Goal: Task Accomplishment & Management: Use online tool/utility

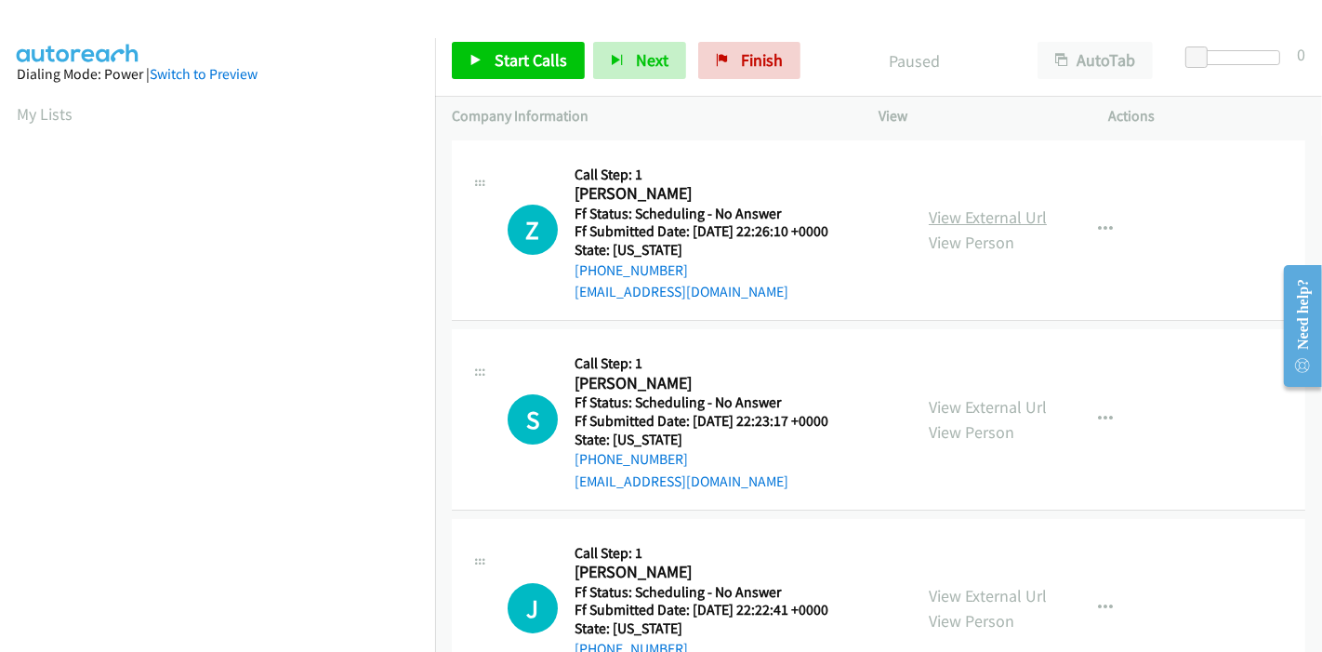
click at [977, 218] on link "View External Url" at bounding box center [988, 216] width 118 height 21
click at [953, 405] on link "View External Url" at bounding box center [988, 406] width 118 height 21
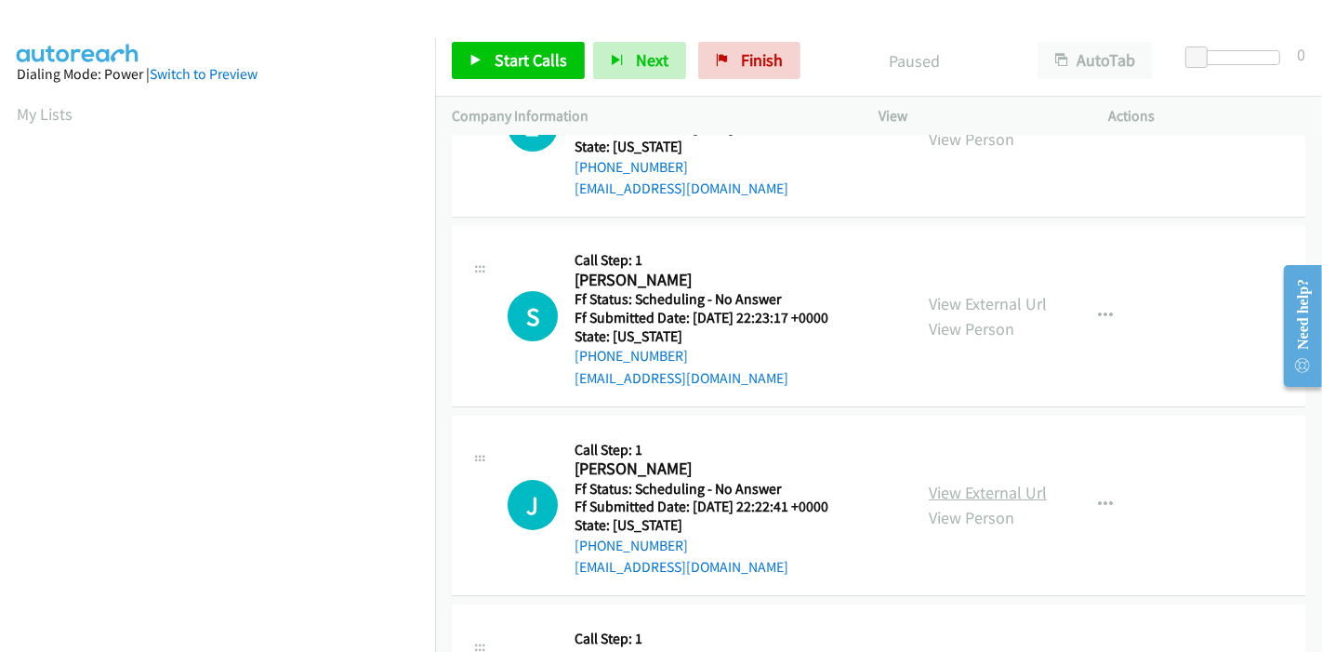
click at [944, 482] on link "View External Url" at bounding box center [988, 492] width 118 height 21
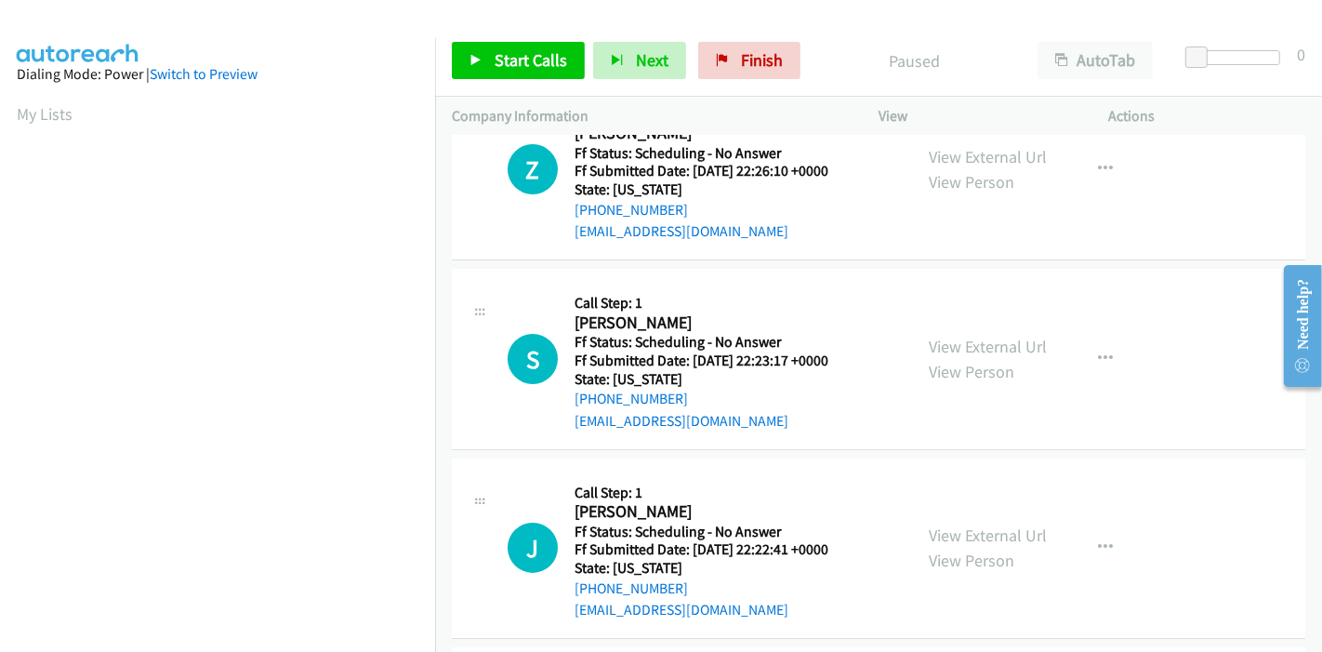
scroll to position [0, 0]
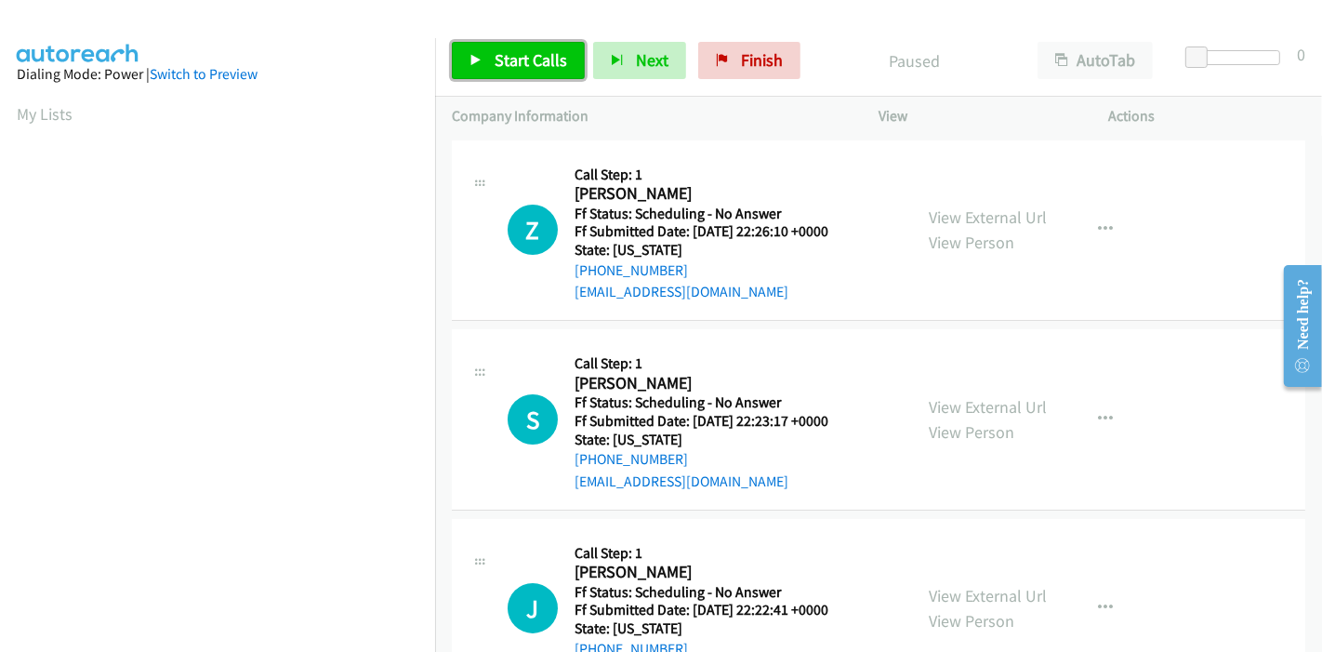
click at [485, 51] on link "Start Calls" at bounding box center [518, 60] width 133 height 37
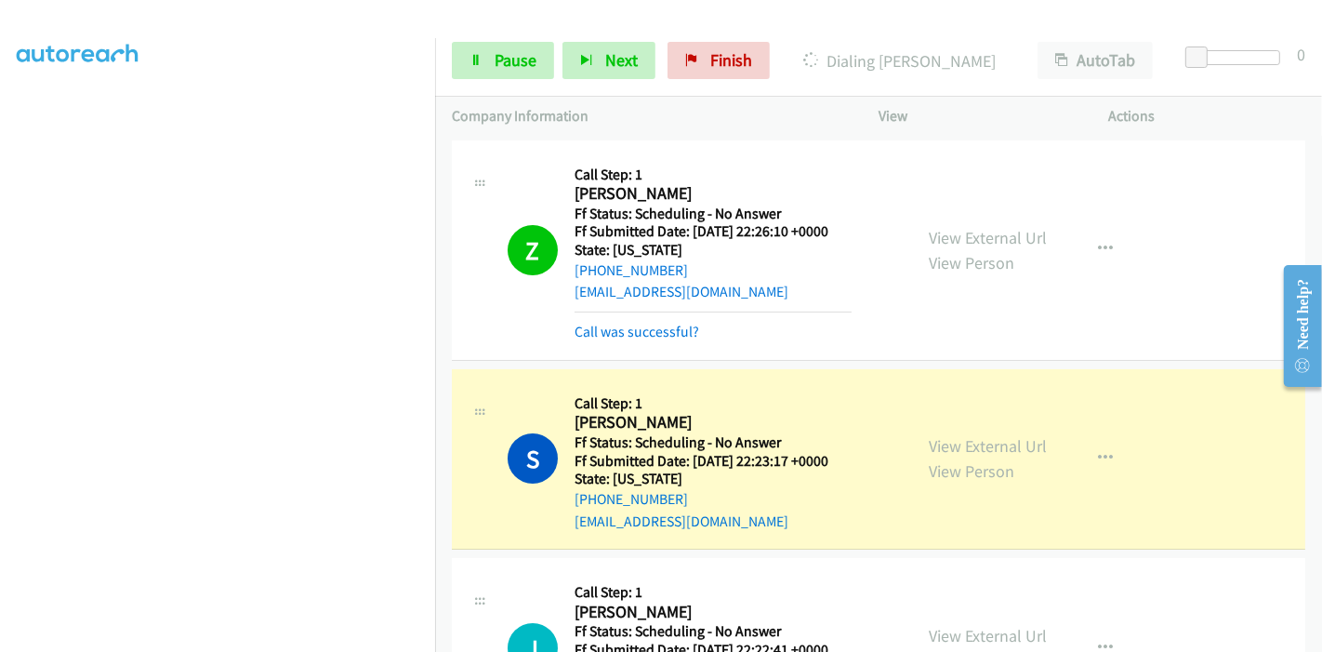
scroll to position [103, 0]
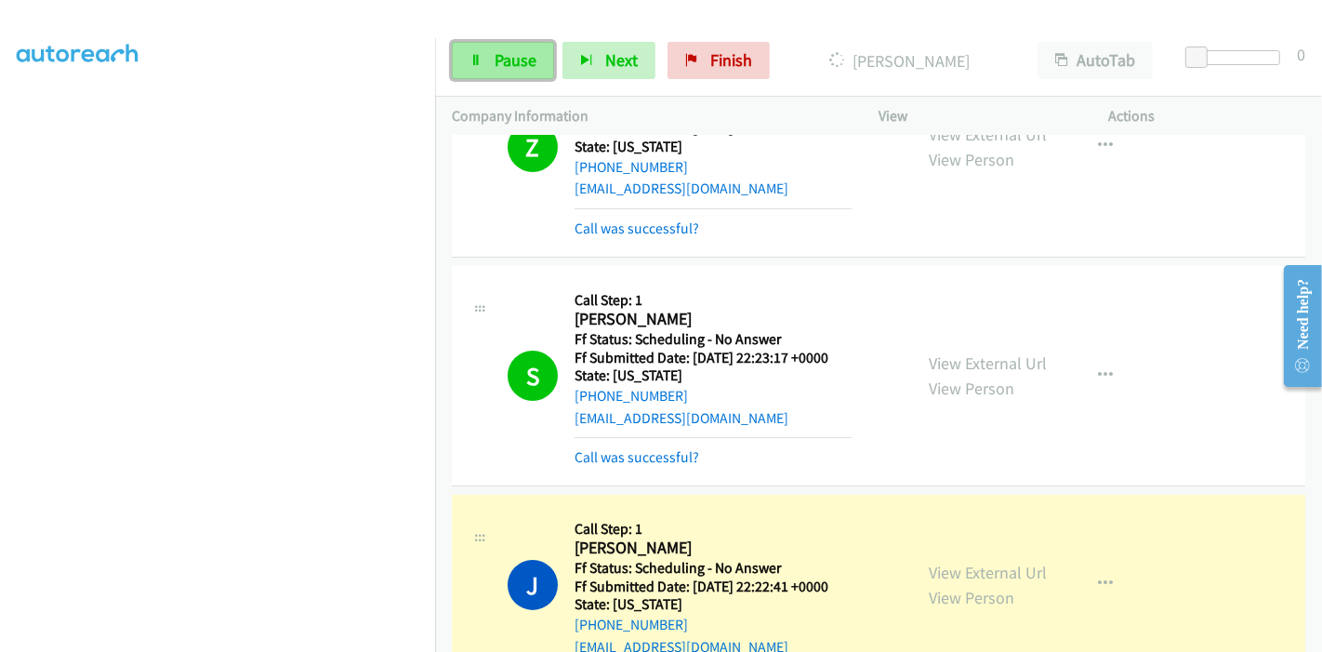
click at [518, 52] on span "Pause" at bounding box center [516, 59] width 42 height 21
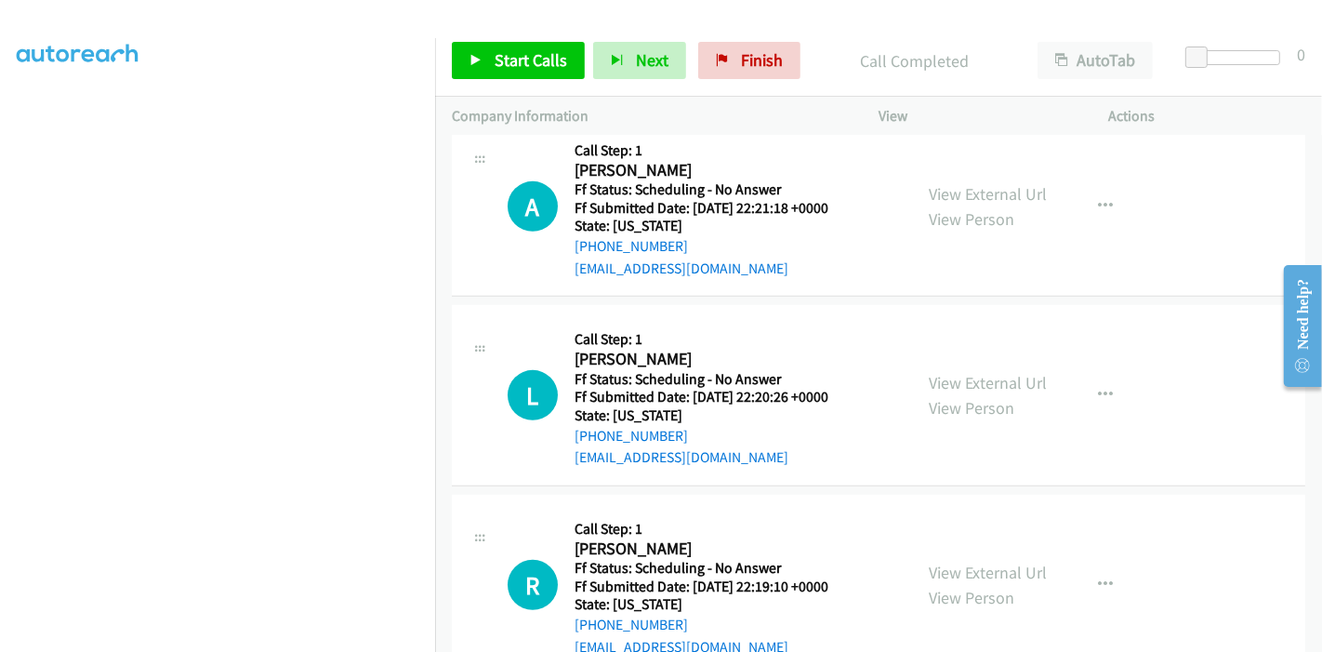
scroll to position [723, 0]
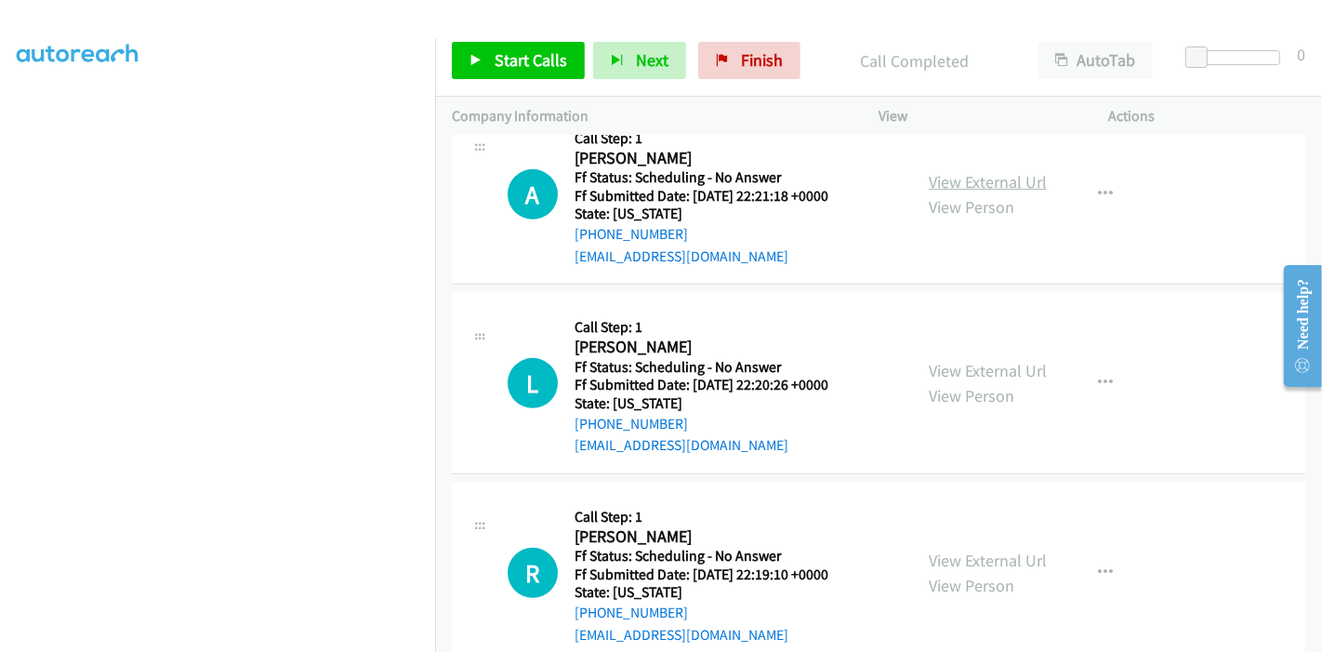
click at [974, 177] on link "View External Url" at bounding box center [988, 181] width 118 height 21
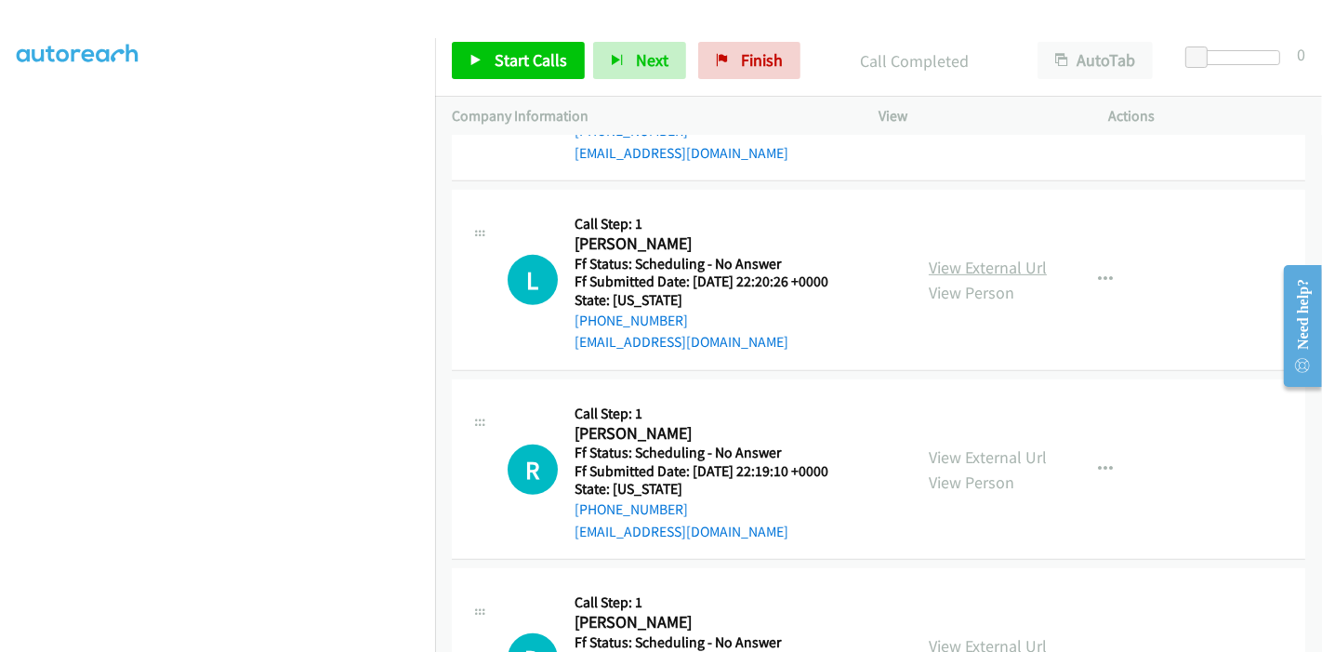
click at [995, 265] on link "View External Url" at bounding box center [988, 267] width 118 height 21
click at [950, 453] on link "View External Url" at bounding box center [988, 456] width 118 height 21
click at [449, 83] on div "Start Calls Pause Next Finish Call Completed AutoTab AutoTab 0" at bounding box center [878, 61] width 887 height 72
click at [492, 66] on link "Start Calls" at bounding box center [518, 60] width 133 height 37
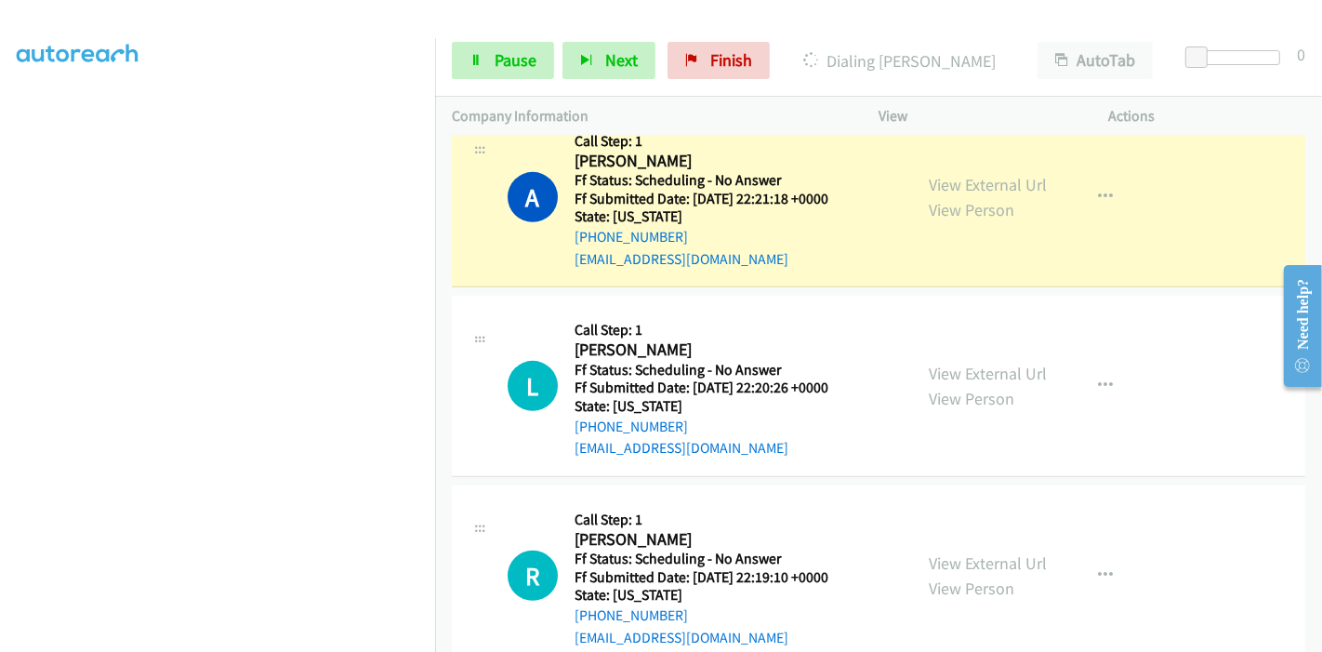
scroll to position [619, 0]
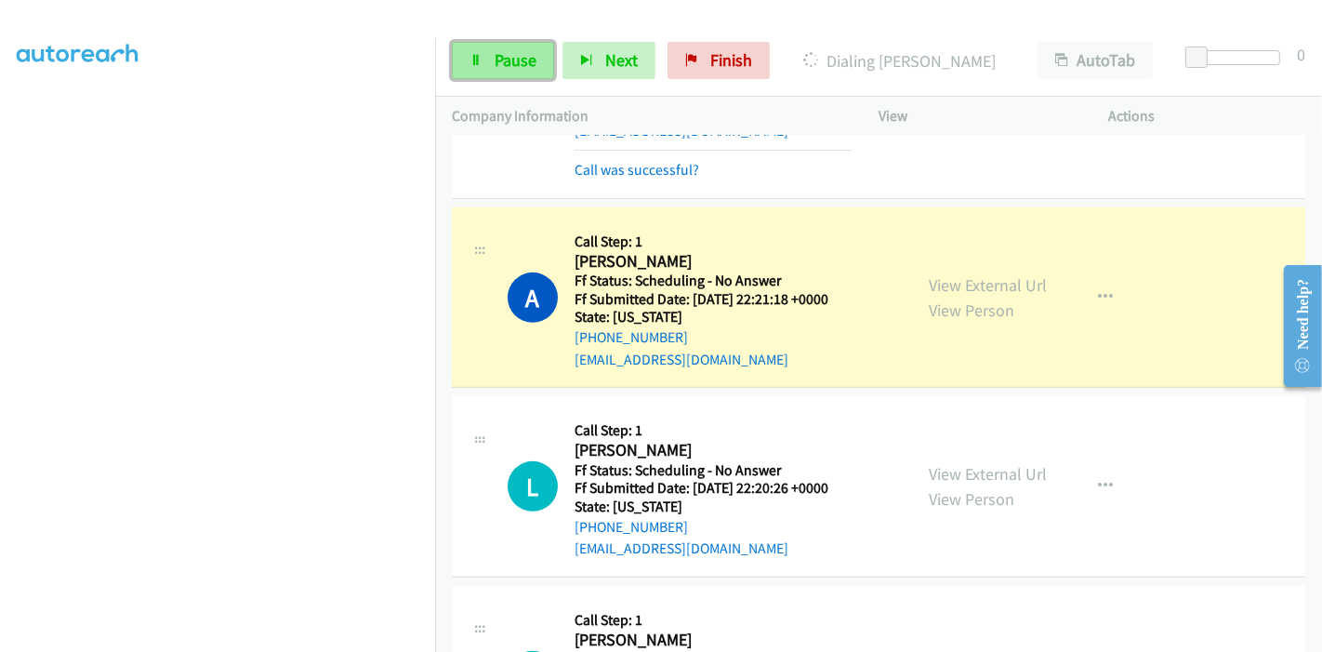
click at [492, 61] on link "Pause" at bounding box center [503, 60] width 102 height 37
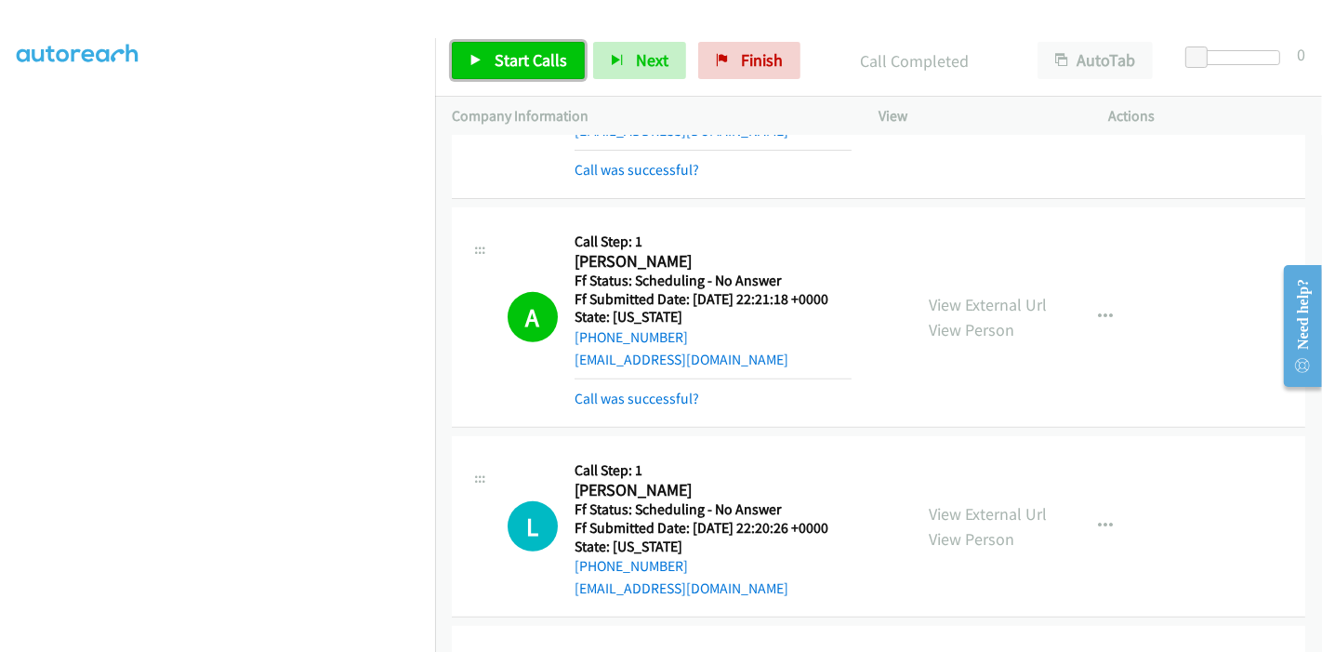
click at [503, 61] on span "Start Calls" at bounding box center [531, 59] width 73 height 21
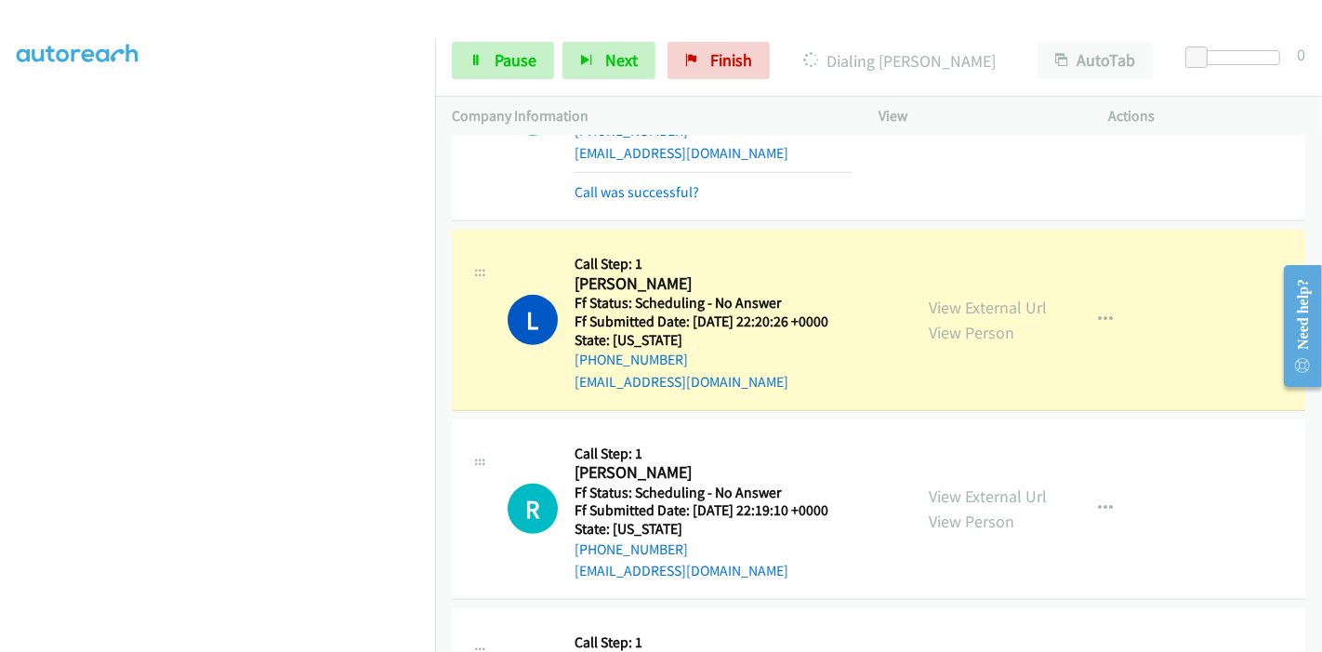
scroll to position [723, 0]
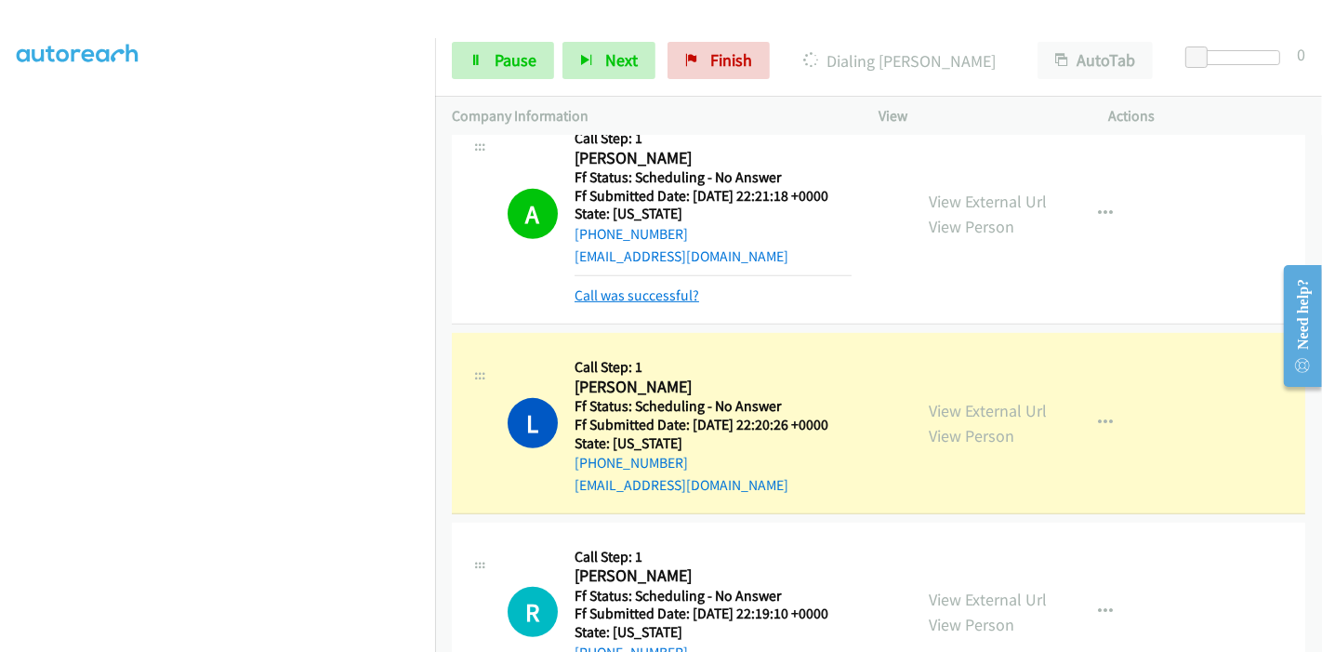
click at [639, 299] on link "Call was successful?" at bounding box center [637, 295] width 125 height 18
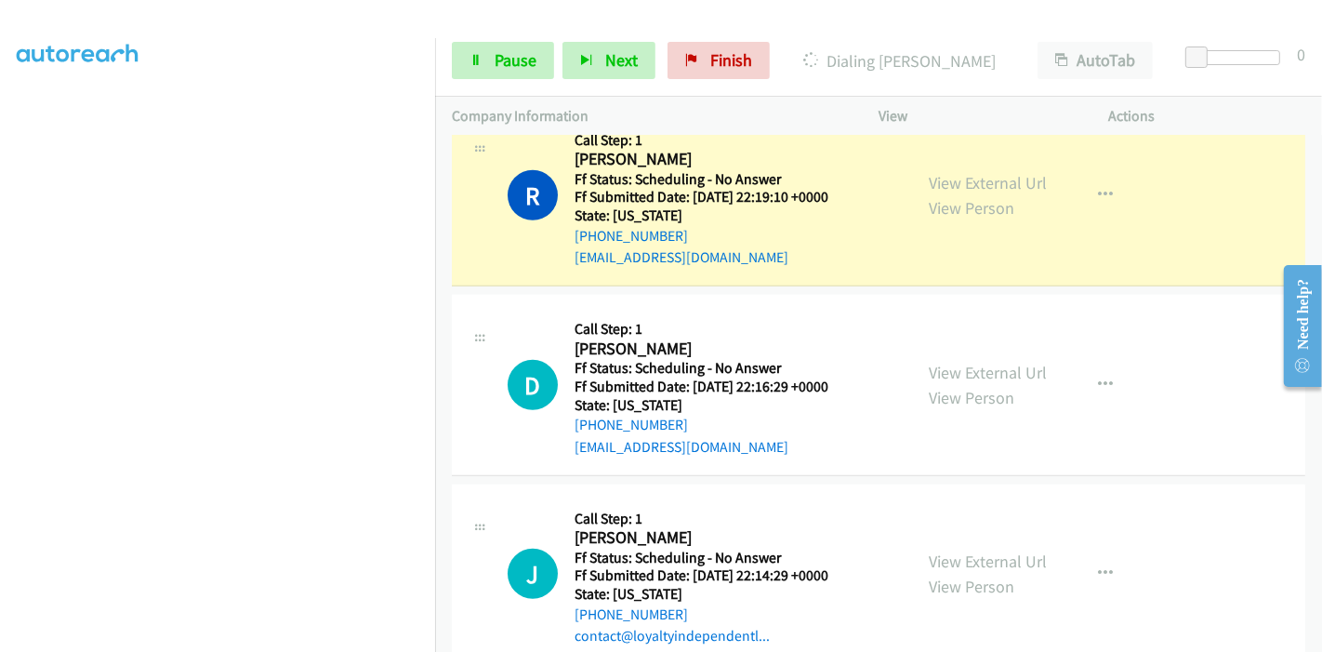
scroll to position [1240, 0]
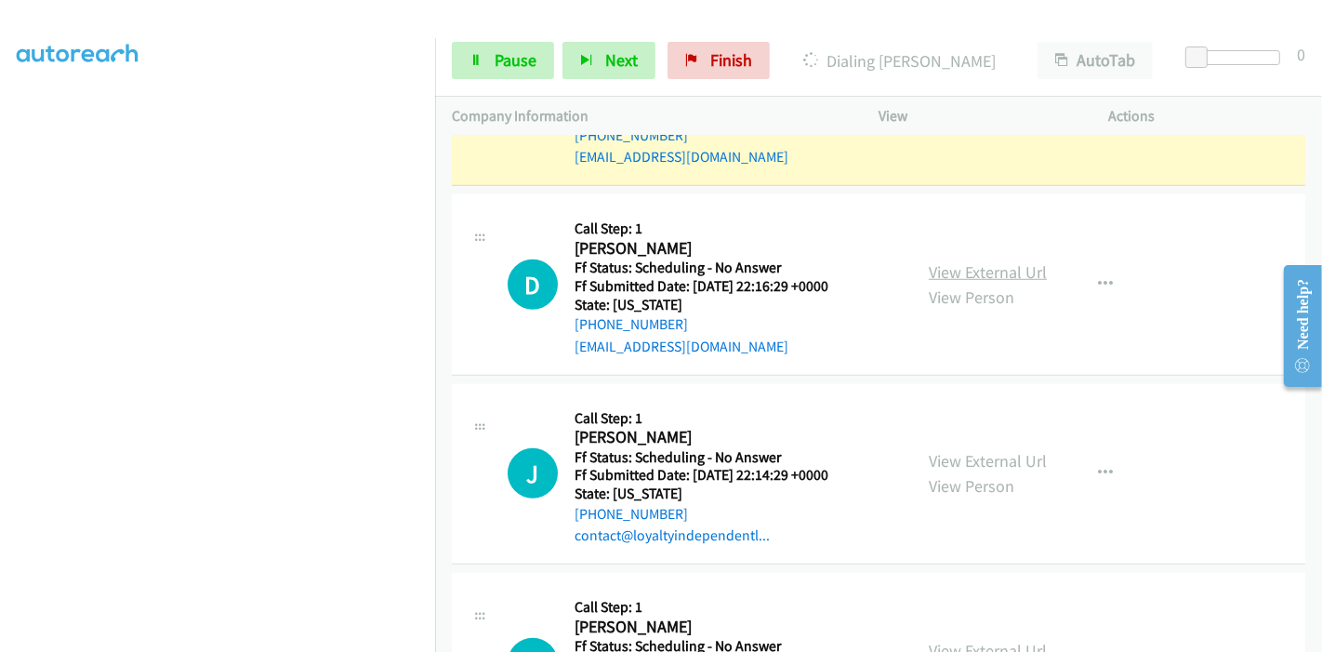
click at [996, 270] on link "View External Url" at bounding box center [988, 271] width 118 height 21
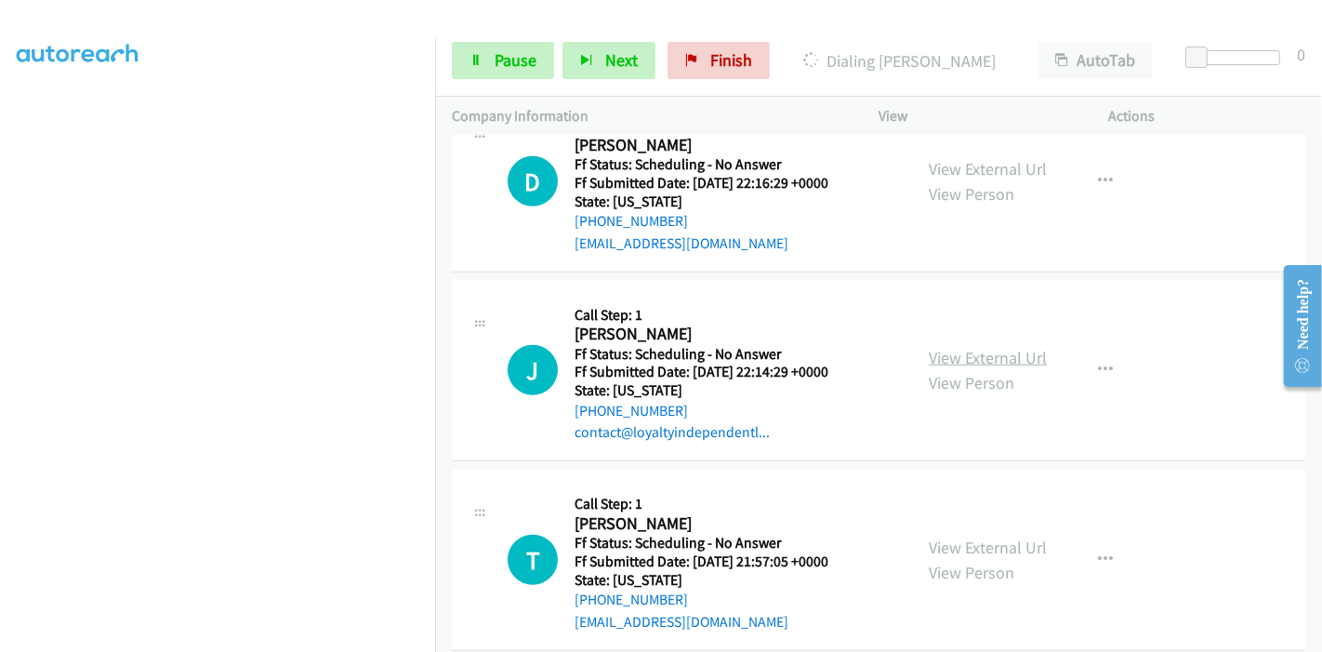
click at [980, 347] on link "View External Url" at bounding box center [988, 357] width 118 height 21
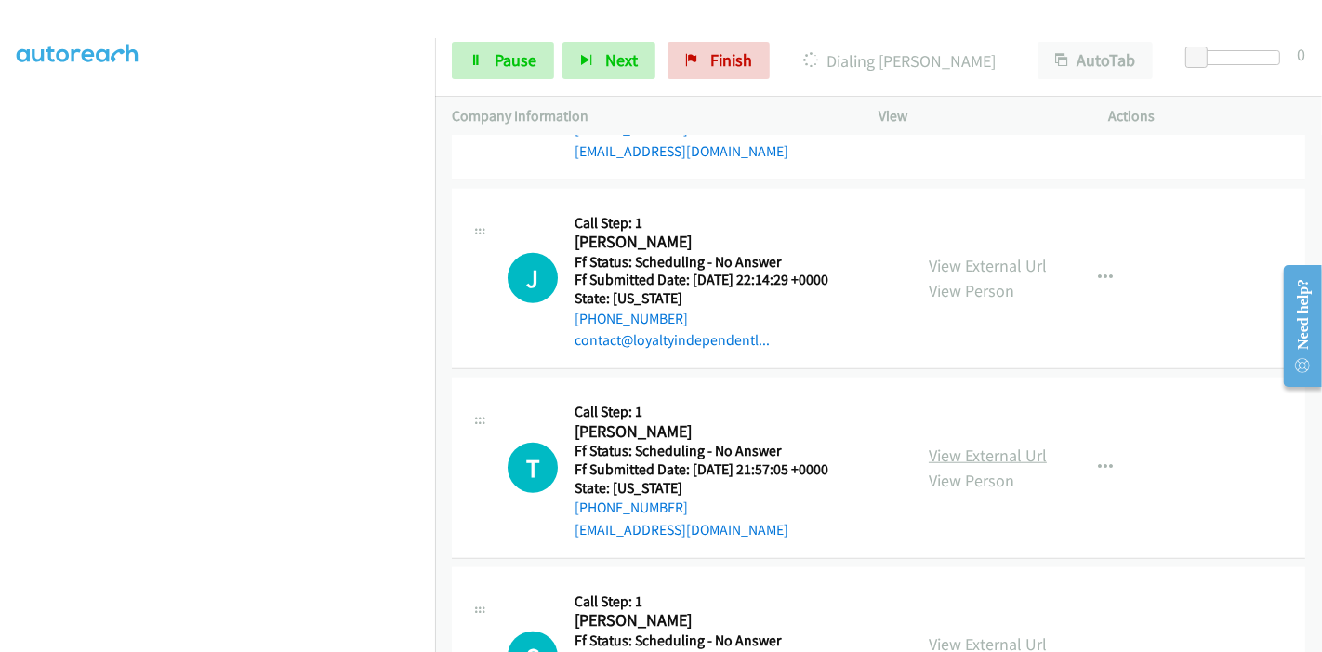
scroll to position [1549, 0]
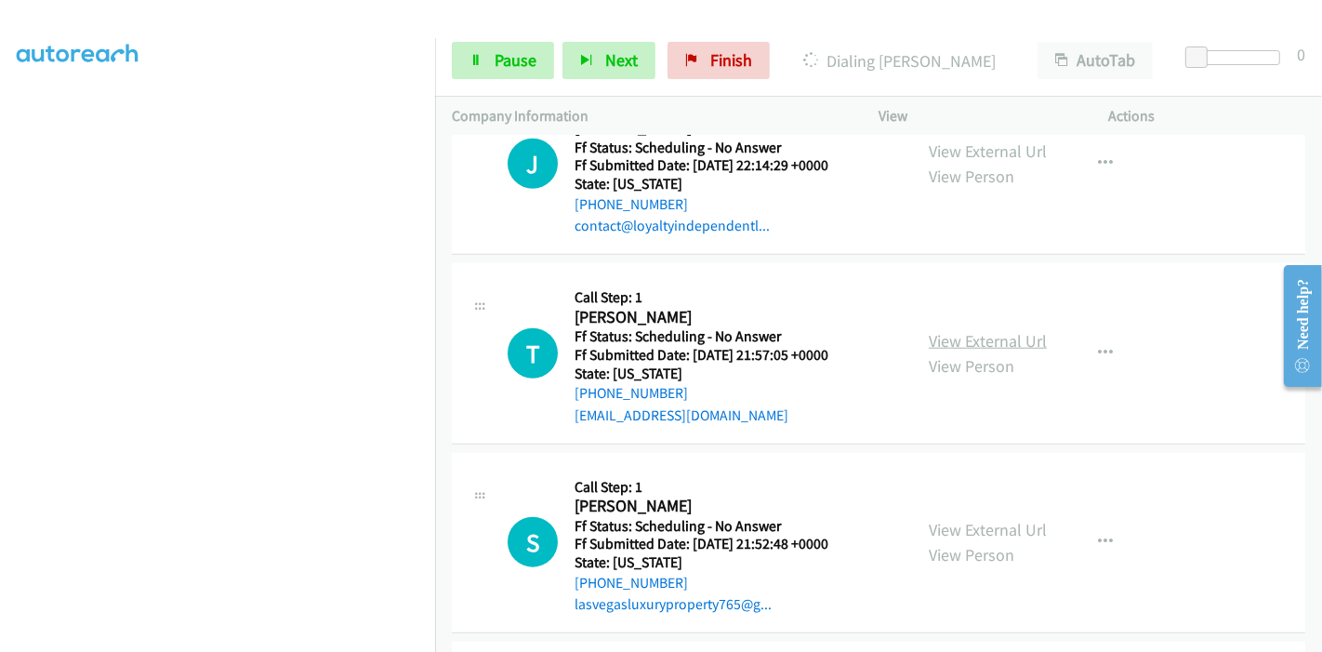
click at [977, 342] on link "View External Url" at bounding box center [988, 340] width 118 height 21
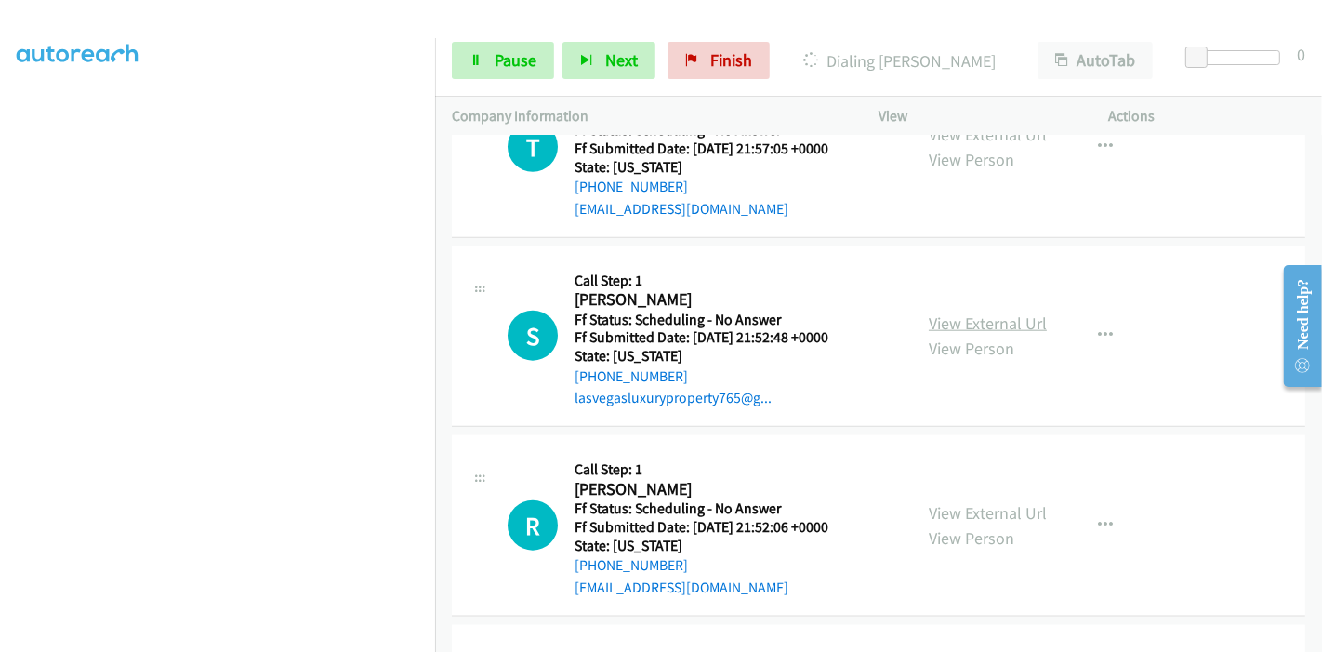
click at [967, 324] on link "View External Url" at bounding box center [988, 322] width 118 height 21
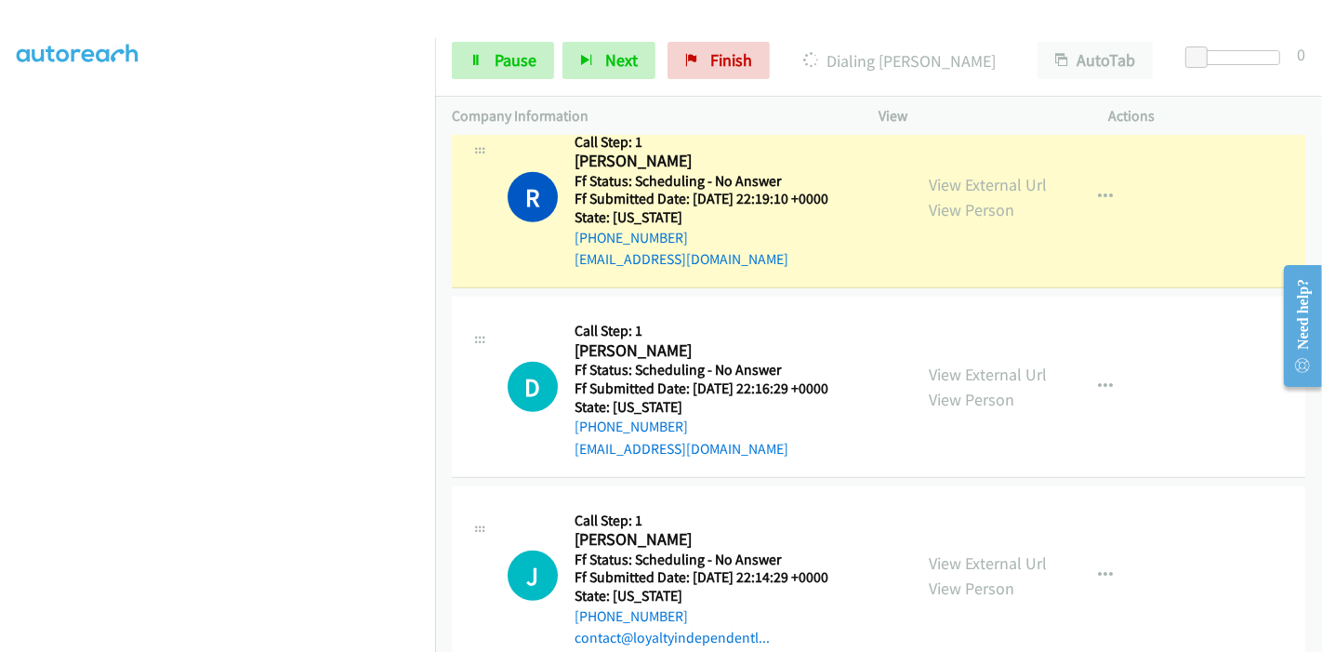
scroll to position [1136, 0]
click at [514, 47] on link "Pause" at bounding box center [503, 60] width 102 height 37
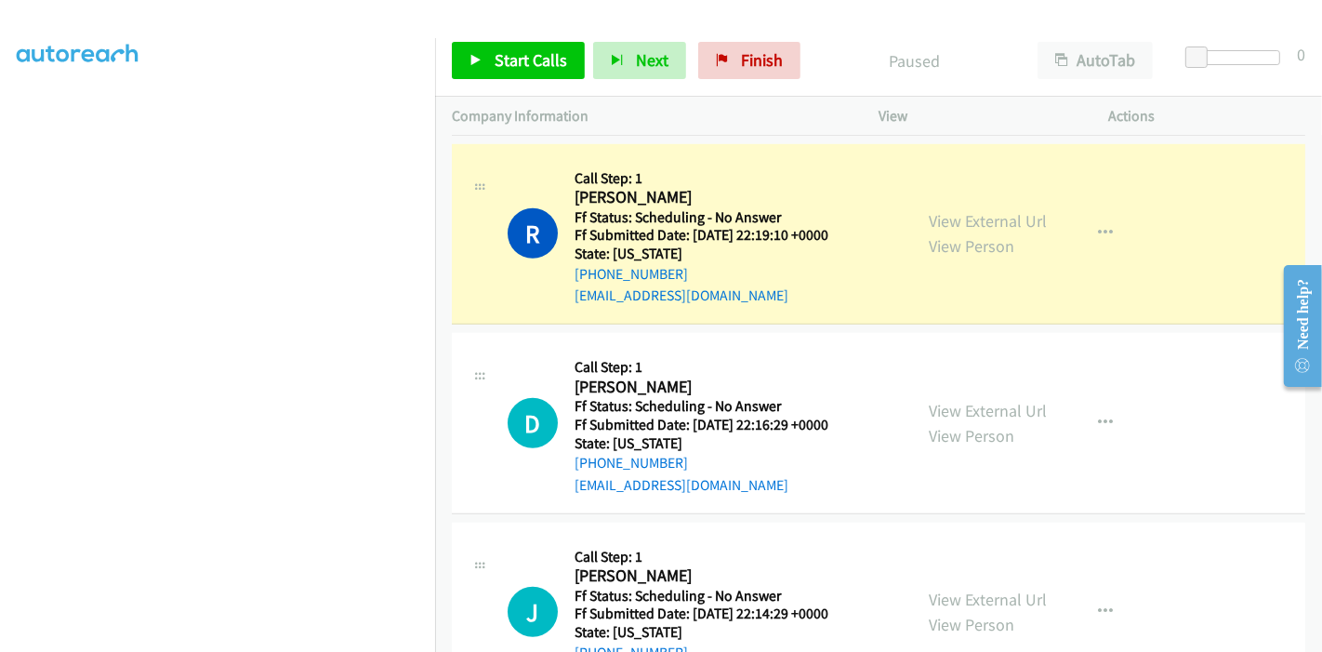
scroll to position [930, 0]
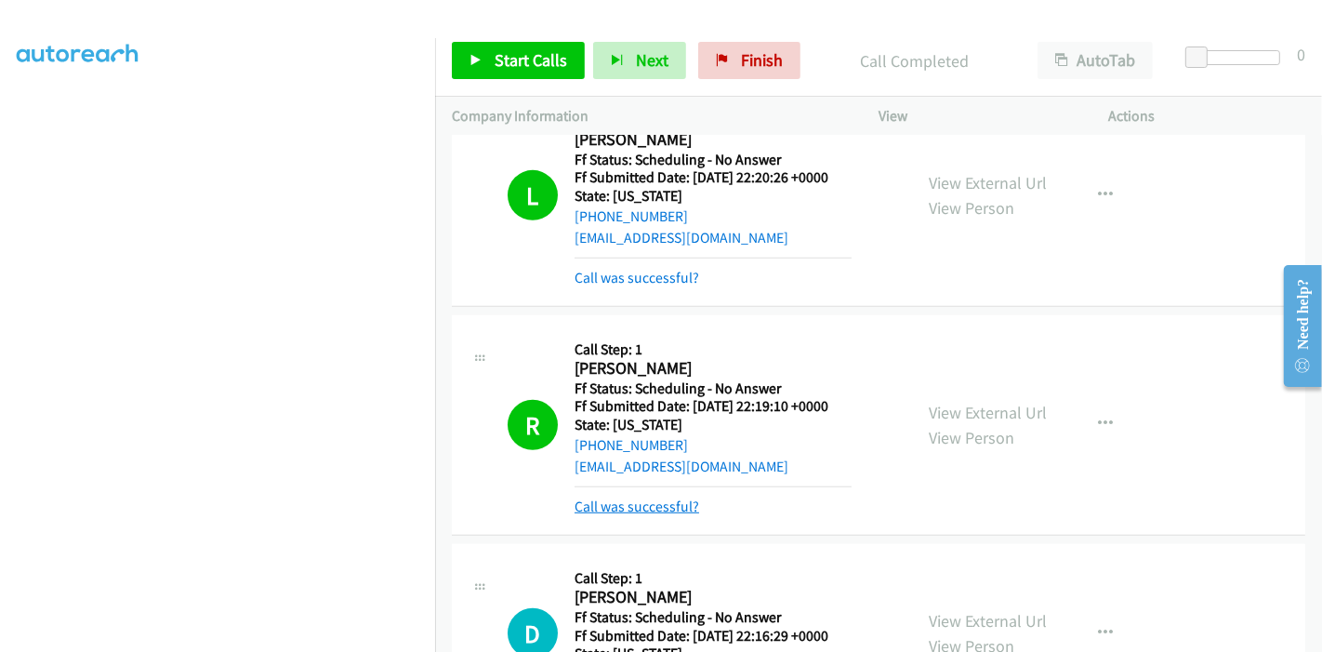
click at [685, 506] on link "Call was successful?" at bounding box center [637, 507] width 125 height 18
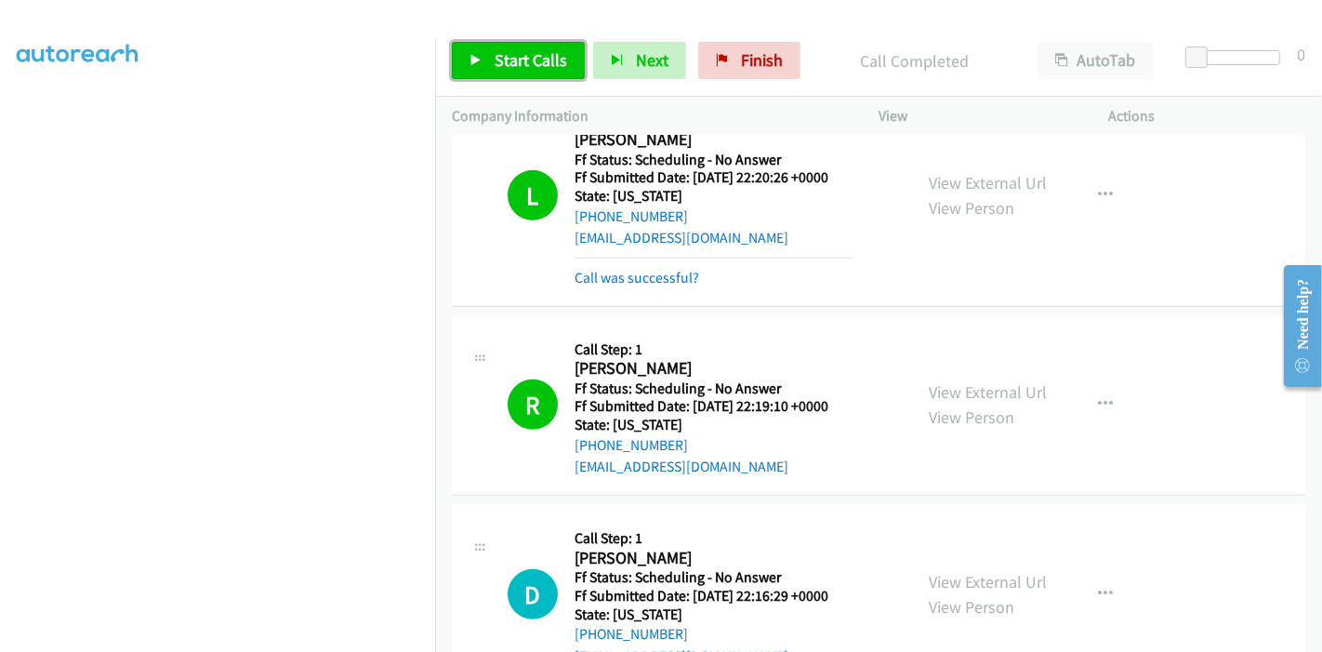
click at [511, 57] on span "Start Calls" at bounding box center [531, 59] width 73 height 21
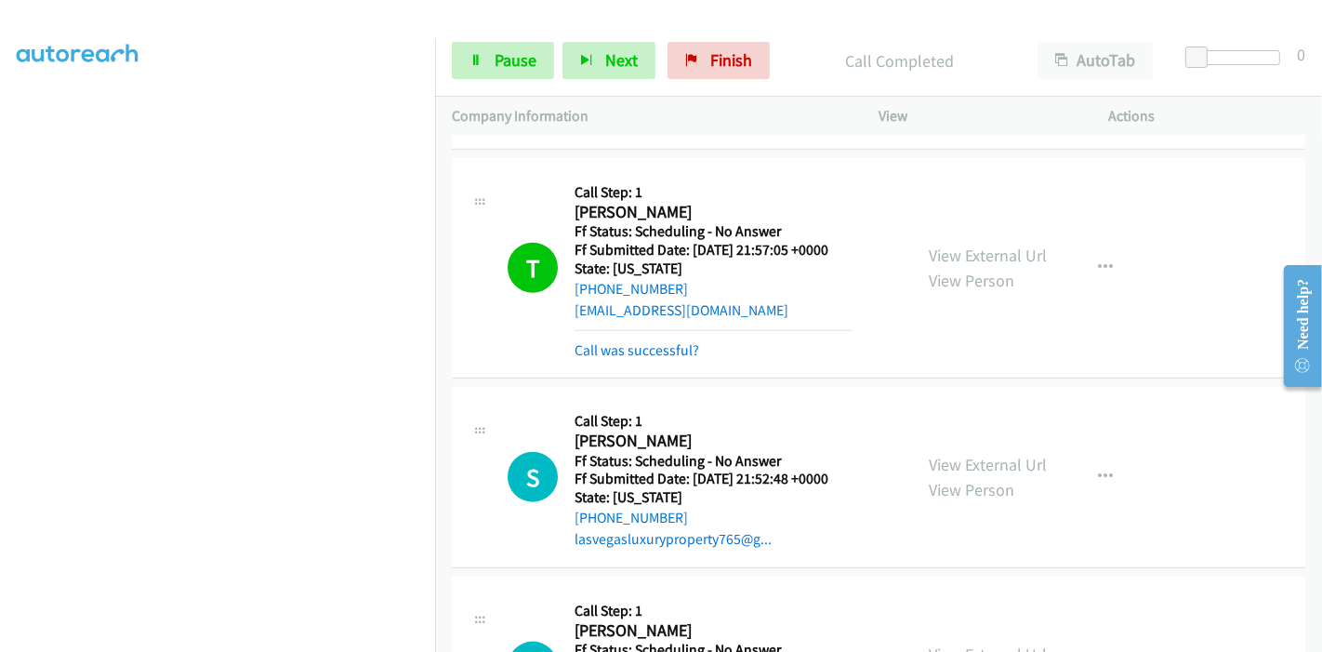
scroll to position [1963, 0]
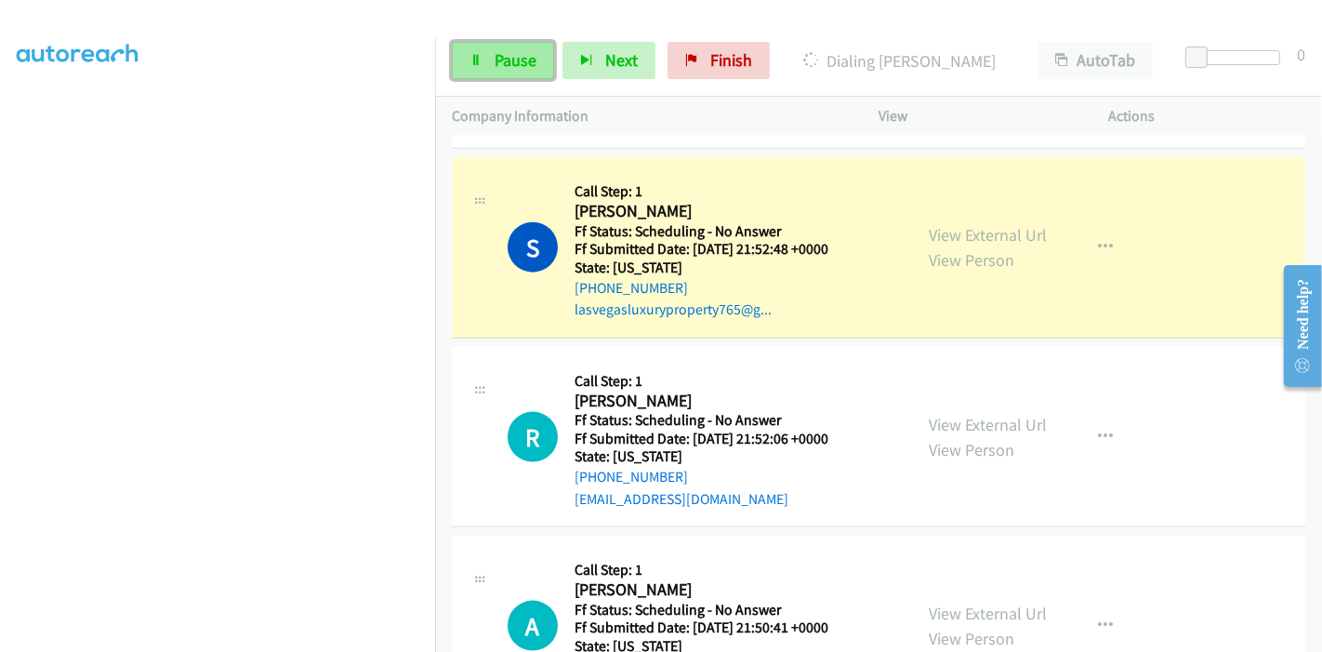
click at [499, 69] on span "Pause" at bounding box center [516, 59] width 42 height 21
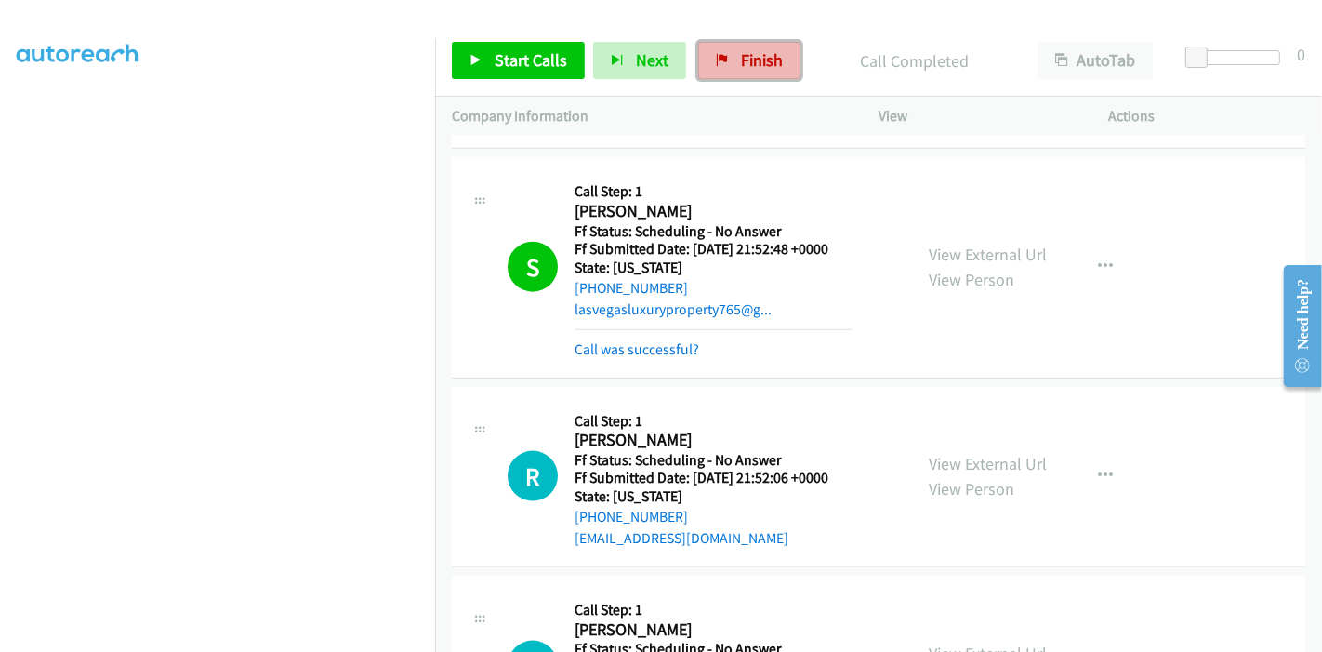
click at [741, 60] on span "Finish" at bounding box center [762, 59] width 42 height 21
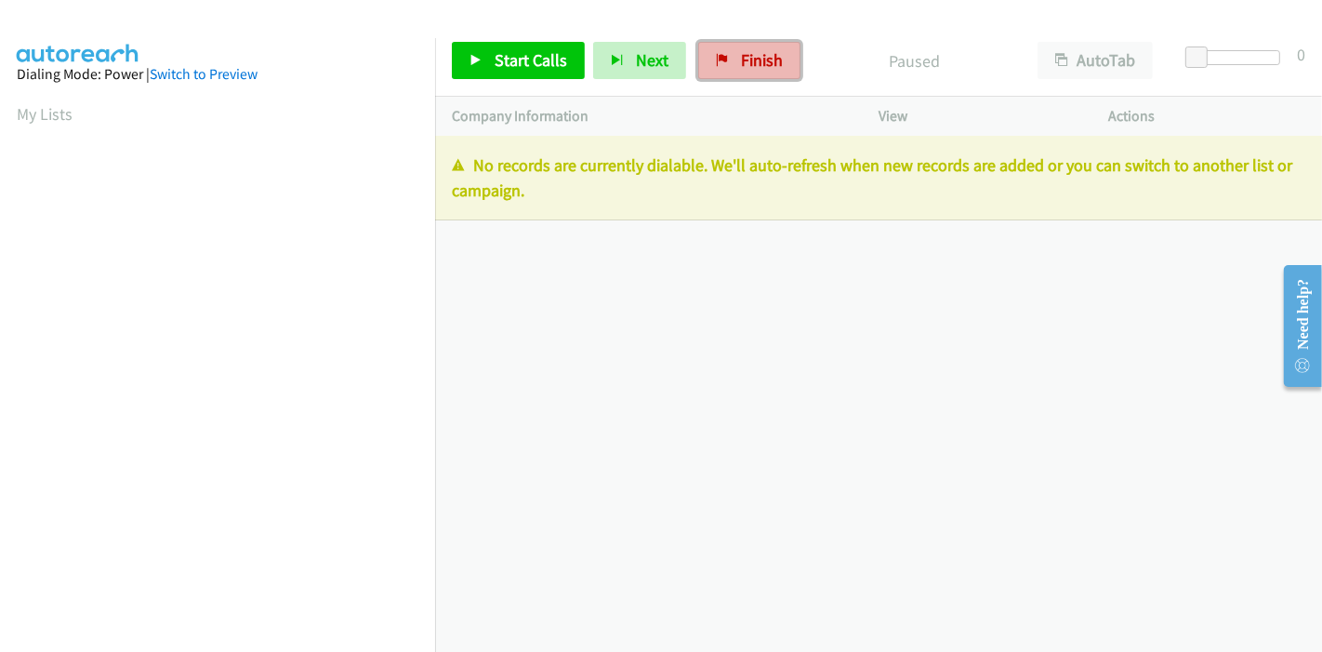
click at [767, 60] on span "Finish" at bounding box center [762, 59] width 42 height 21
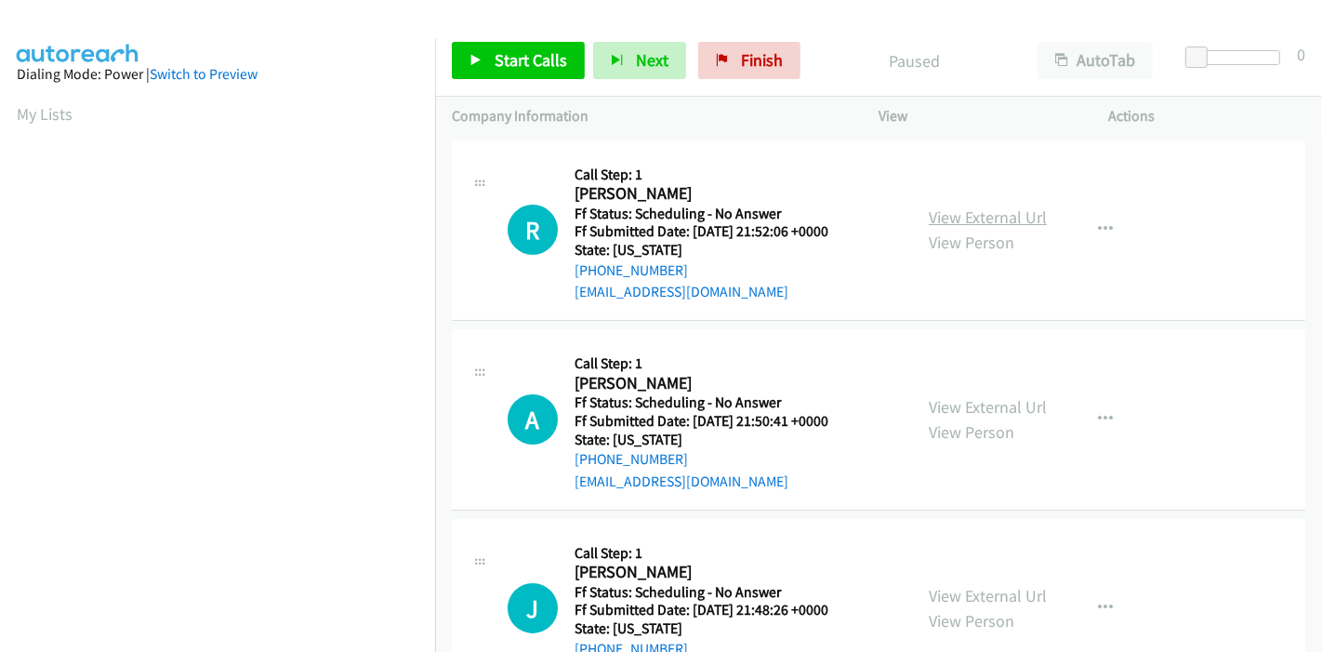
click at [943, 209] on link "View External Url" at bounding box center [988, 216] width 118 height 21
click at [989, 408] on link "View External Url" at bounding box center [988, 406] width 118 height 21
click at [959, 597] on link "View External Url" at bounding box center [988, 595] width 118 height 21
click at [509, 62] on span "Start Calls" at bounding box center [531, 59] width 73 height 21
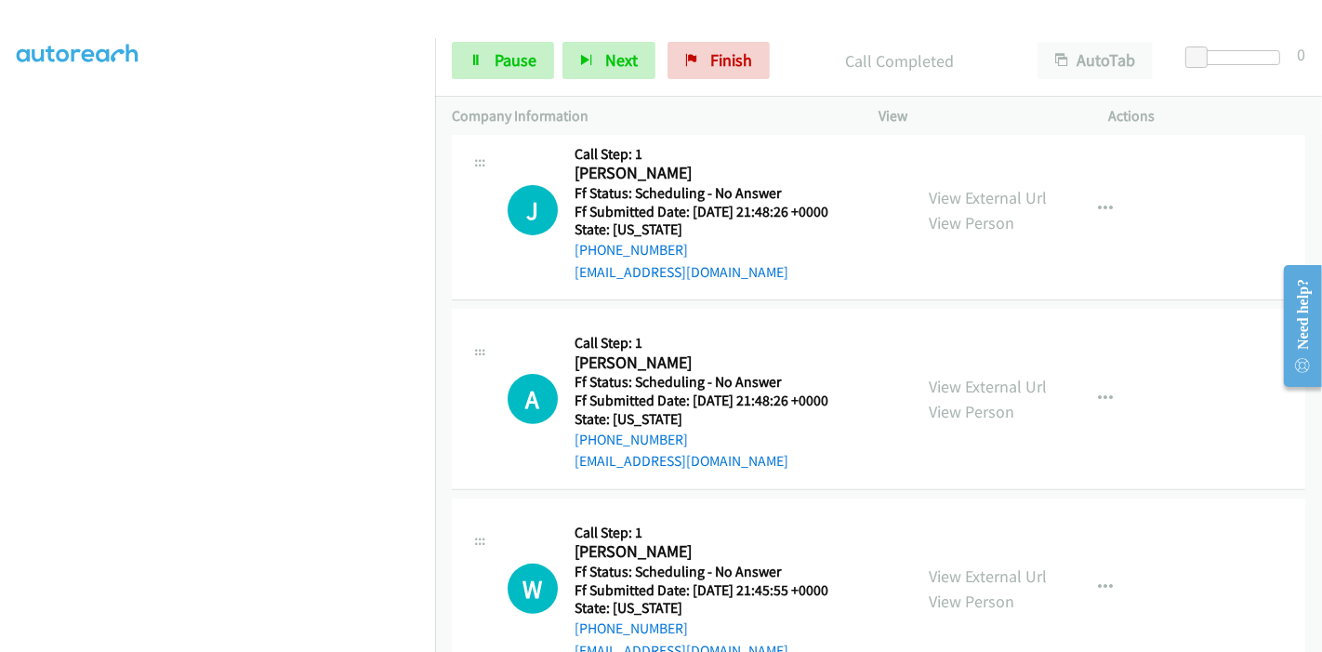
scroll to position [516, 0]
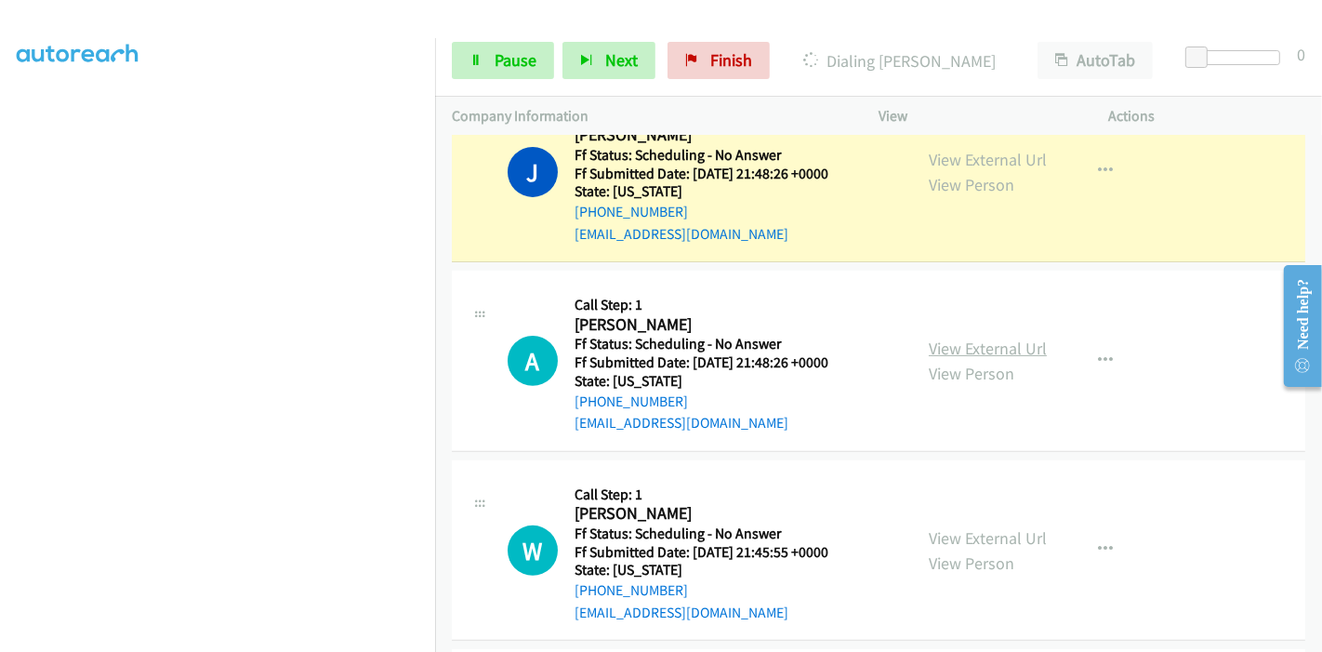
click at [967, 349] on link "View External Url" at bounding box center [988, 348] width 118 height 21
click at [953, 536] on link "View External Url" at bounding box center [988, 537] width 118 height 21
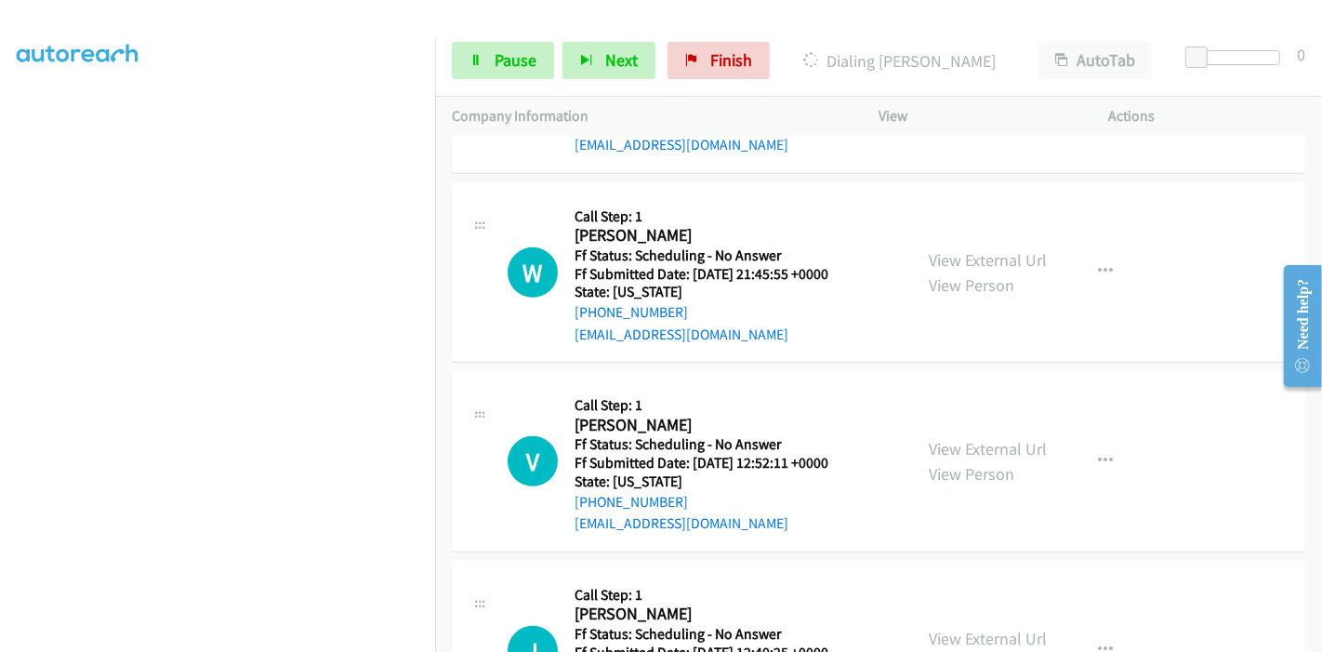
scroll to position [826, 0]
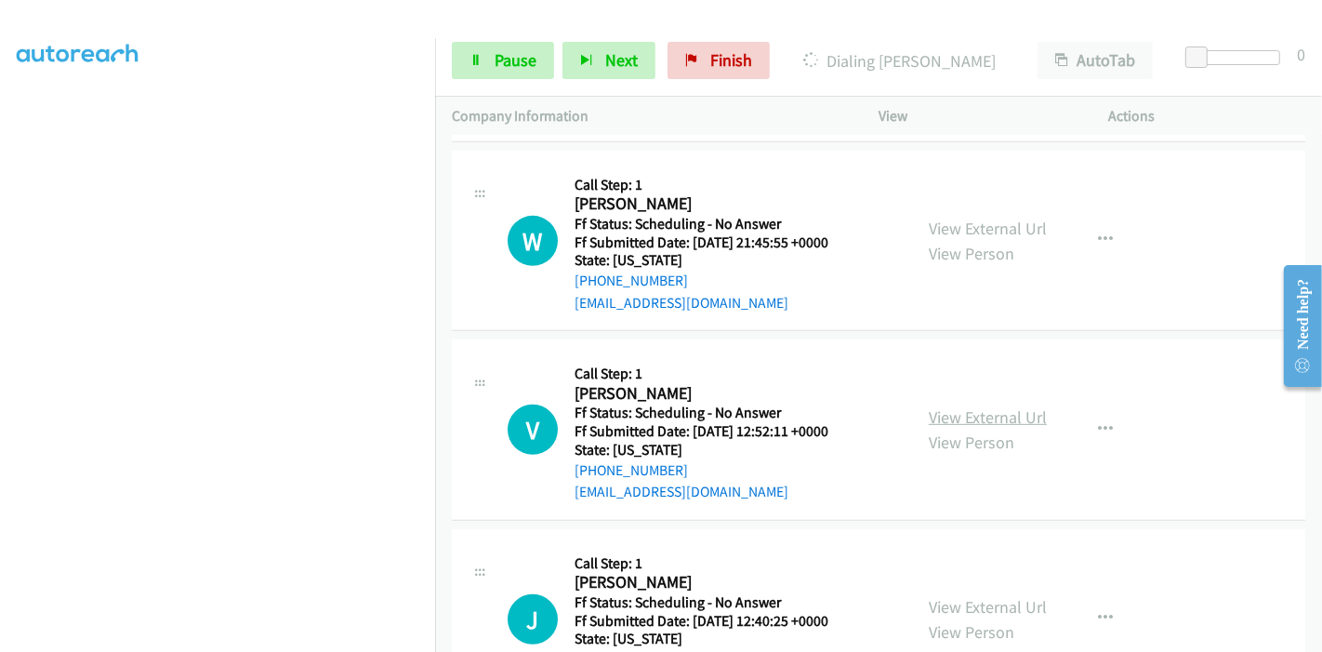
click at [948, 417] on link "View External Url" at bounding box center [988, 416] width 118 height 21
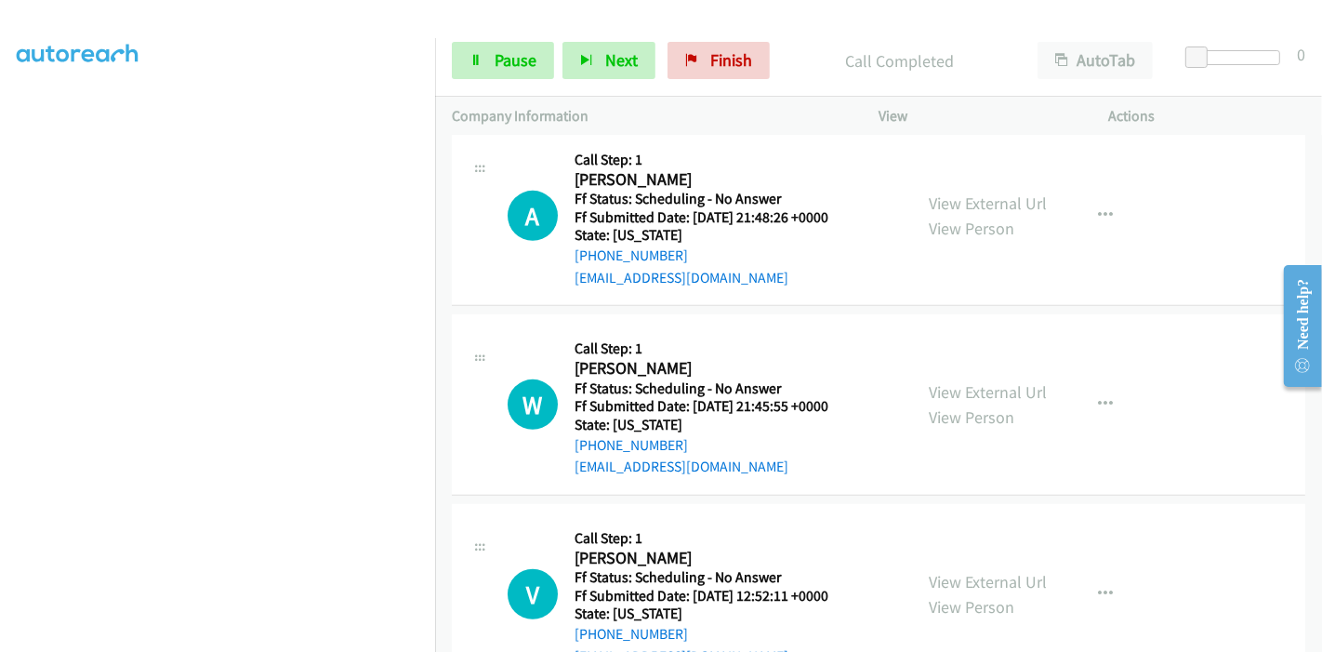
scroll to position [743, 0]
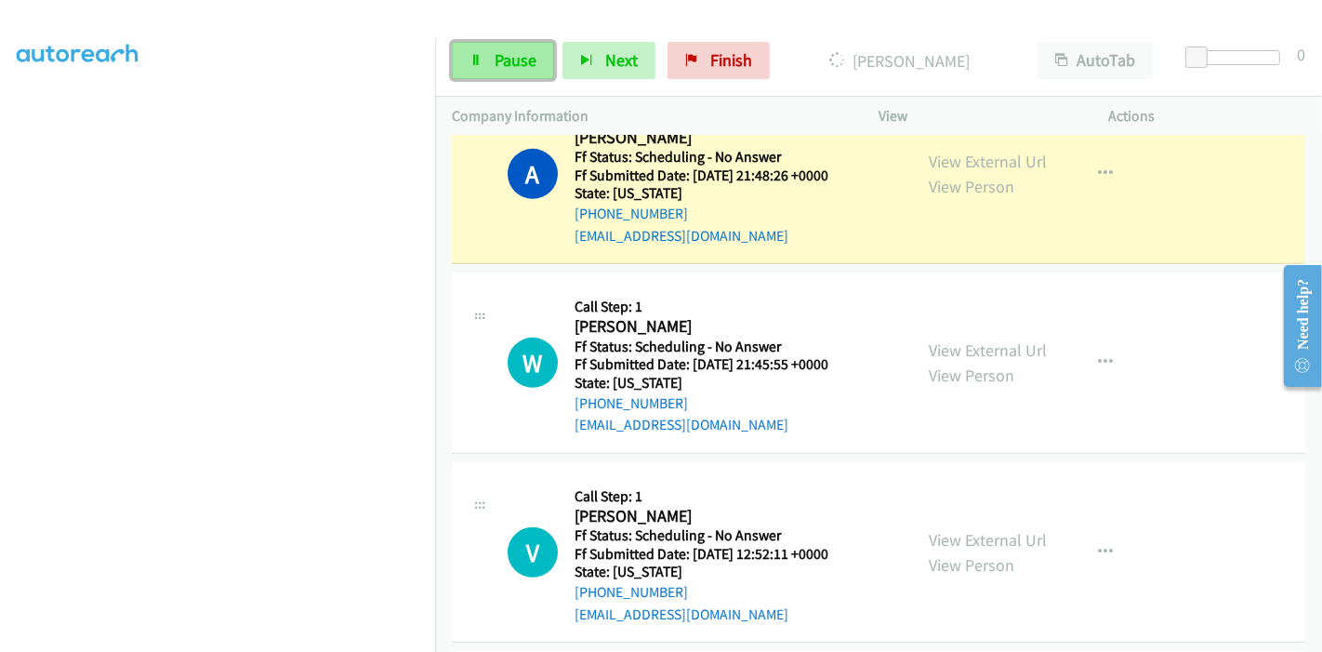
click at [469, 67] on link "Pause" at bounding box center [503, 60] width 102 height 37
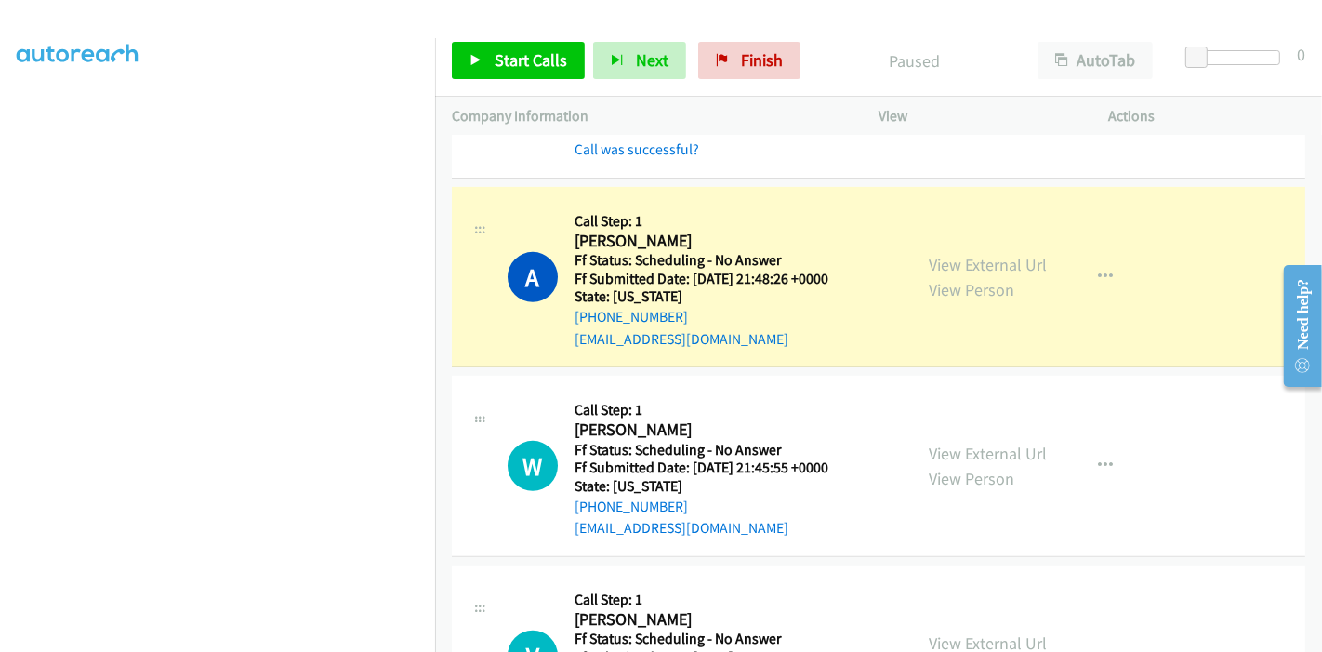
scroll to position [537, 0]
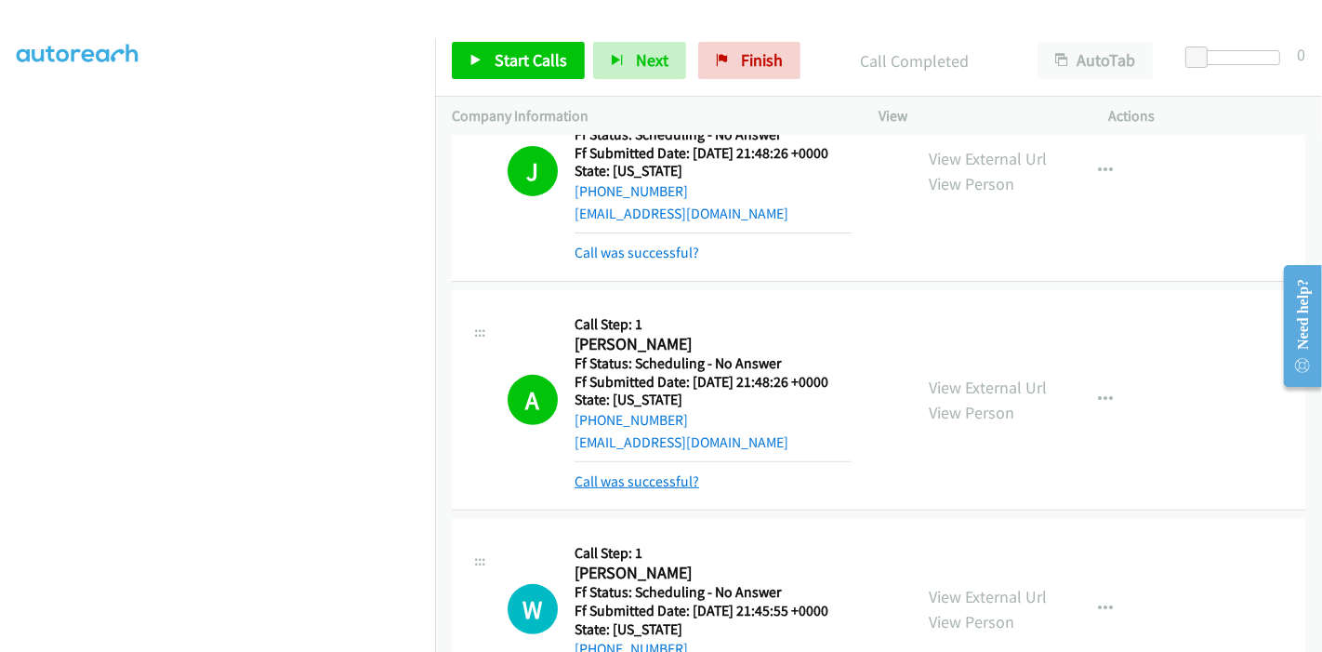
click at [672, 486] on link "Call was successful?" at bounding box center [637, 481] width 125 height 18
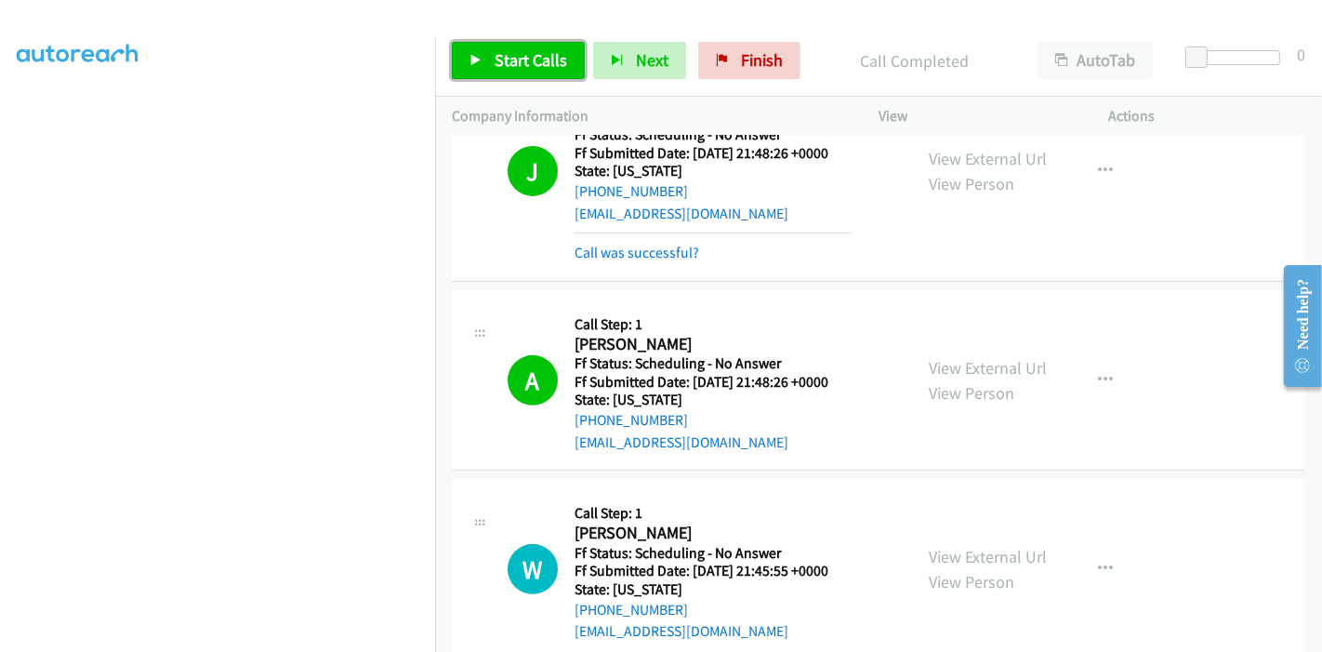
click at [508, 53] on span "Start Calls" at bounding box center [531, 59] width 73 height 21
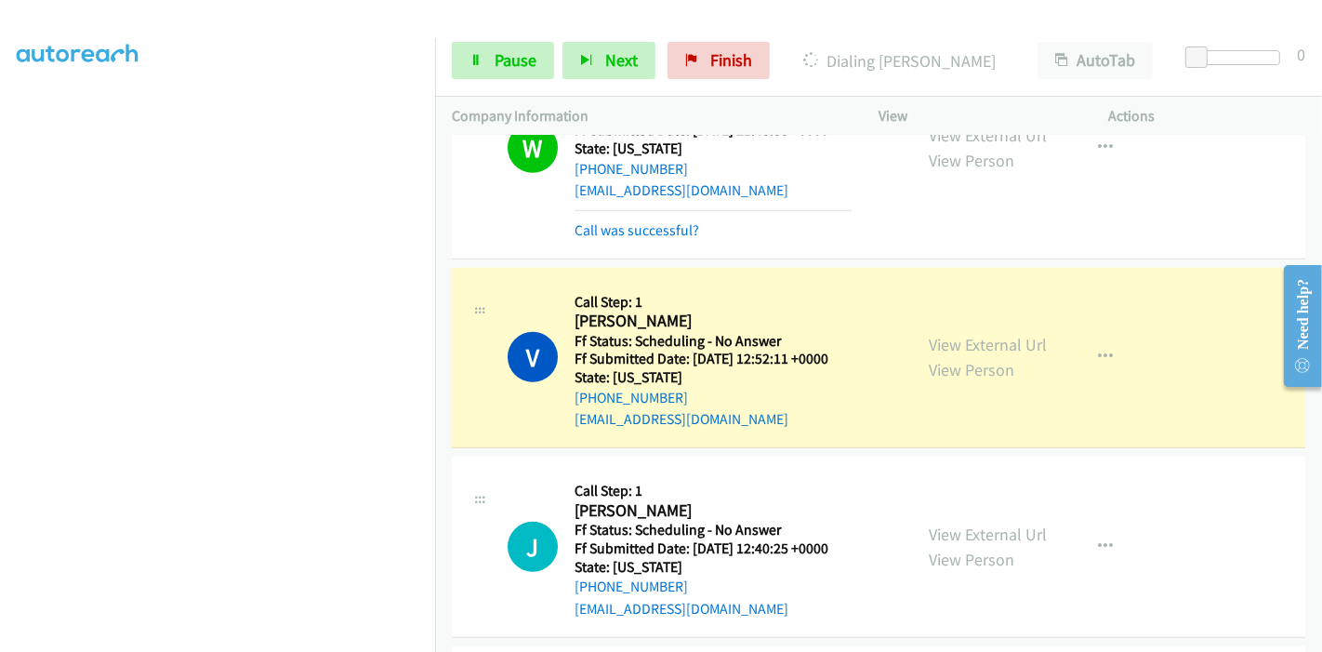
scroll to position [866, 0]
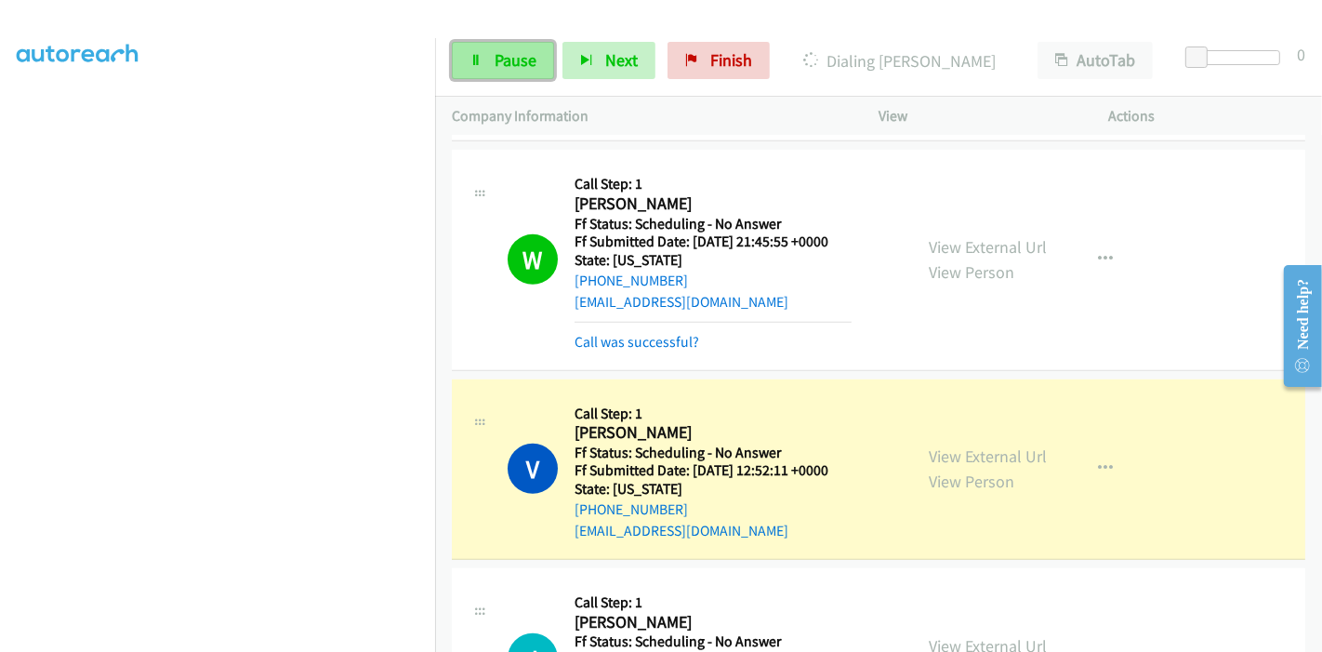
click at [502, 66] on span "Pause" at bounding box center [516, 59] width 42 height 21
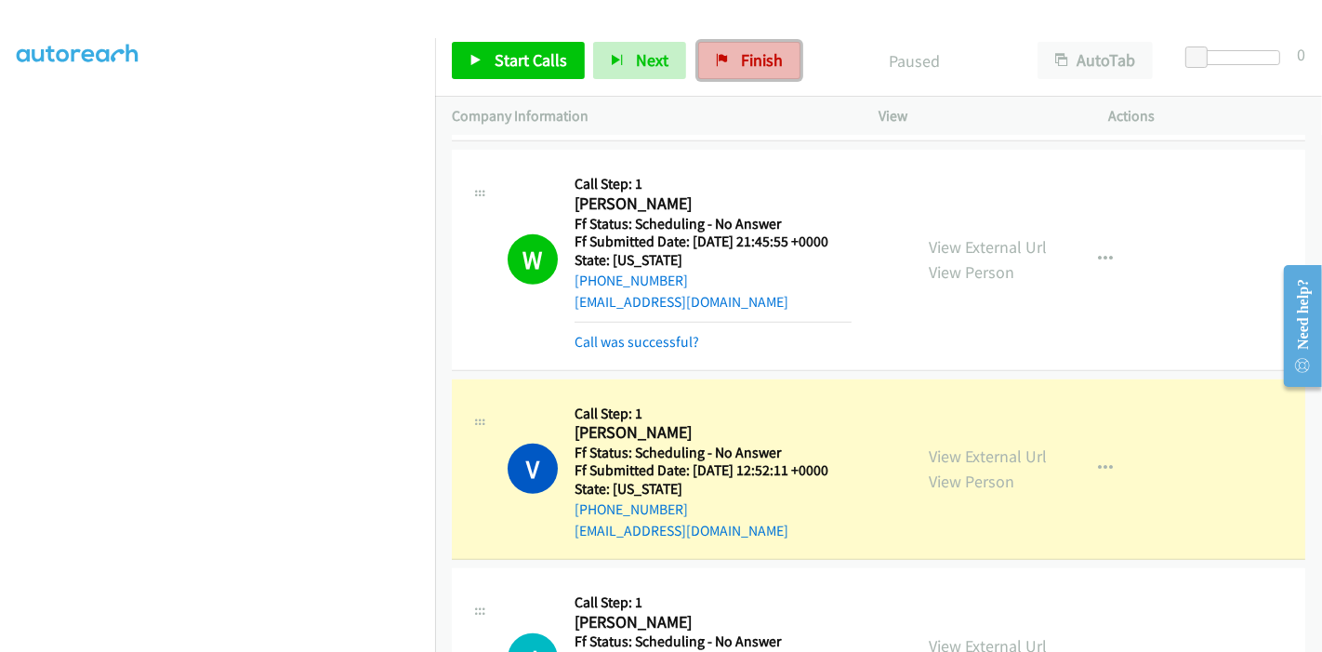
click at [769, 52] on span "Finish" at bounding box center [762, 59] width 42 height 21
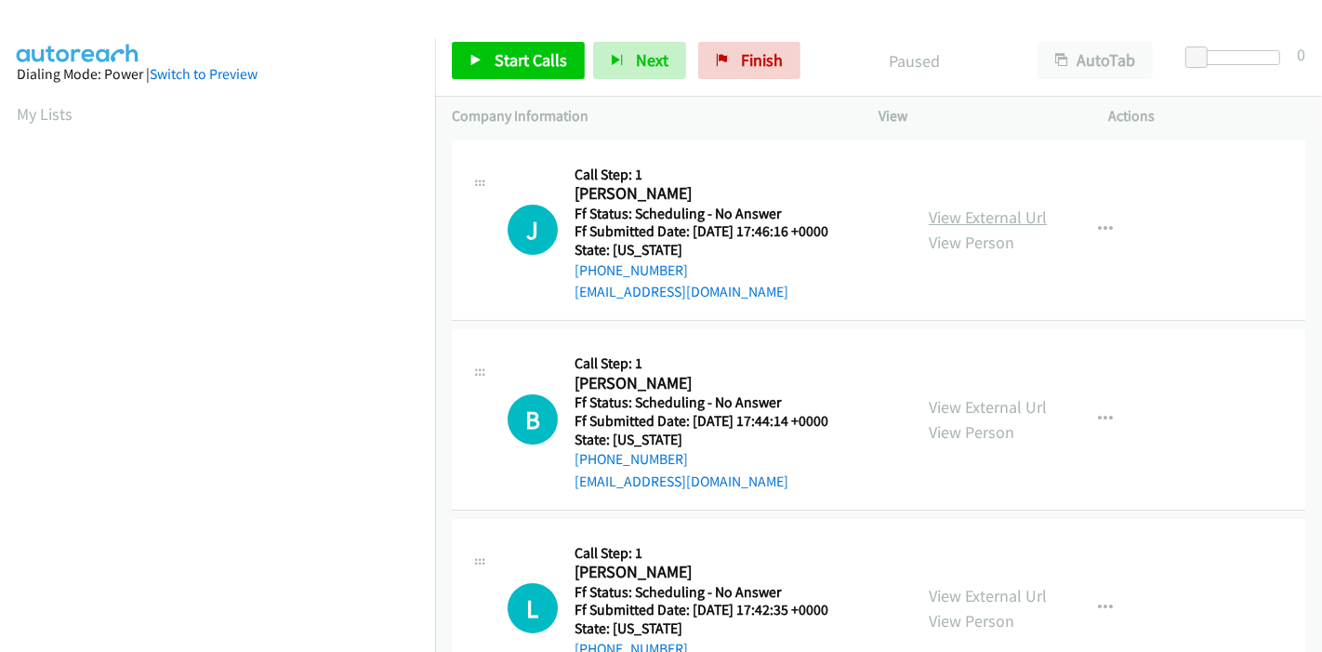
click at [979, 215] on link "View External Url" at bounding box center [988, 216] width 118 height 21
click at [958, 406] on link "View External Url" at bounding box center [988, 406] width 118 height 21
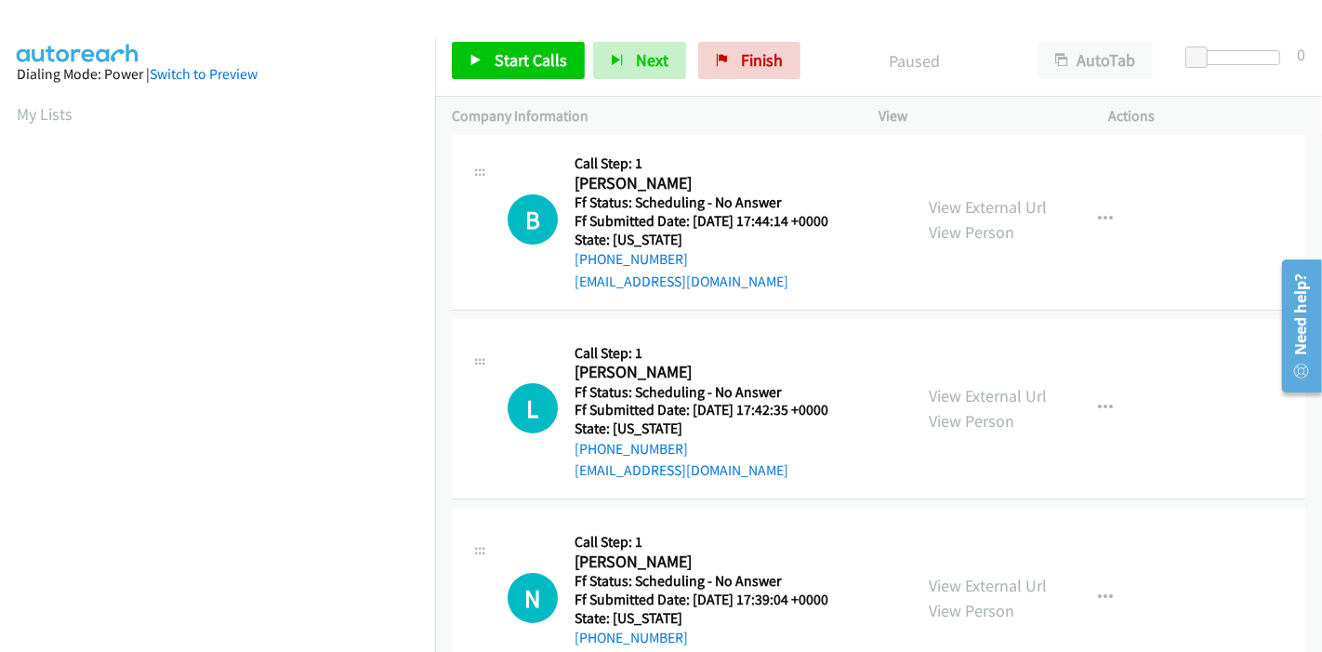
scroll to position [206, 0]
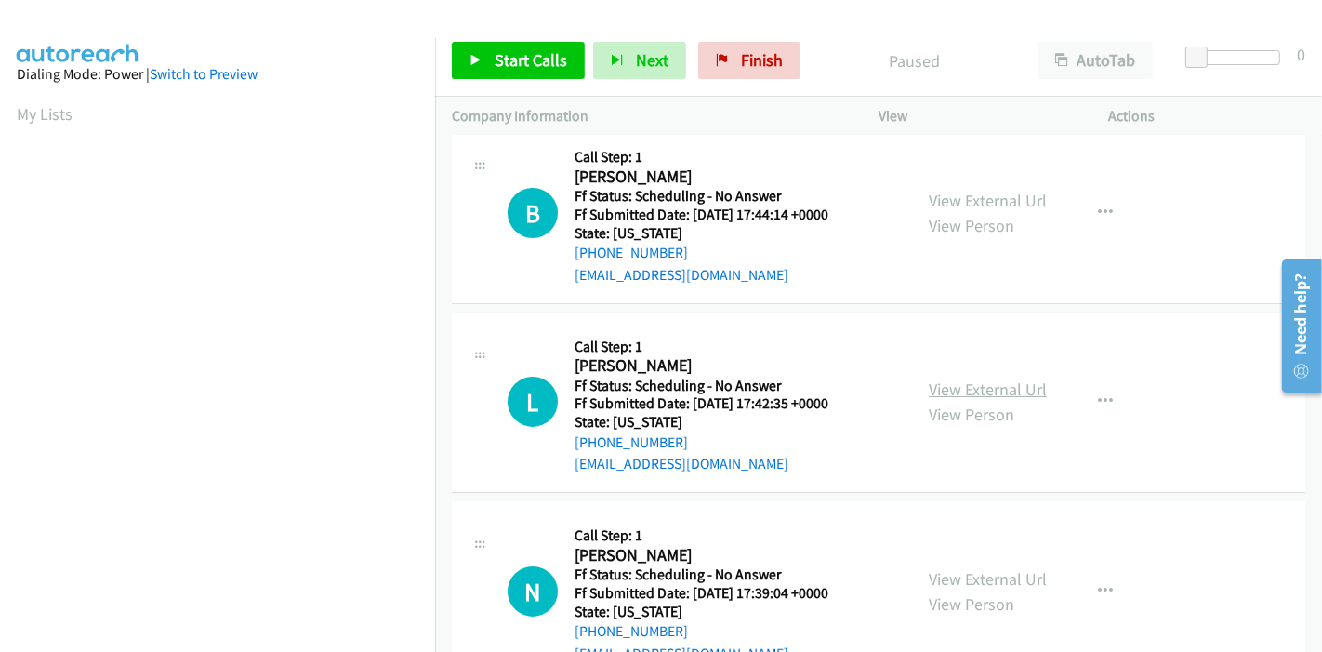
click at [956, 389] on link "View External Url" at bounding box center [988, 389] width 118 height 21
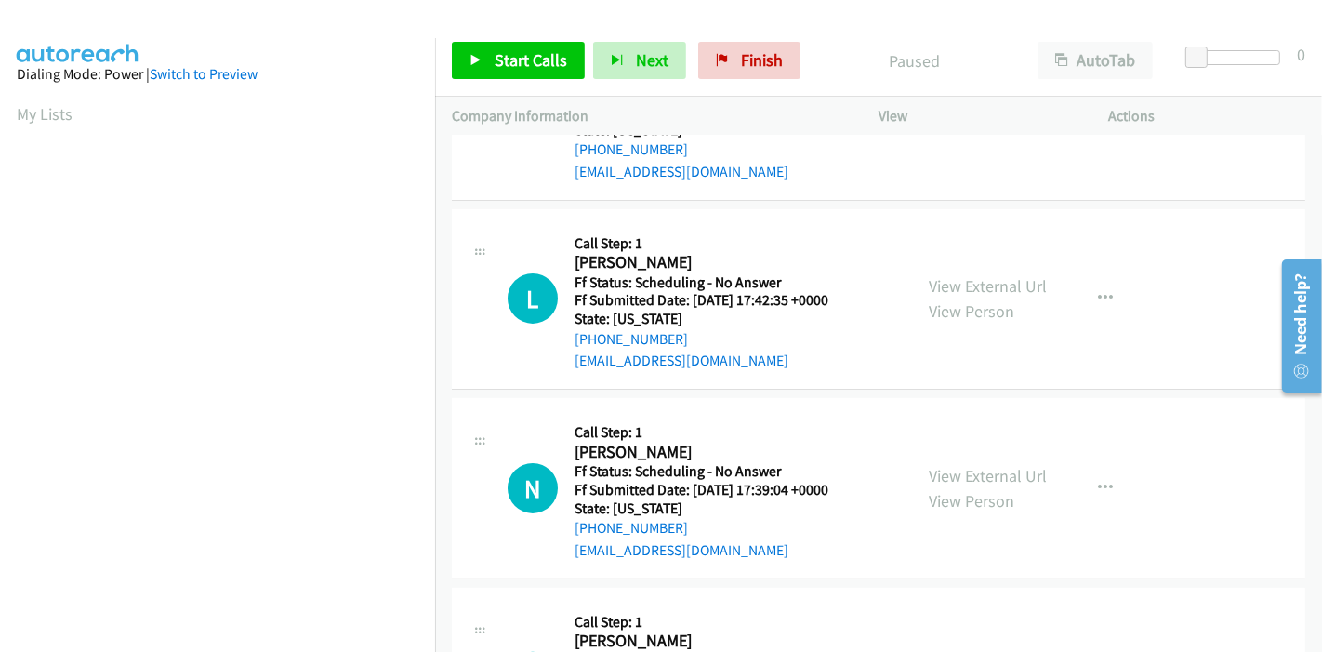
scroll to position [0, 0]
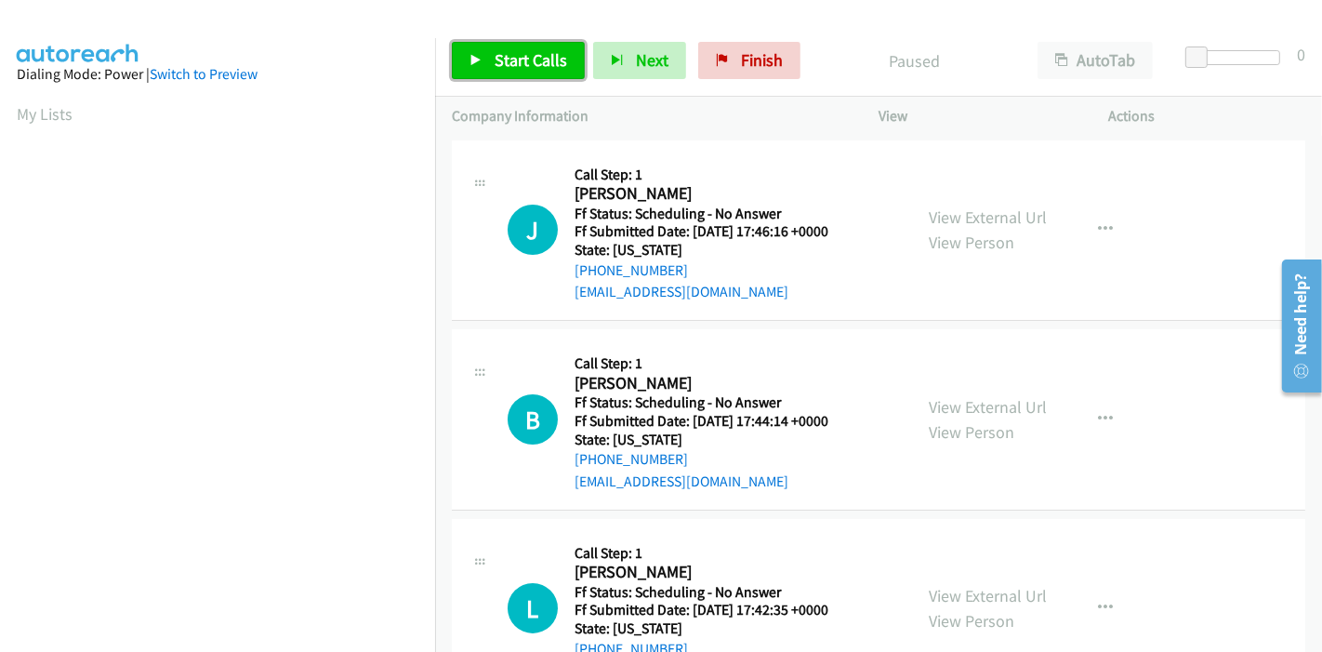
click at [486, 71] on link "Start Calls" at bounding box center [518, 60] width 133 height 37
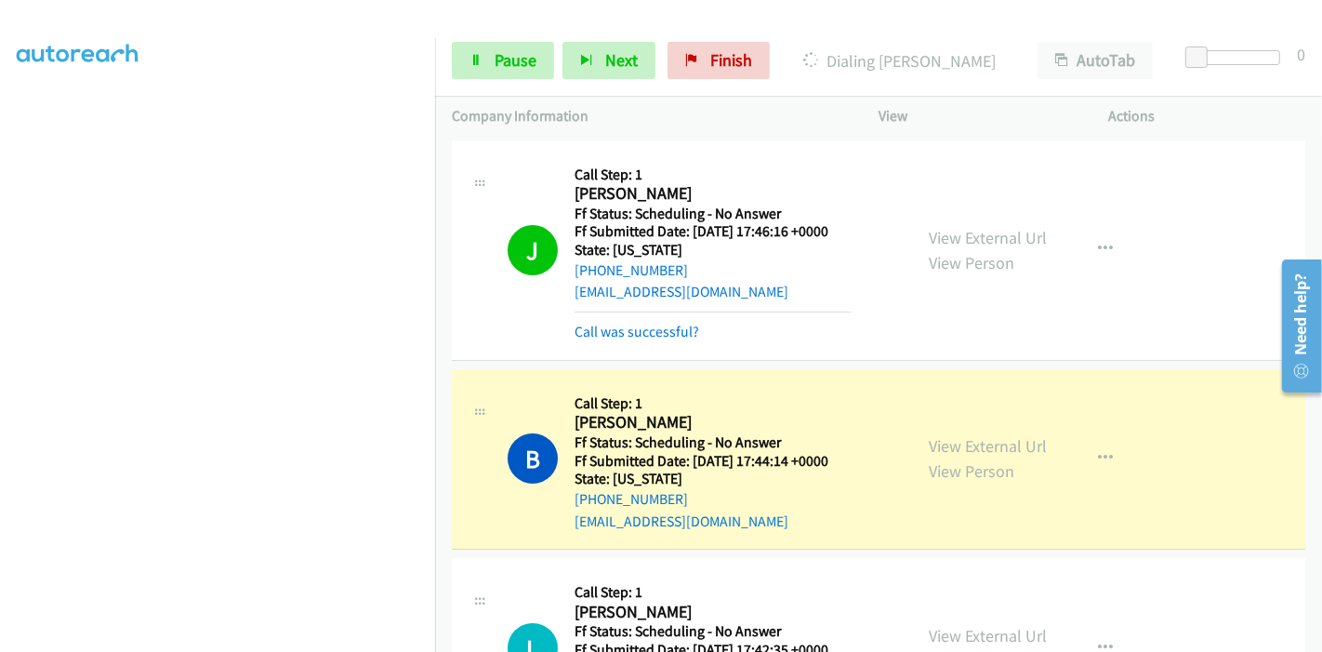
scroll to position [206, 0]
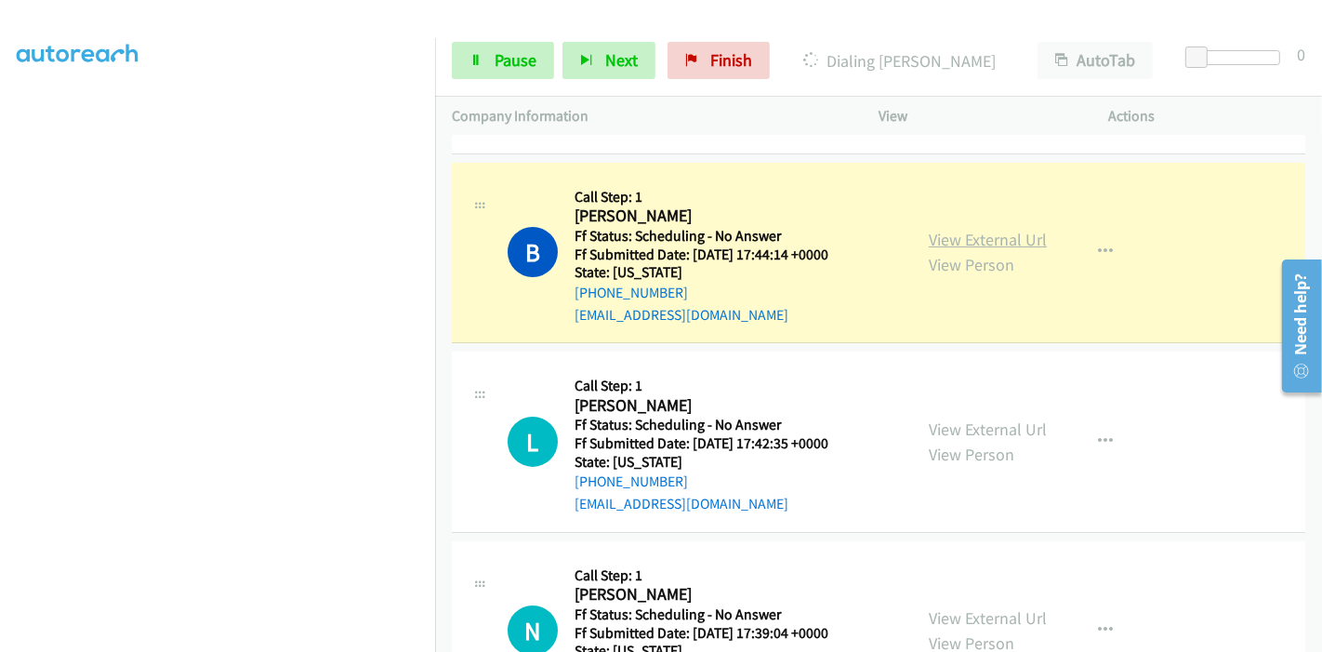
click at [990, 236] on link "View External Url" at bounding box center [988, 239] width 118 height 21
click at [490, 56] on link "Pause" at bounding box center [503, 60] width 102 height 37
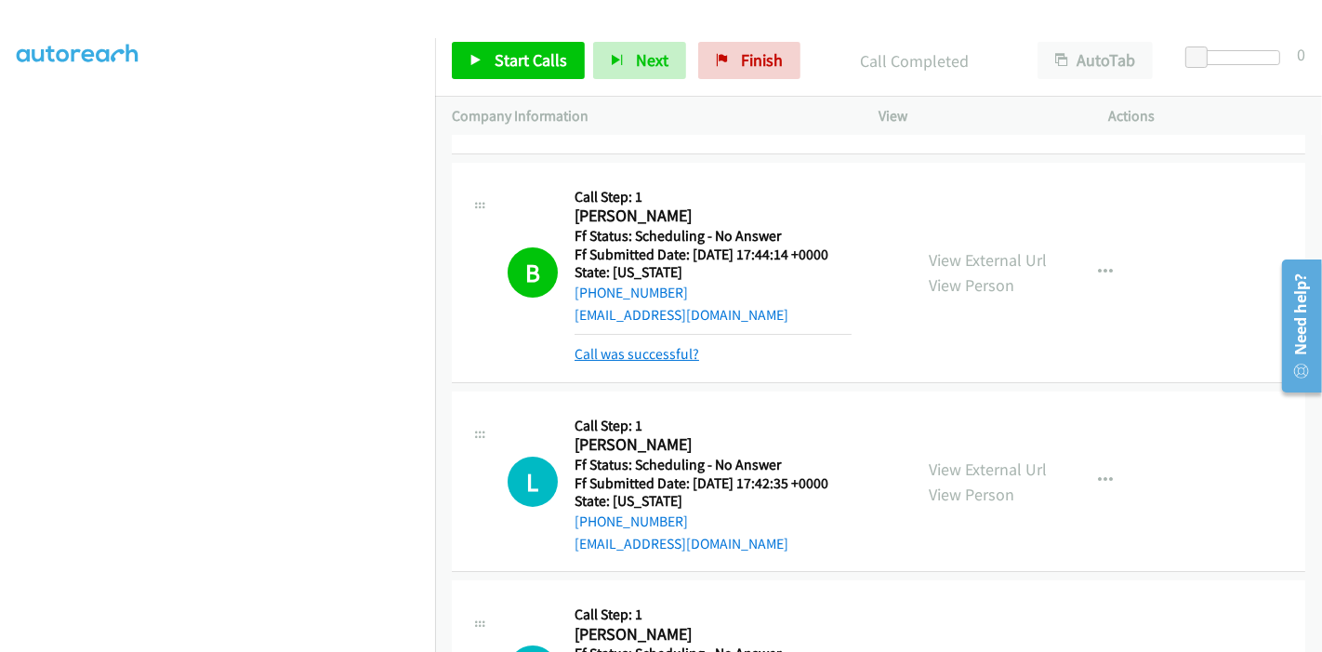
click at [624, 352] on link "Call was successful?" at bounding box center [637, 354] width 125 height 18
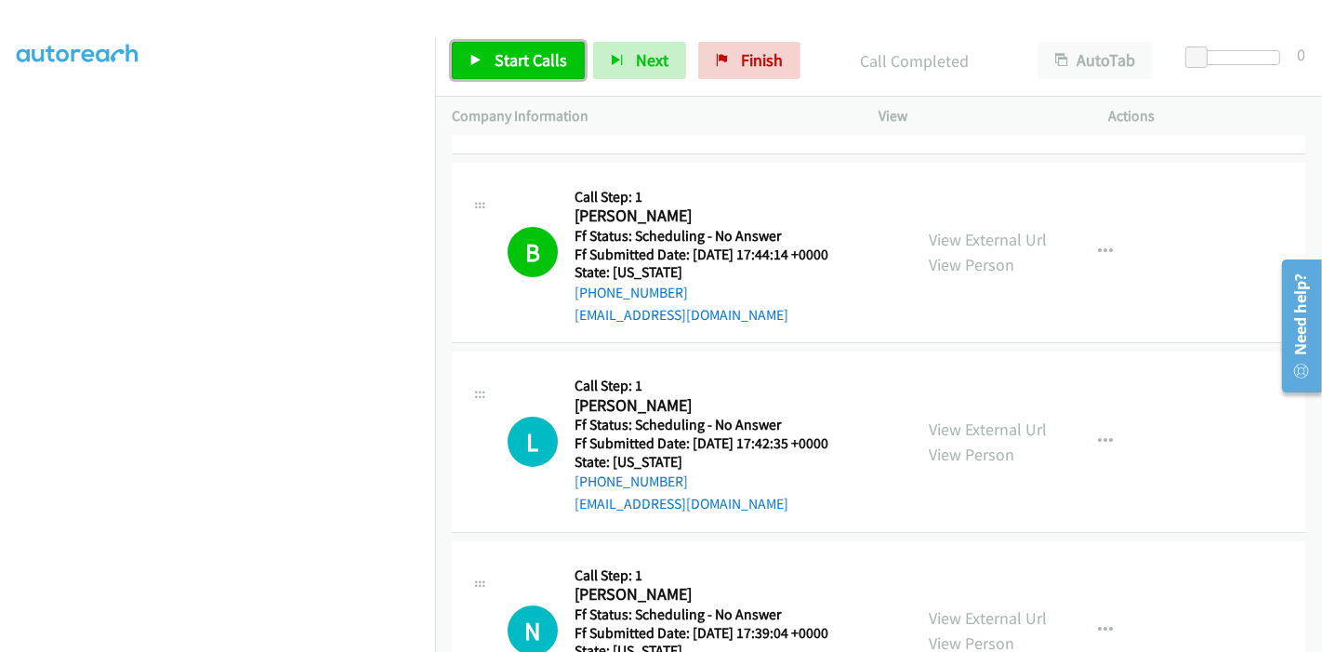
click at [510, 62] on span "Start Calls" at bounding box center [531, 59] width 73 height 21
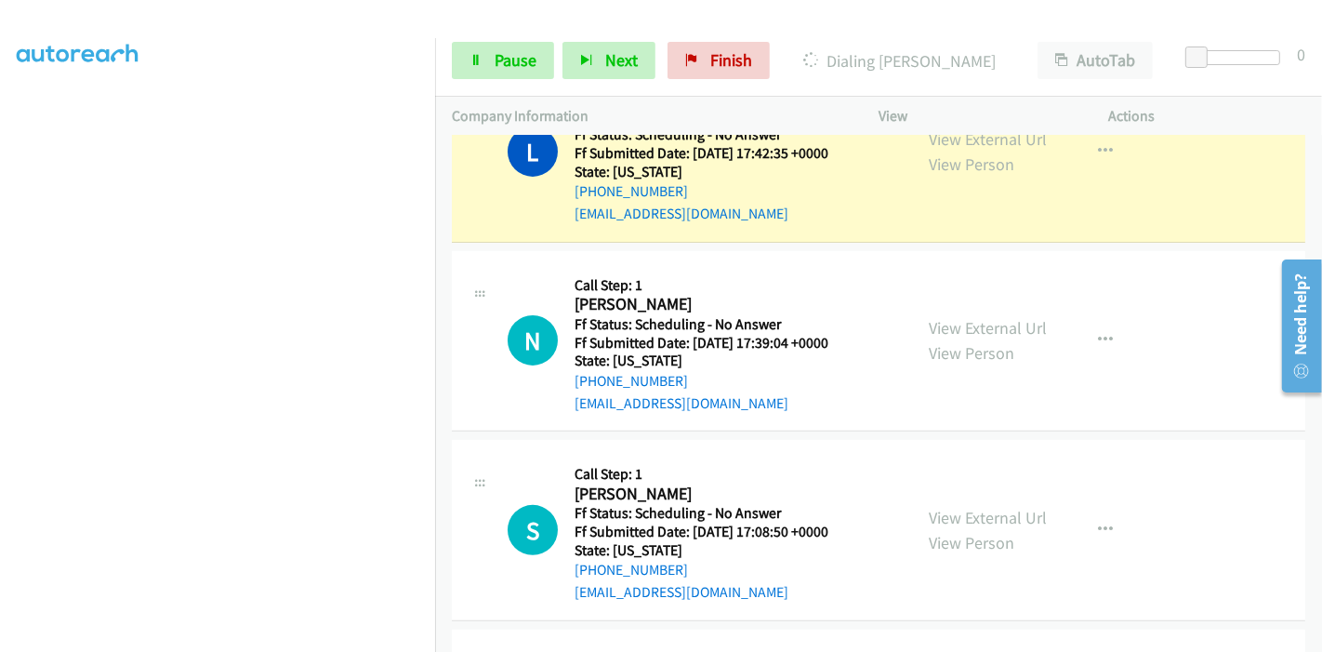
scroll to position [619, 0]
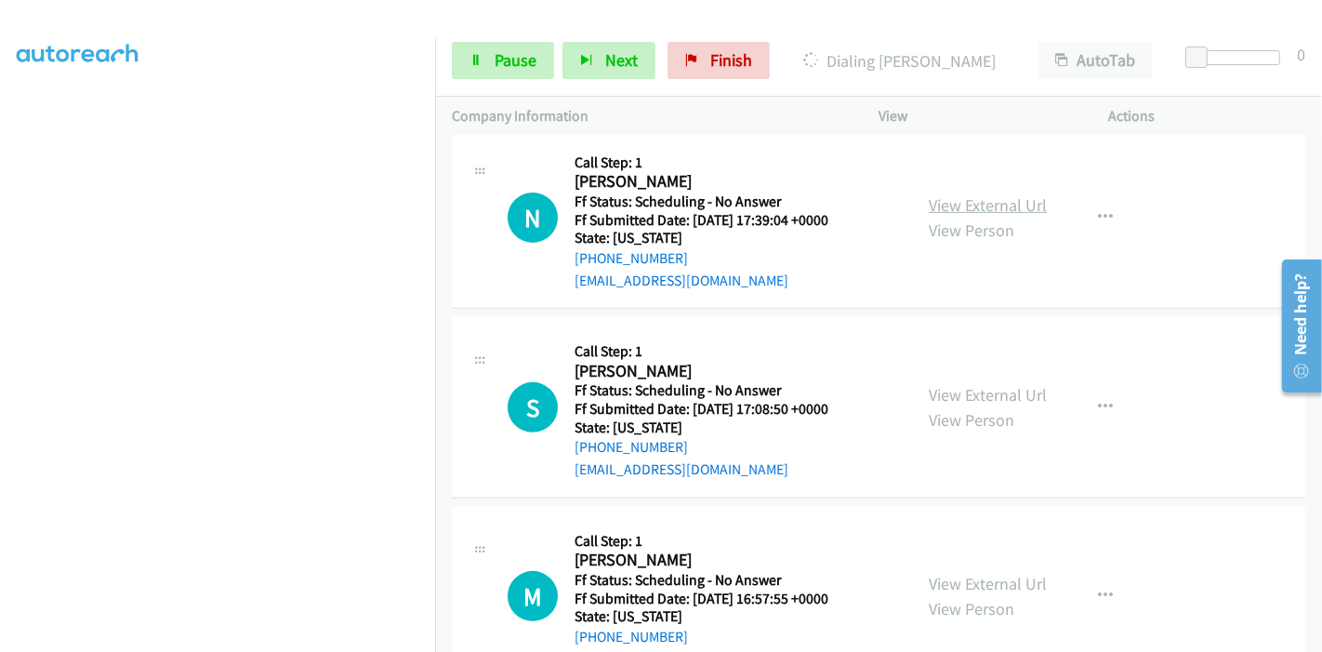
click at [964, 206] on link "View External Url" at bounding box center [988, 204] width 118 height 21
click at [972, 399] on link "View External Url" at bounding box center [988, 394] width 118 height 21
click at [953, 573] on link "View External Url" at bounding box center [988, 583] width 118 height 21
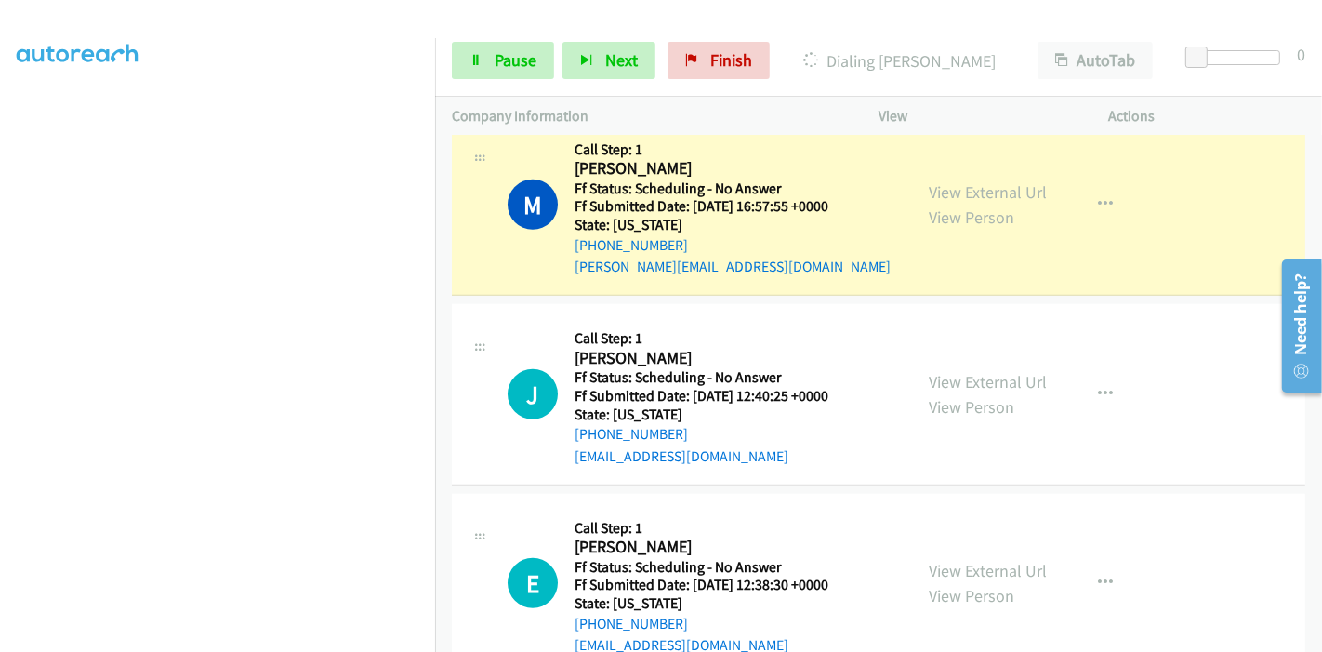
scroll to position [1176, 0]
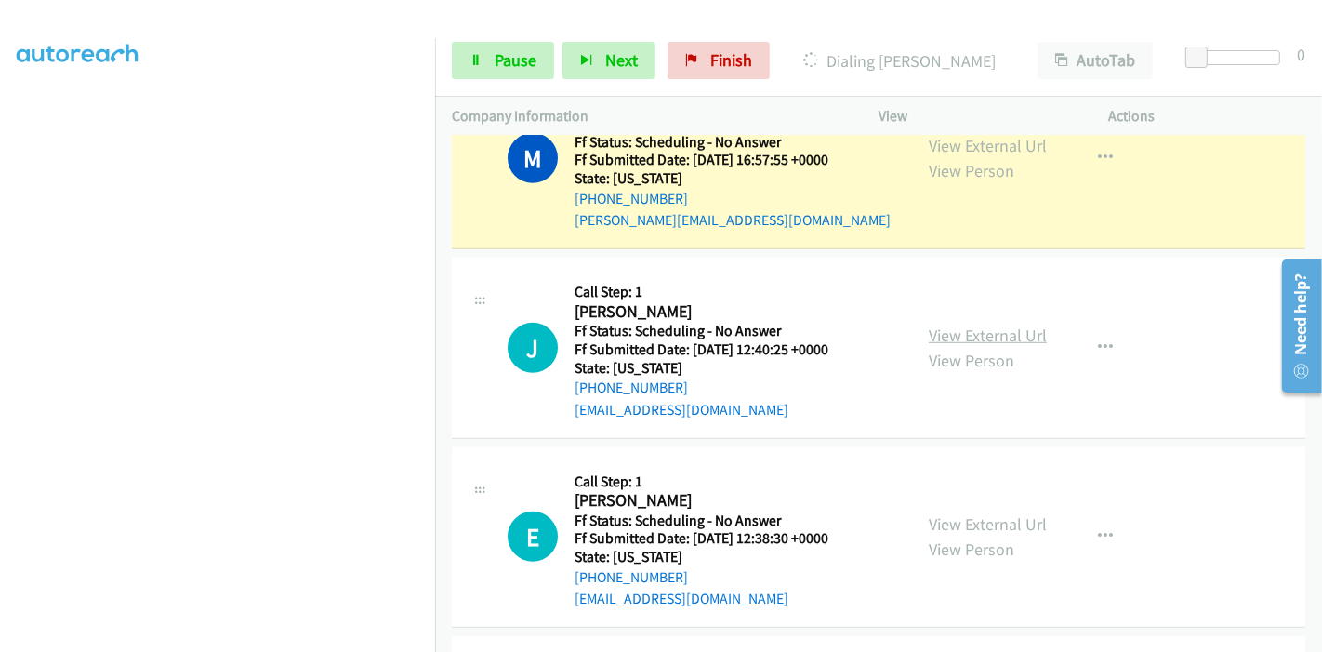
click at [983, 330] on link "View External Url" at bounding box center [988, 335] width 118 height 21
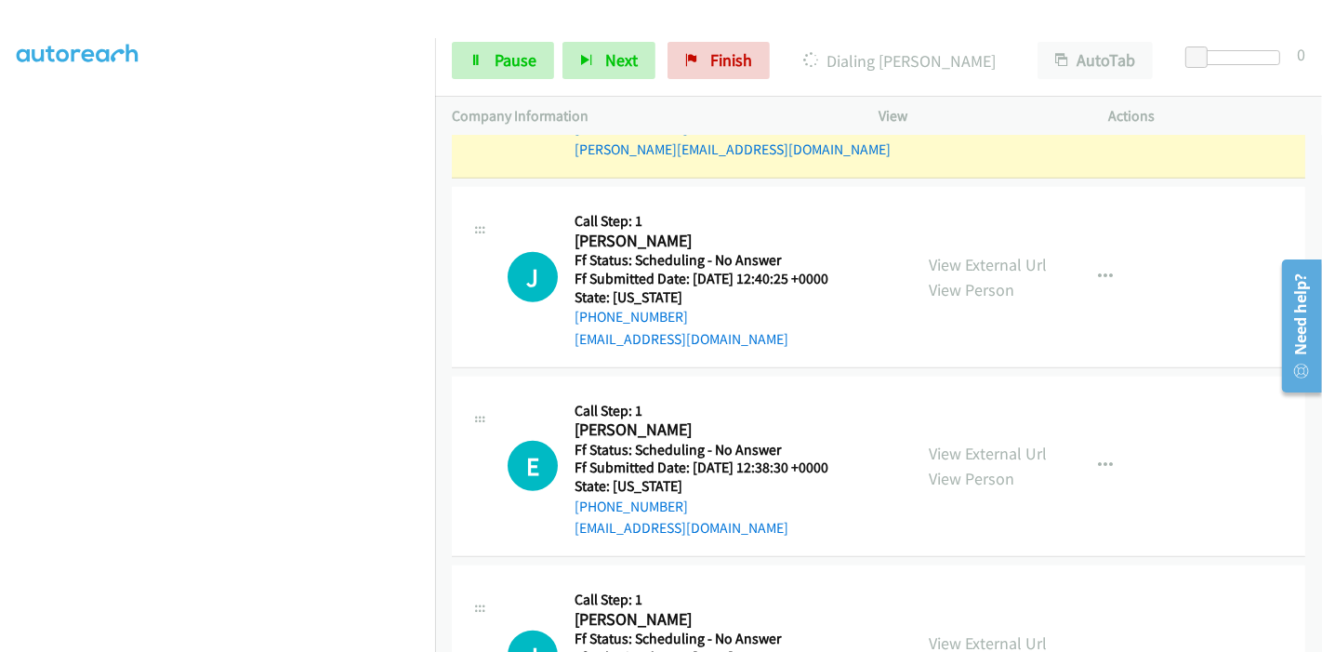
scroll to position [1280, 0]
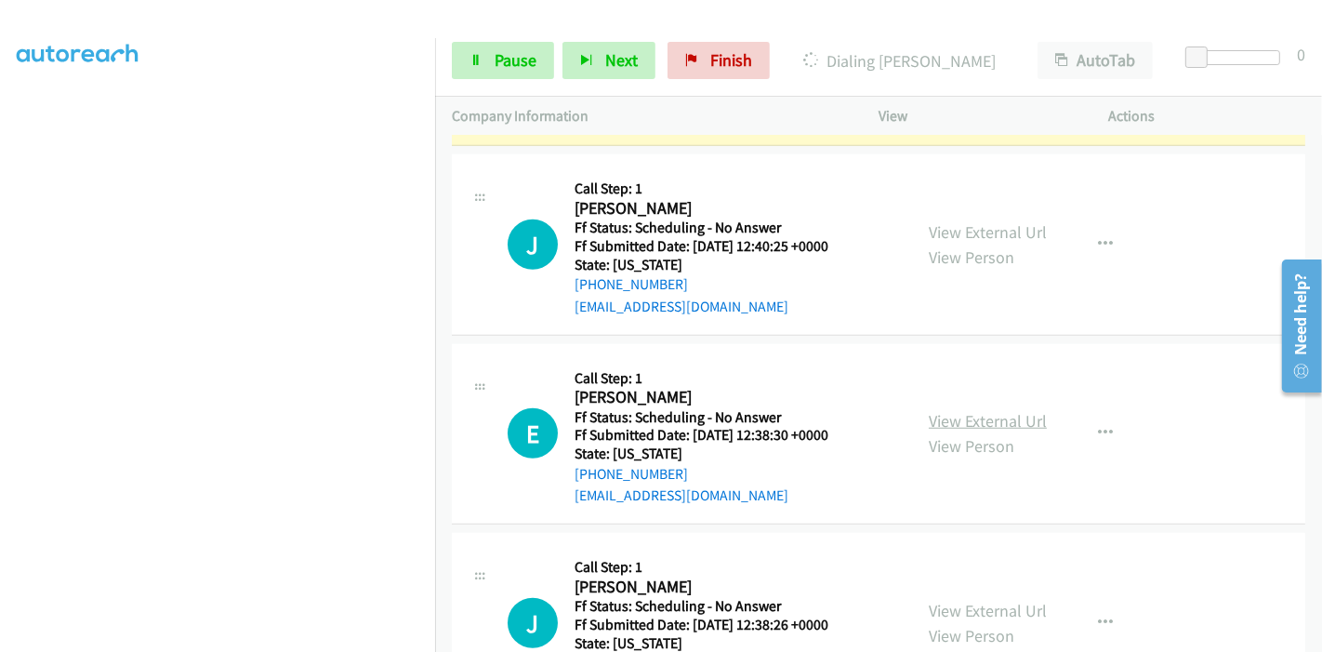
click at [964, 413] on link "View External Url" at bounding box center [988, 420] width 118 height 21
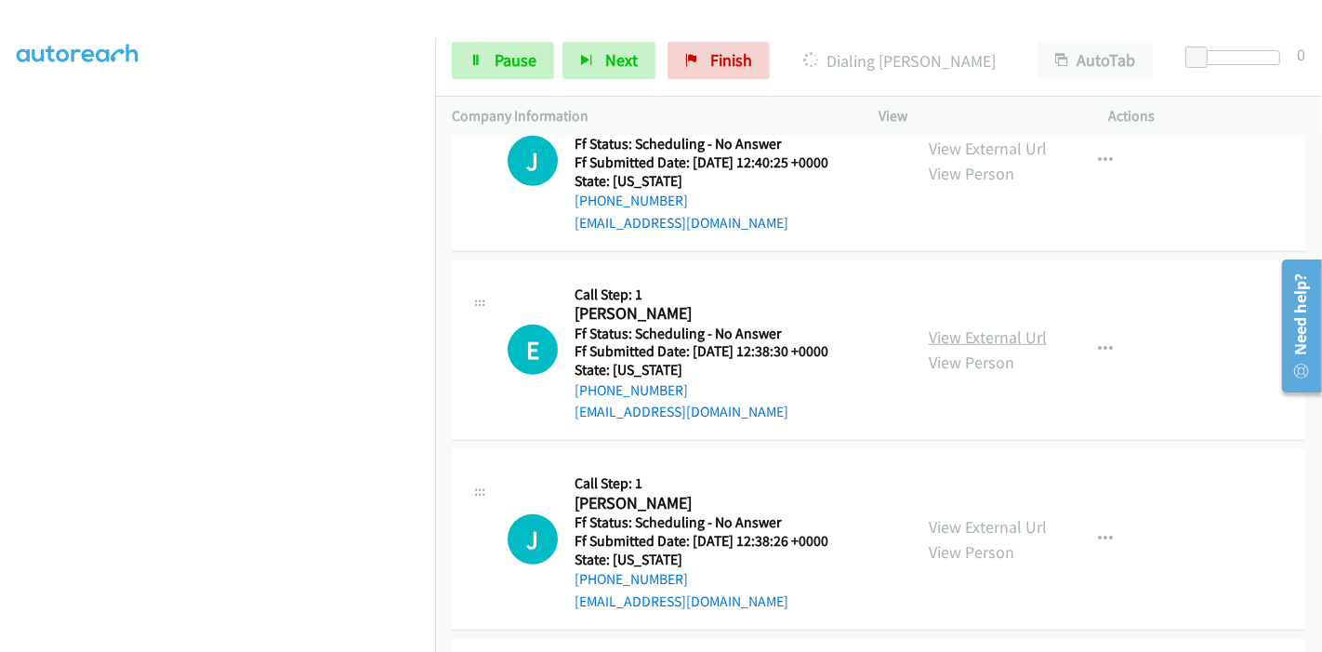
scroll to position [1383, 0]
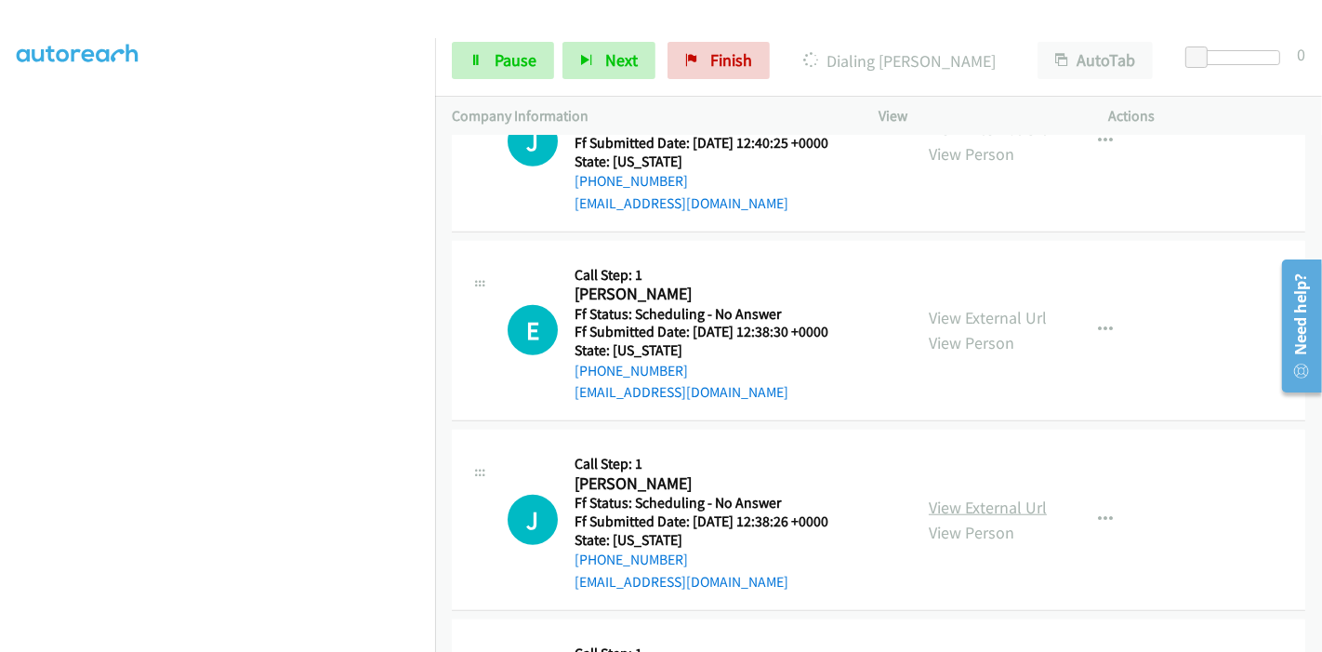
click at [946, 497] on link "View External Url" at bounding box center [988, 507] width 118 height 21
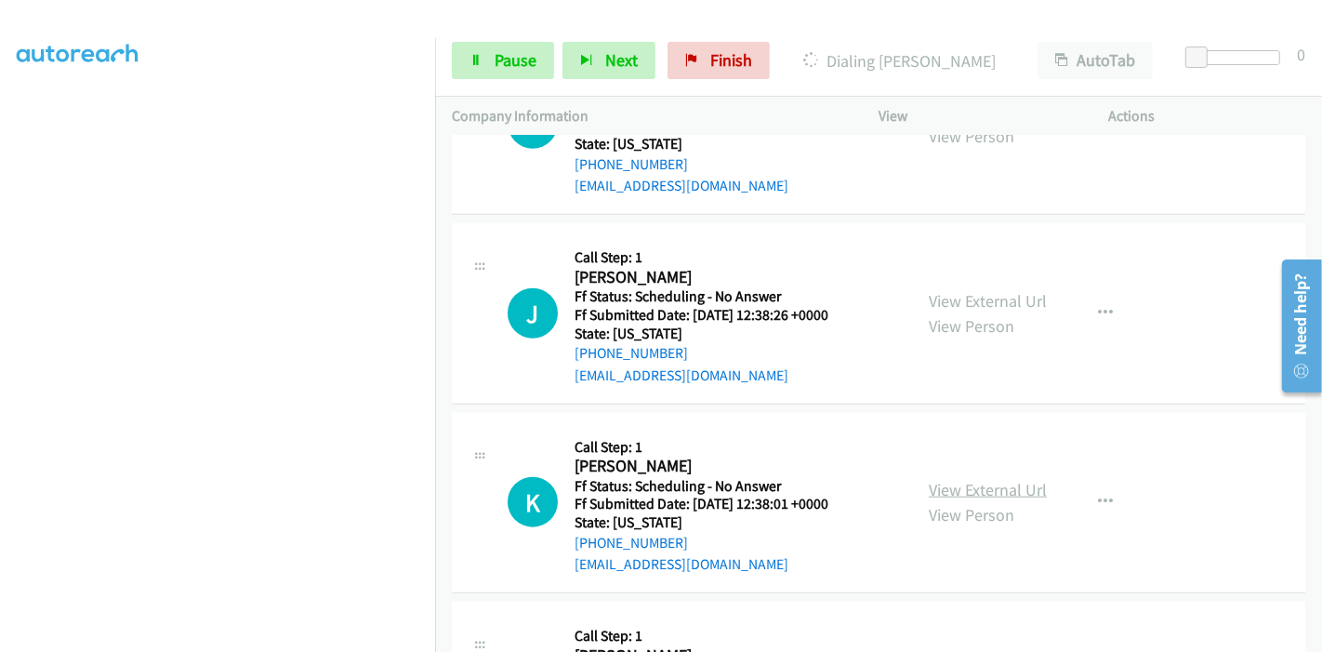
click at [950, 480] on link "View External Url" at bounding box center [988, 489] width 118 height 21
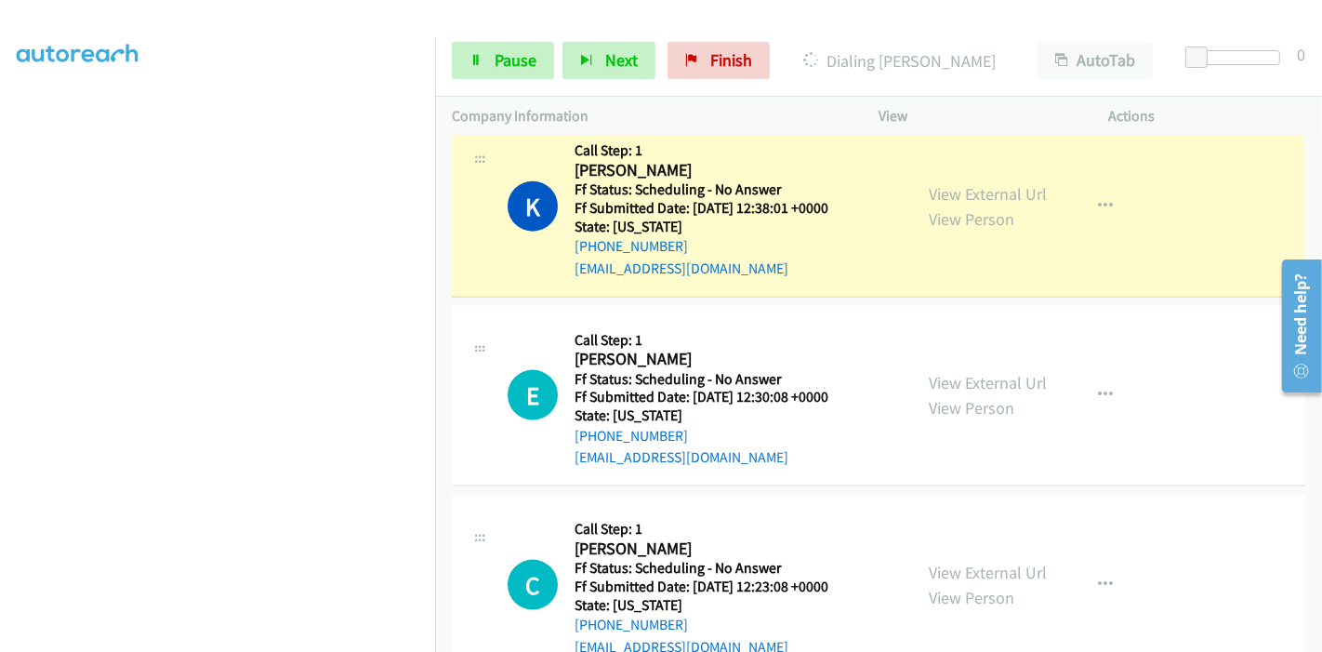
scroll to position [2146, 0]
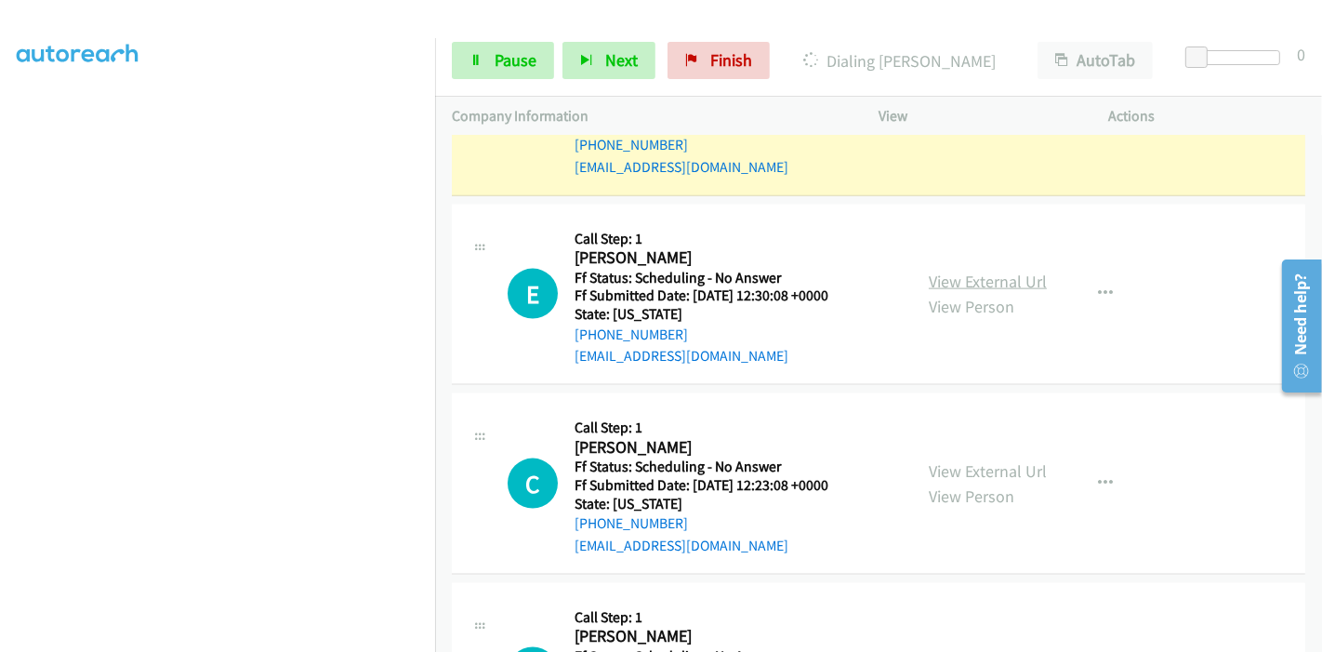
click at [975, 271] on link "View External Url" at bounding box center [988, 281] width 118 height 21
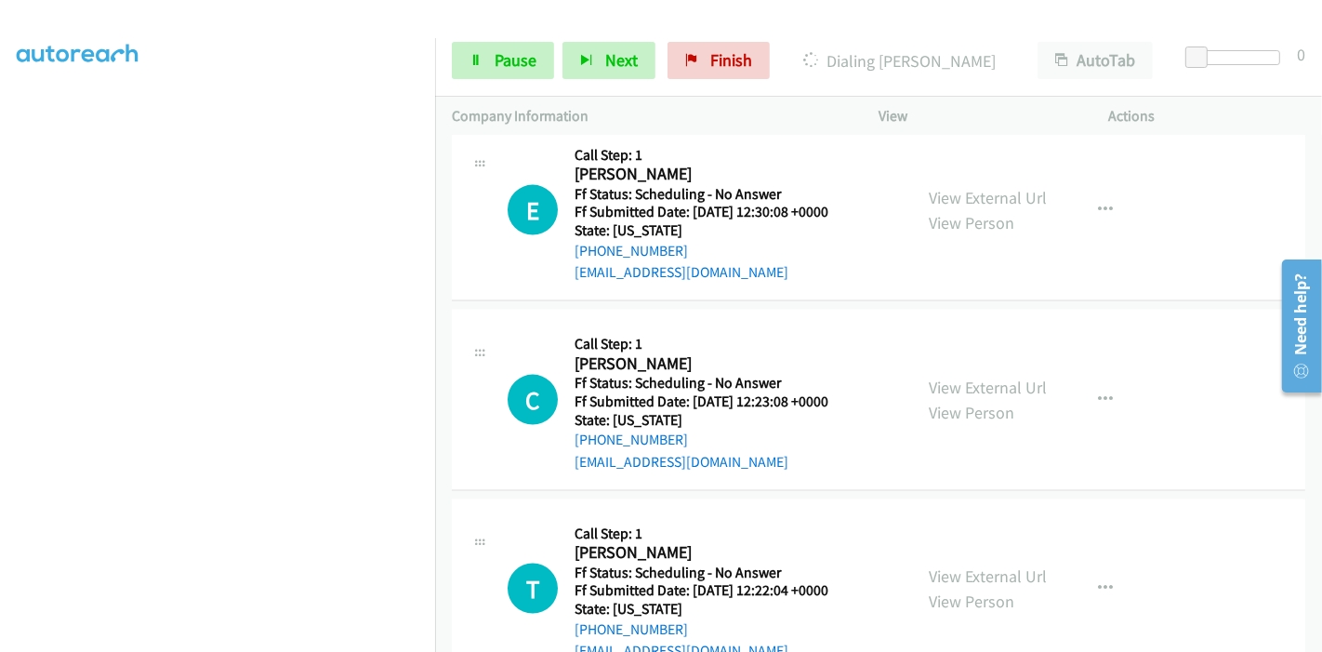
scroll to position [2249, 0]
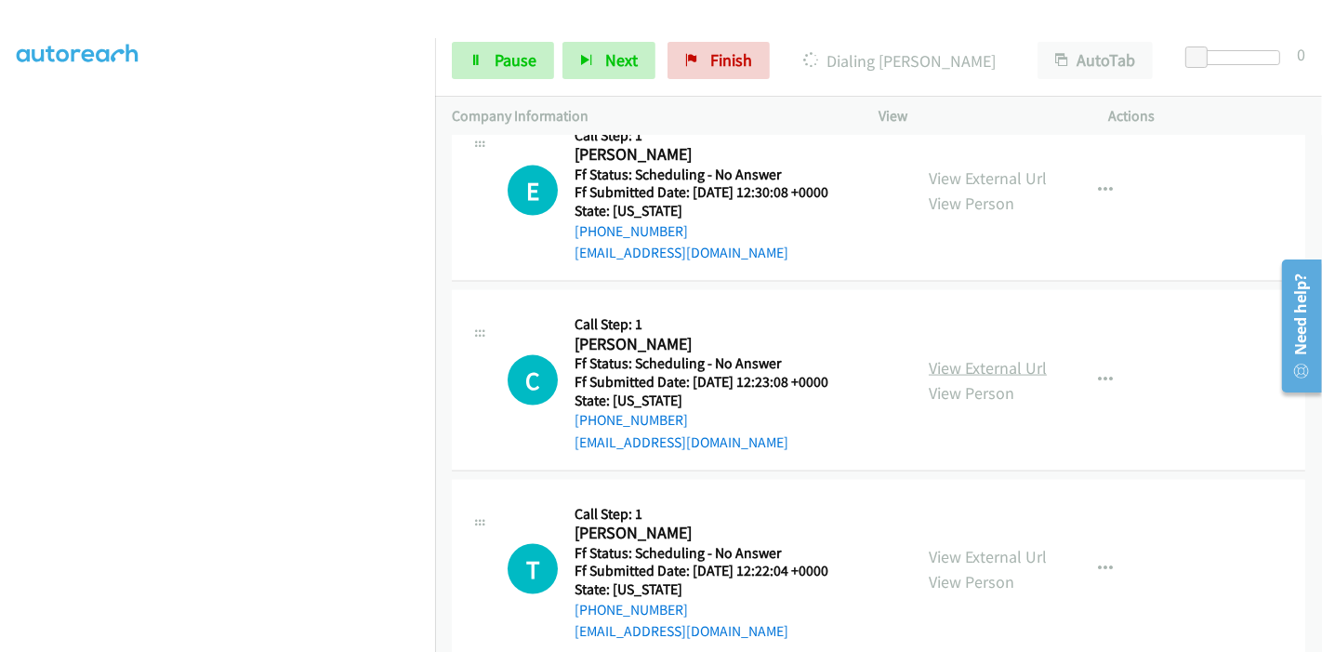
click at [945, 358] on link "View External Url" at bounding box center [988, 367] width 118 height 21
click at [968, 554] on link "View External Url" at bounding box center [988, 556] width 118 height 21
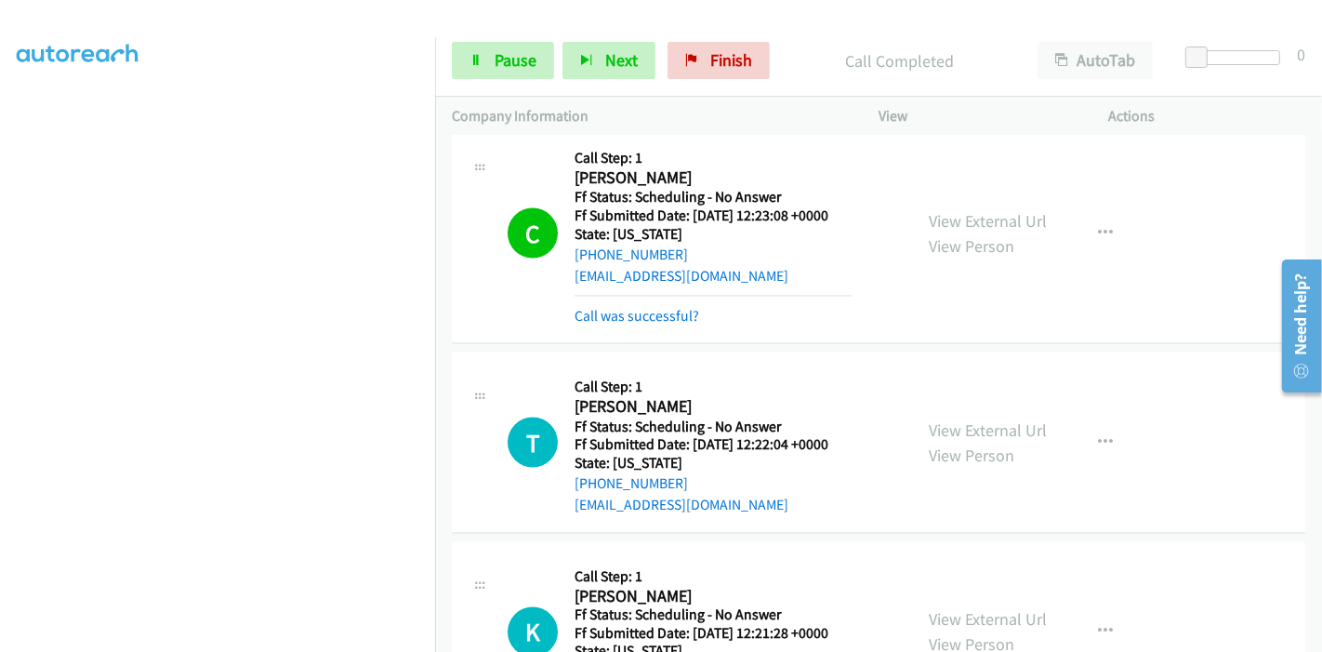
scroll to position [2702, 0]
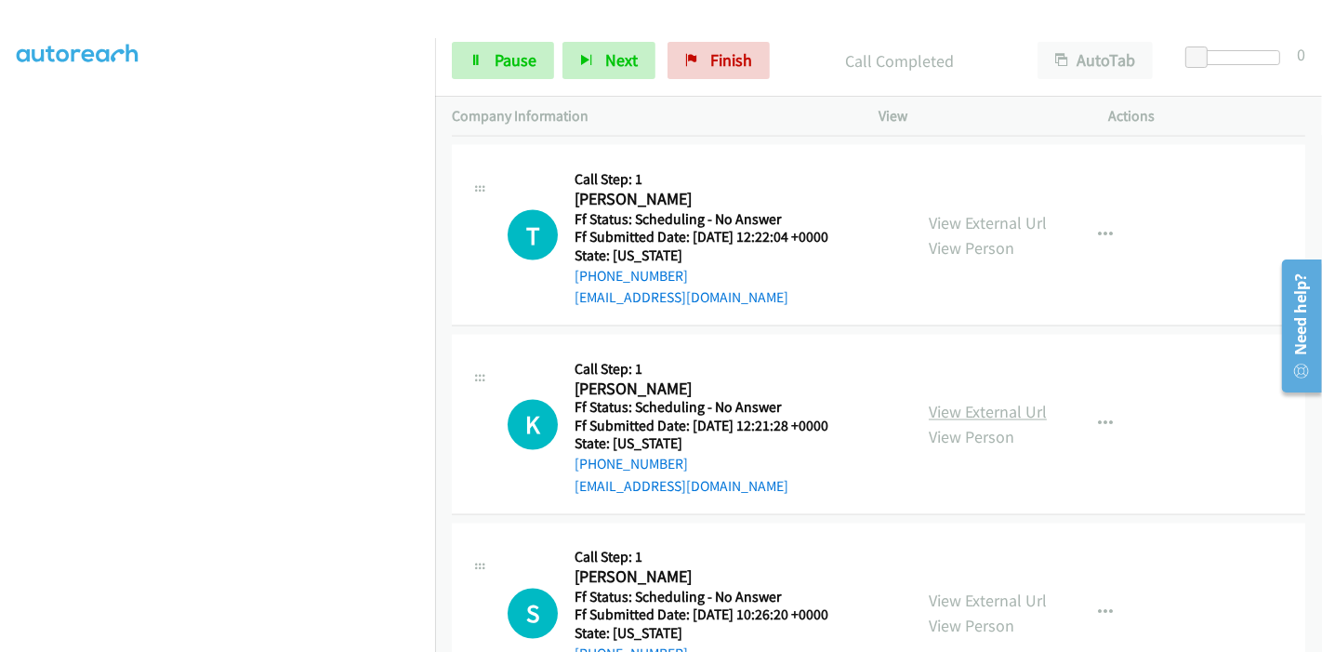
click at [967, 407] on link "View External Url" at bounding box center [988, 412] width 118 height 21
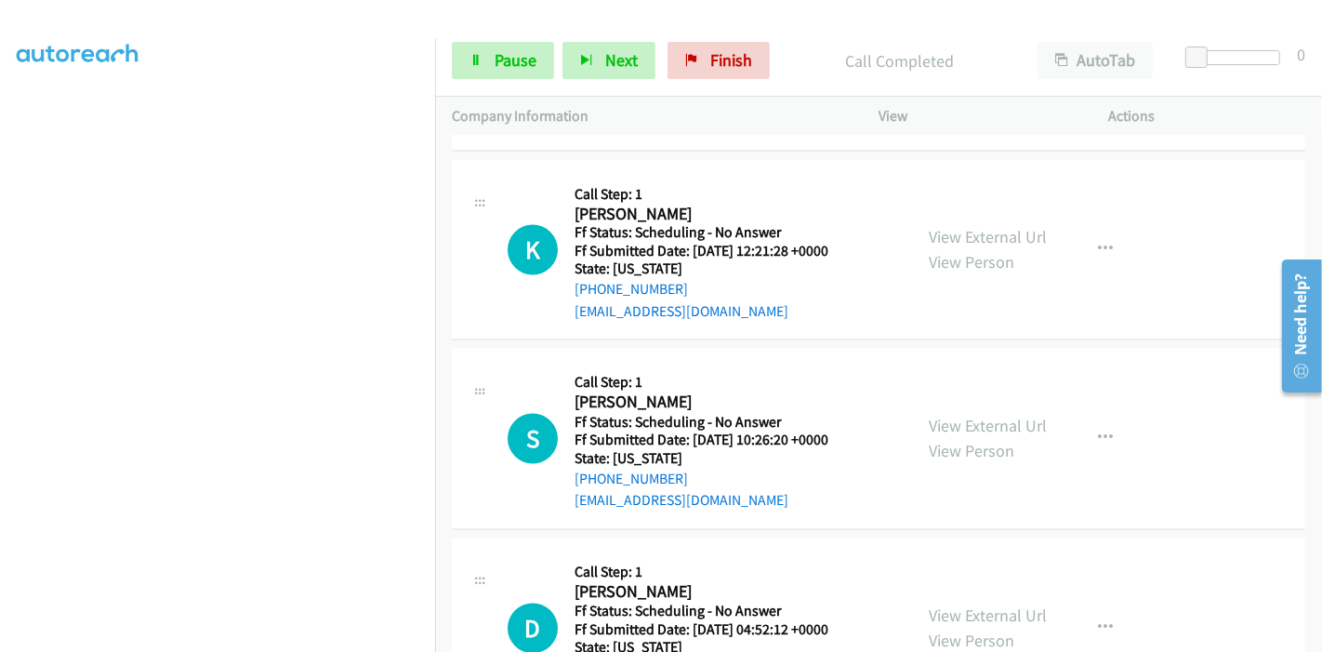
scroll to position [2908, 0]
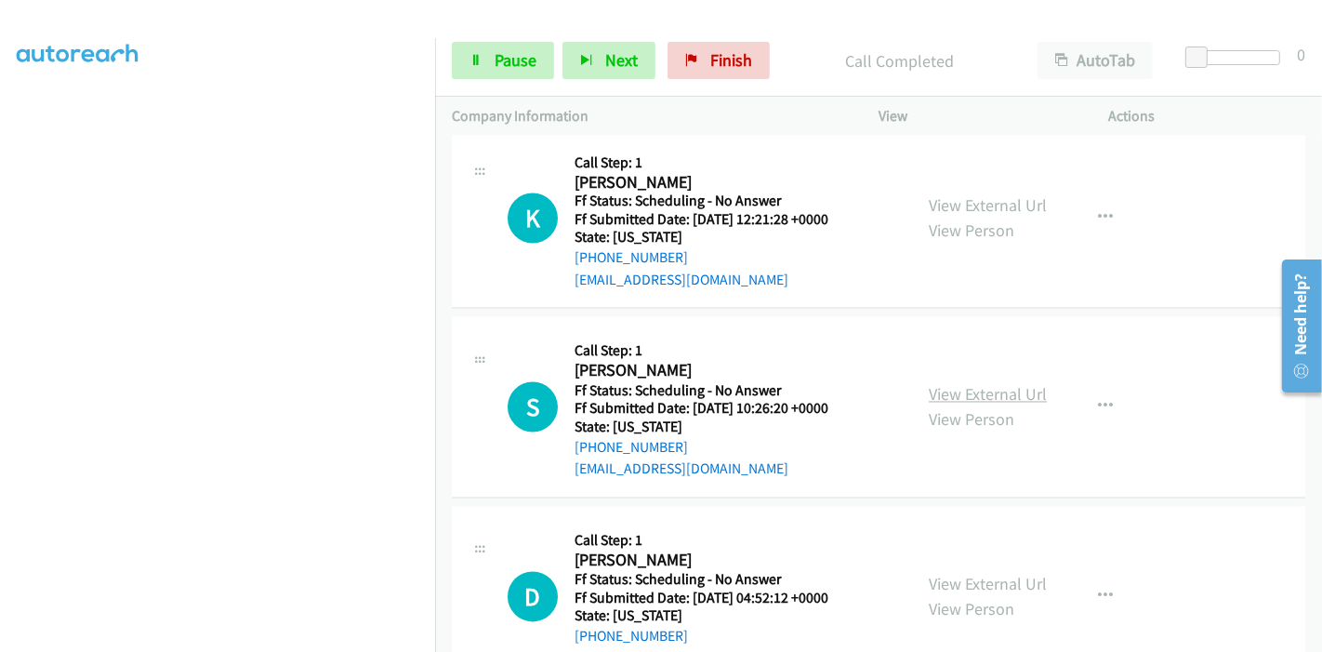
click at [942, 391] on link "View External Url" at bounding box center [988, 394] width 118 height 21
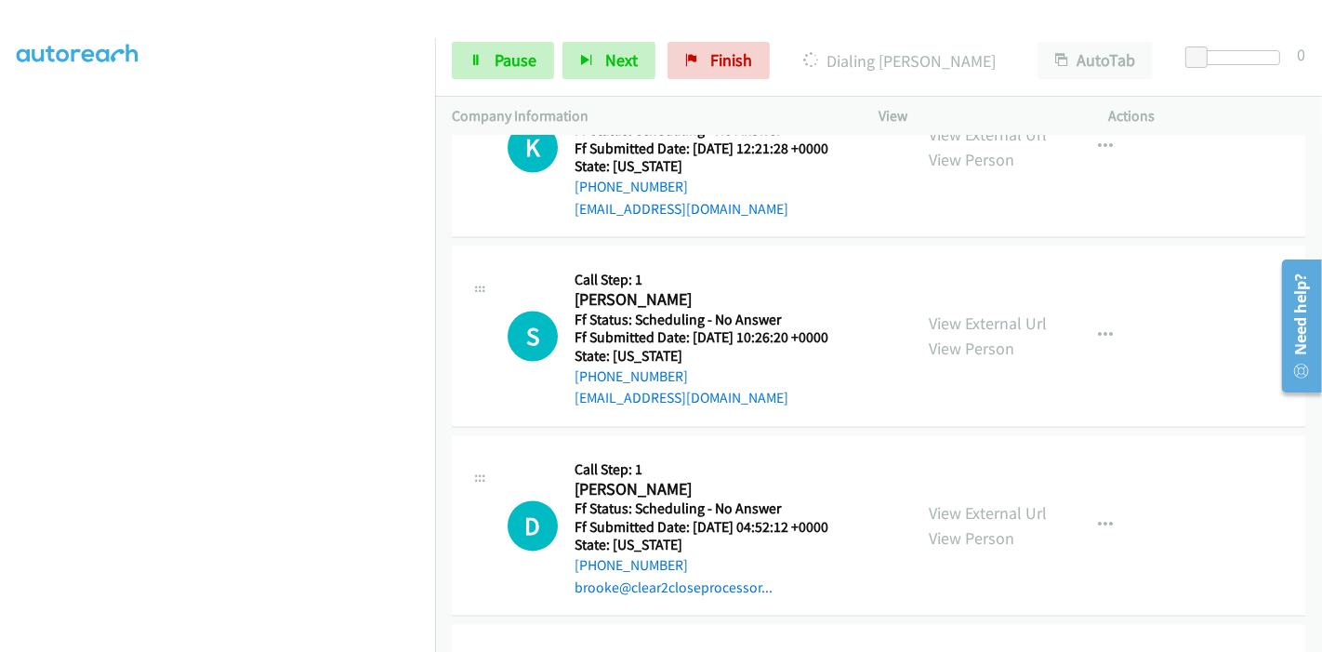
scroll to position [3011, 0]
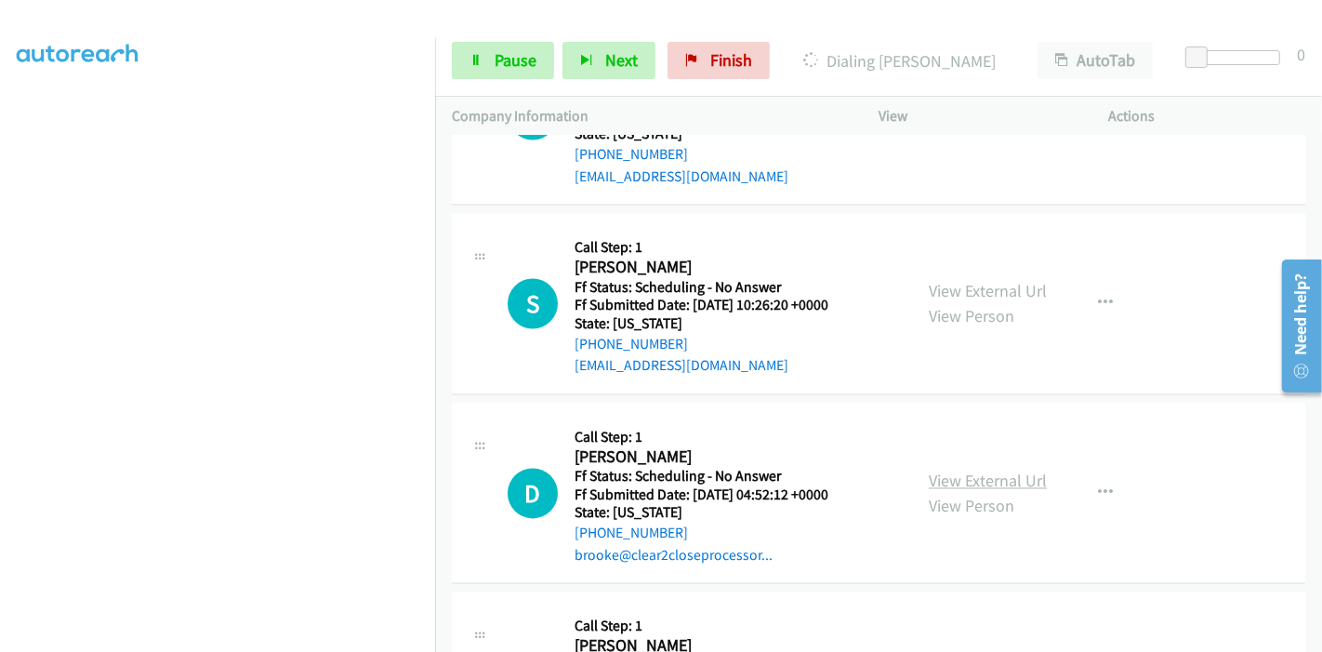
click at [972, 472] on link "View External Url" at bounding box center [988, 481] width 118 height 21
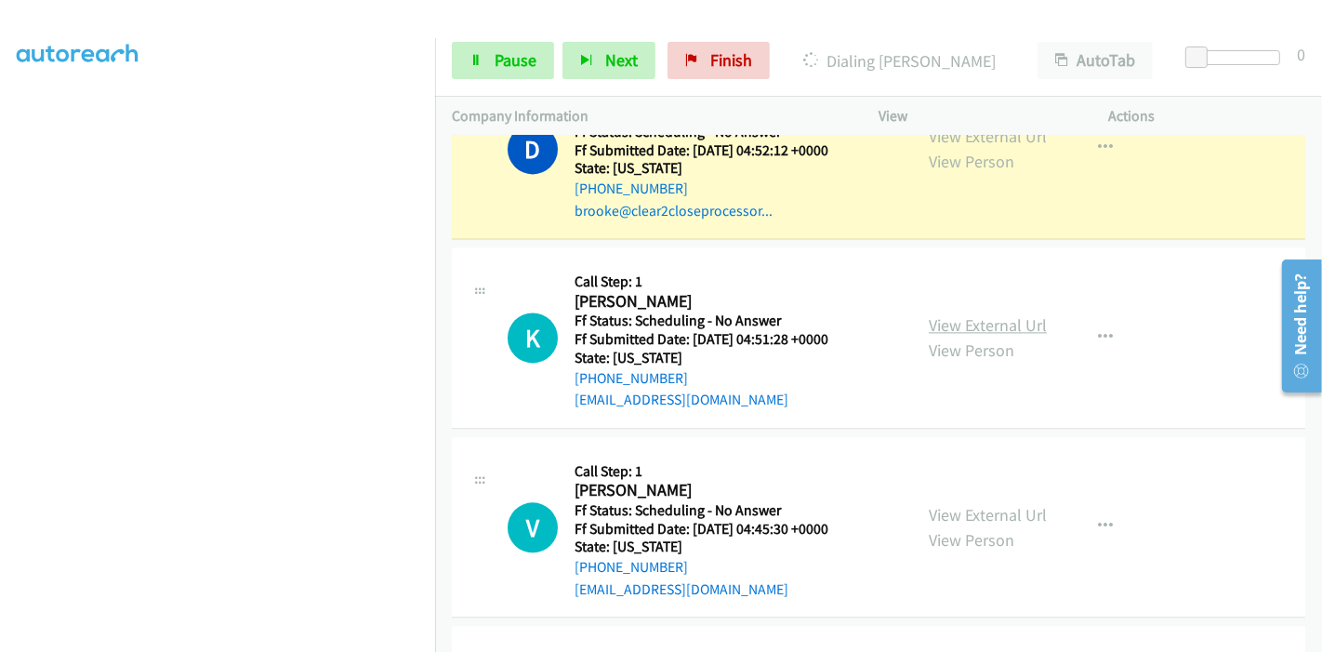
scroll to position [3547, 0]
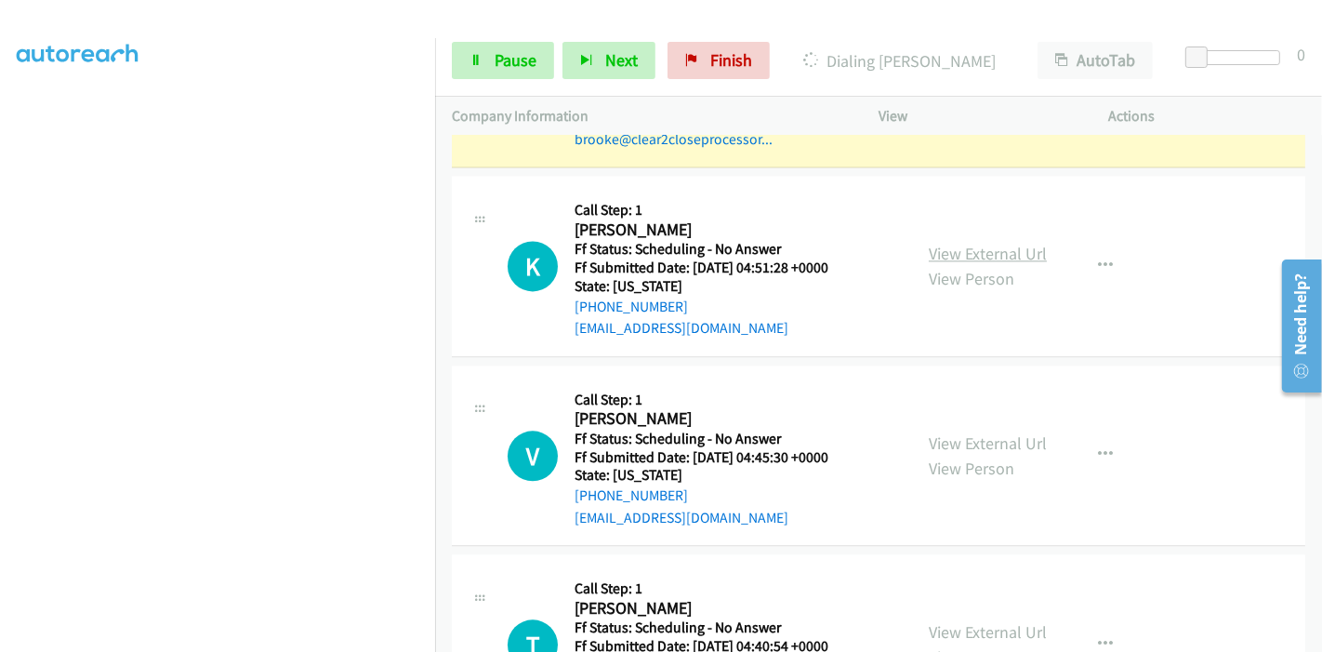
click at [977, 250] on link "View External Url" at bounding box center [988, 253] width 118 height 21
click at [977, 436] on link "View External Url" at bounding box center [988, 442] width 118 height 21
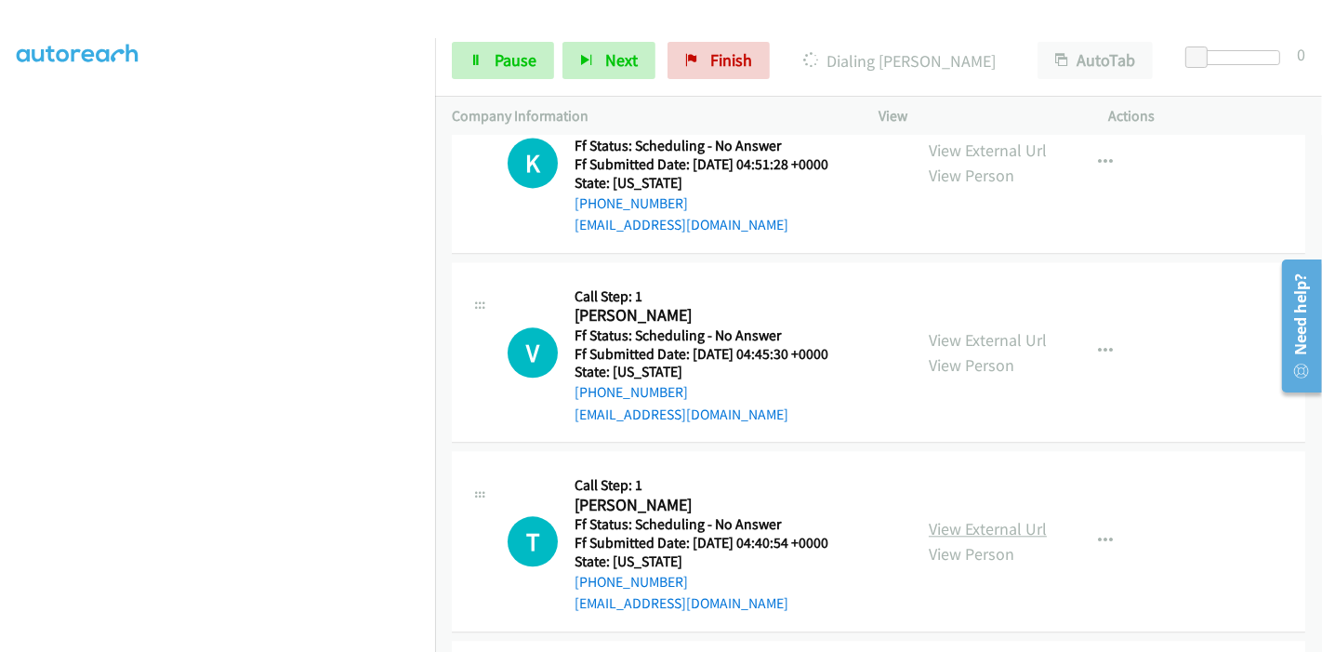
click at [940, 518] on link "View External Url" at bounding box center [988, 528] width 118 height 21
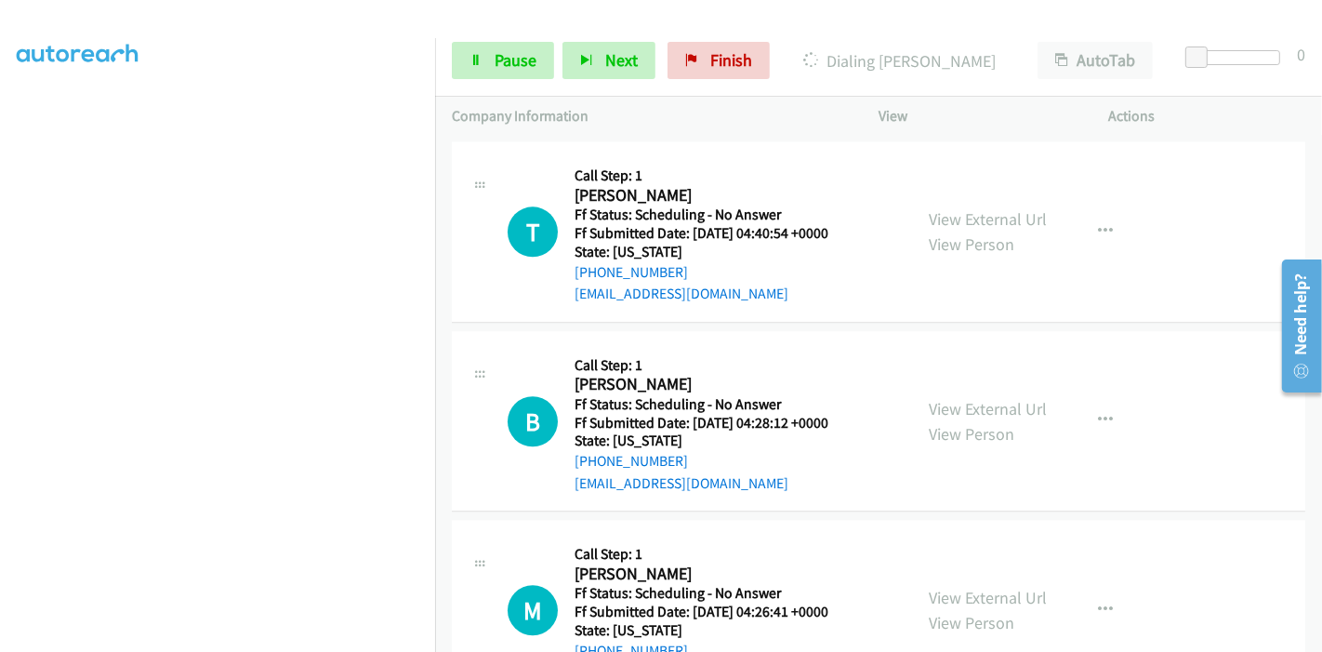
scroll to position [3961, 0]
click at [949, 400] on link "View External Url" at bounding box center [988, 407] width 118 height 21
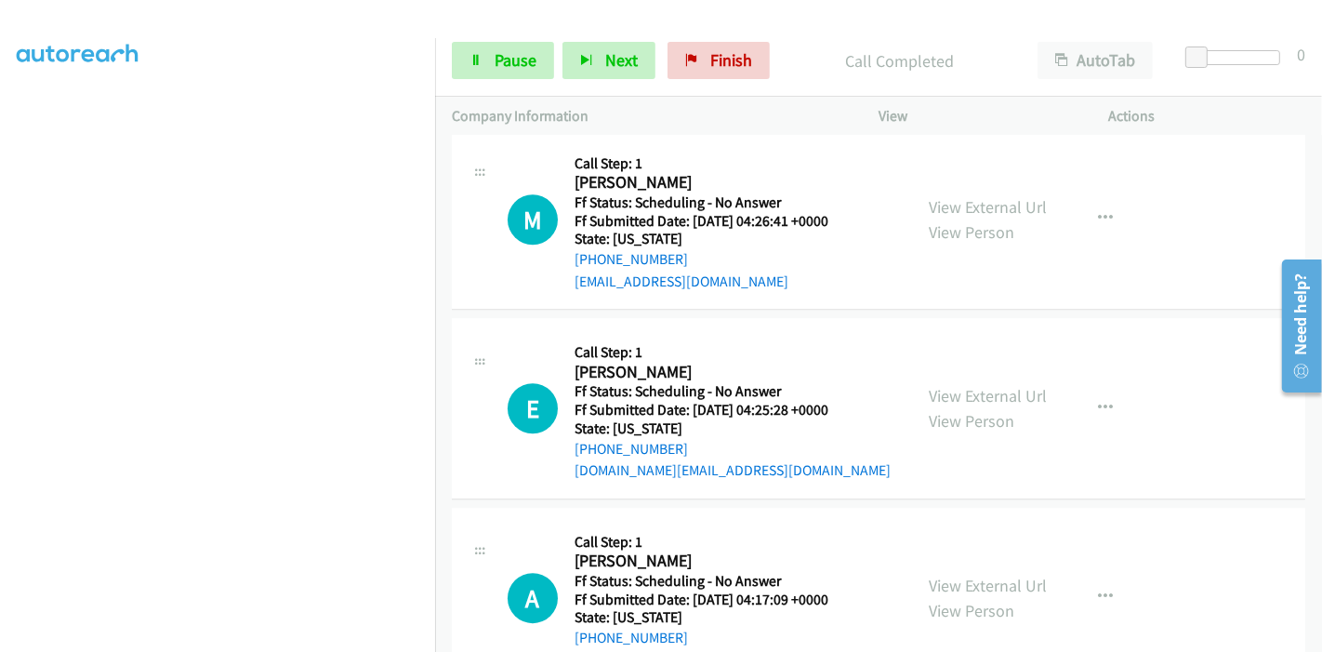
scroll to position [4477, 0]
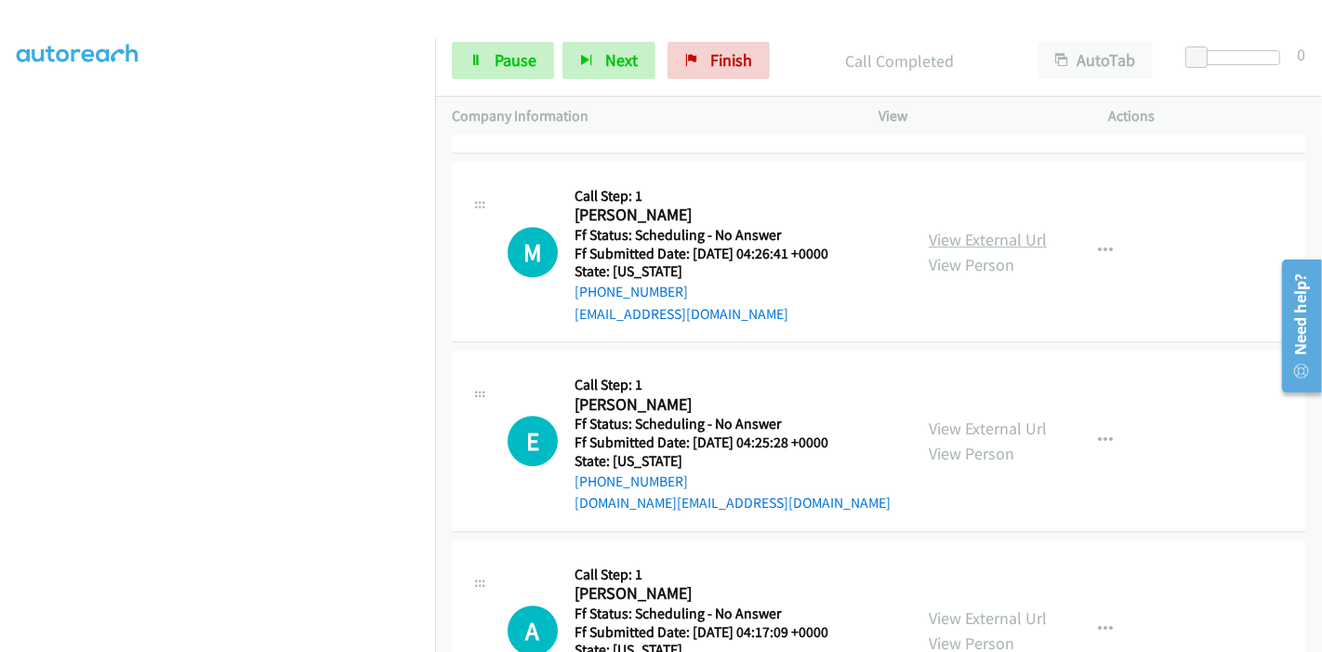
click at [945, 229] on link "View External Url" at bounding box center [988, 239] width 118 height 21
click at [950, 418] on link "View External Url" at bounding box center [988, 428] width 118 height 21
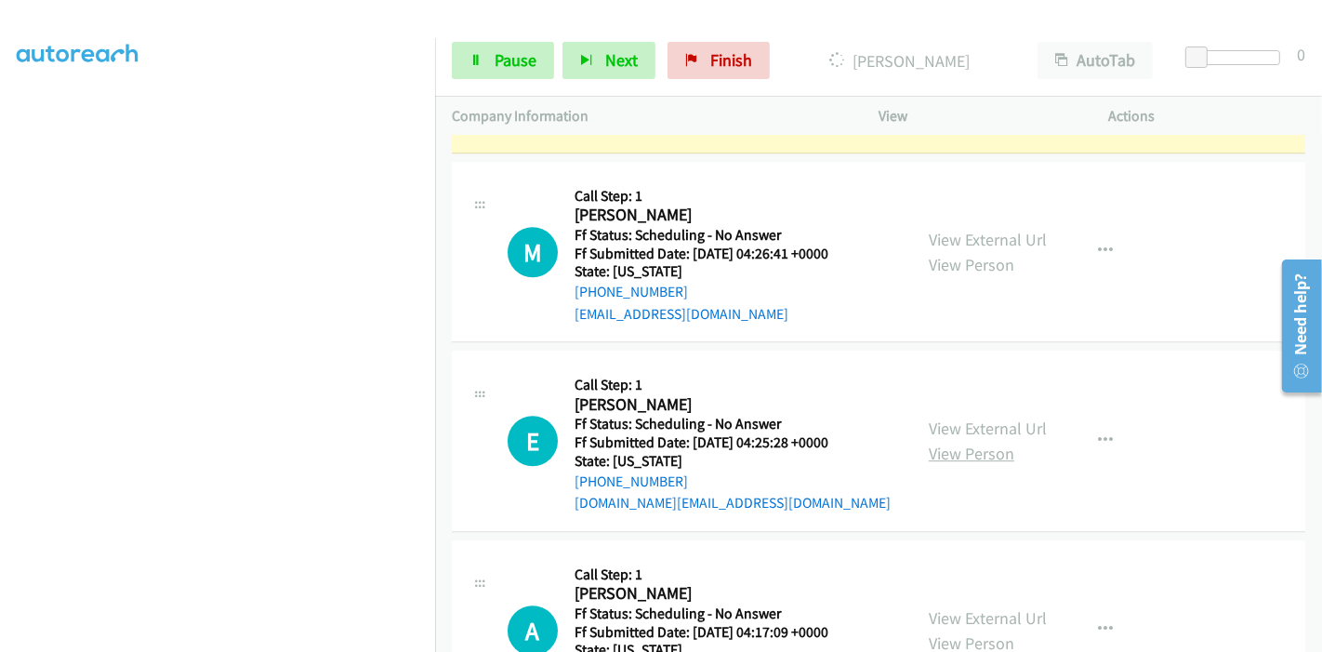
scroll to position [4580, 0]
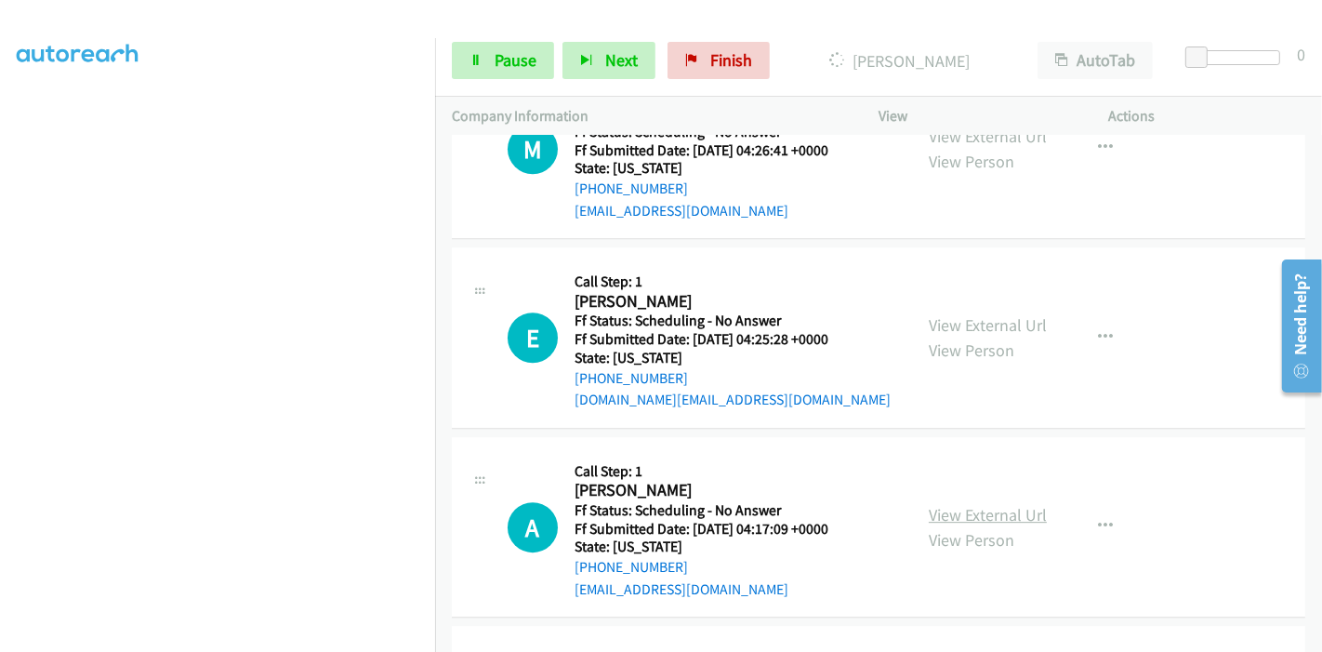
click at [940, 504] on link "View External Url" at bounding box center [988, 514] width 118 height 21
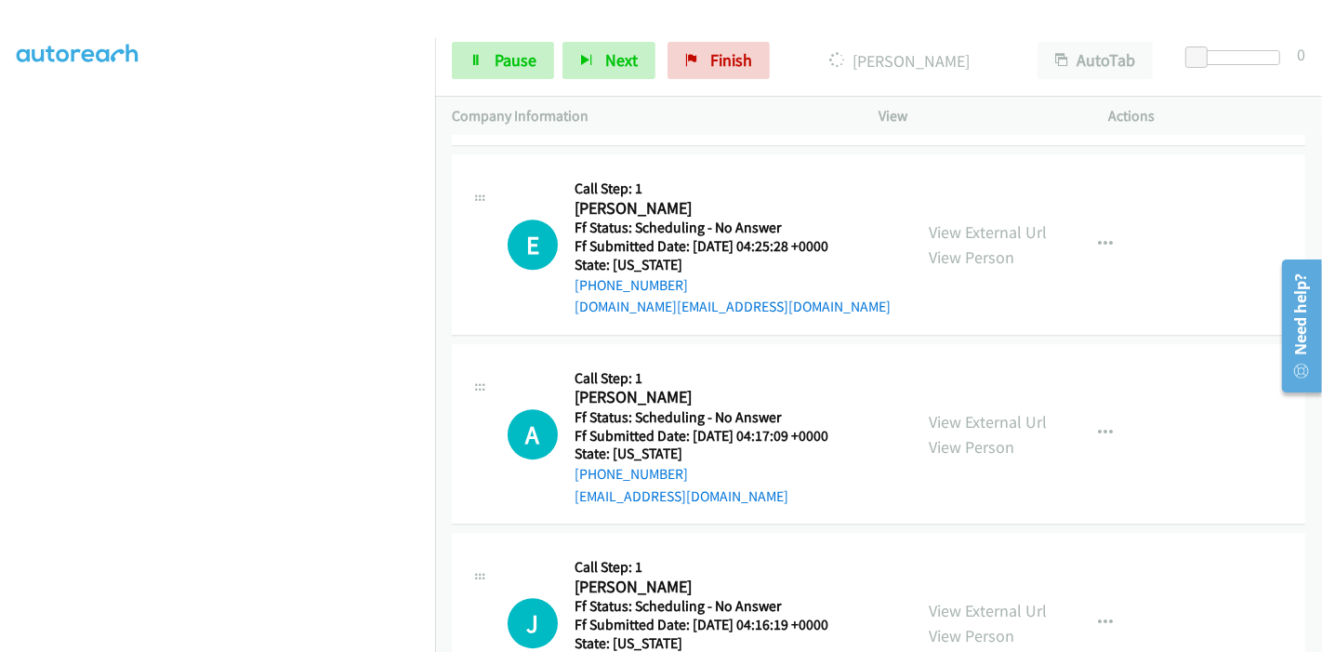
scroll to position [4788, 0]
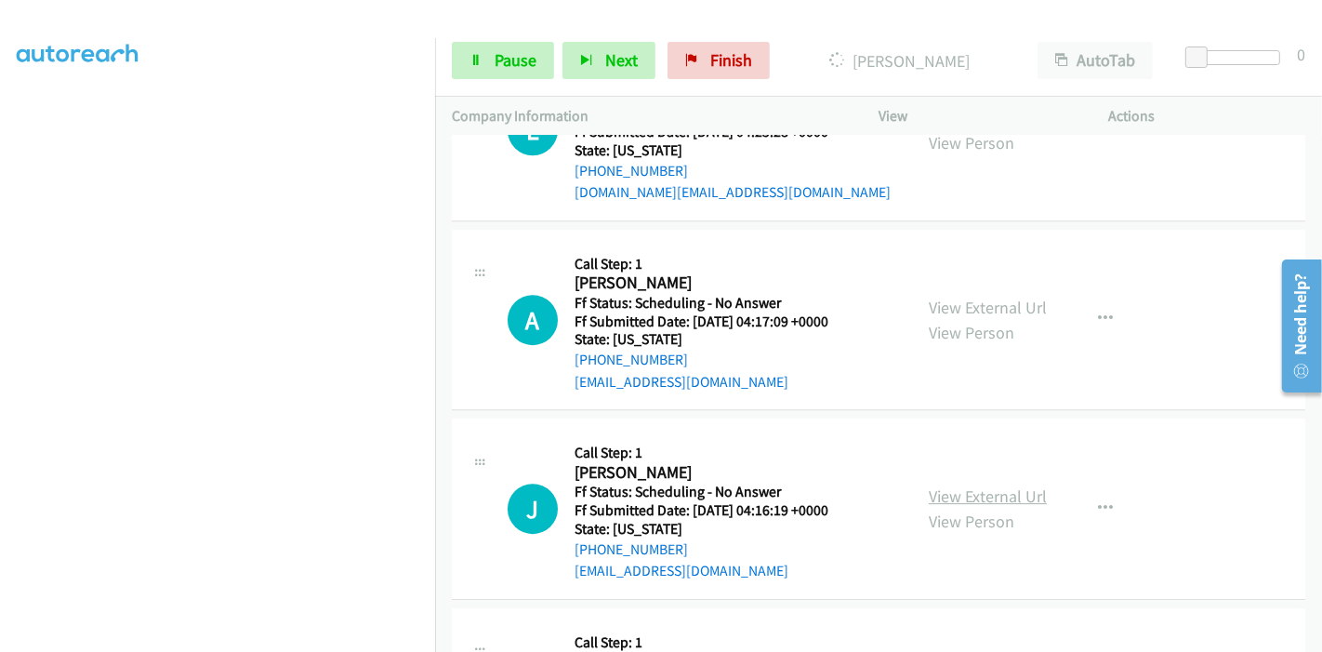
click at [964, 485] on link "View External Url" at bounding box center [988, 495] width 118 height 21
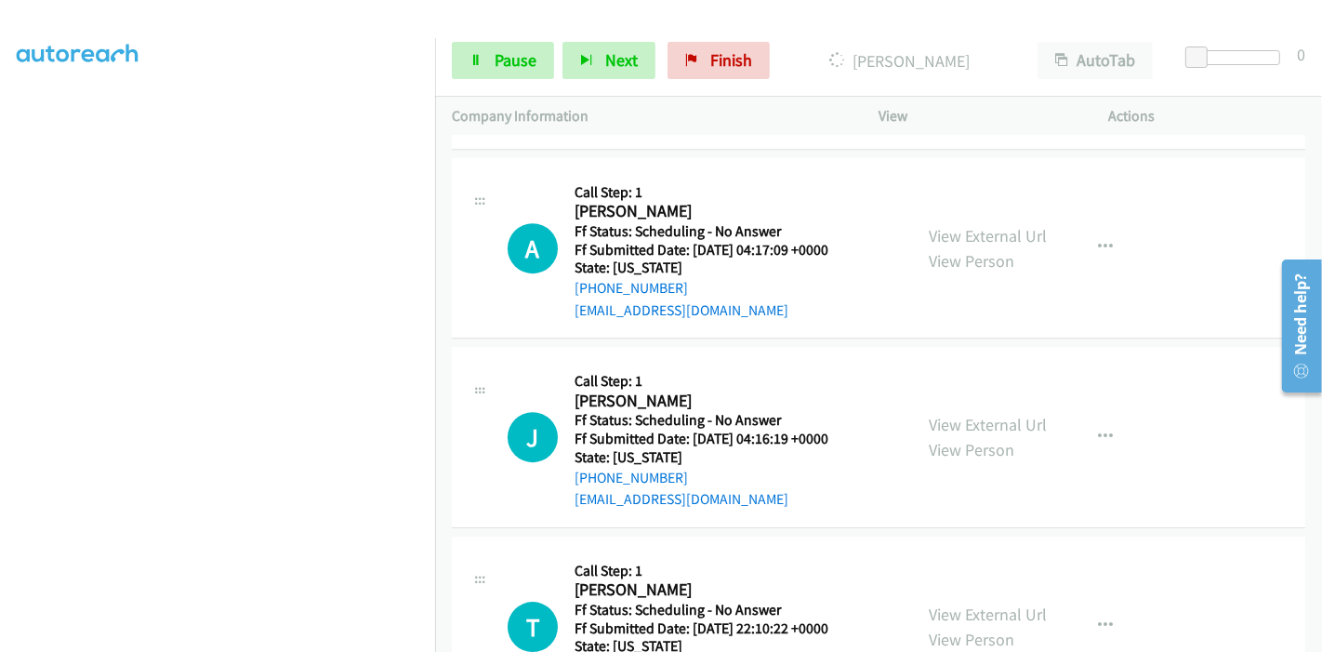
scroll to position [4891, 0]
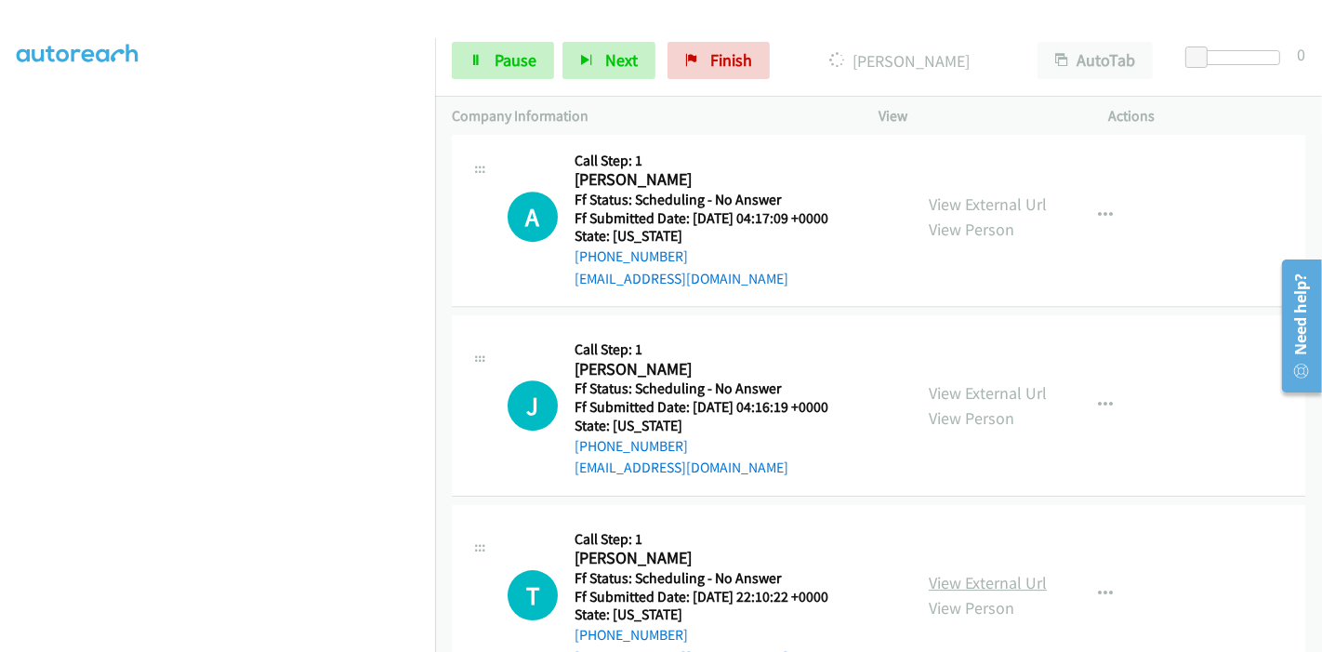
click at [937, 572] on link "View External Url" at bounding box center [988, 582] width 118 height 21
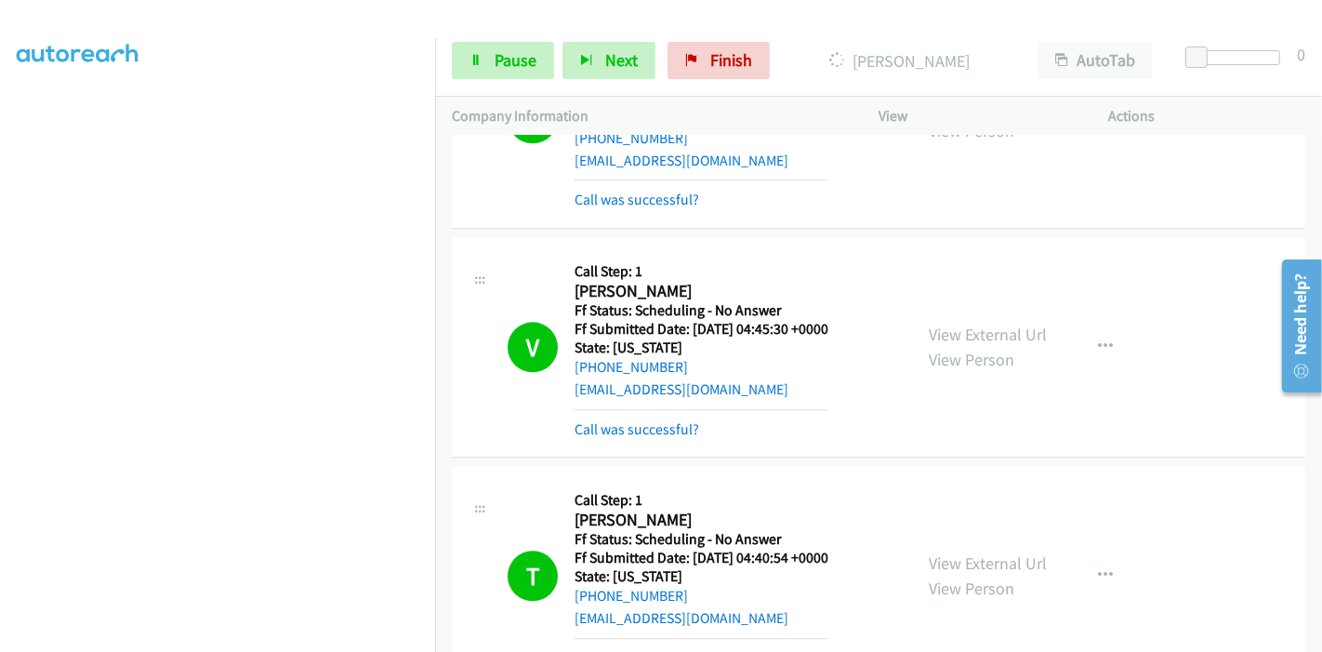
scroll to position [4064, 0]
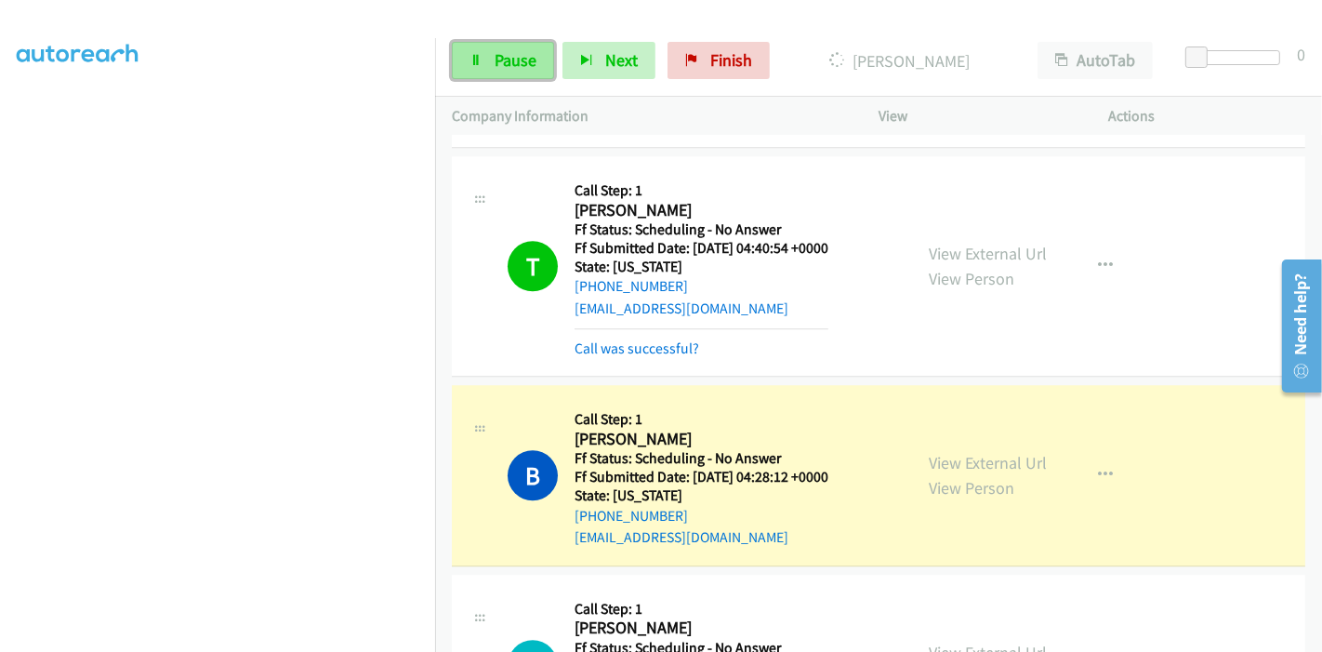
click at [475, 50] on link "Pause" at bounding box center [503, 60] width 102 height 37
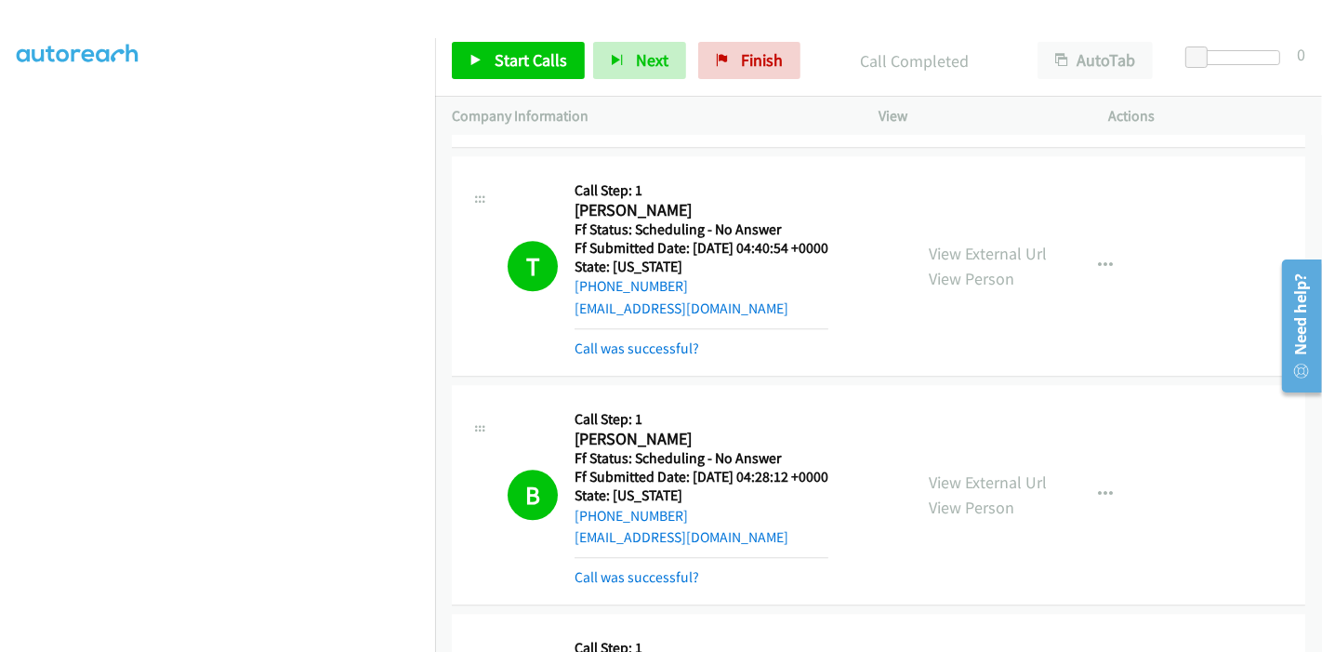
scroll to position [4271, 0]
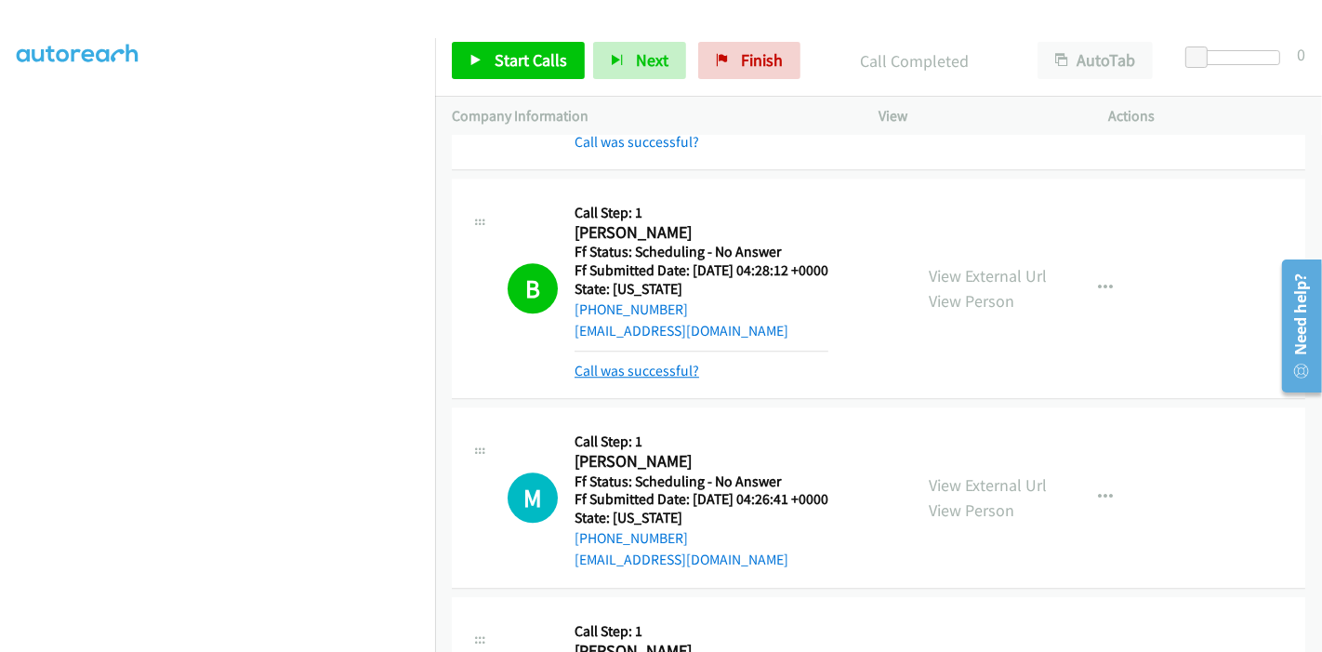
click at [667, 362] on link "Call was successful?" at bounding box center [637, 371] width 125 height 18
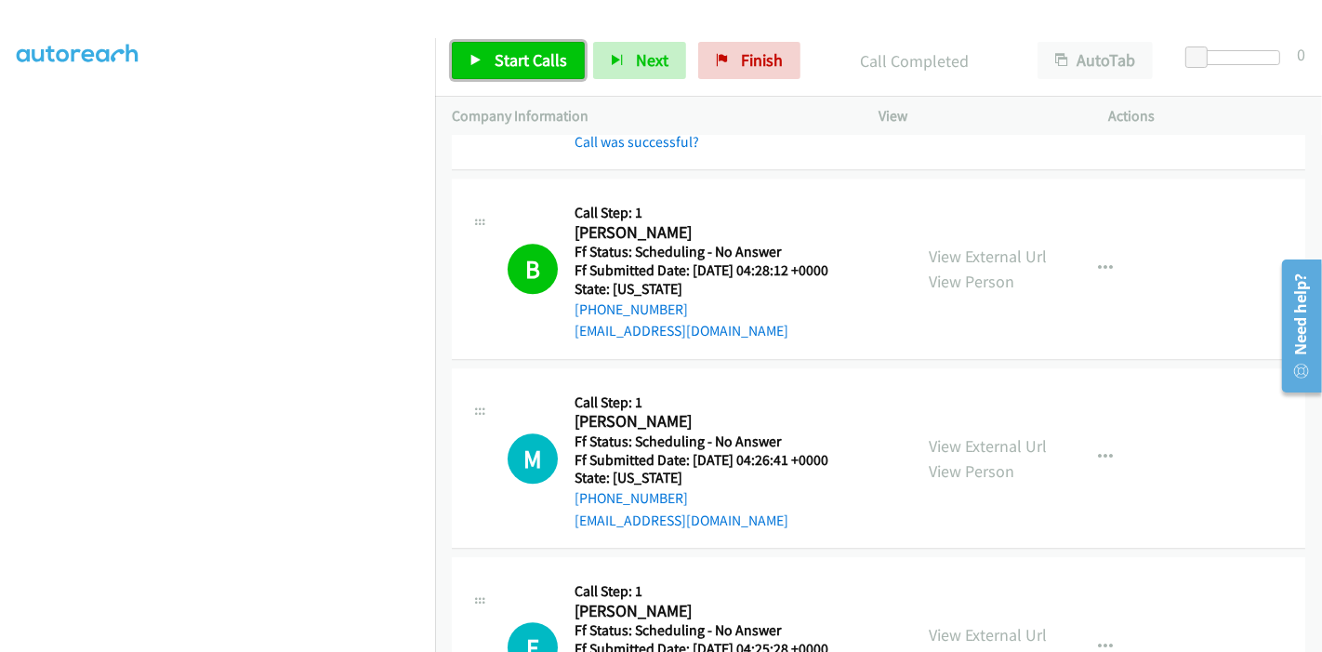
click at [476, 66] on link "Start Calls" at bounding box center [518, 60] width 133 height 37
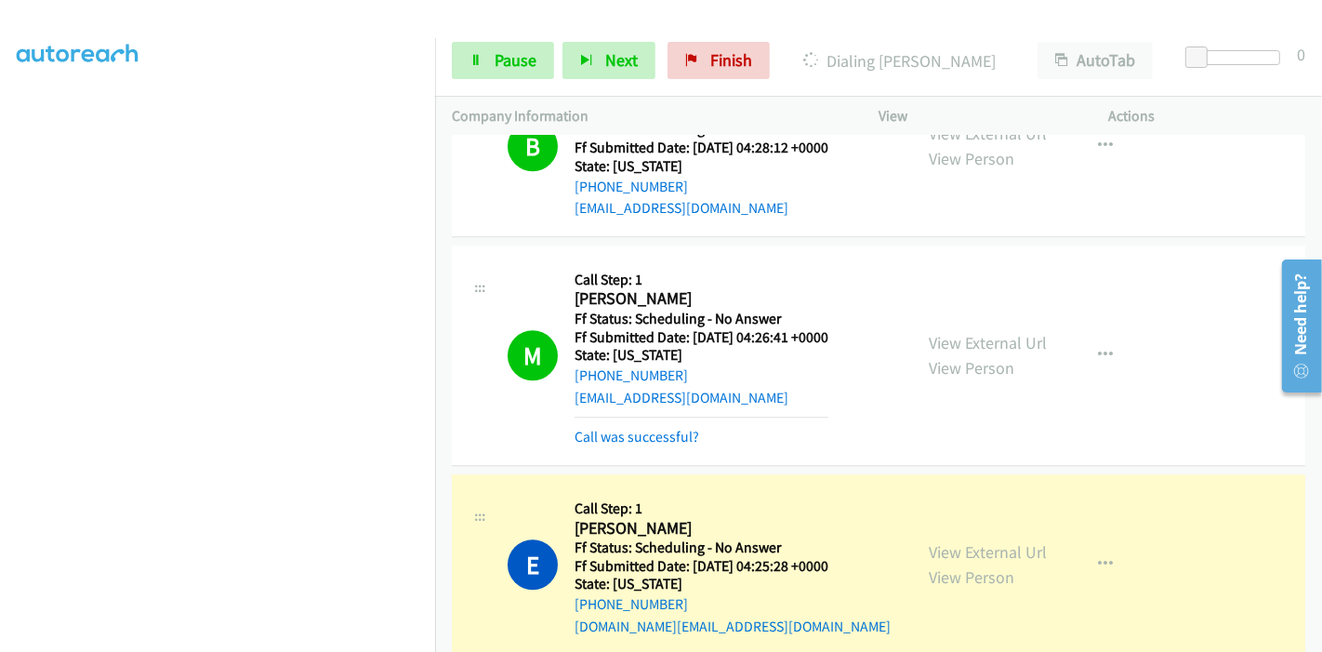
scroll to position [4290, 0]
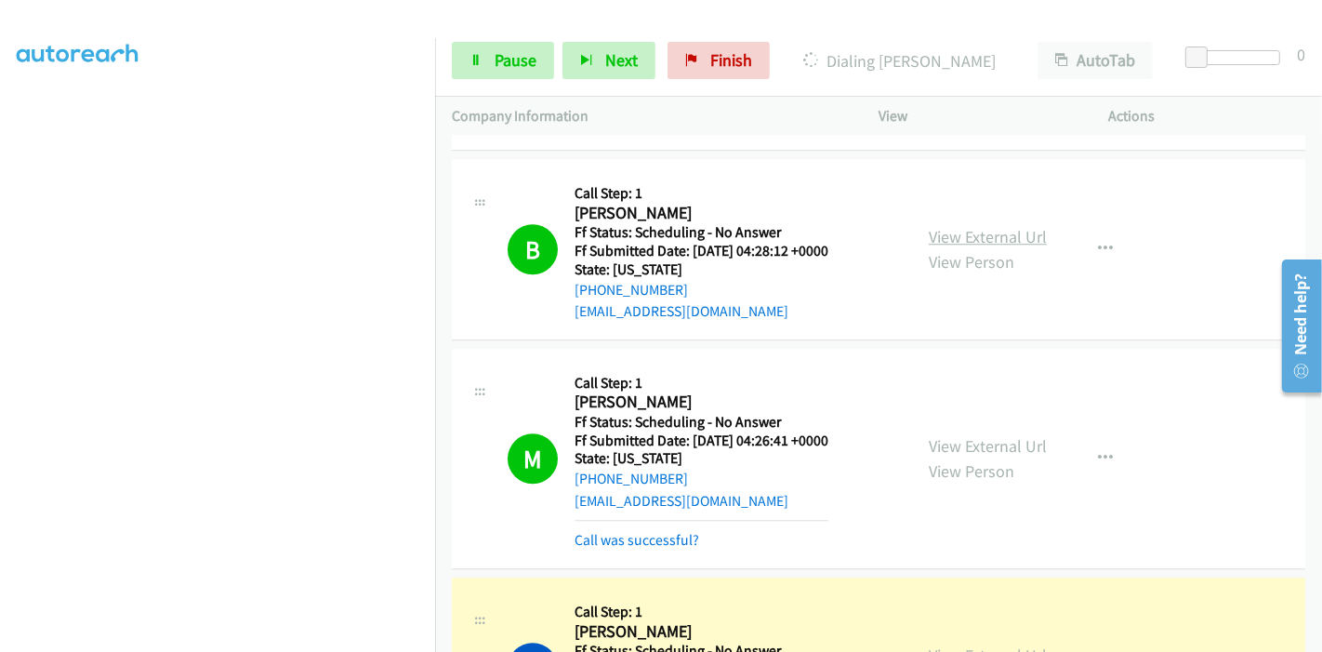
click at [1009, 226] on link "View External Url" at bounding box center [988, 236] width 118 height 21
click at [512, 50] on span "Pause" at bounding box center [516, 59] width 42 height 21
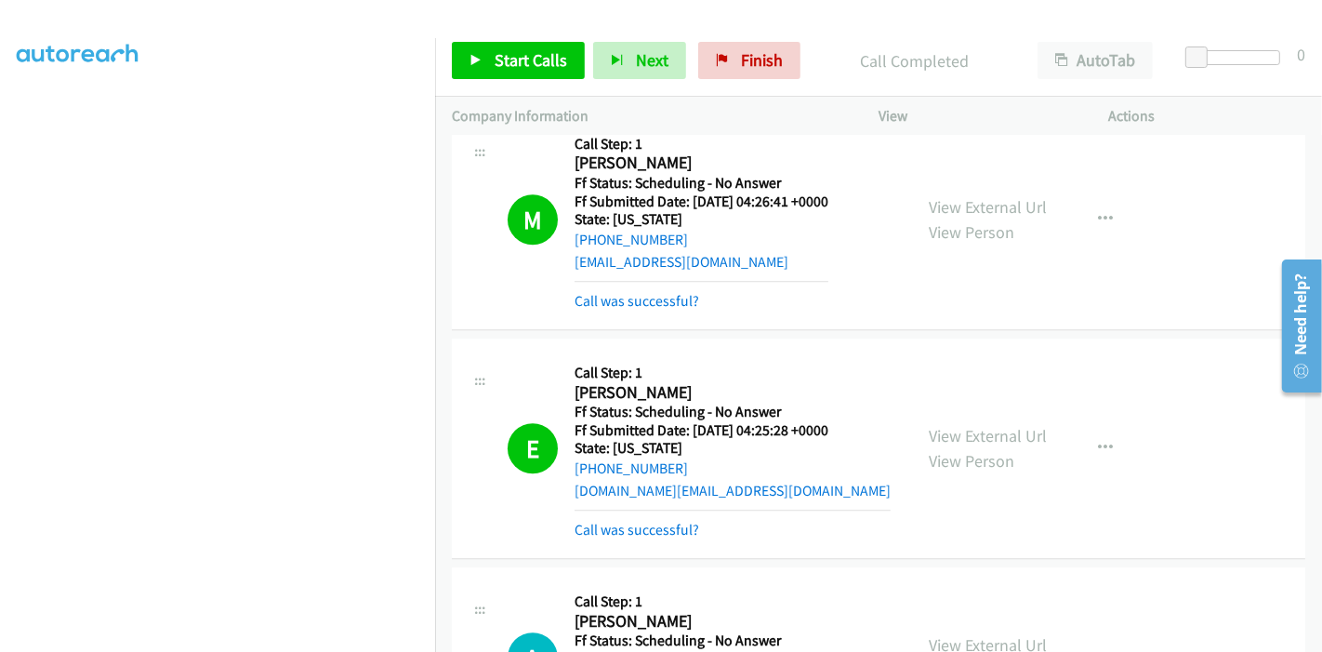
scroll to position [4497, 0]
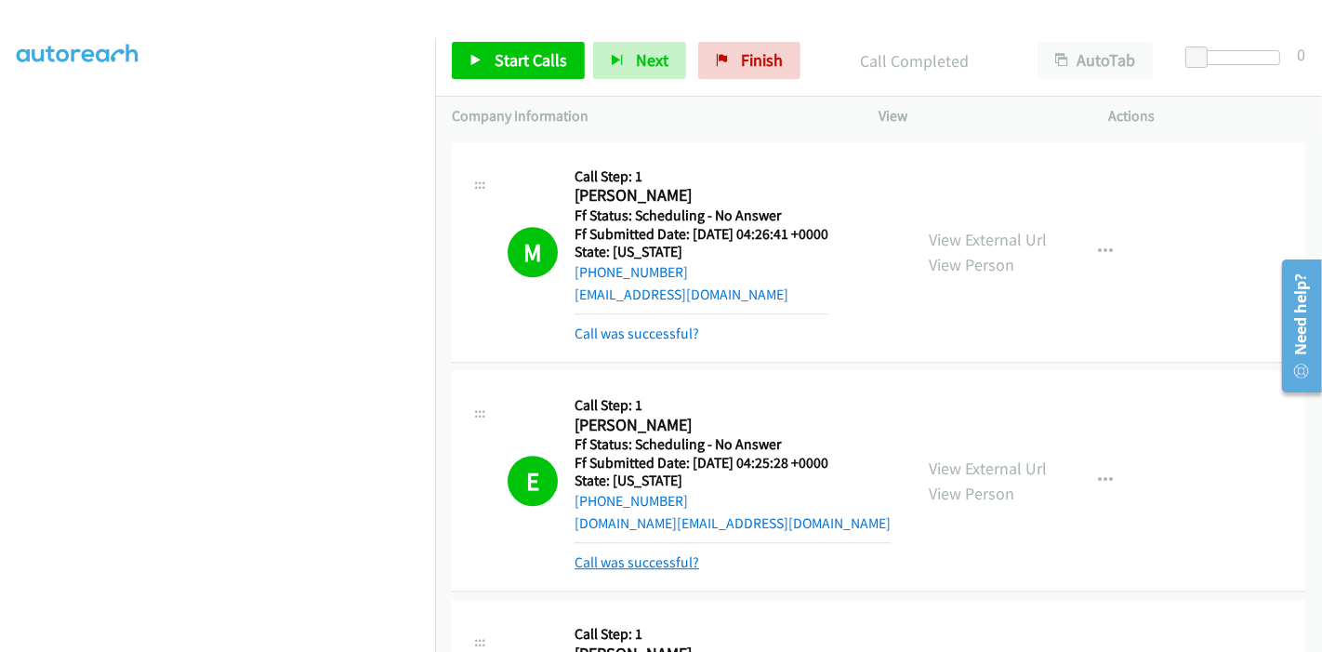
click at [651, 559] on link "Call was successful?" at bounding box center [637, 562] width 125 height 18
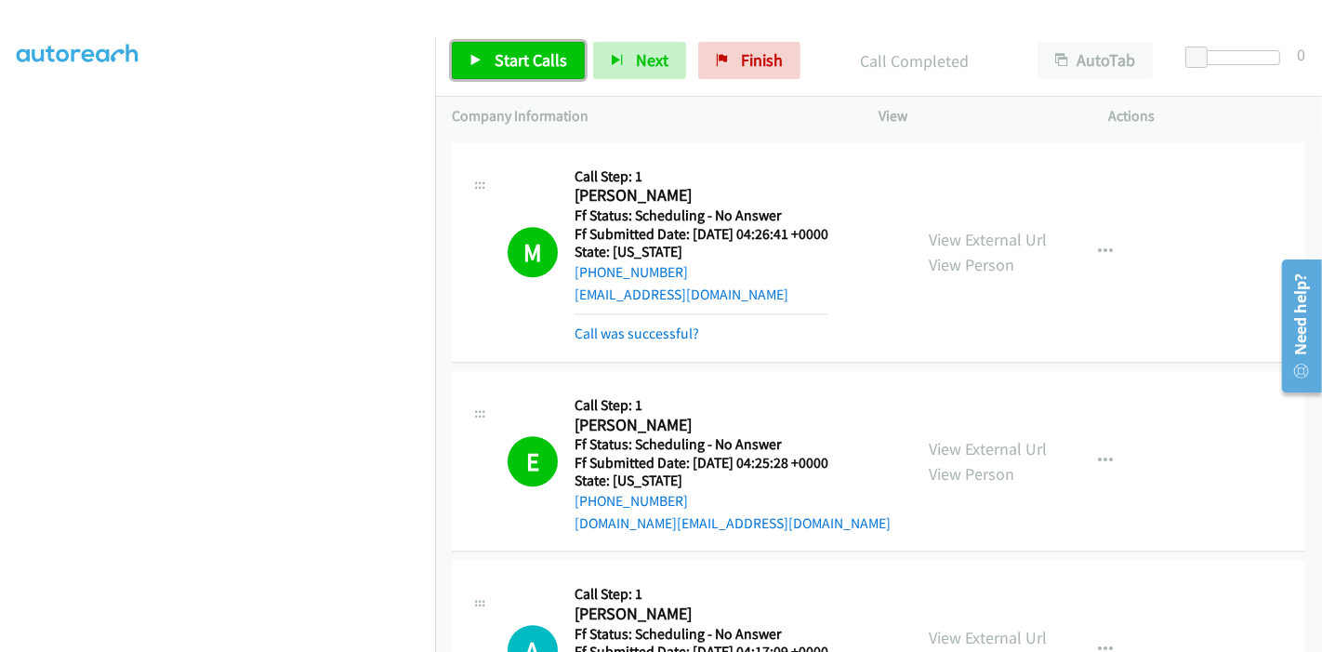
click at [499, 68] on span "Start Calls" at bounding box center [531, 59] width 73 height 21
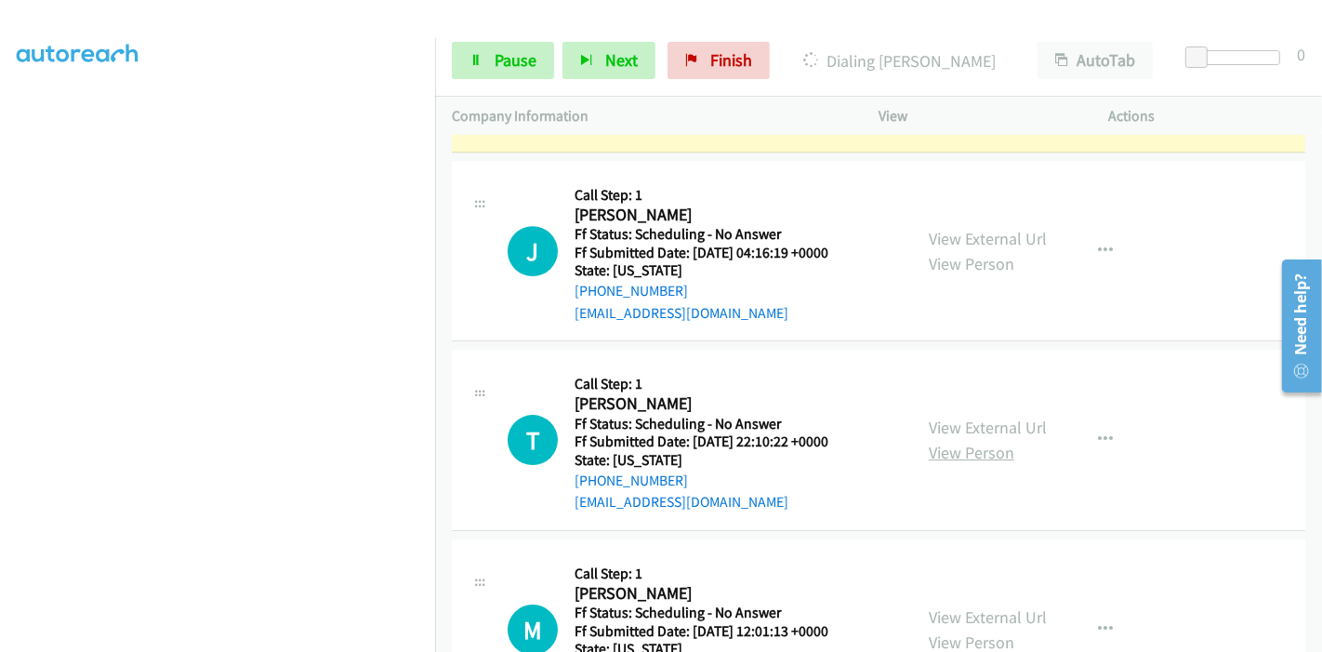
scroll to position [5117, 0]
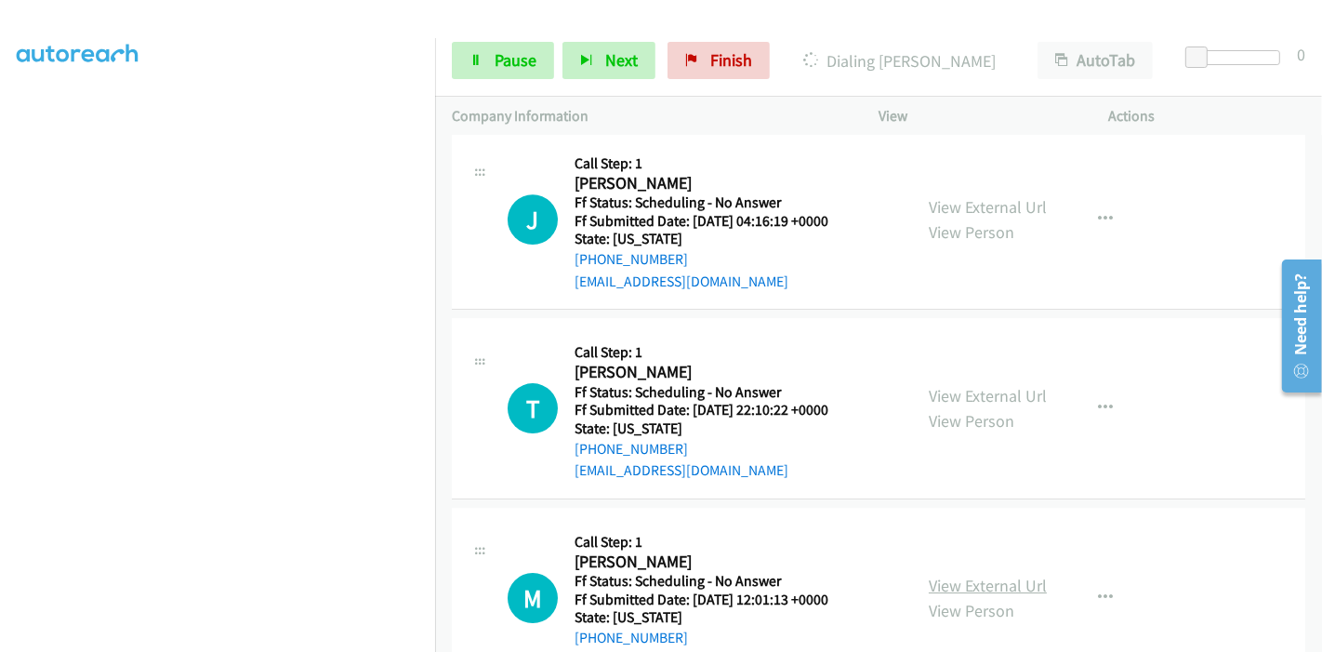
click at [969, 575] on link "View External Url" at bounding box center [988, 585] width 118 height 21
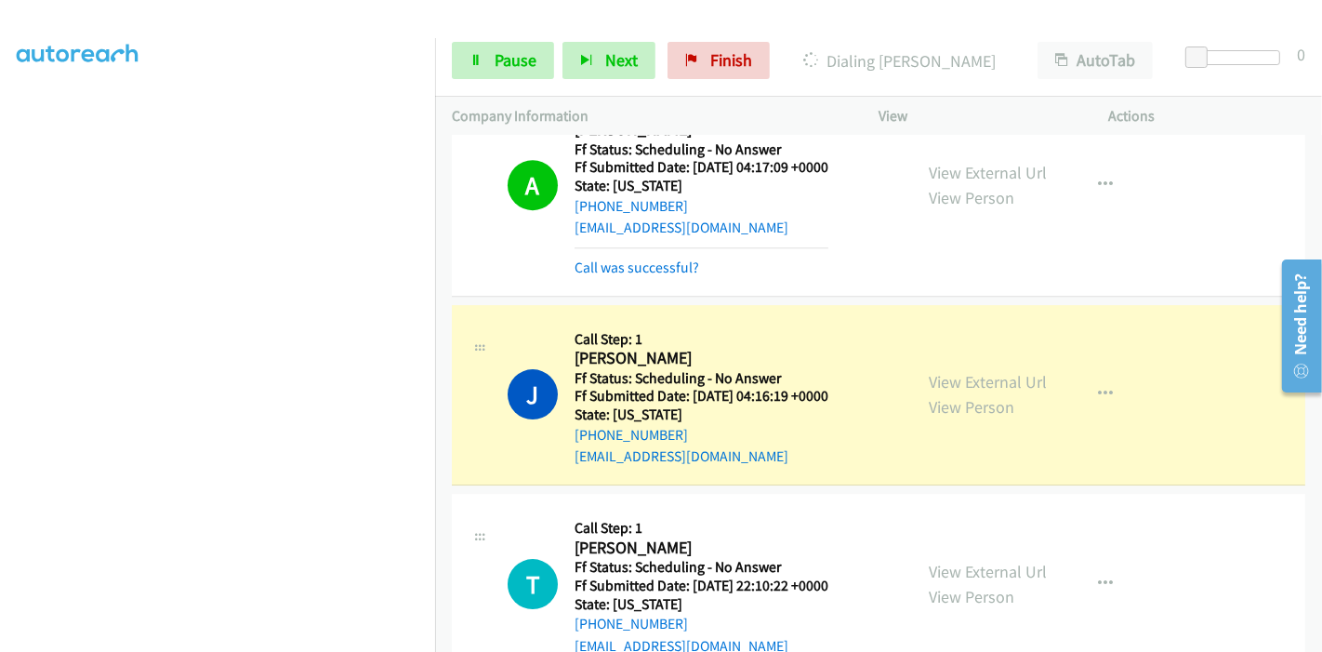
scroll to position [5014, 0]
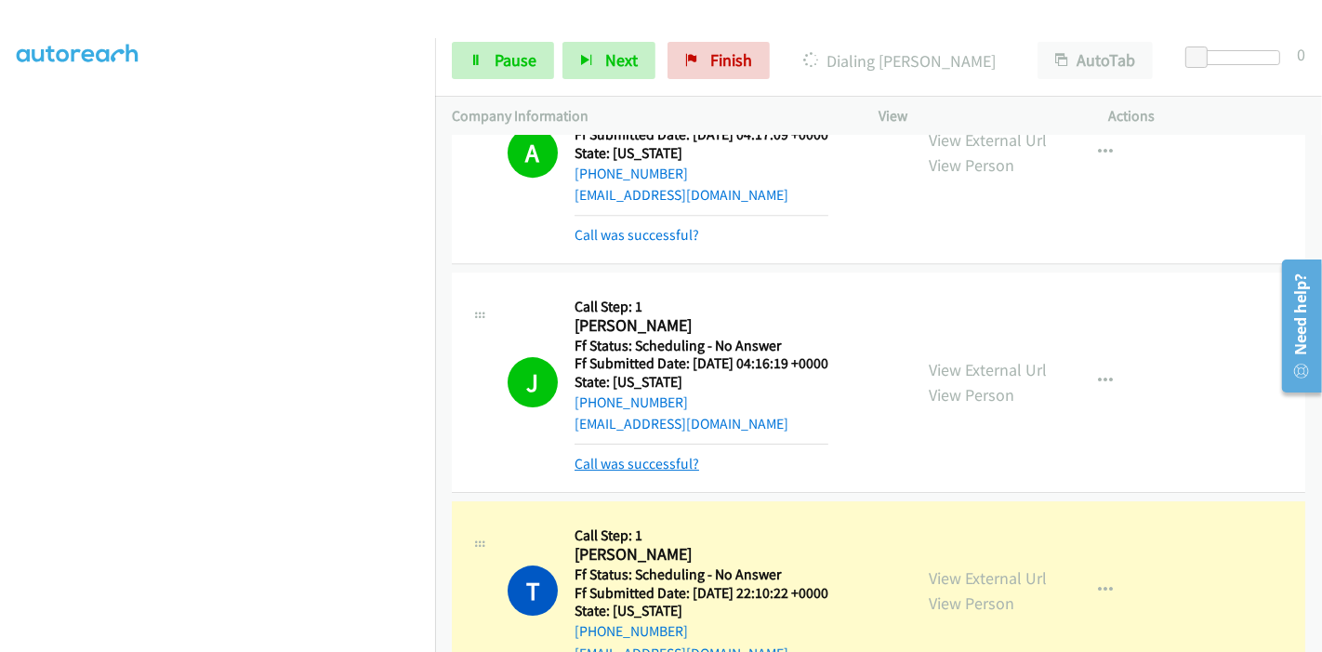
click at [634, 455] on link "Call was successful?" at bounding box center [637, 464] width 125 height 18
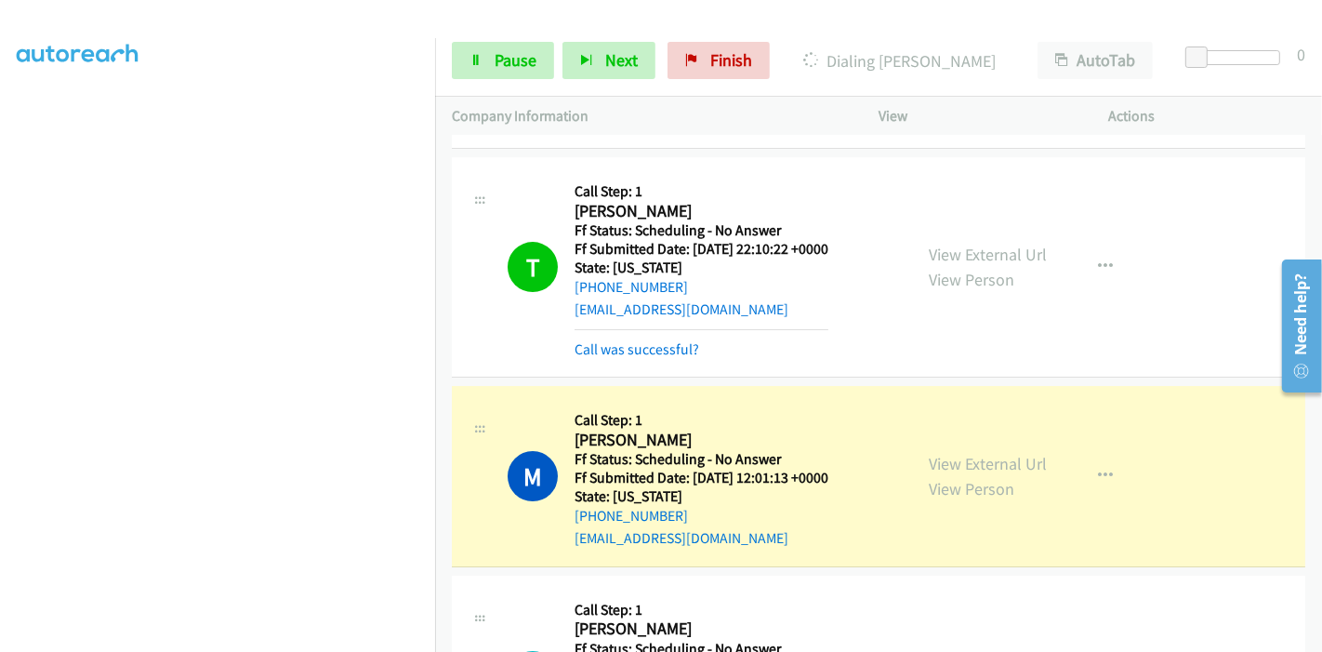
scroll to position [5427, 0]
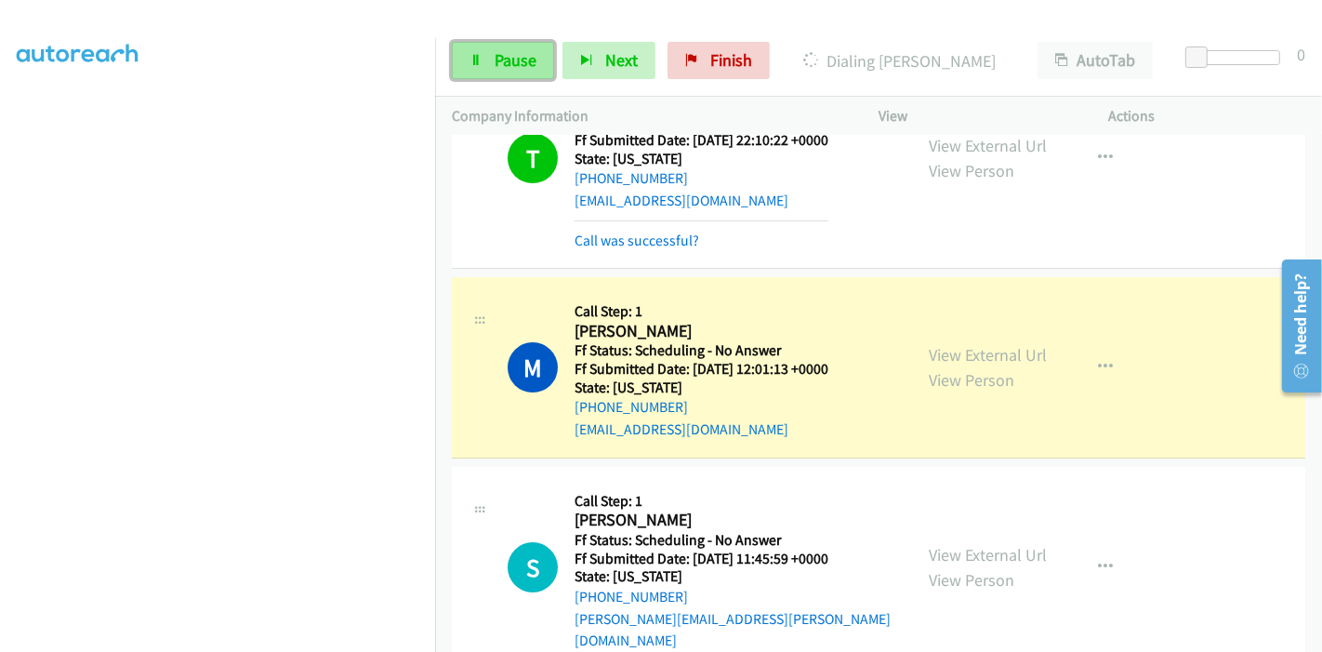
click at [485, 60] on link "Pause" at bounding box center [503, 60] width 102 height 37
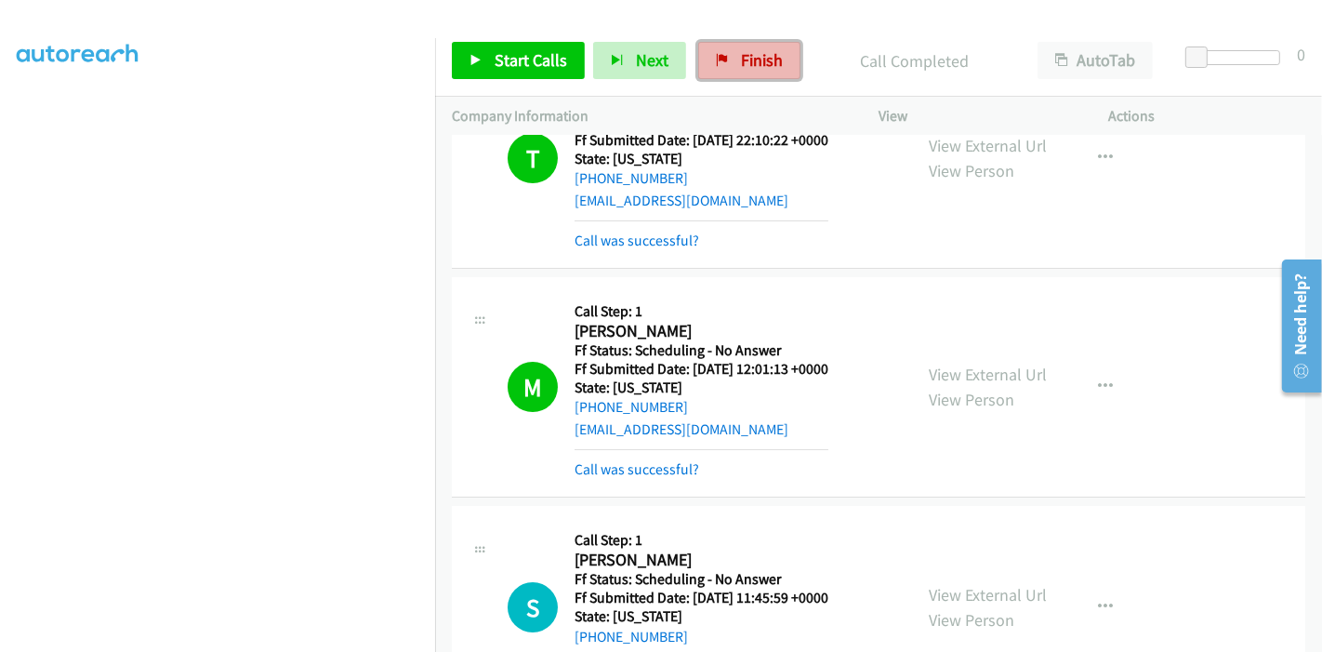
click at [741, 60] on span "Finish" at bounding box center [762, 59] width 42 height 21
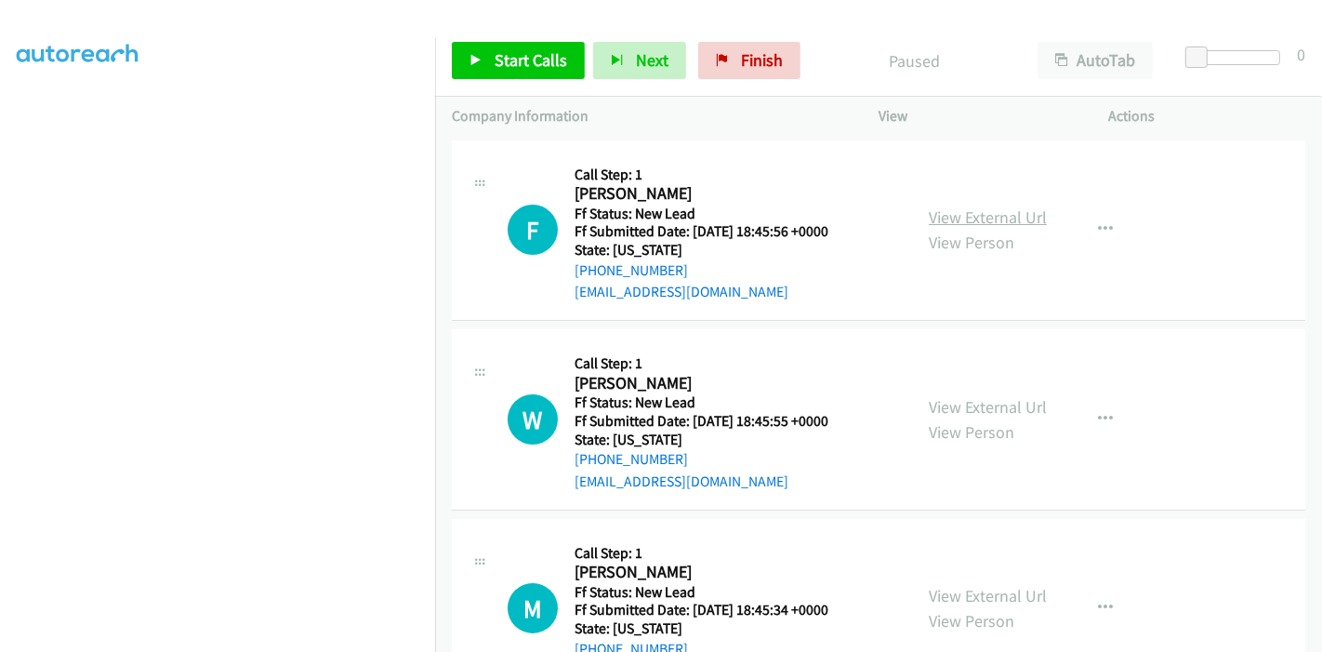
click at [1004, 221] on link "View External Url" at bounding box center [988, 216] width 118 height 21
click at [962, 397] on link "View External Url" at bounding box center [988, 406] width 118 height 21
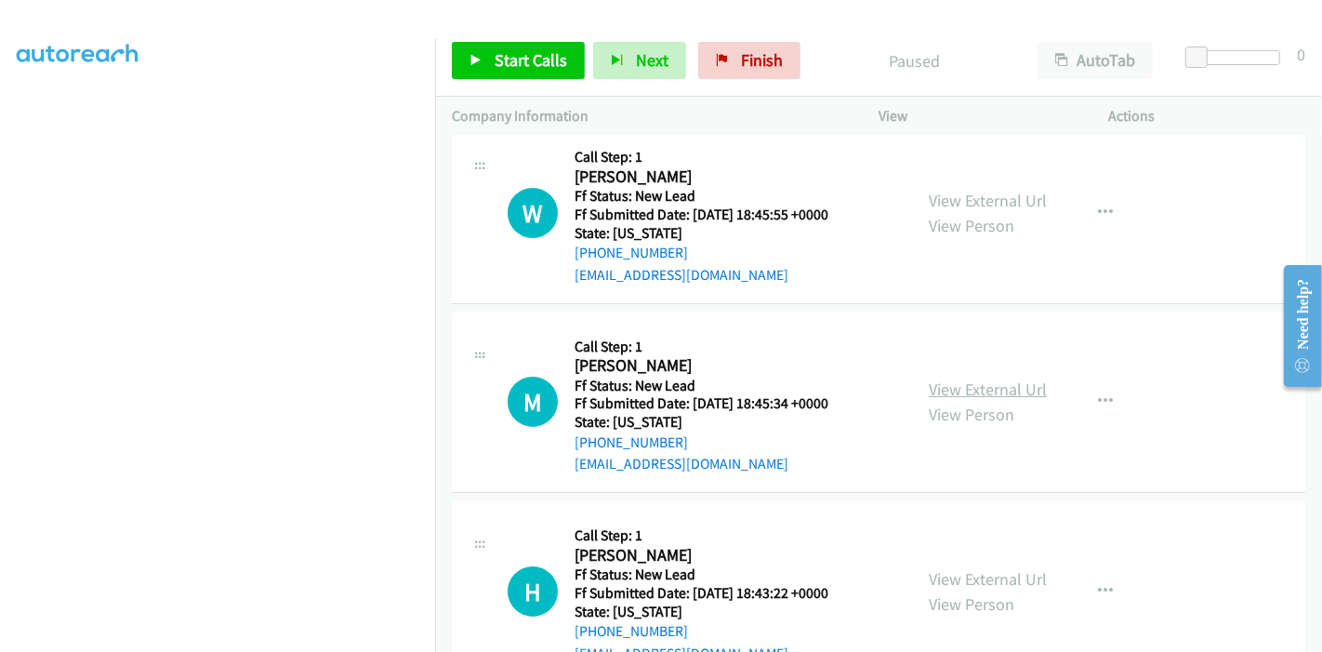
click at [1002, 390] on link "View External Url" at bounding box center [988, 389] width 118 height 21
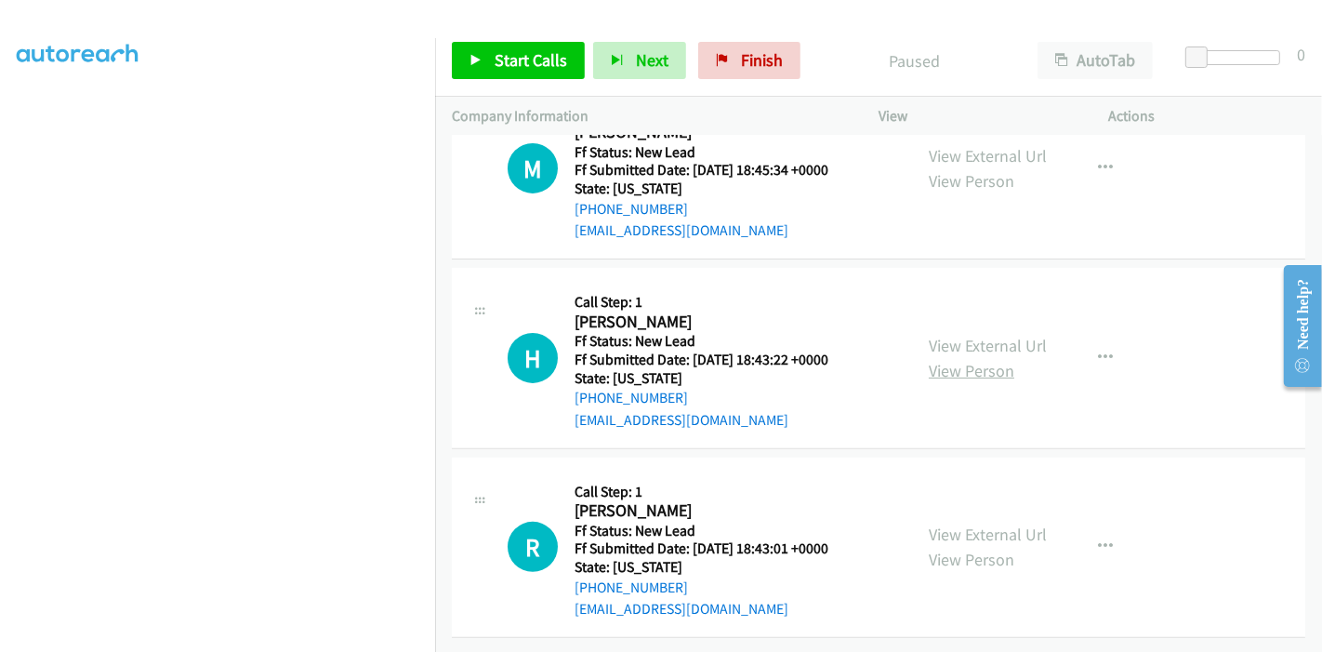
scroll to position [453, 0]
click at [999, 335] on link "View External Url" at bounding box center [988, 345] width 118 height 21
click at [971, 529] on link "View External Url" at bounding box center [988, 534] width 118 height 21
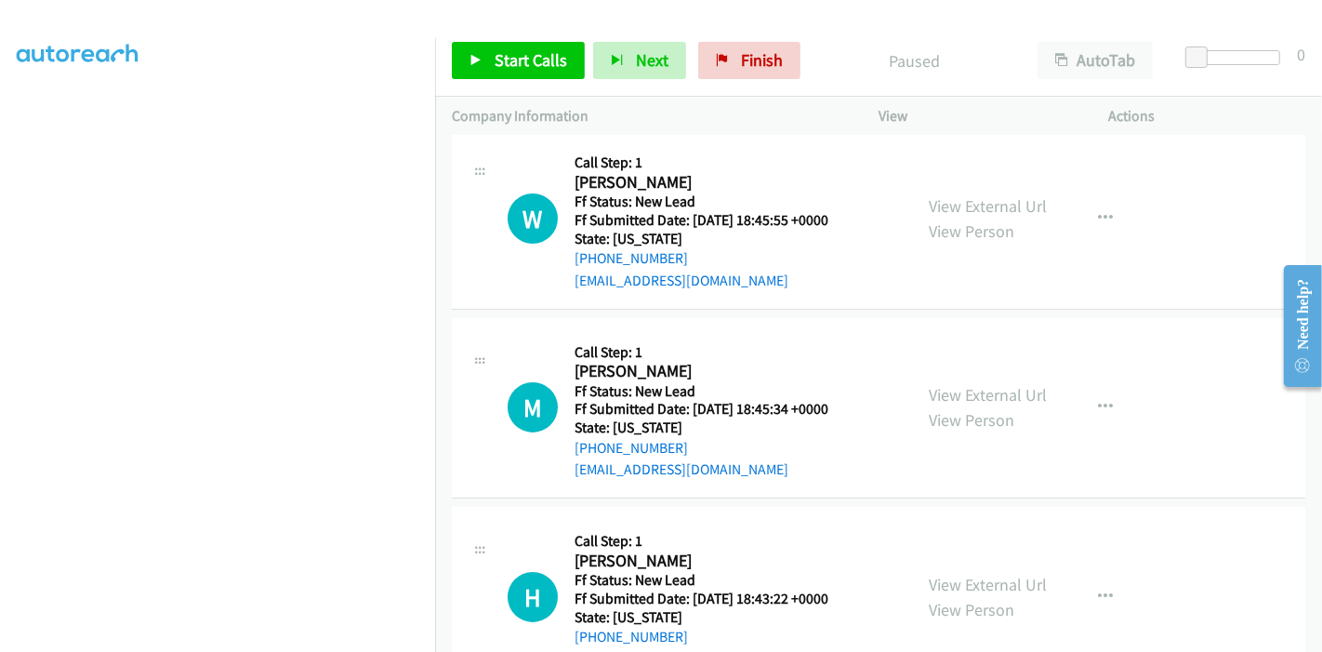
scroll to position [0, 0]
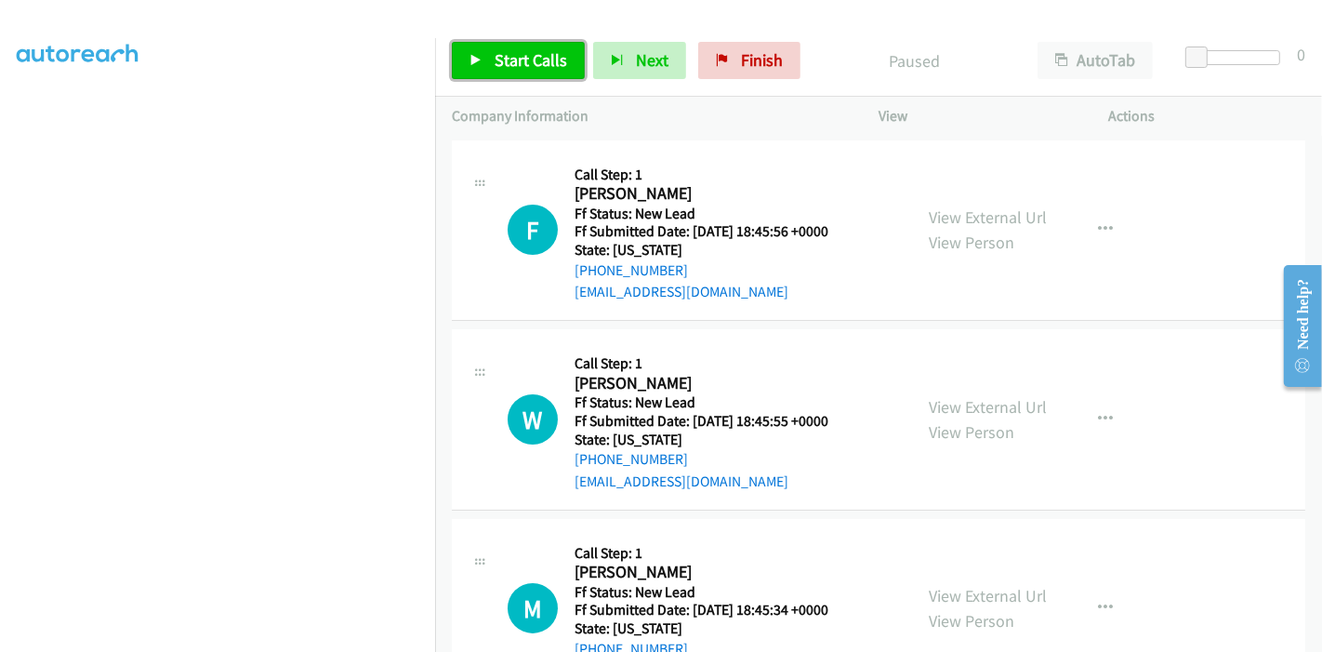
click at [506, 62] on span "Start Calls" at bounding box center [531, 59] width 73 height 21
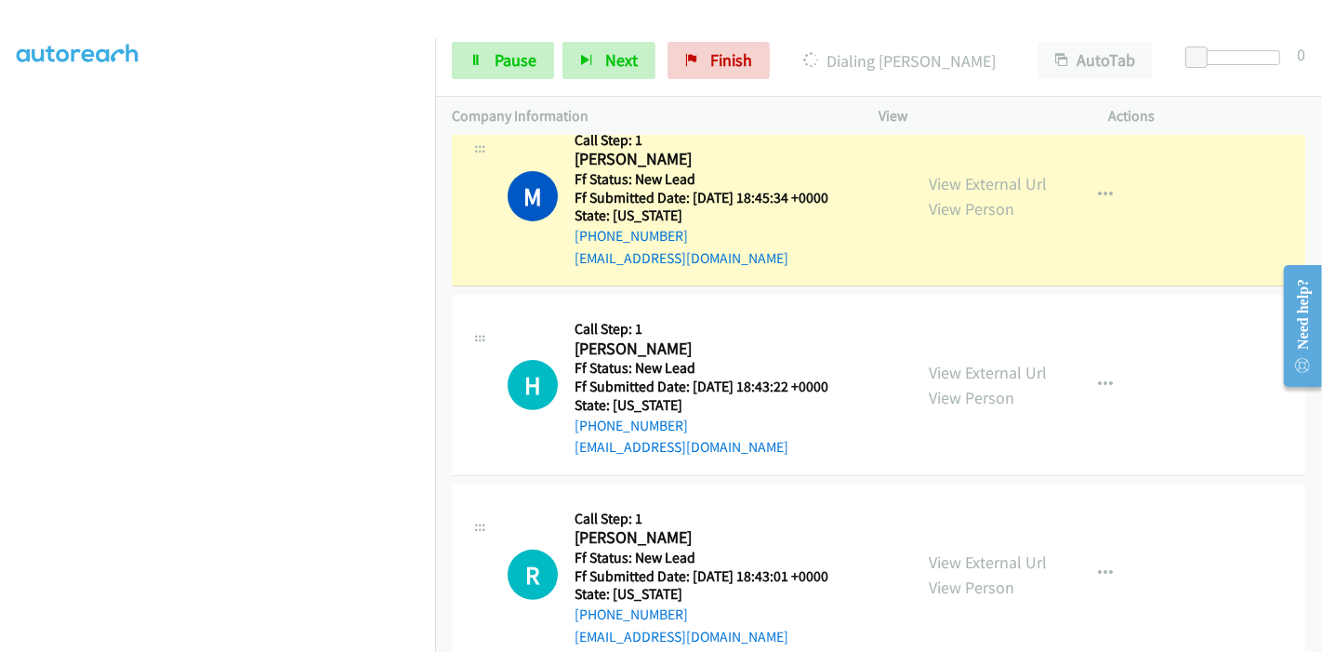
scroll to position [531, 0]
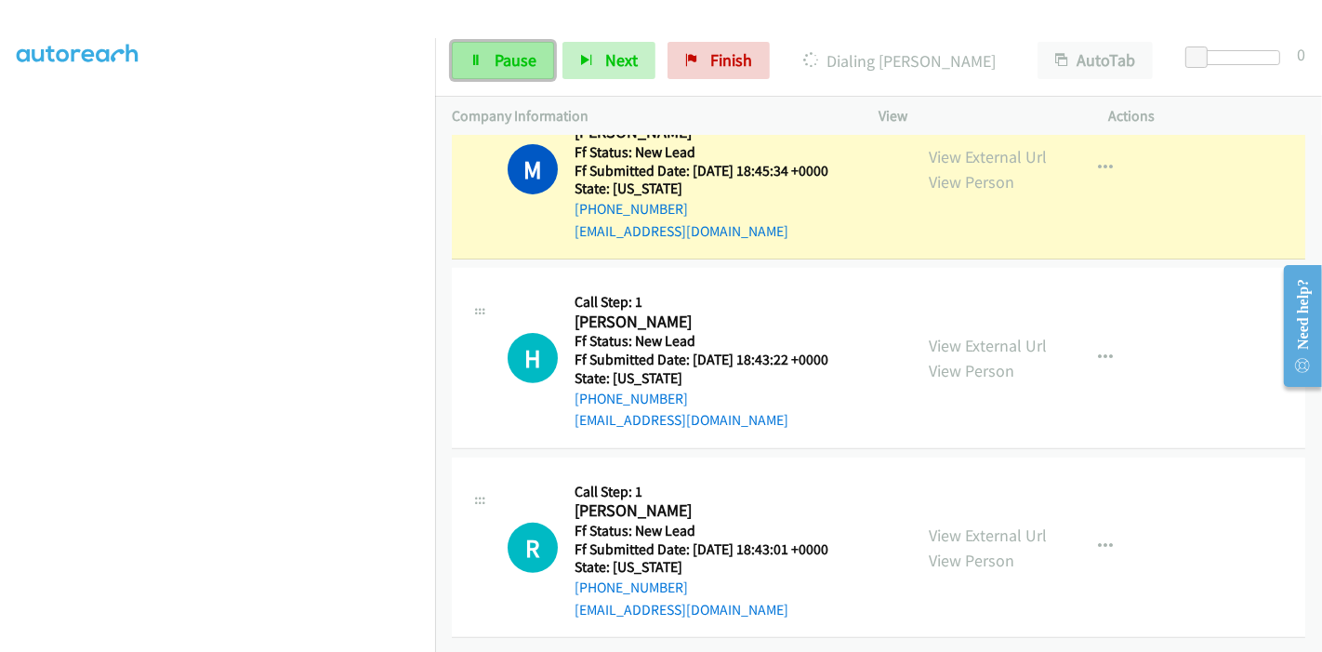
click at [480, 47] on link "Pause" at bounding box center [503, 60] width 102 height 37
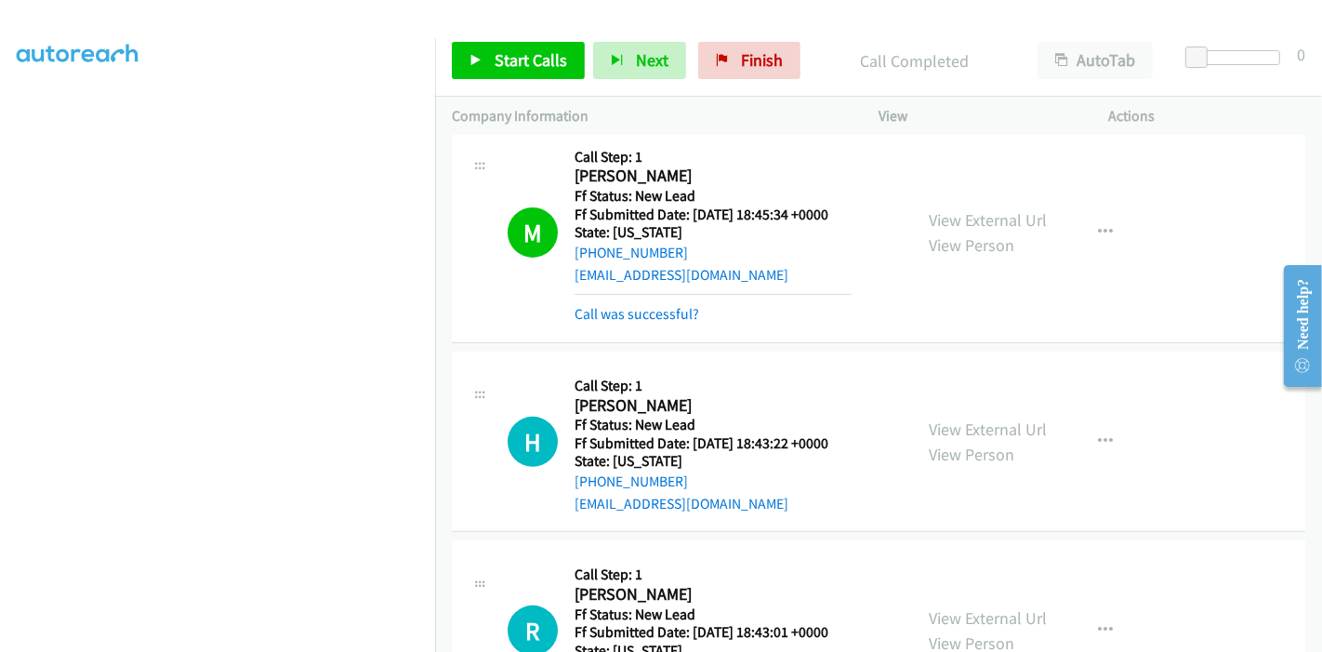
scroll to position [448, 0]
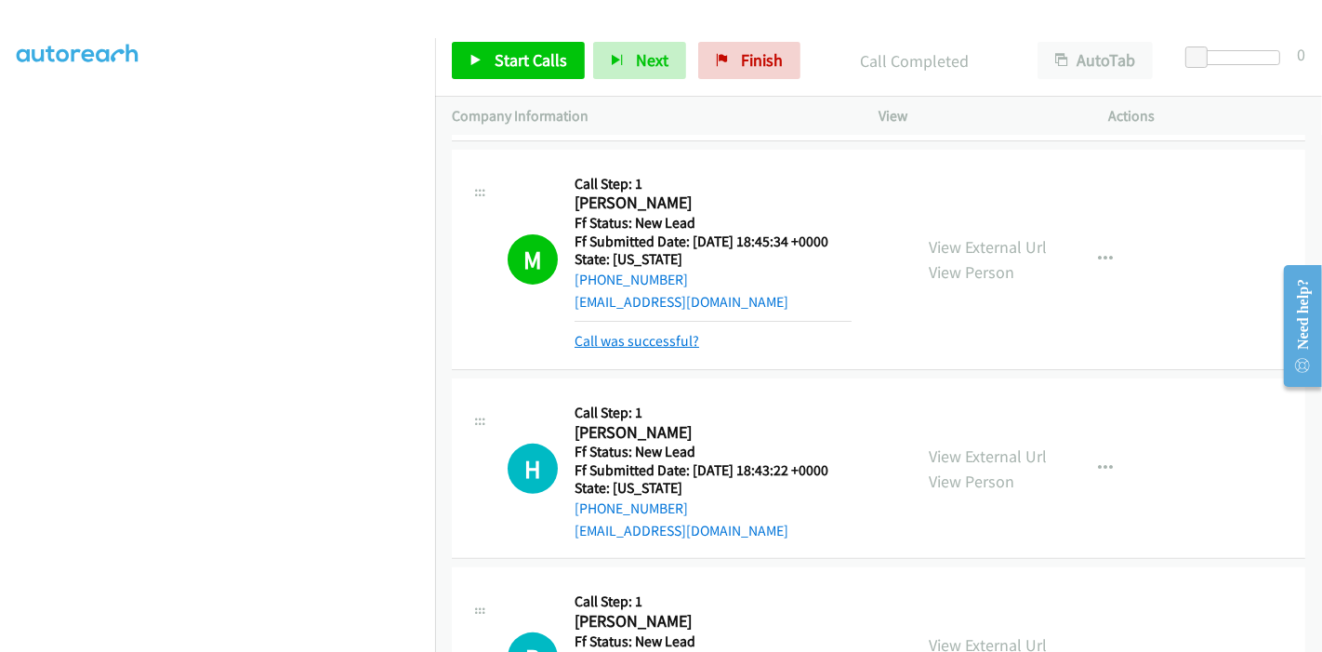
click at [671, 336] on link "Call was successful?" at bounding box center [637, 341] width 125 height 18
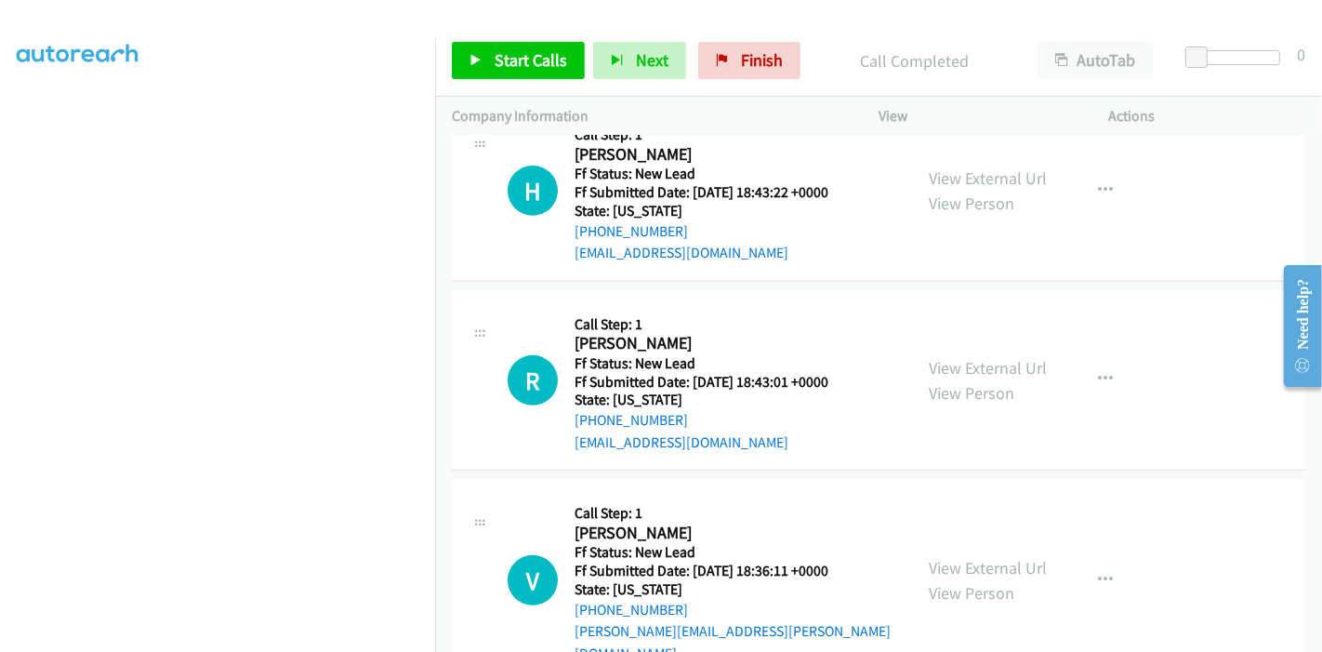
scroll to position [655, 0]
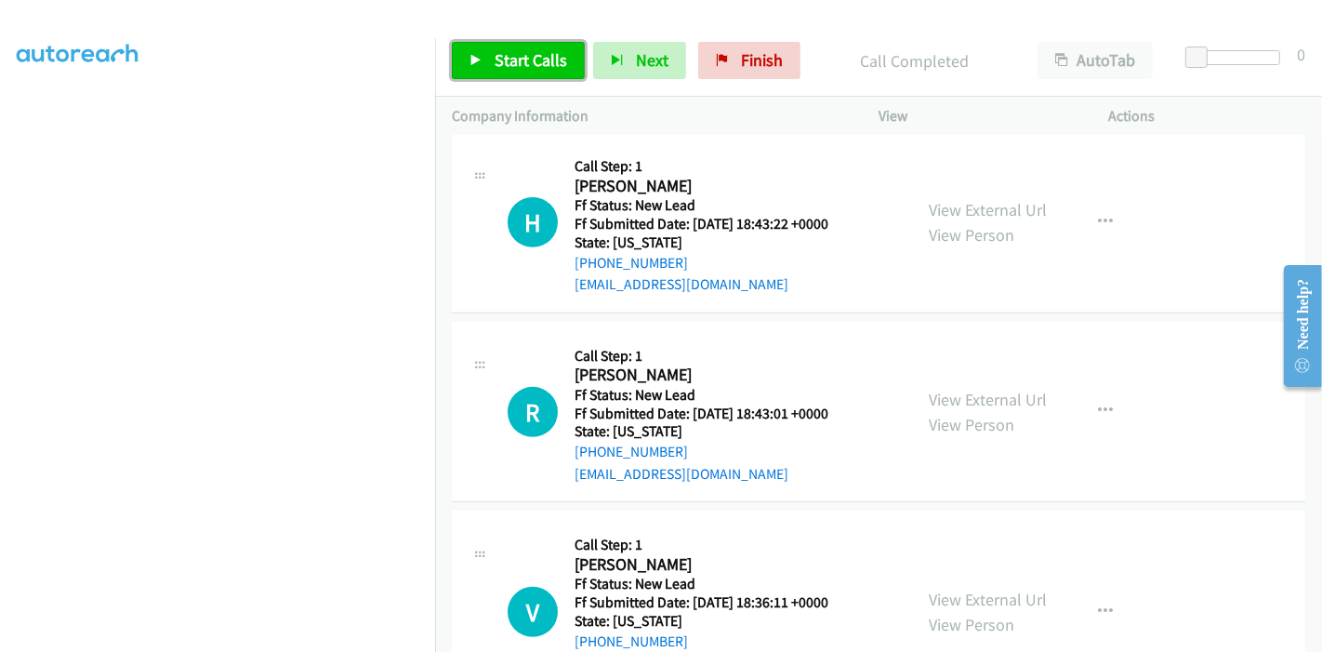
click at [523, 61] on span "Start Calls" at bounding box center [531, 59] width 73 height 21
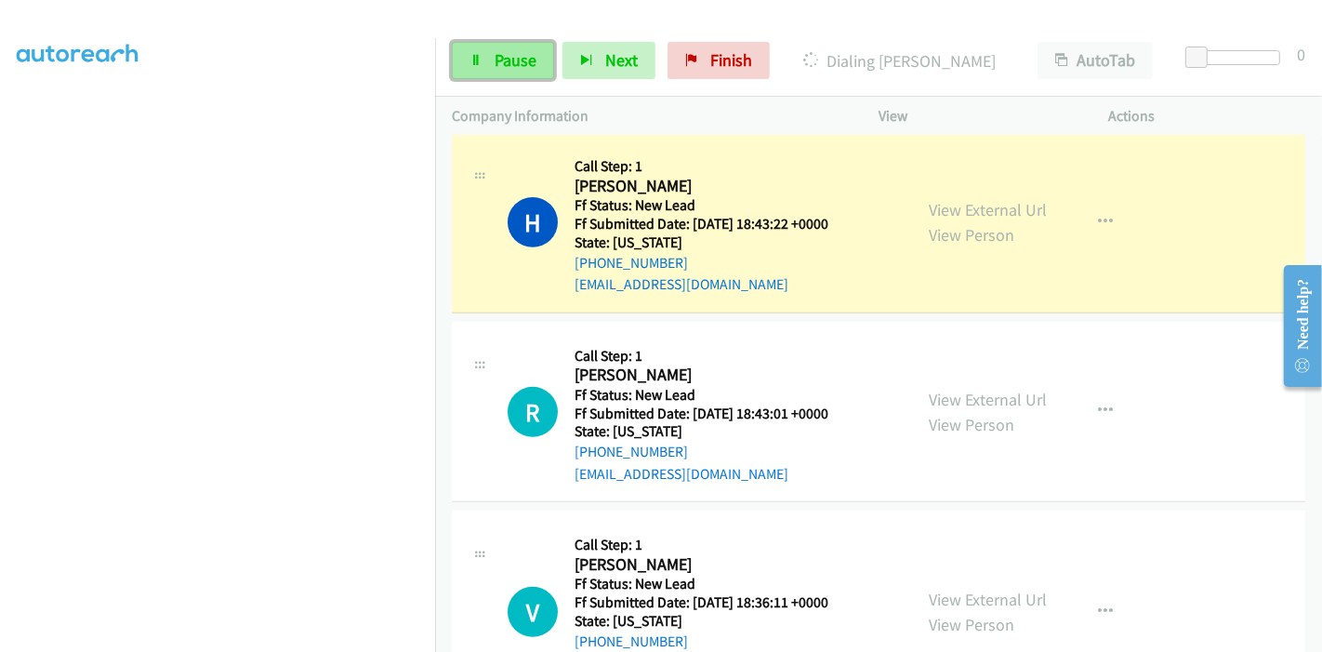
click at [496, 49] on span "Pause" at bounding box center [516, 59] width 42 height 21
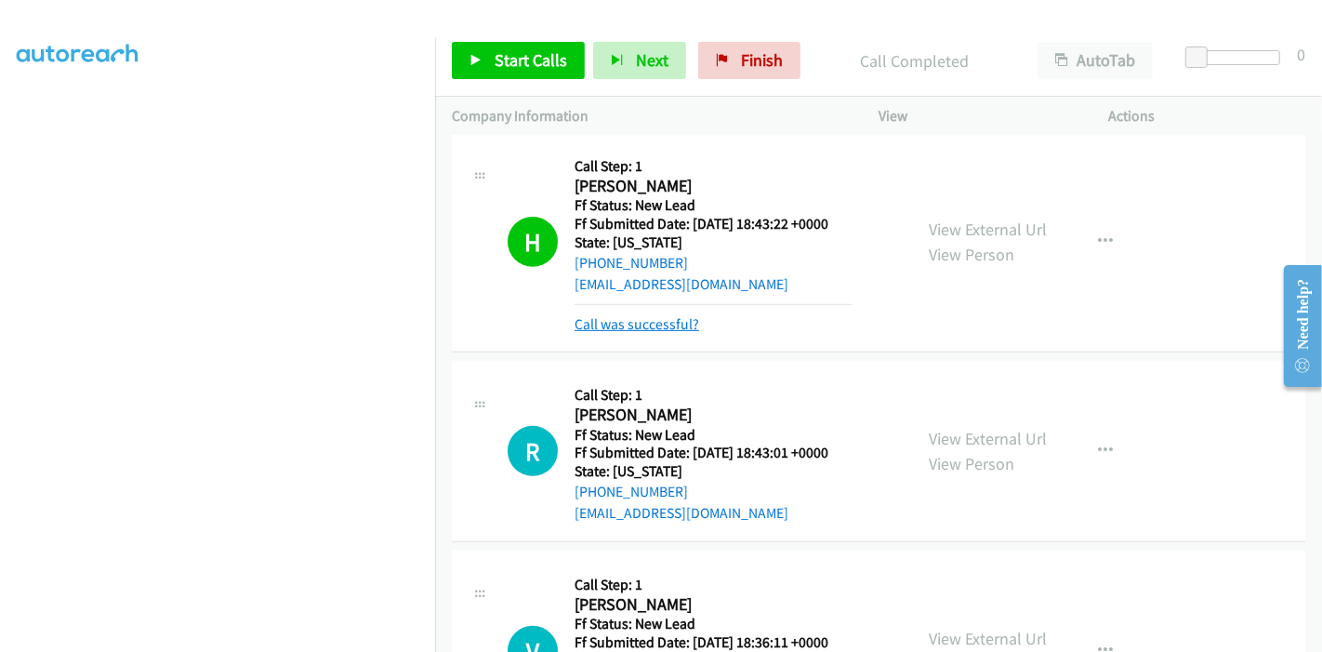
click at [654, 320] on link "Call was successful?" at bounding box center [637, 324] width 125 height 18
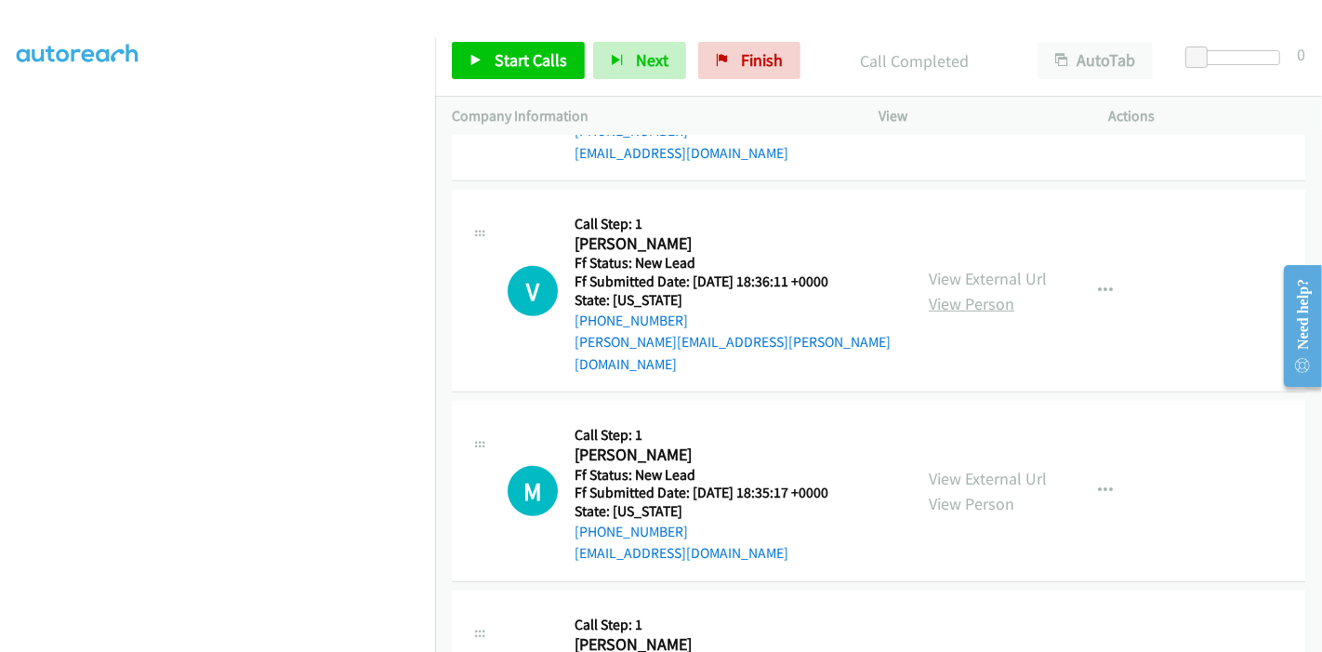
scroll to position [977, 0]
click at [983, 266] on link "View External Url" at bounding box center [988, 276] width 118 height 21
click at [949, 466] on link "View External Url" at bounding box center [988, 476] width 118 height 21
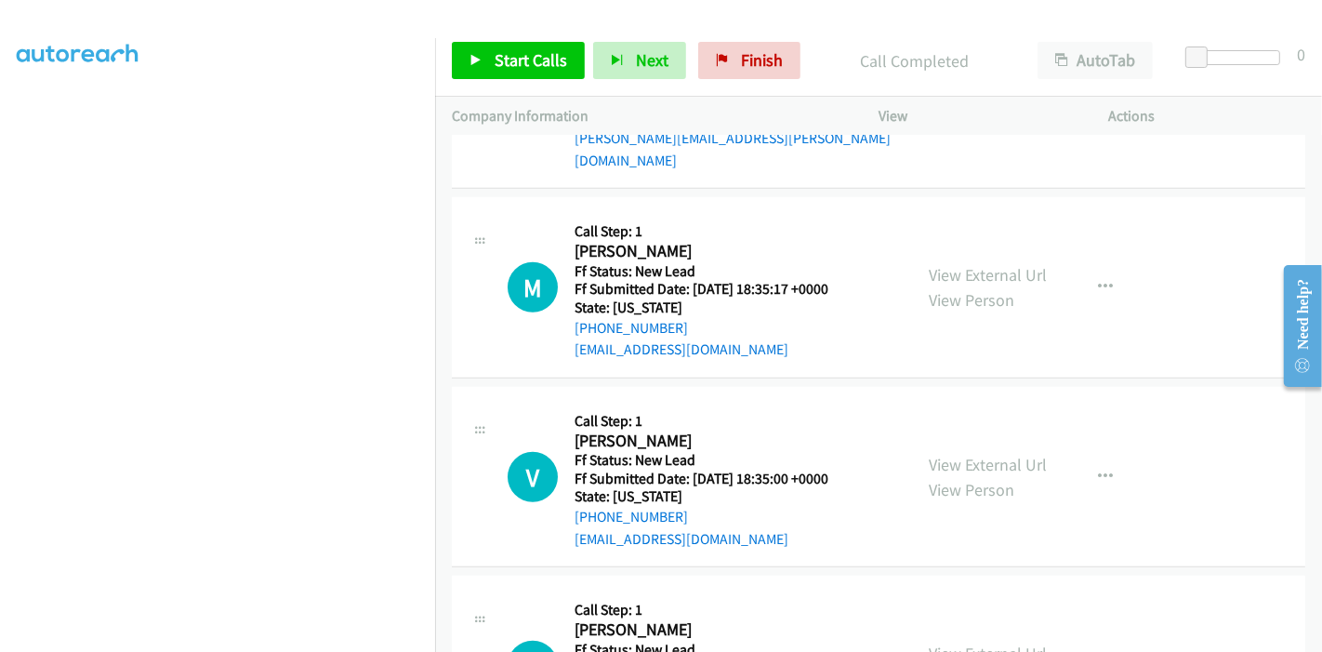
scroll to position [1185, 0]
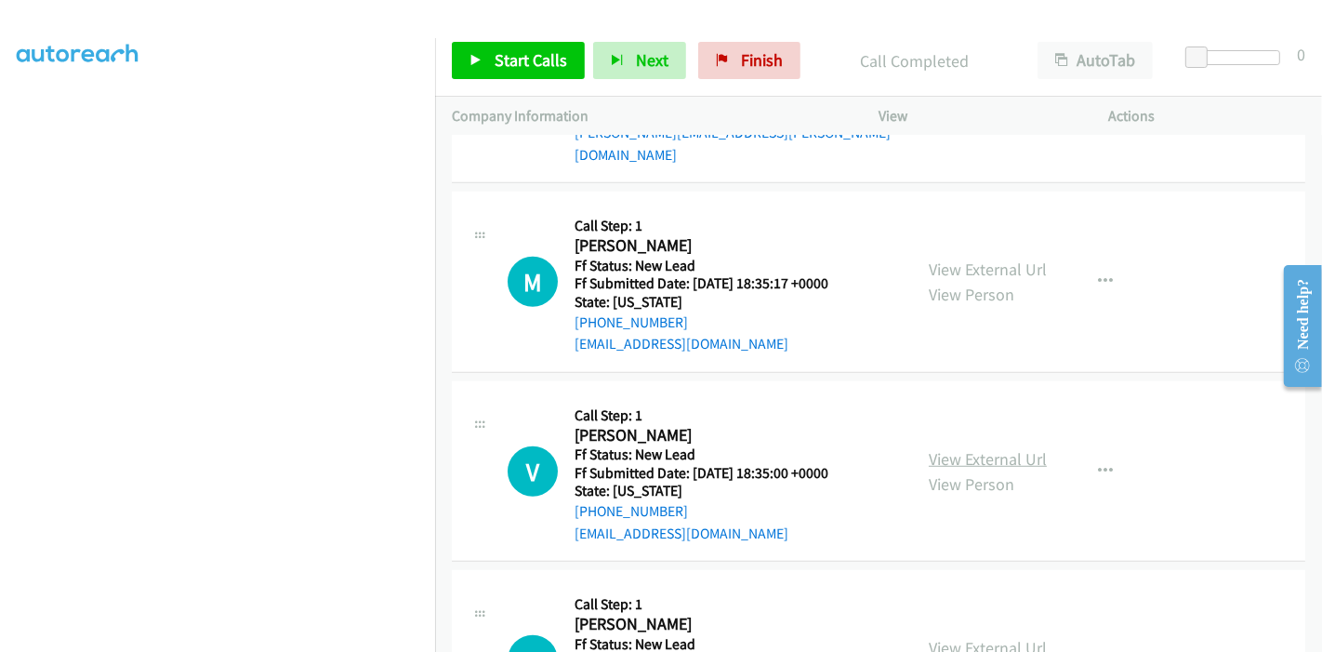
click at [937, 448] on link "View External Url" at bounding box center [988, 458] width 118 height 21
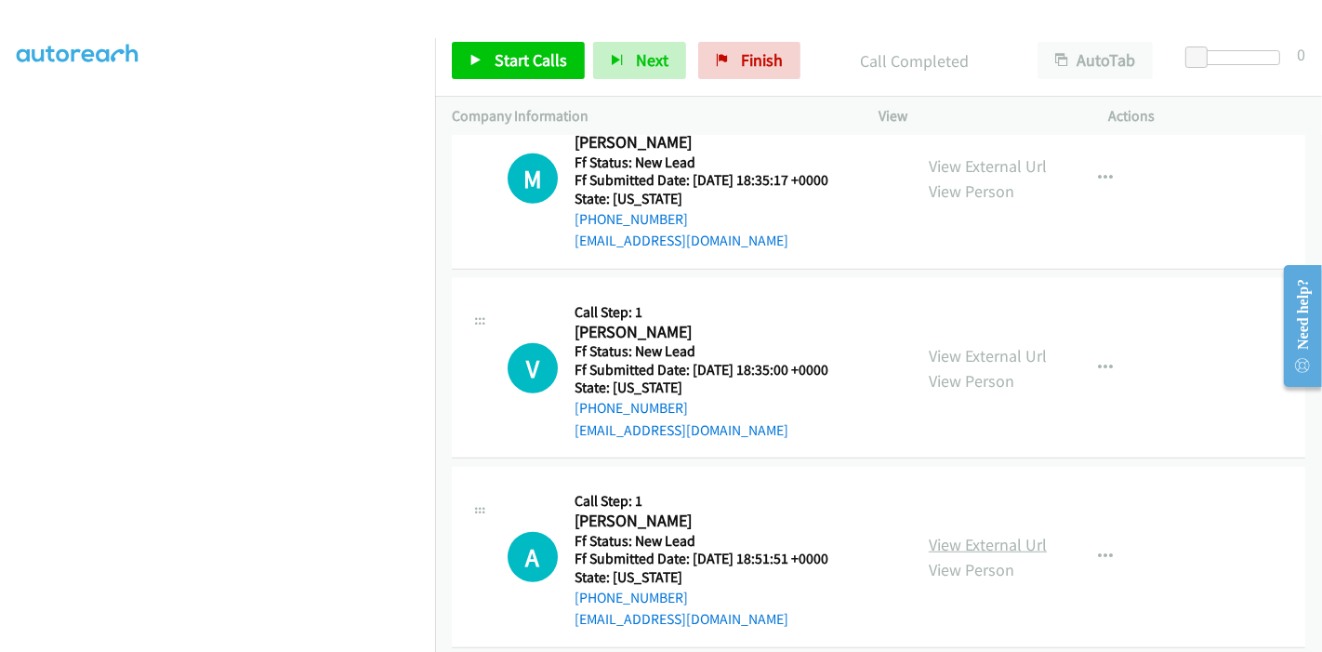
click at [929, 534] on link "View External Url" at bounding box center [988, 544] width 118 height 21
click at [511, 56] on span "Start Calls" at bounding box center [531, 59] width 73 height 21
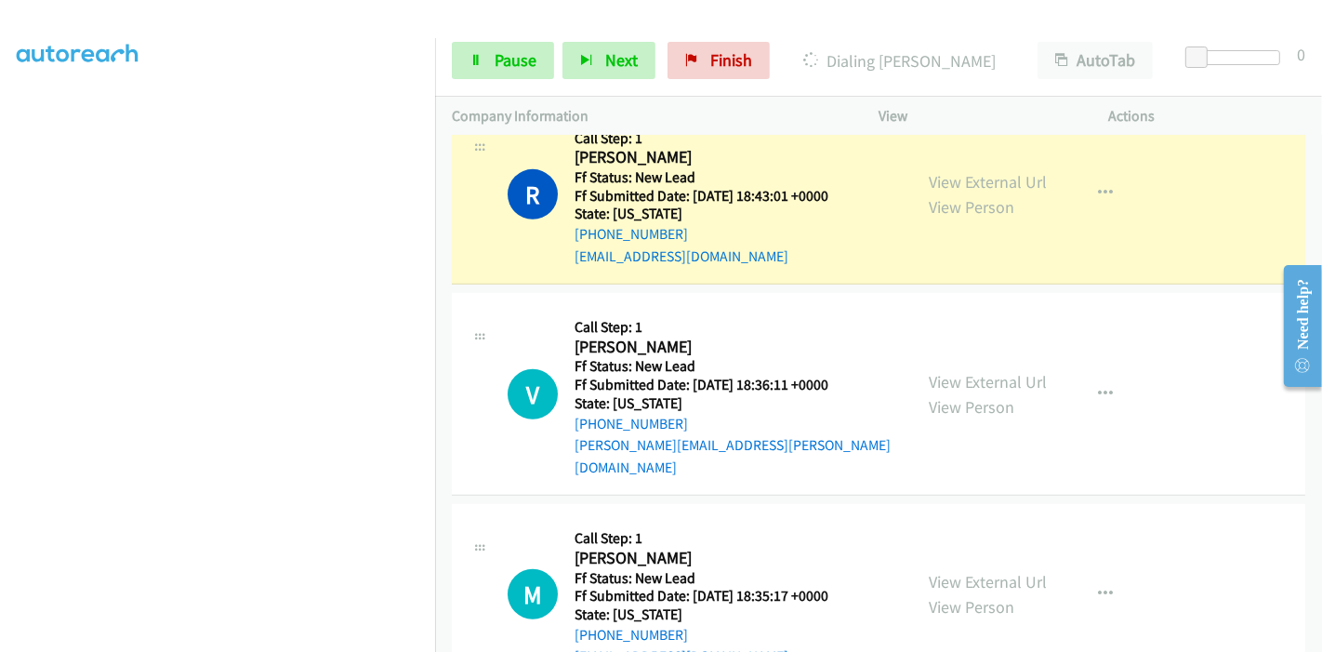
scroll to position [874, 0]
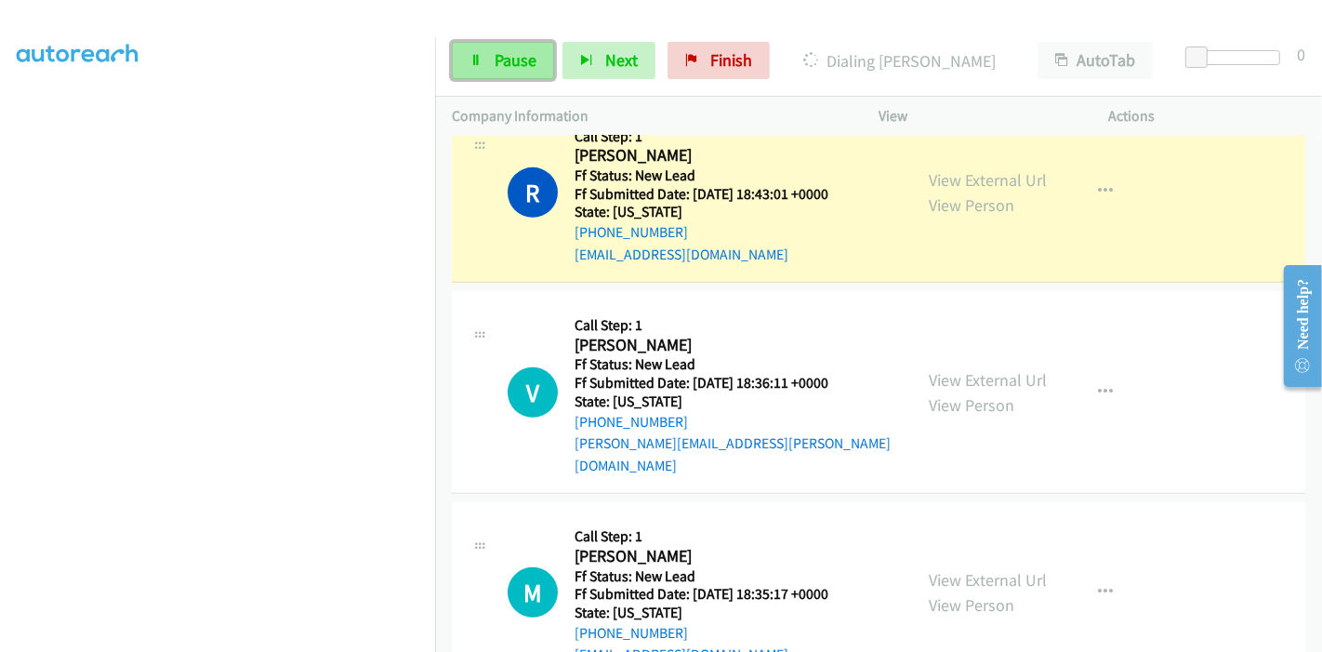
click at [502, 63] on span "Pause" at bounding box center [516, 59] width 42 height 21
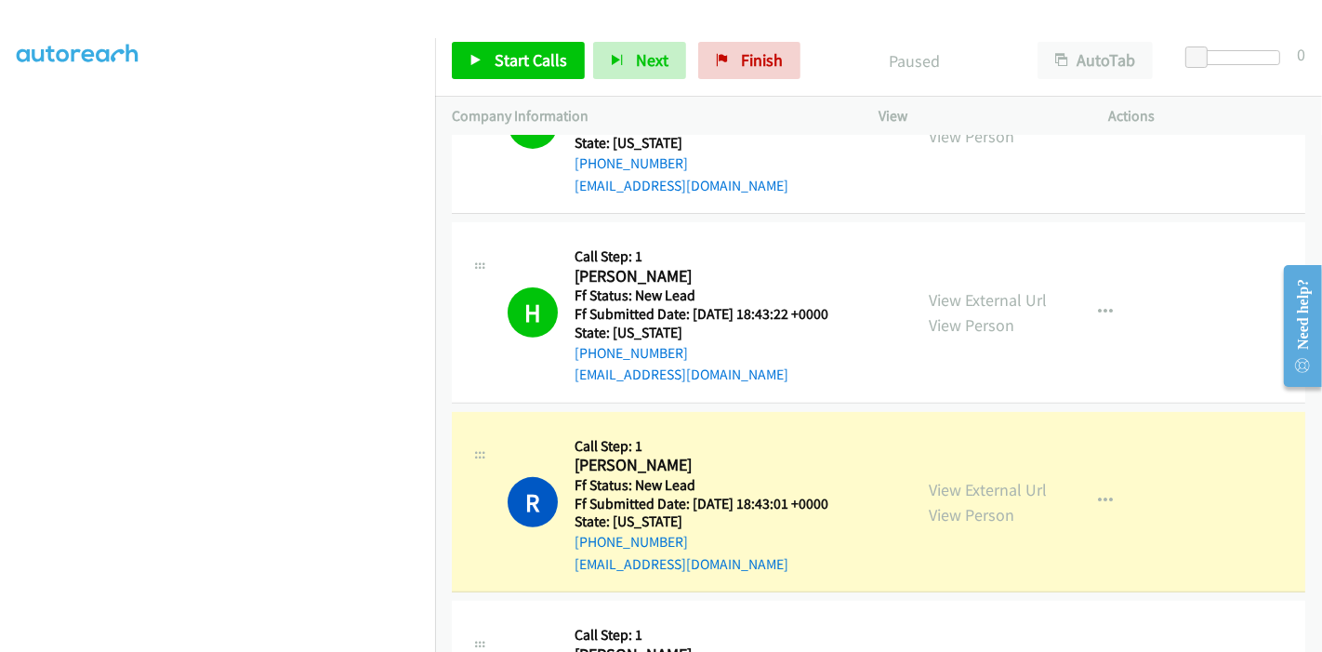
scroll to position [668, 0]
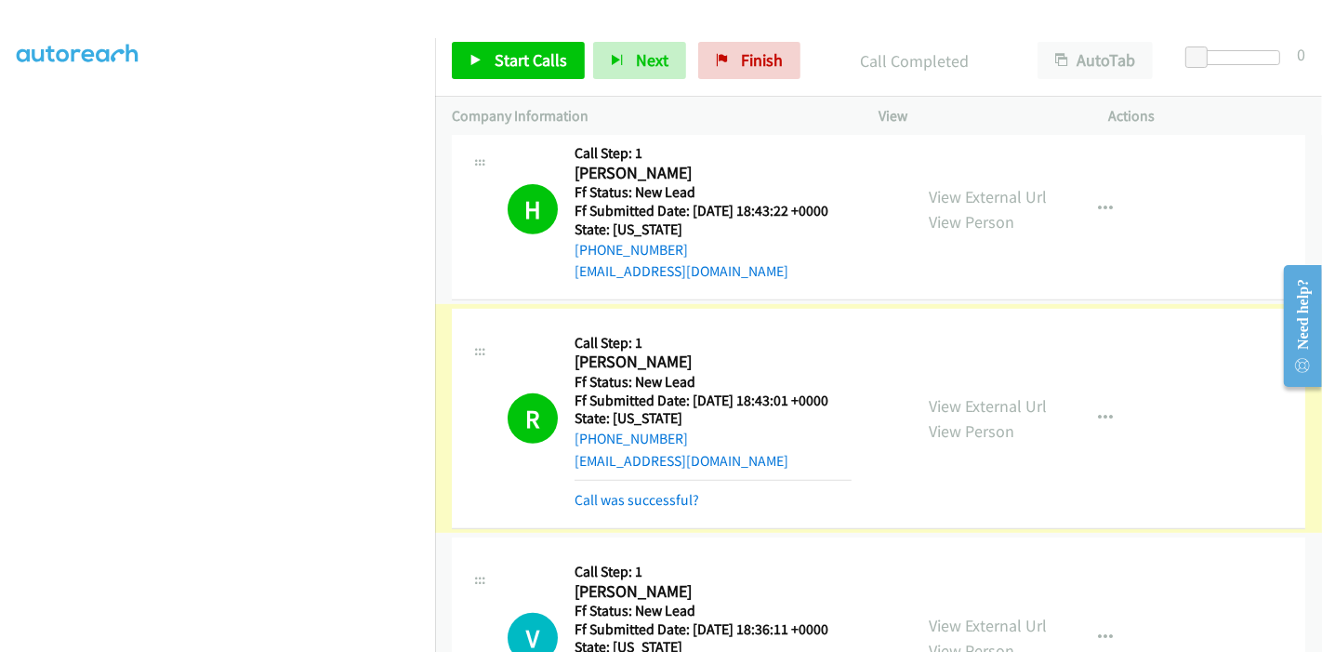
click at [665, 498] on link "Call was successful?" at bounding box center [637, 500] width 125 height 18
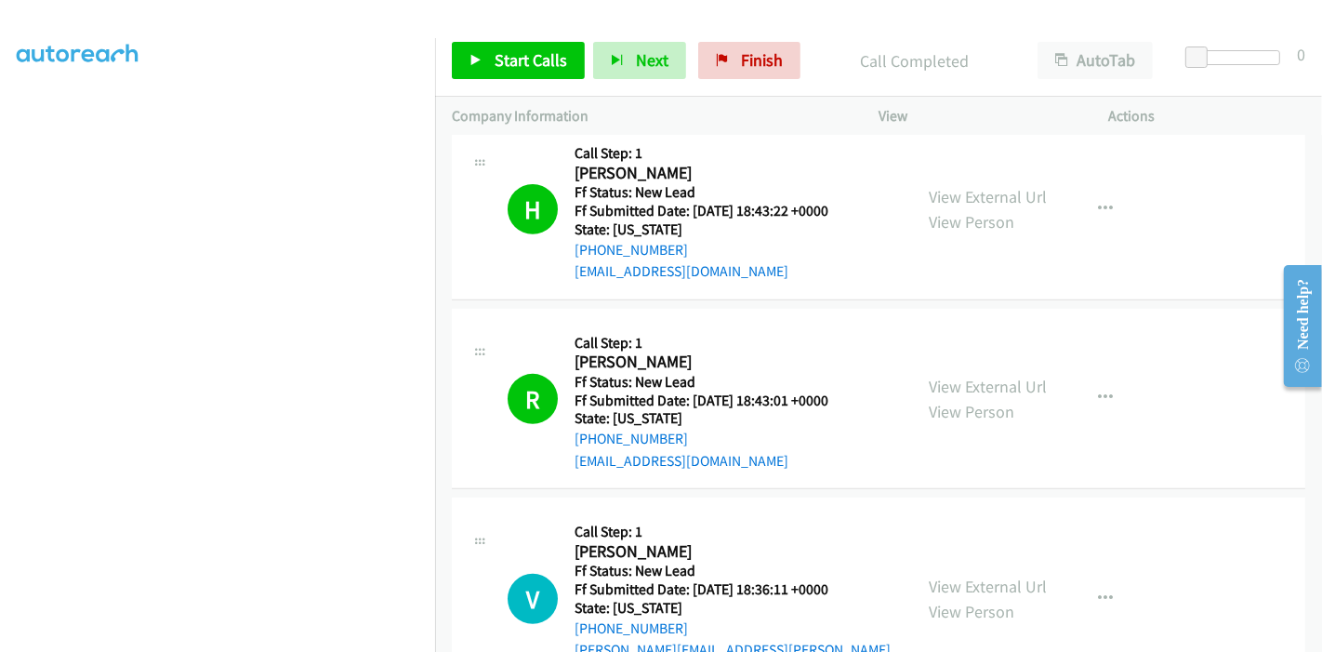
scroll to position [874, 0]
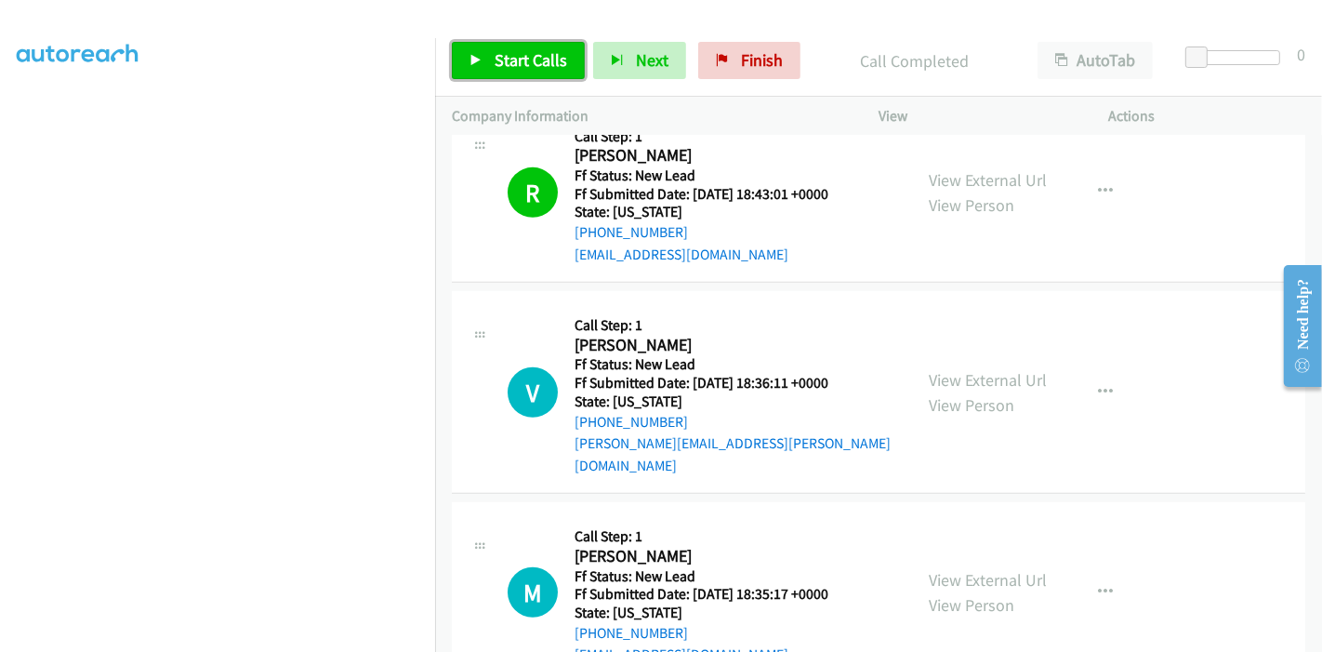
click at [522, 68] on span "Start Calls" at bounding box center [531, 59] width 73 height 21
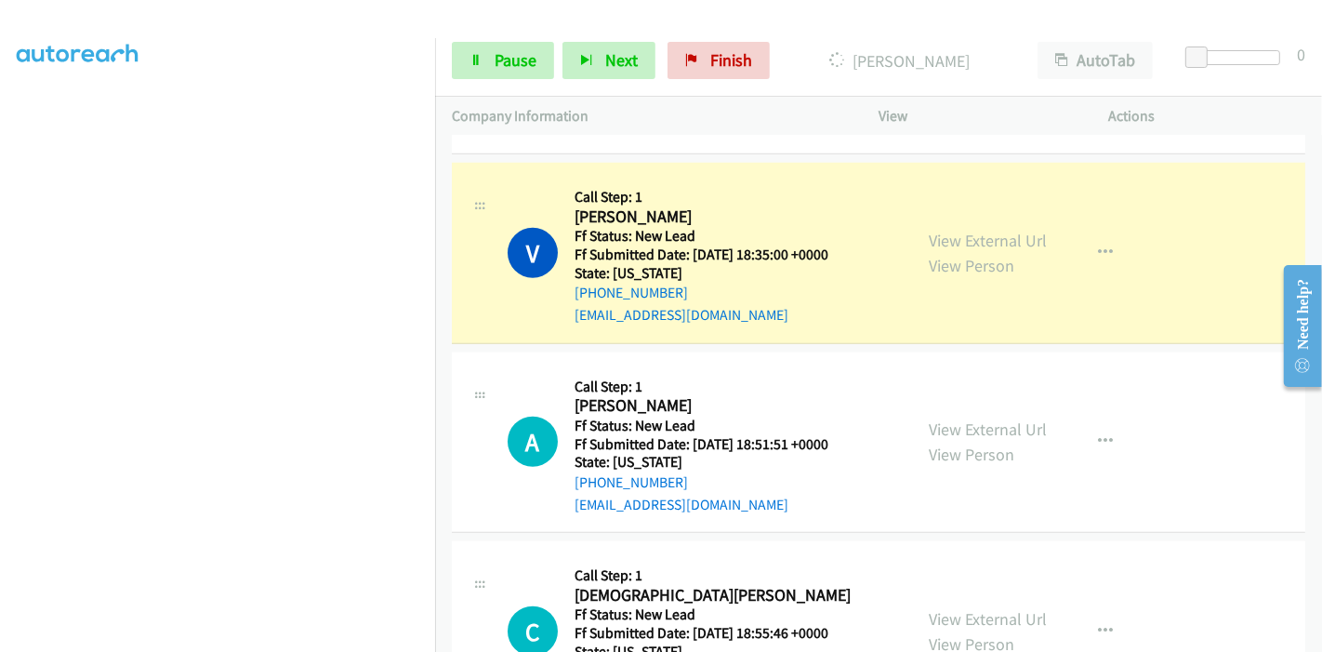
scroll to position [1450, 0]
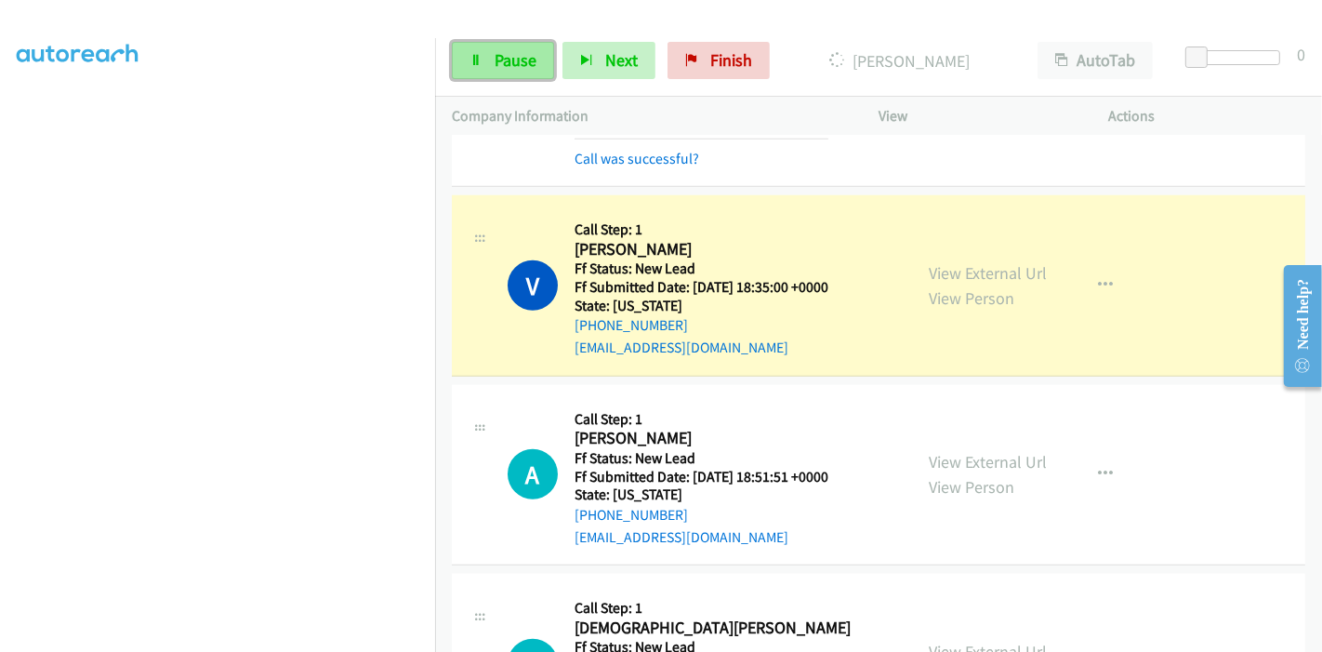
click at [484, 60] on link "Pause" at bounding box center [503, 60] width 102 height 37
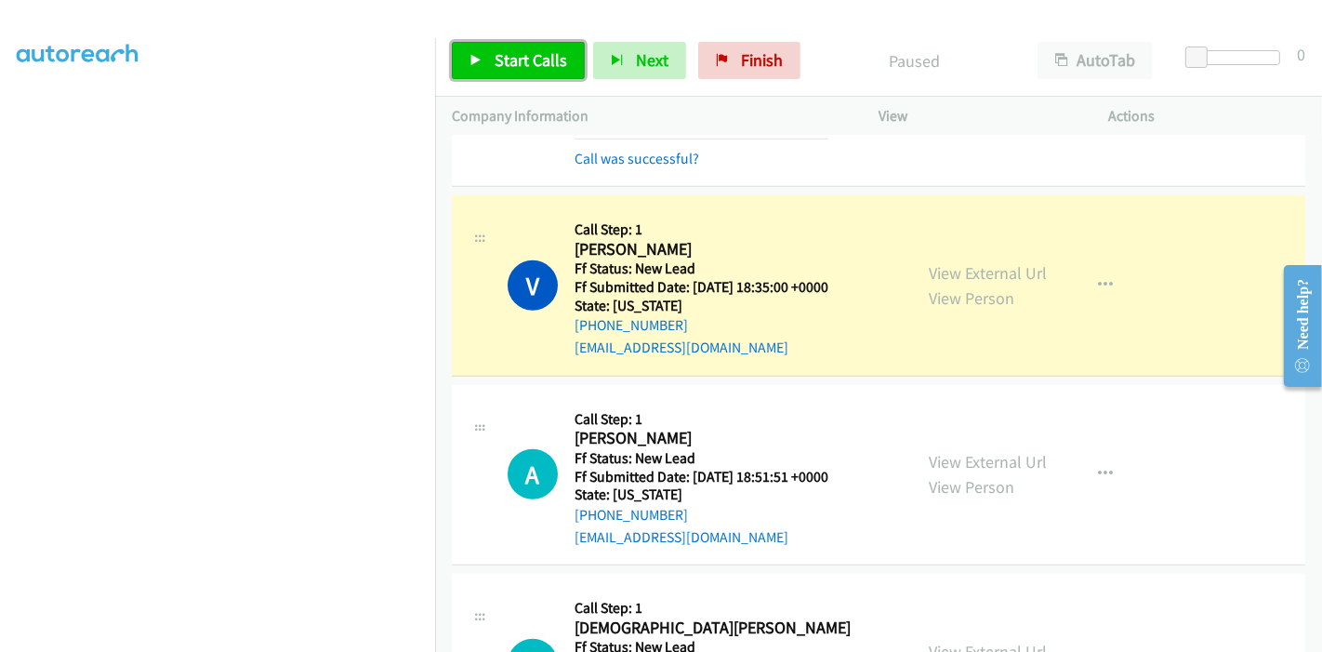
click at [484, 60] on link "Start Calls" at bounding box center [518, 60] width 133 height 37
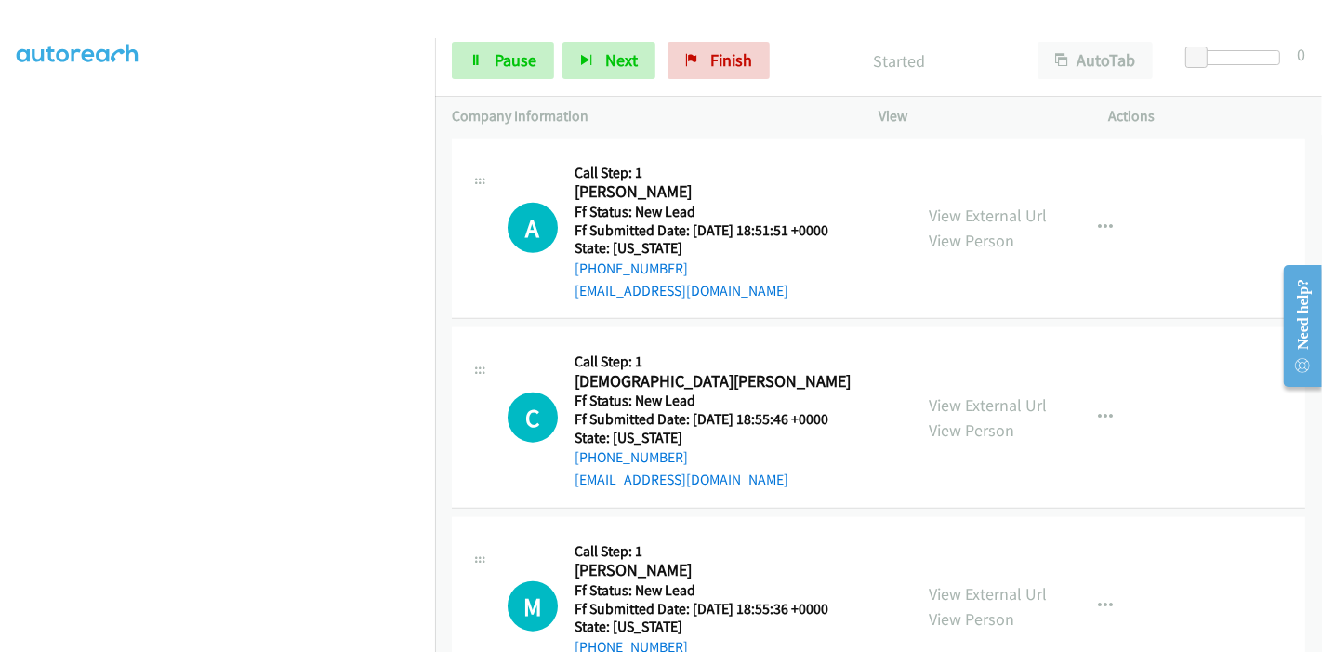
scroll to position [1760, 0]
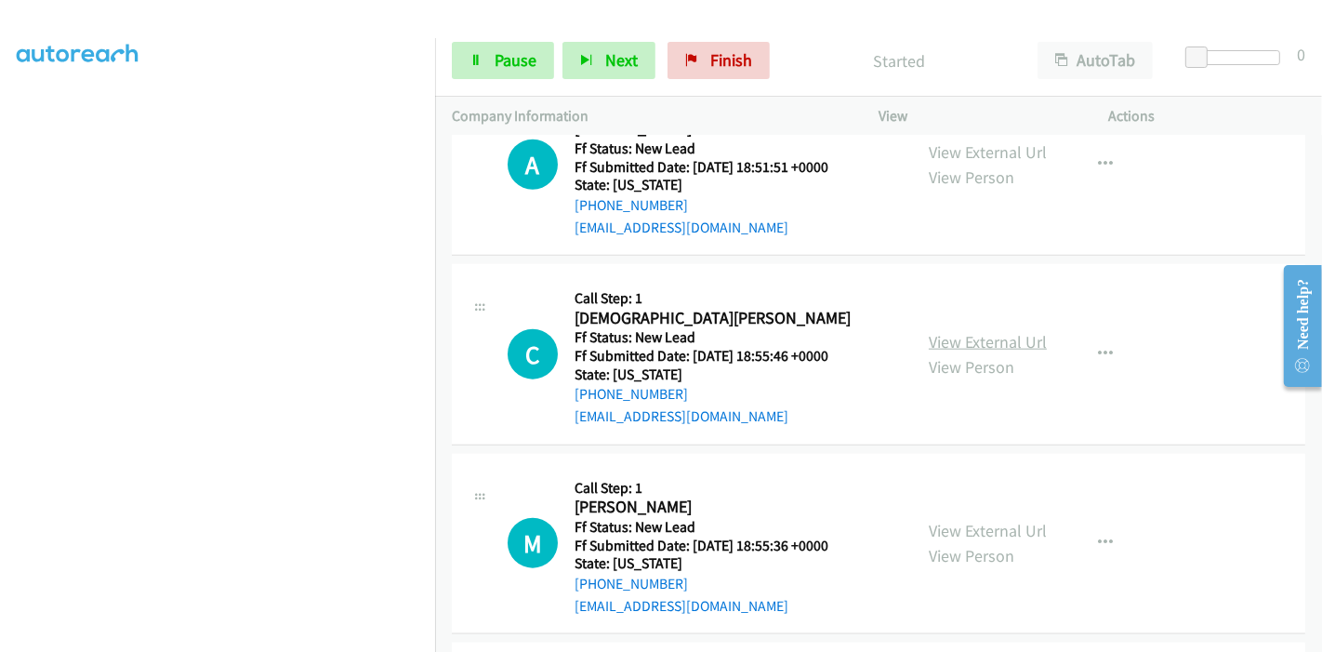
click at [959, 331] on link "View External Url" at bounding box center [988, 341] width 118 height 21
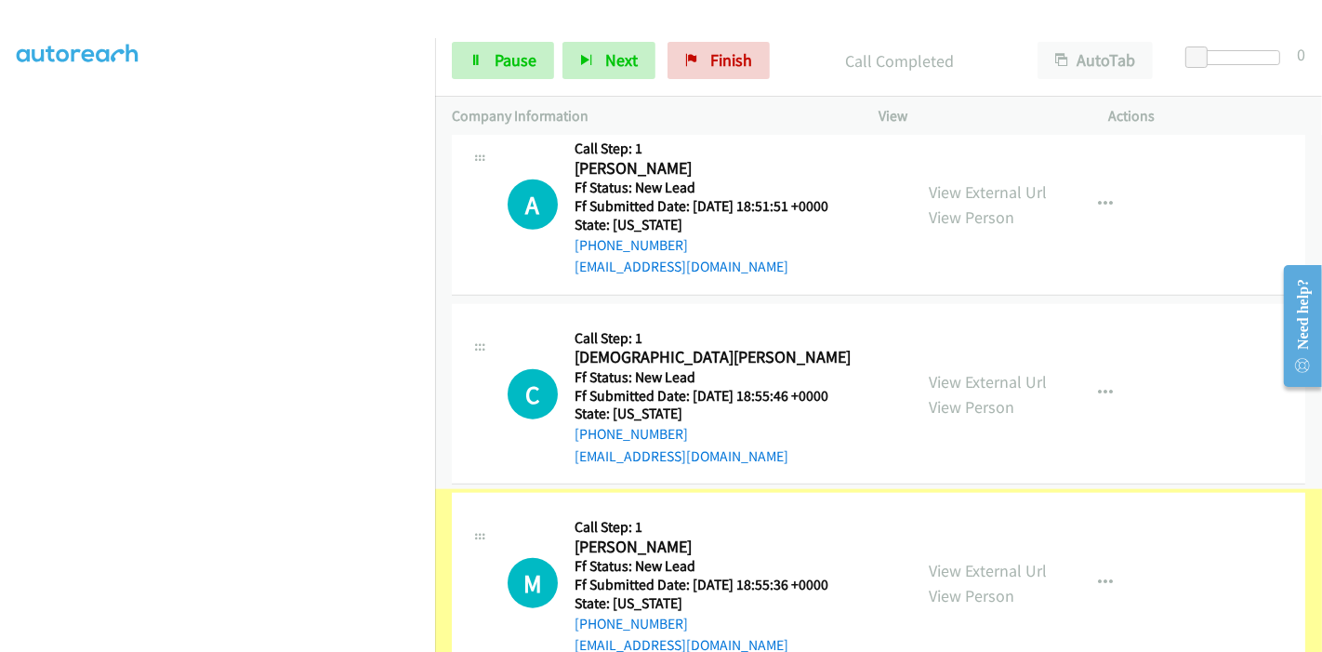
scroll to position [1800, 0]
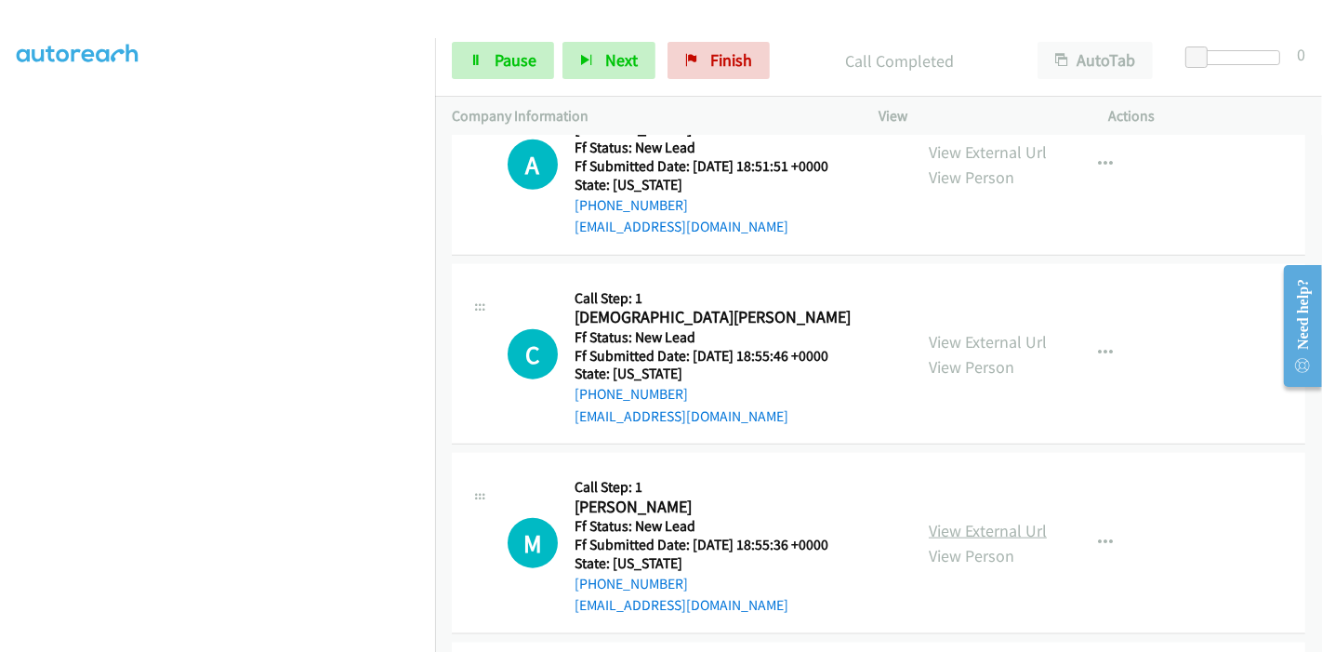
click at [990, 520] on link "View External Url" at bounding box center [988, 530] width 118 height 21
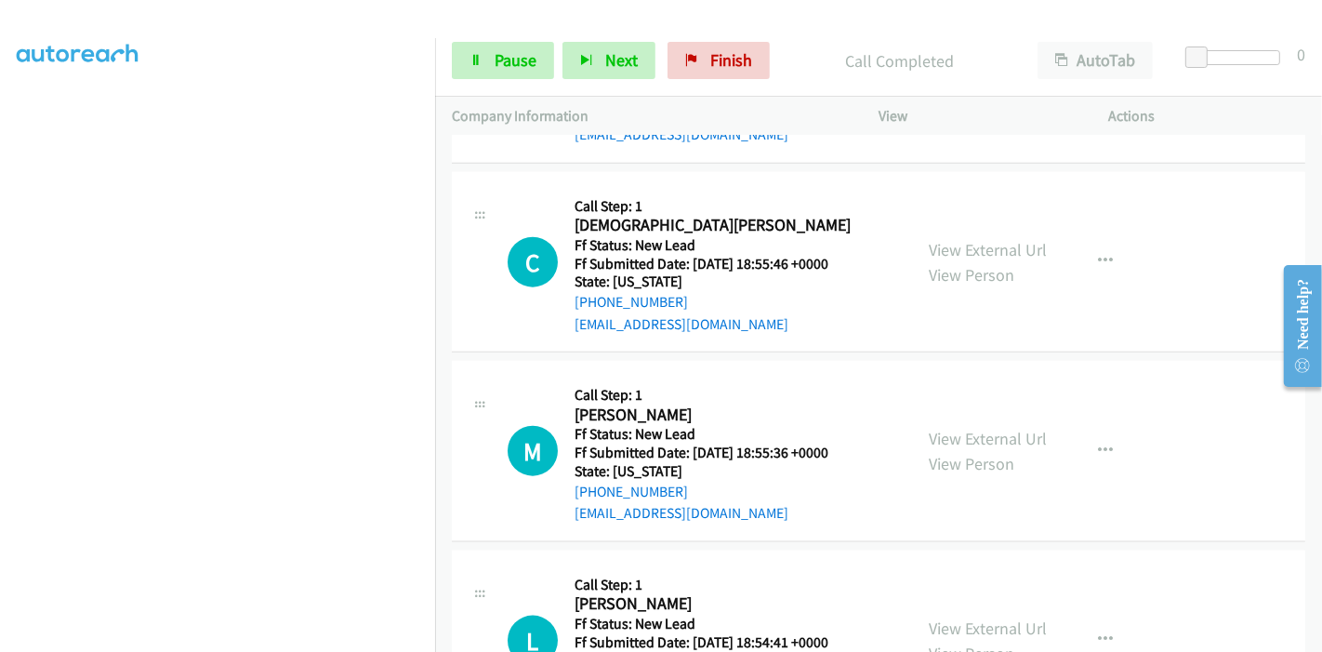
scroll to position [1766, 0]
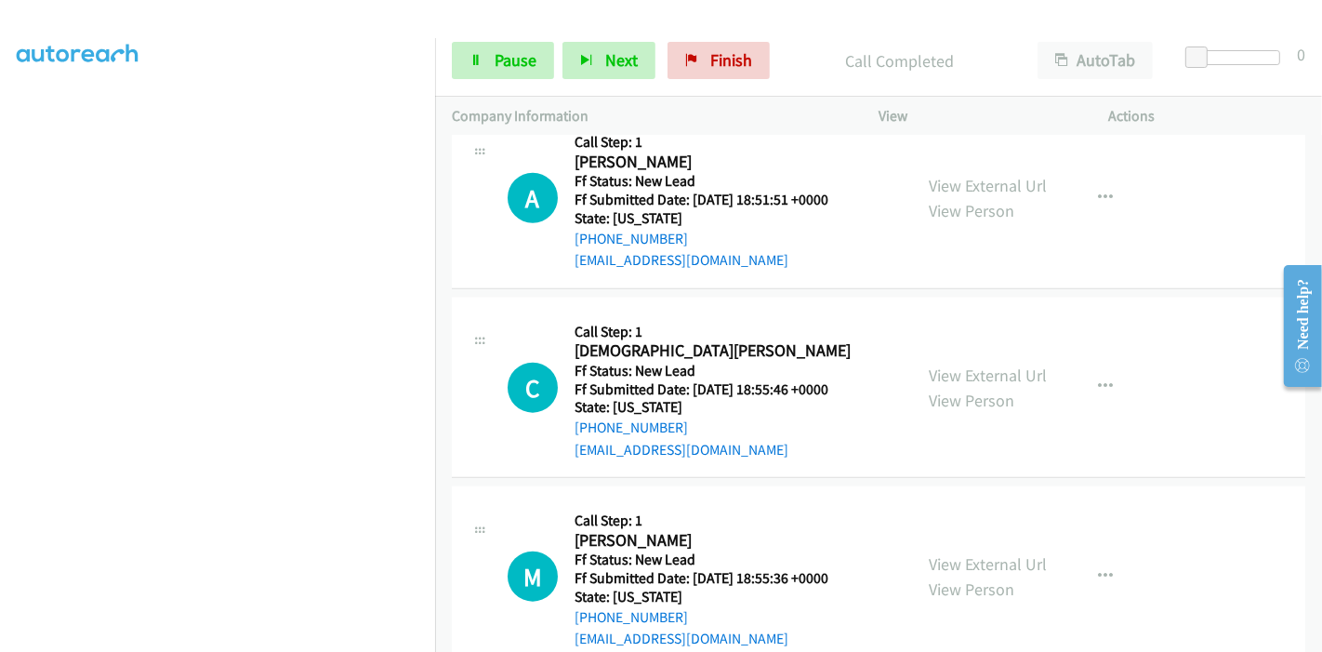
click at [498, 79] on div "Start Calls Pause Next Finish Call Completed AutoTab AutoTab 0" at bounding box center [878, 61] width 887 height 72
click at [494, 71] on link "Pause" at bounding box center [503, 60] width 102 height 37
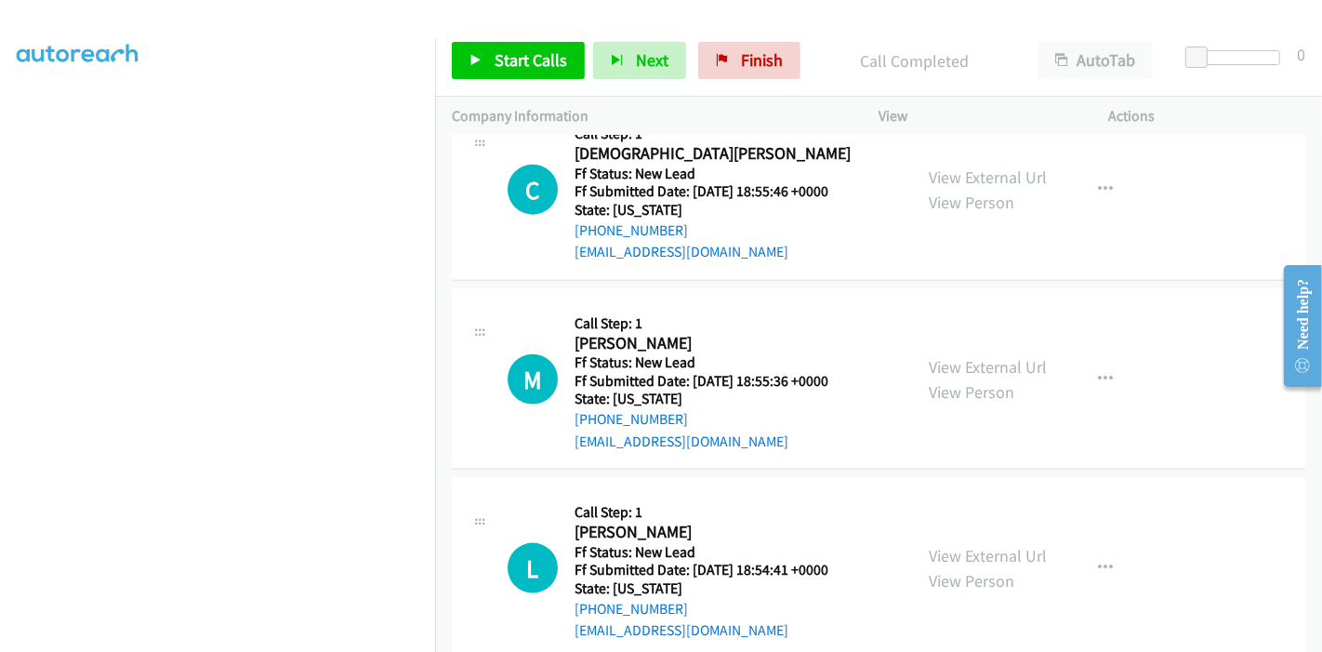
scroll to position [2012, 0]
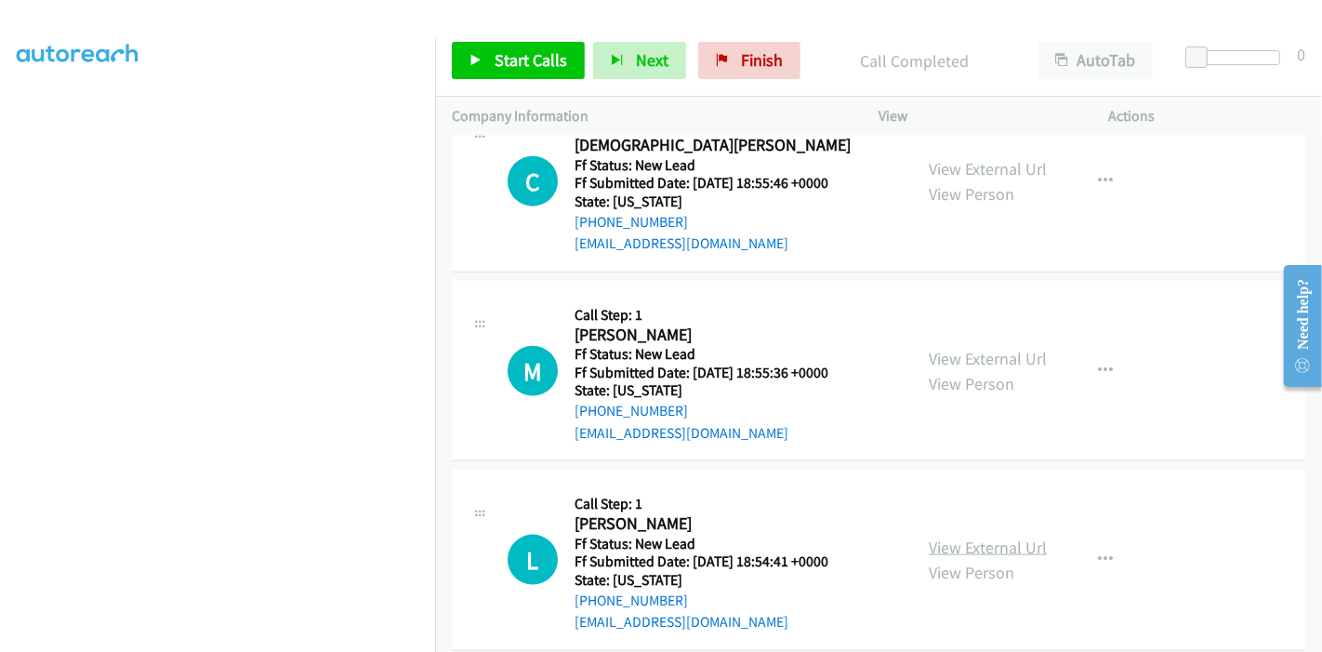
click at [945, 537] on link "View External Url" at bounding box center [988, 547] width 118 height 21
click at [463, 61] on link "Start Calls" at bounding box center [518, 60] width 133 height 37
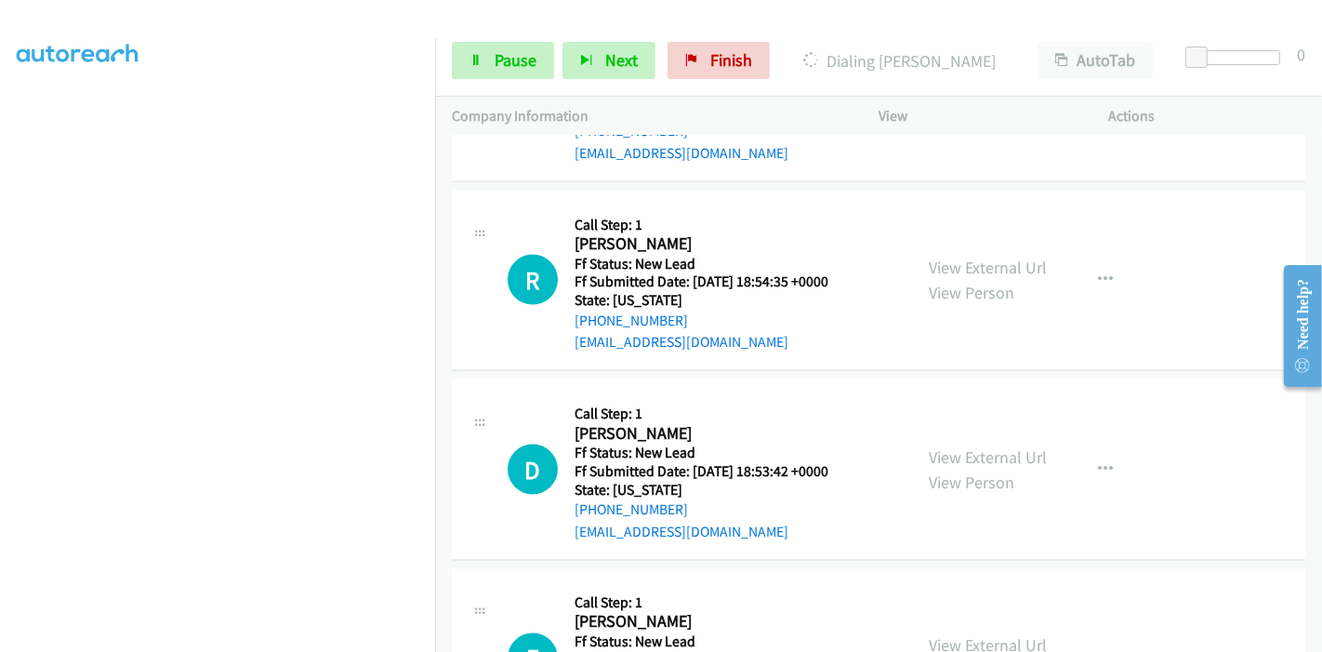
scroll to position [2548, 0]
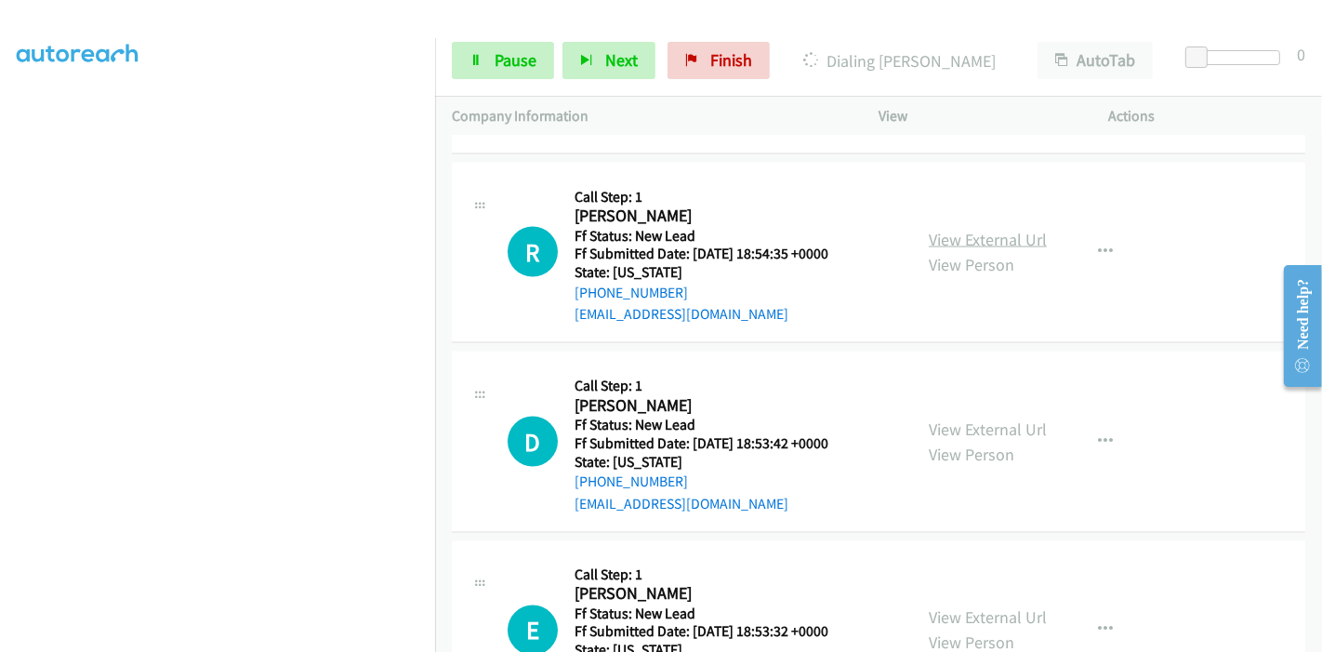
click at [968, 229] on link "View External Url" at bounding box center [988, 239] width 118 height 21
click at [932, 419] on link "View External Url" at bounding box center [988, 429] width 118 height 21
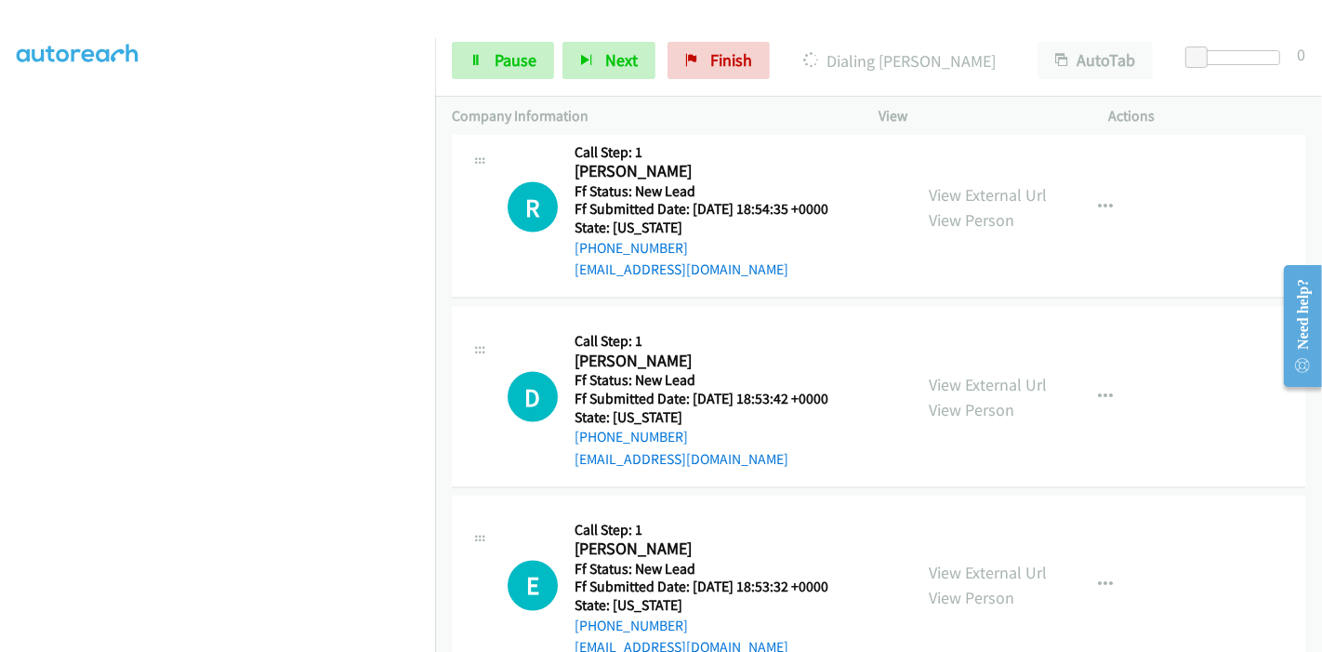
scroll to position [2618, 0]
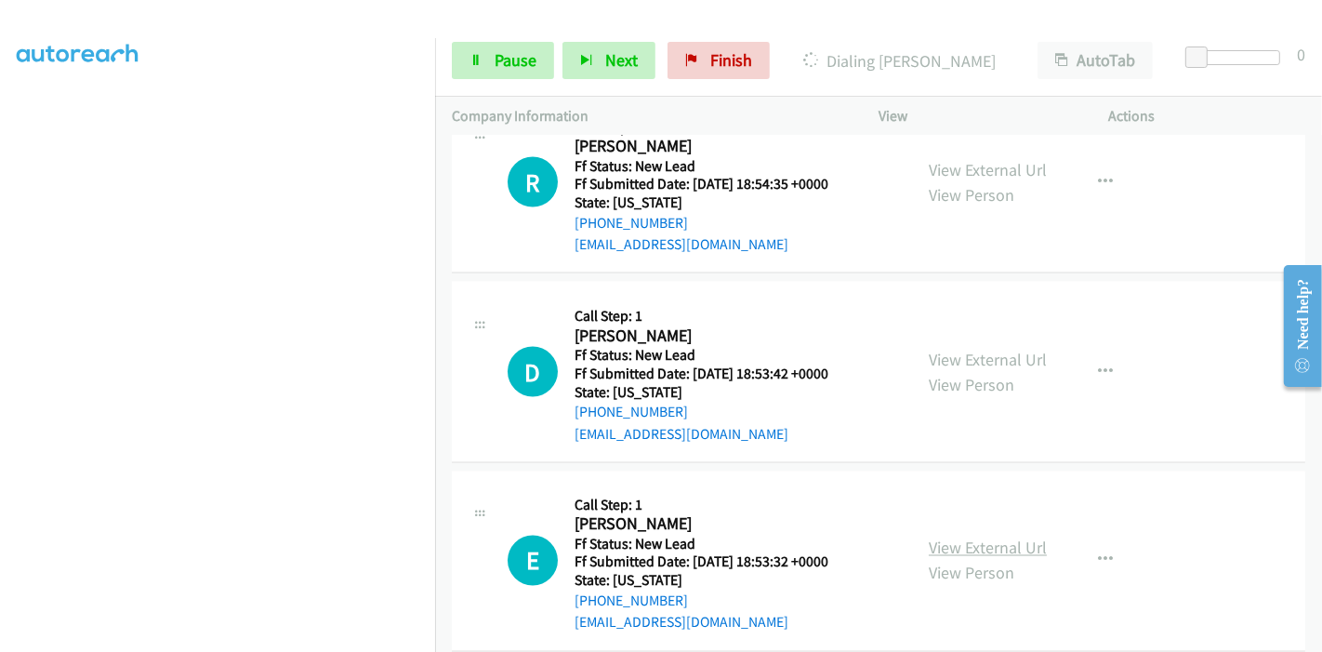
click at [1021, 538] on link "View External Url" at bounding box center [988, 548] width 118 height 21
click at [542, 51] on link "Pause" at bounding box center [503, 60] width 102 height 37
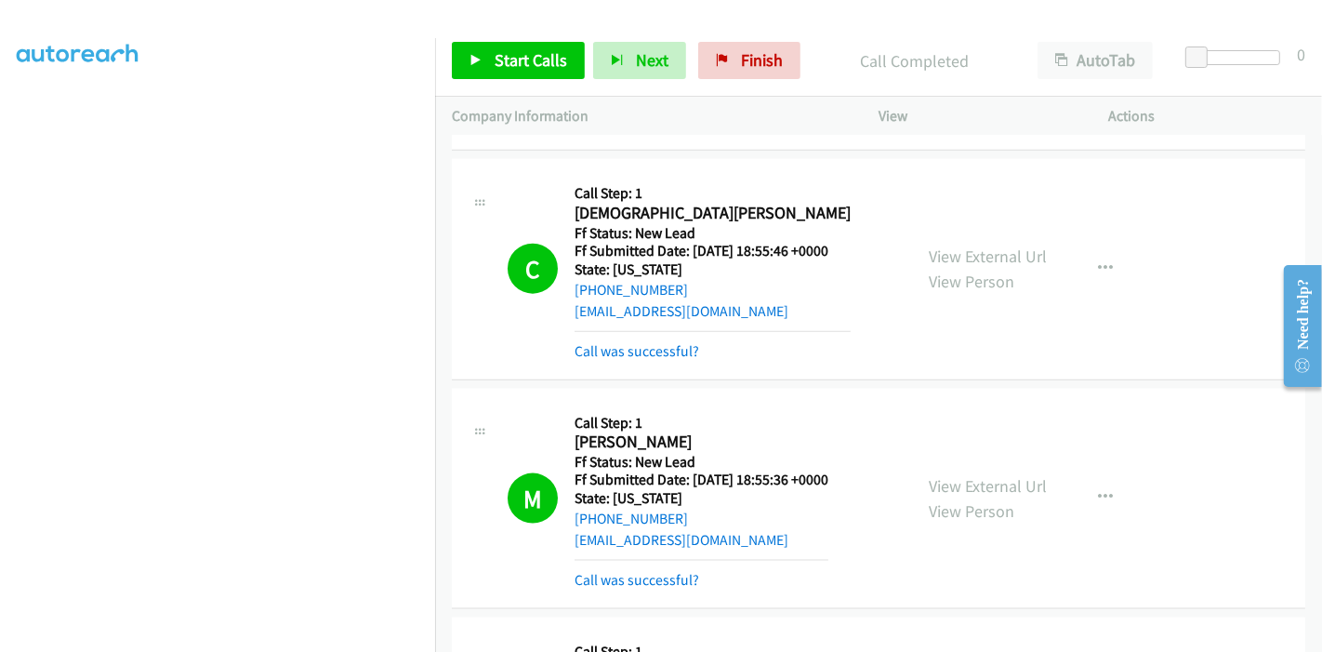
scroll to position [1894, 0]
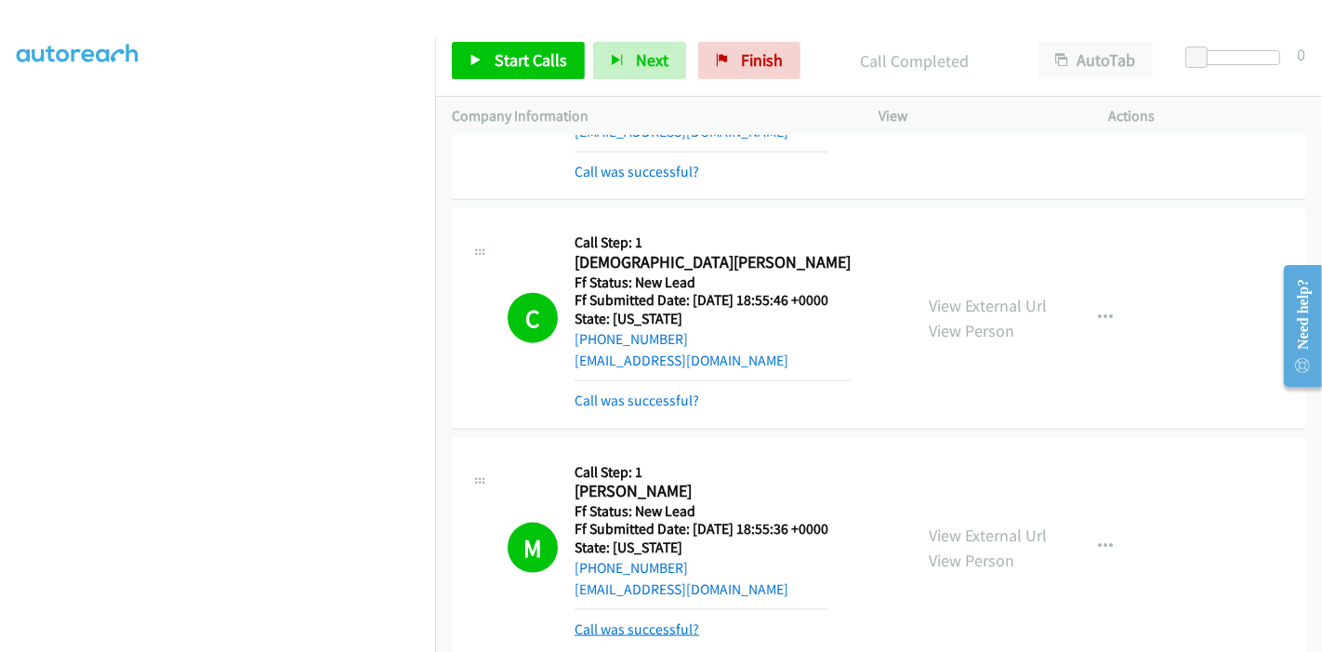
click at [664, 620] on link "Call was successful?" at bounding box center [637, 629] width 125 height 18
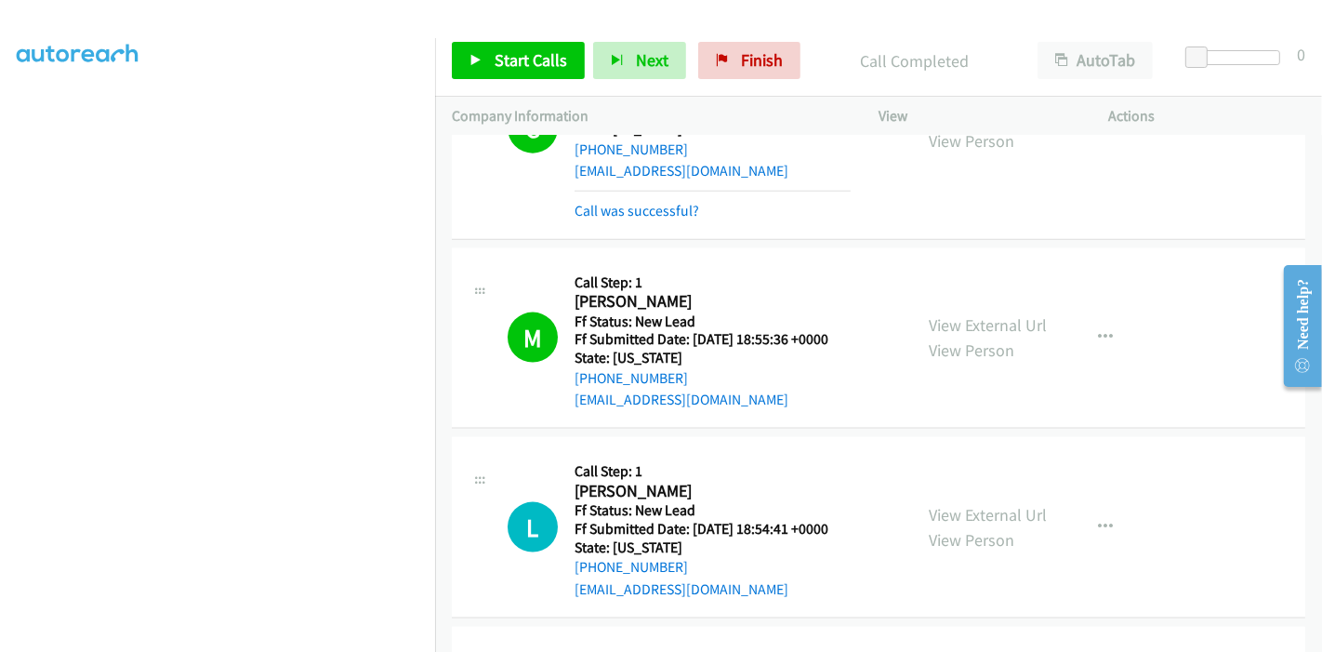
scroll to position [2291, 0]
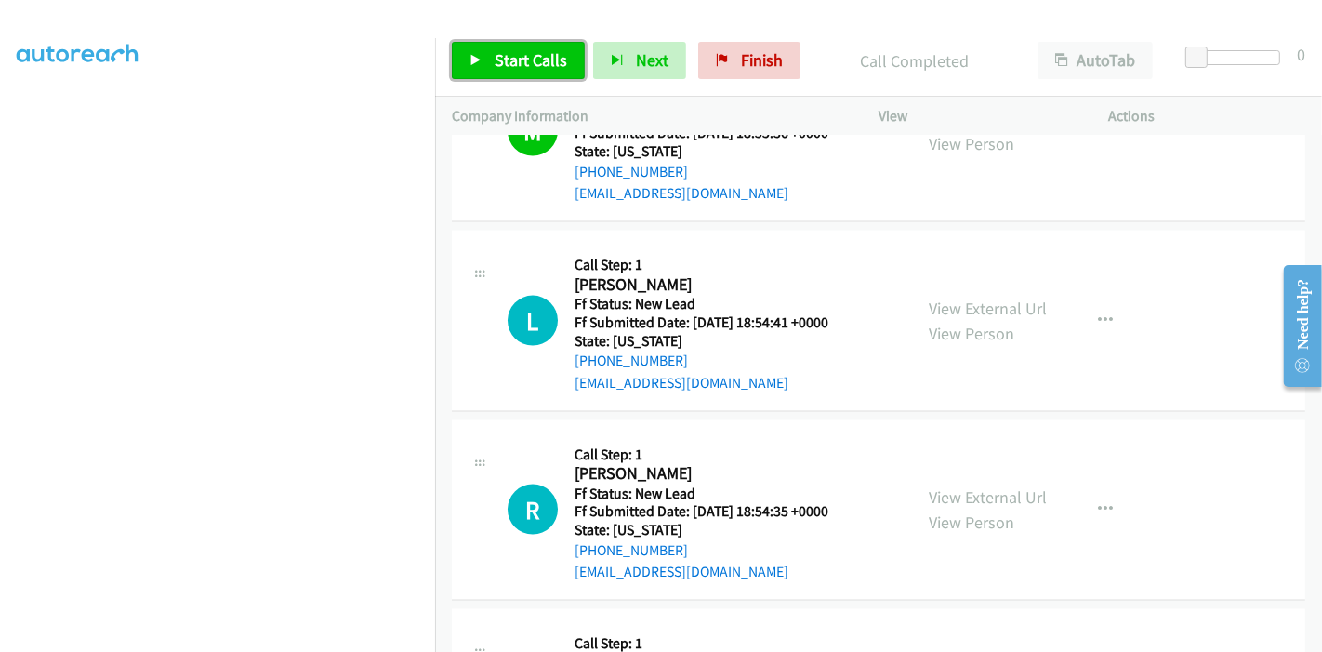
click at [487, 67] on link "Start Calls" at bounding box center [518, 60] width 133 height 37
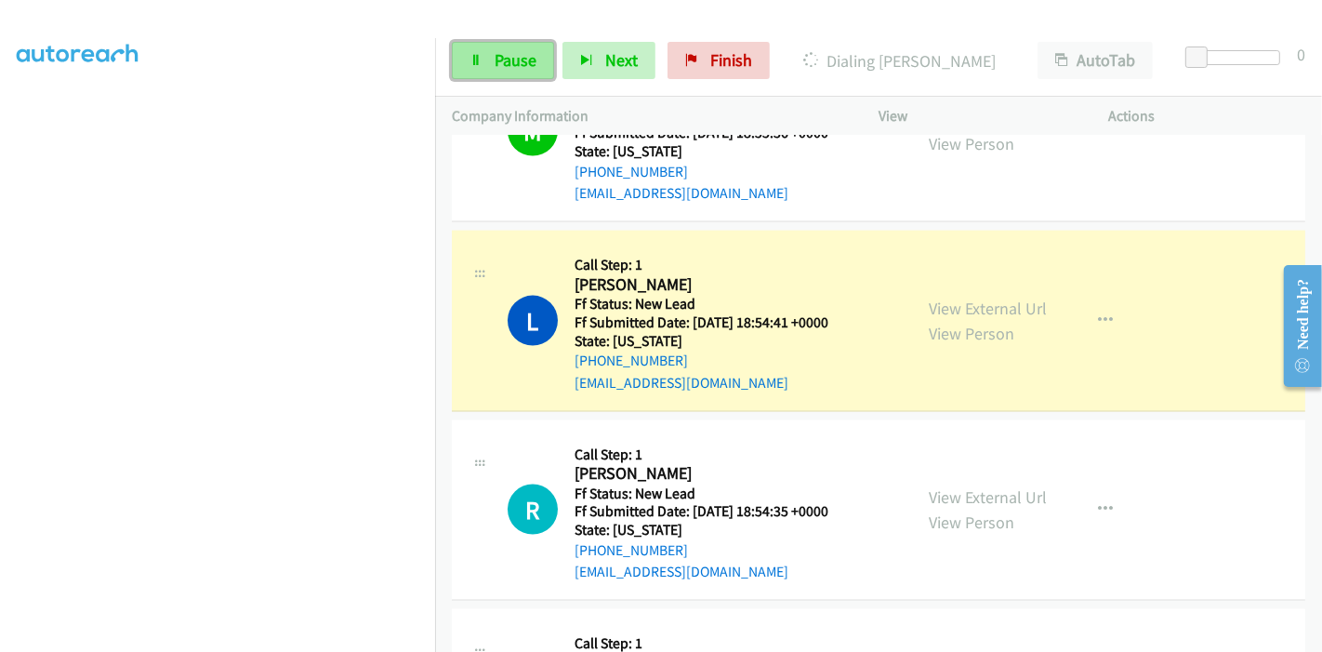
click at [477, 72] on link "Pause" at bounding box center [503, 60] width 102 height 37
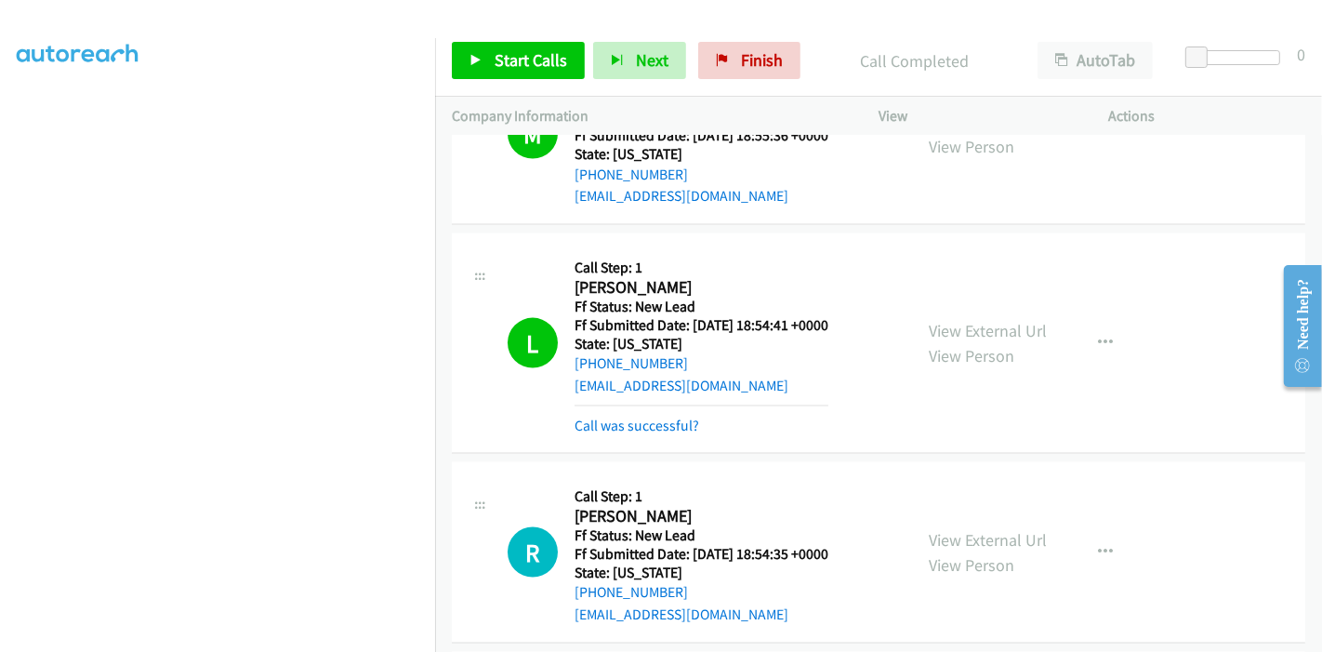
scroll to position [2394, 0]
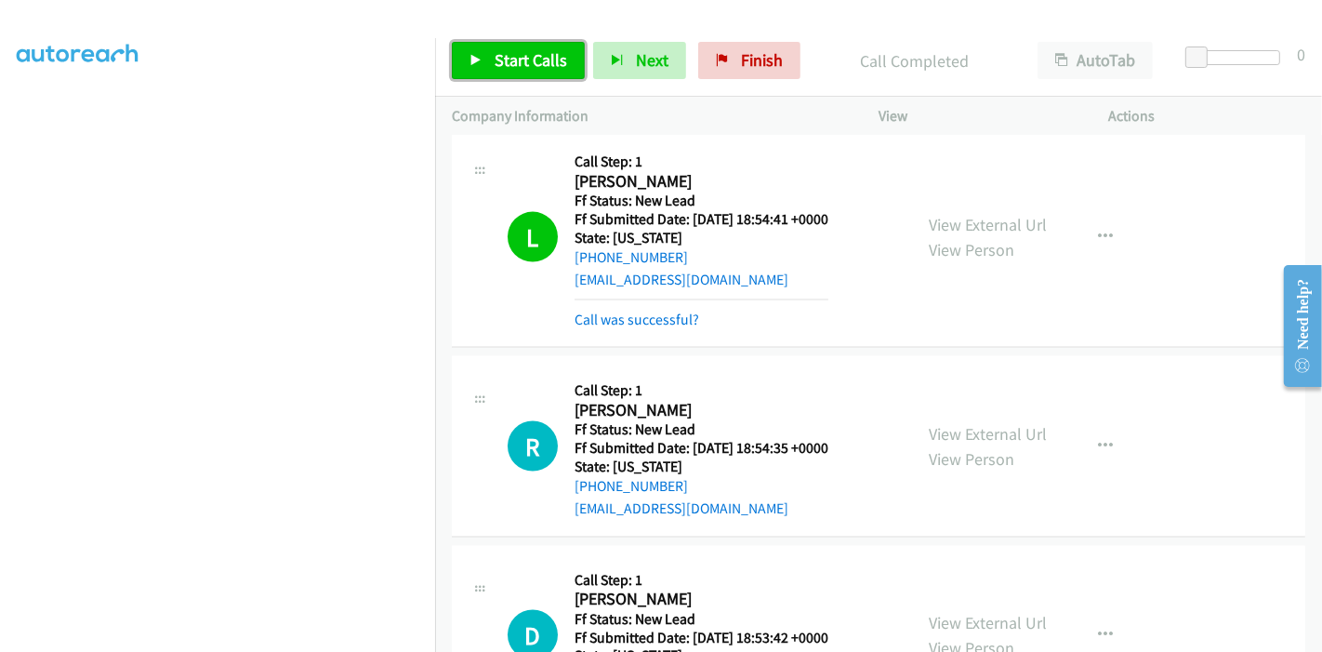
click at [498, 58] on span "Start Calls" at bounding box center [531, 59] width 73 height 21
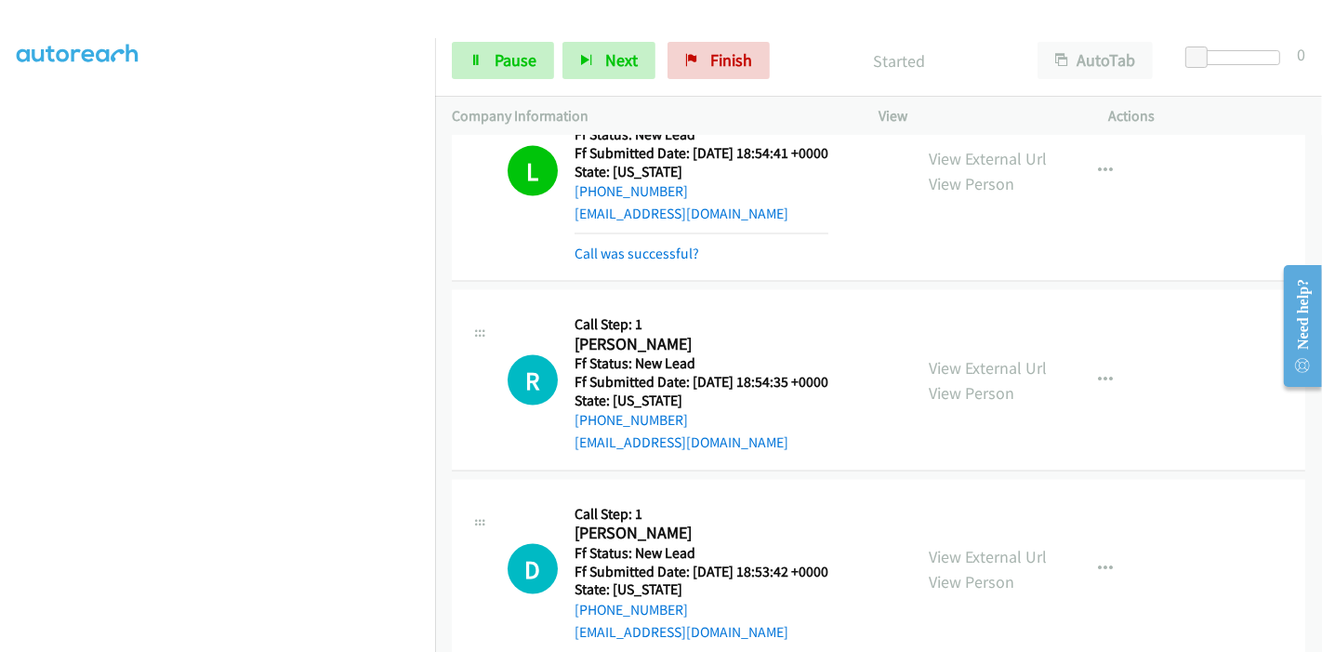
scroll to position [2434, 0]
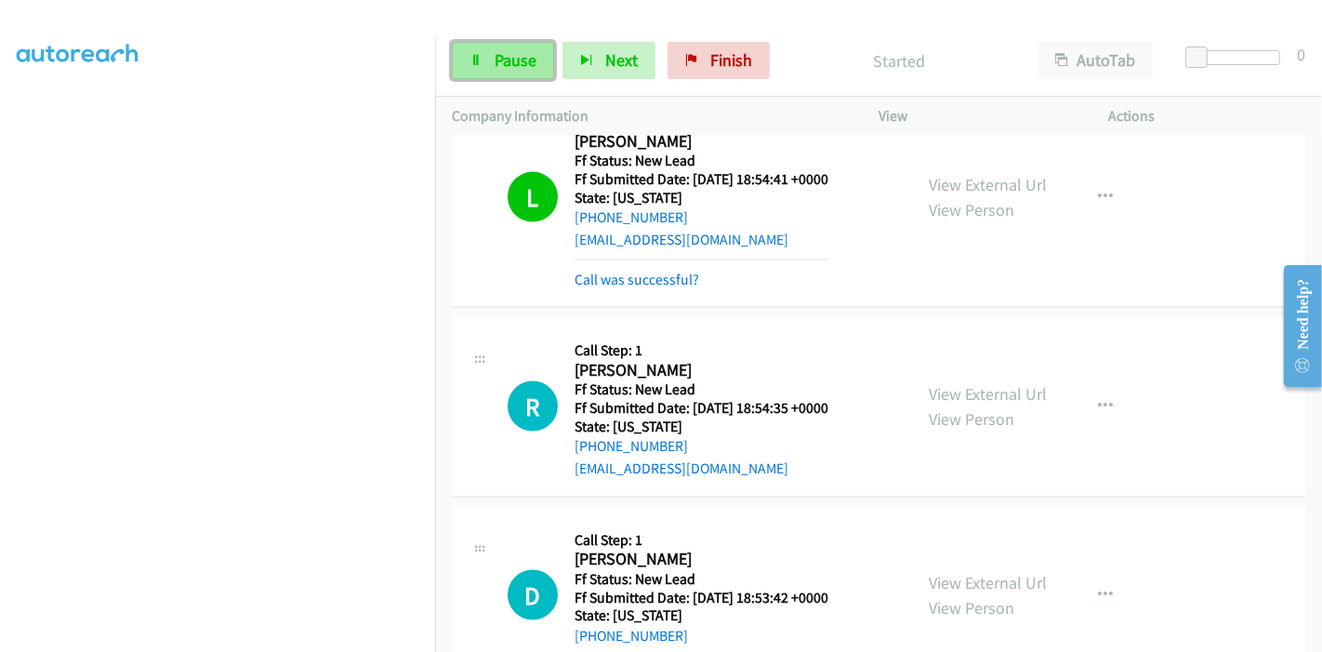
click at [498, 63] on span "Pause" at bounding box center [516, 59] width 42 height 21
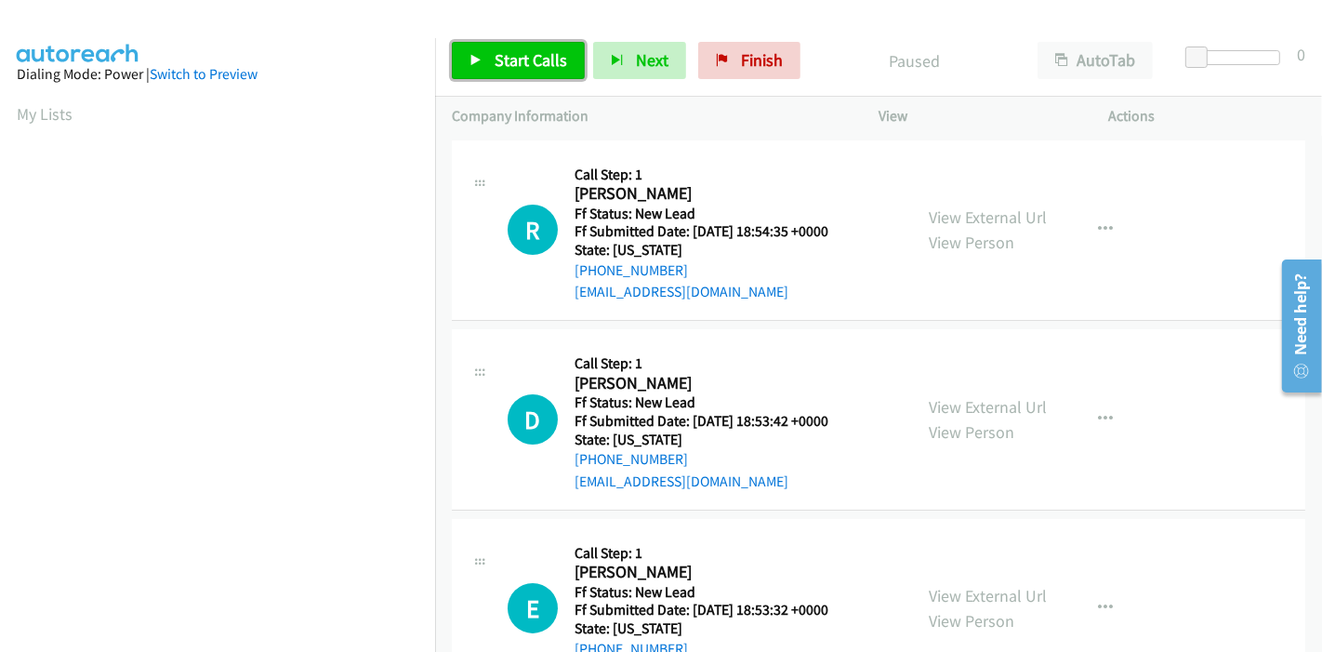
click at [492, 51] on link "Start Calls" at bounding box center [518, 60] width 133 height 37
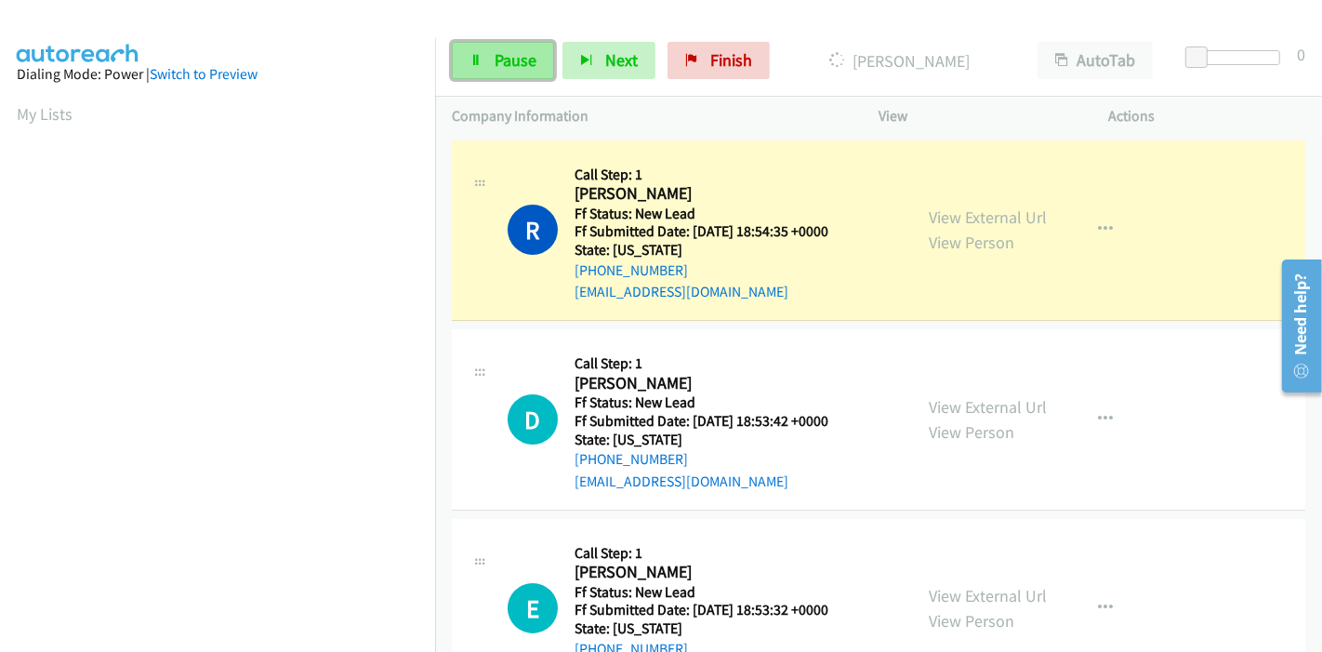
click at [505, 51] on span "Pause" at bounding box center [516, 59] width 42 height 21
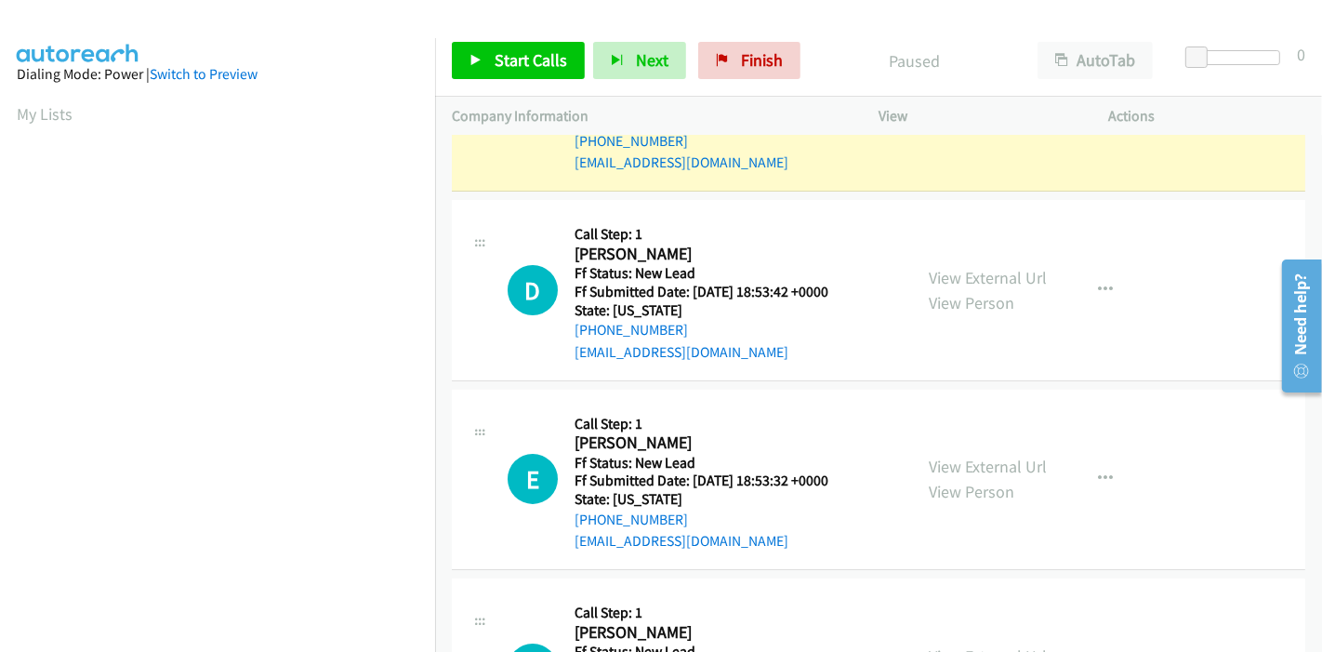
scroll to position [264, 0]
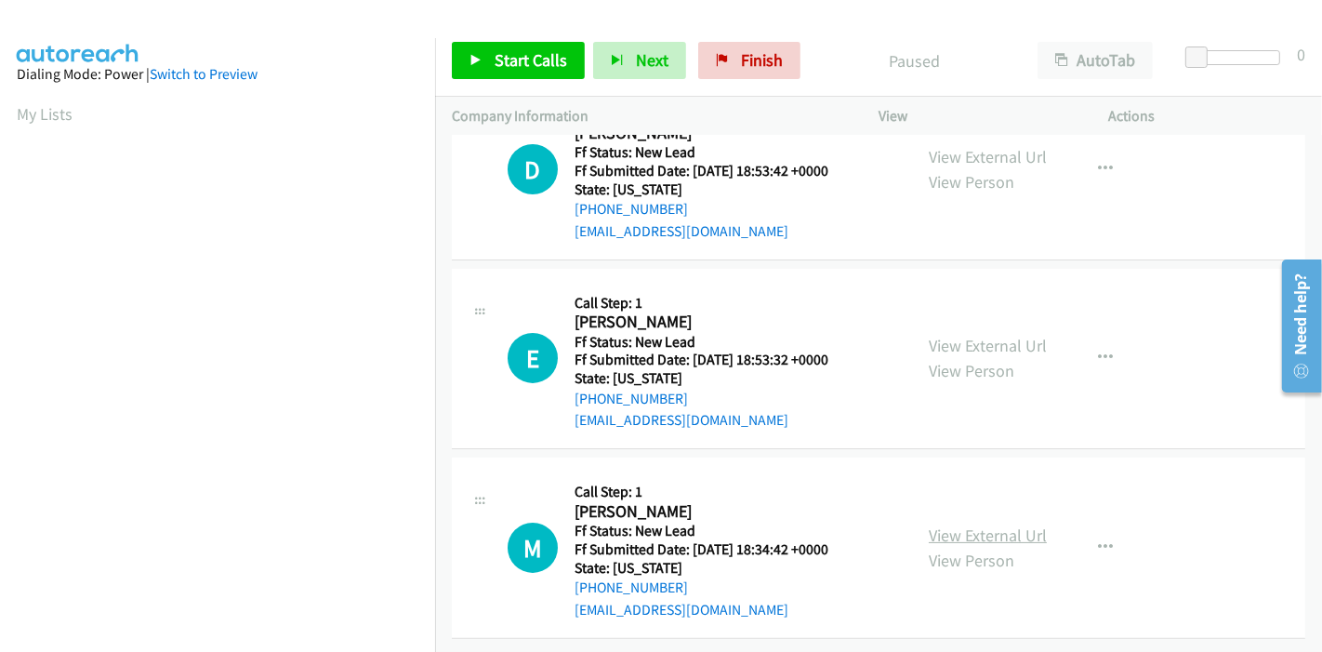
click at [990, 525] on link "View External Url" at bounding box center [988, 535] width 118 height 21
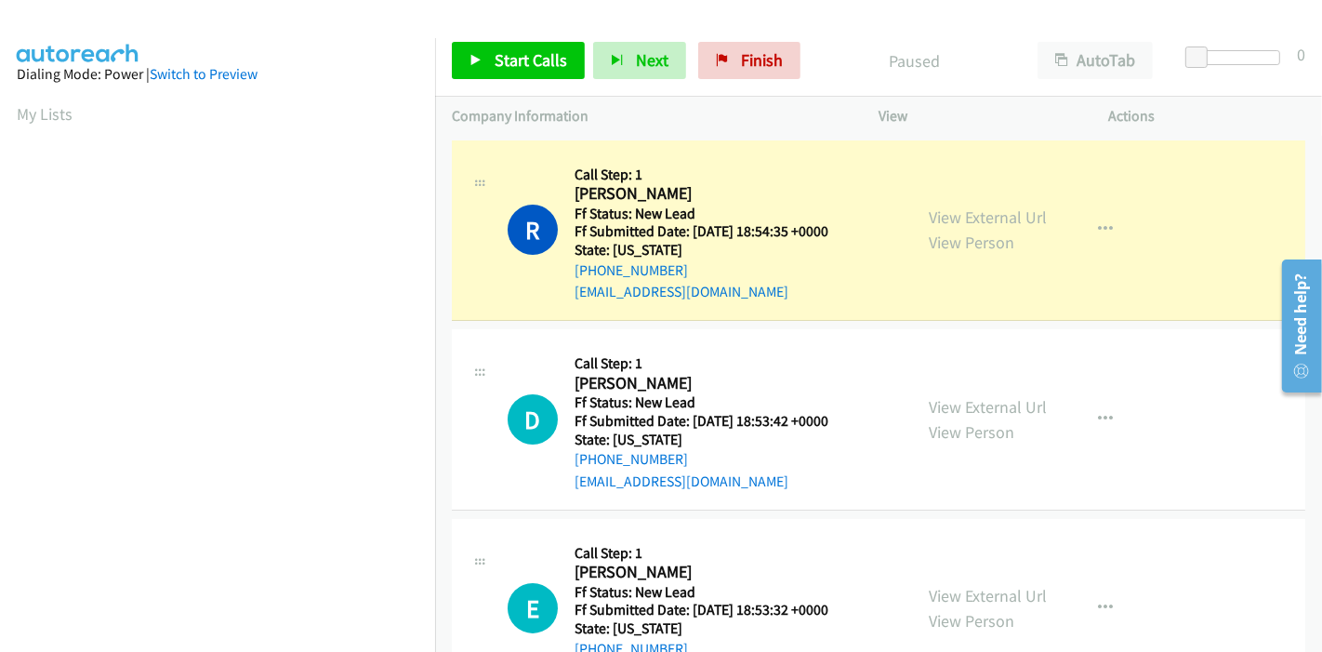
scroll to position [392, 0]
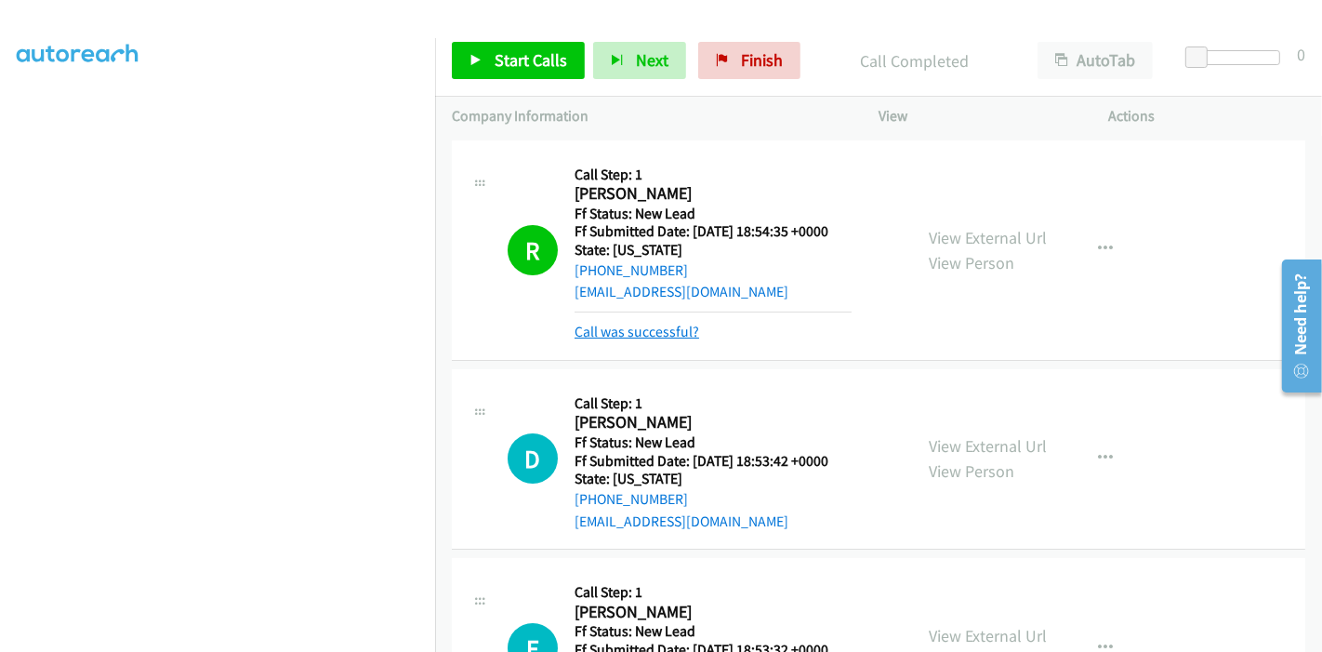
click at [664, 329] on link "Call was successful?" at bounding box center [637, 332] width 125 height 18
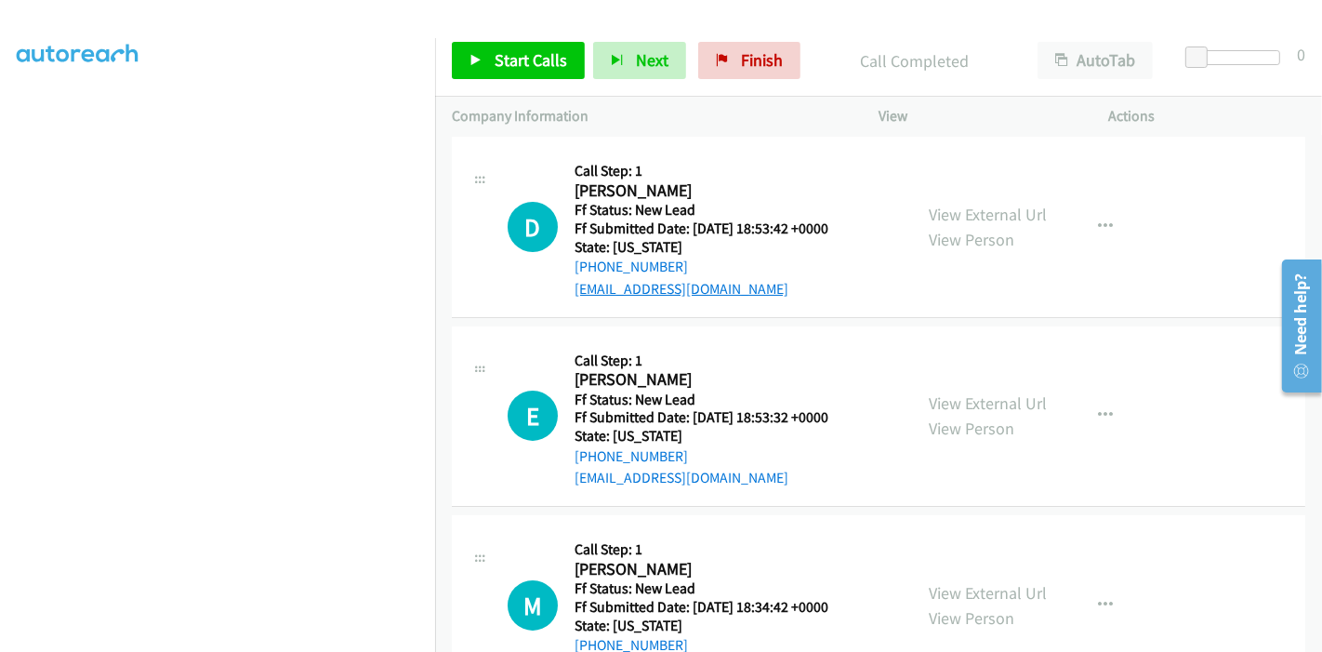
scroll to position [161, 0]
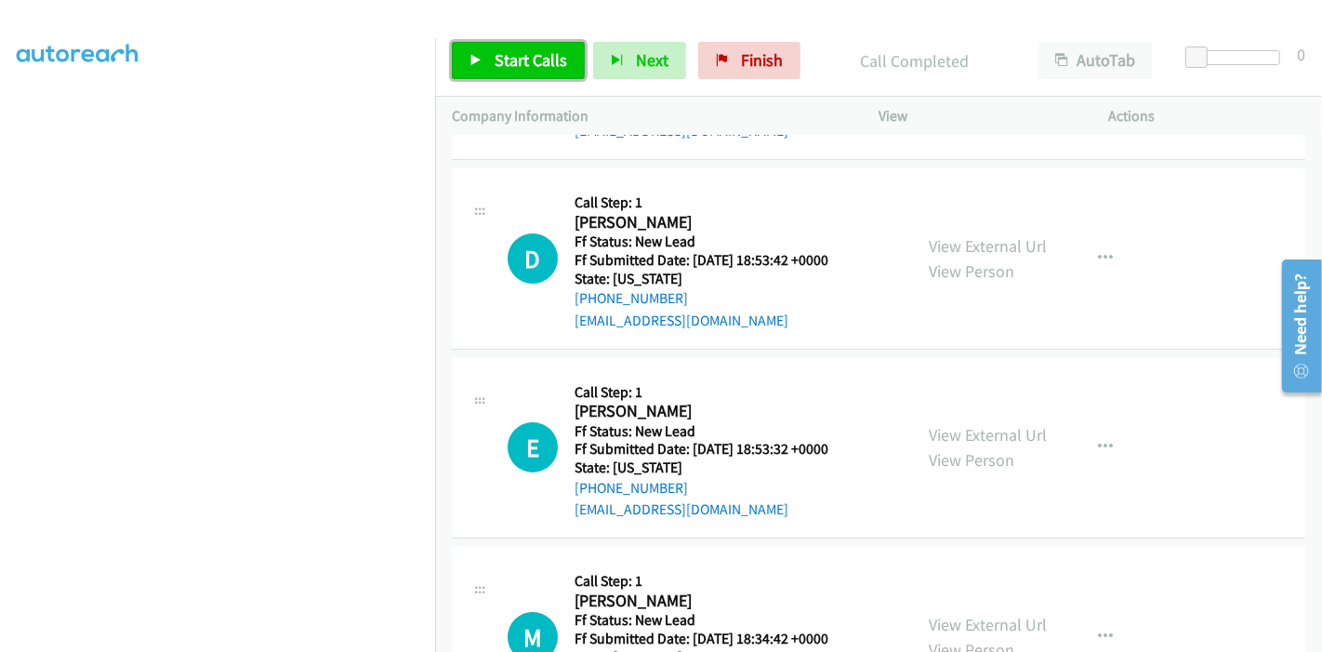
click at [495, 70] on span "Start Calls" at bounding box center [531, 59] width 73 height 21
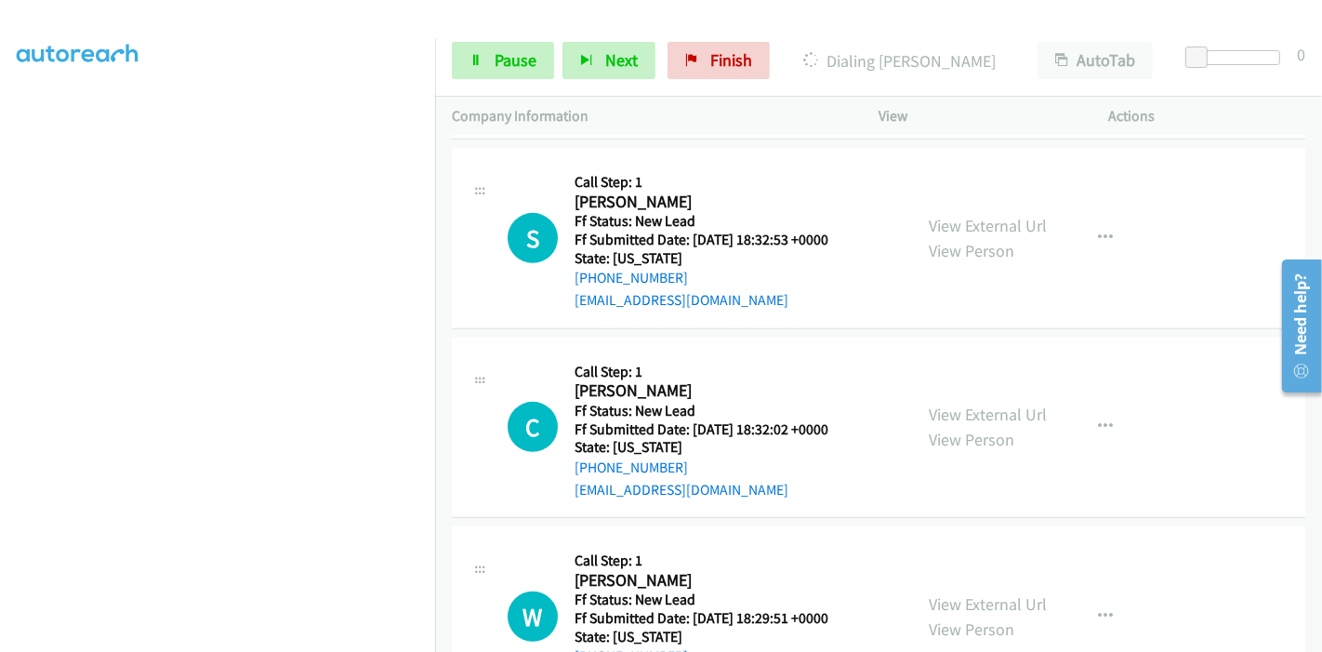
scroll to position [871, 0]
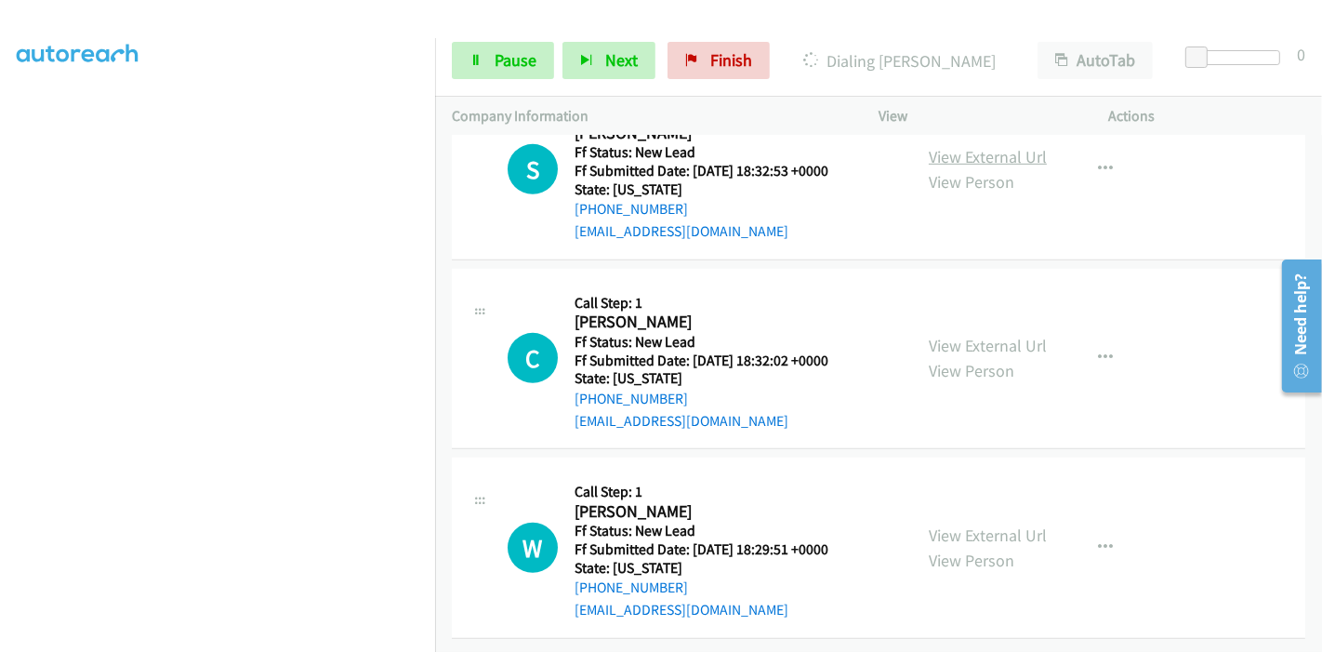
click at [992, 146] on link "View External Url" at bounding box center [988, 156] width 118 height 21
click at [938, 335] on link "View External Url" at bounding box center [988, 345] width 118 height 21
click at [994, 525] on link "View External Url" at bounding box center [988, 535] width 118 height 21
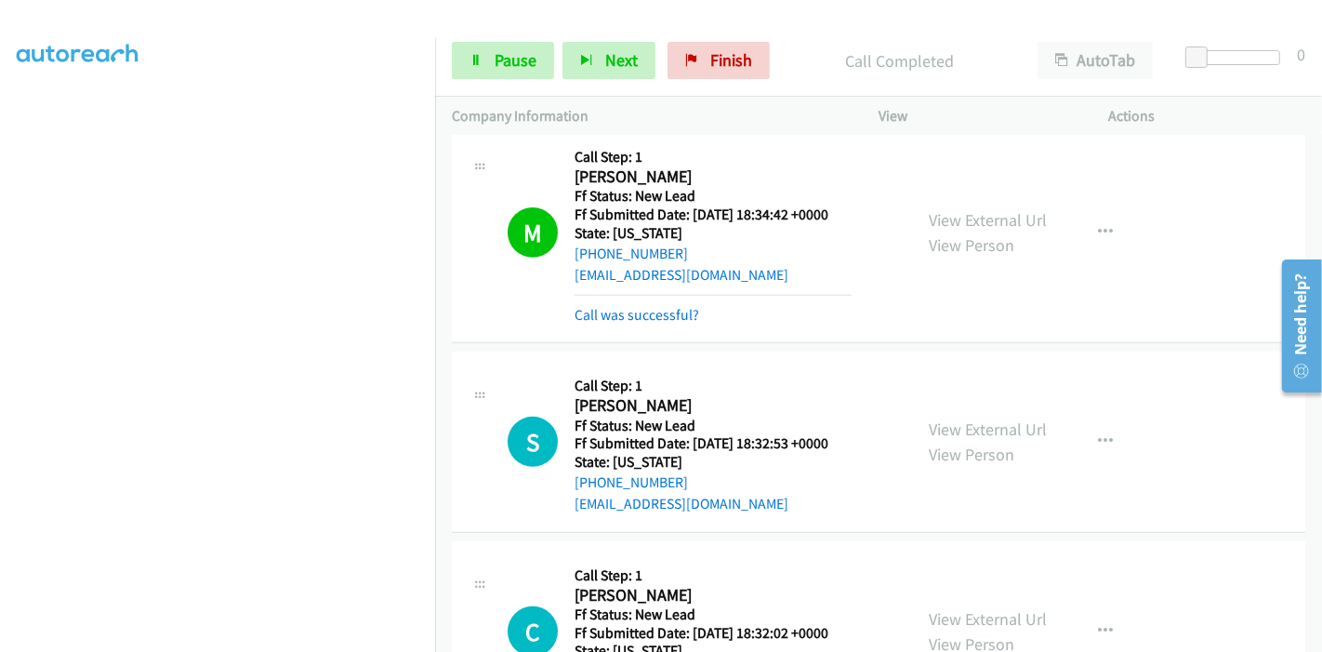
scroll to position [767, 0]
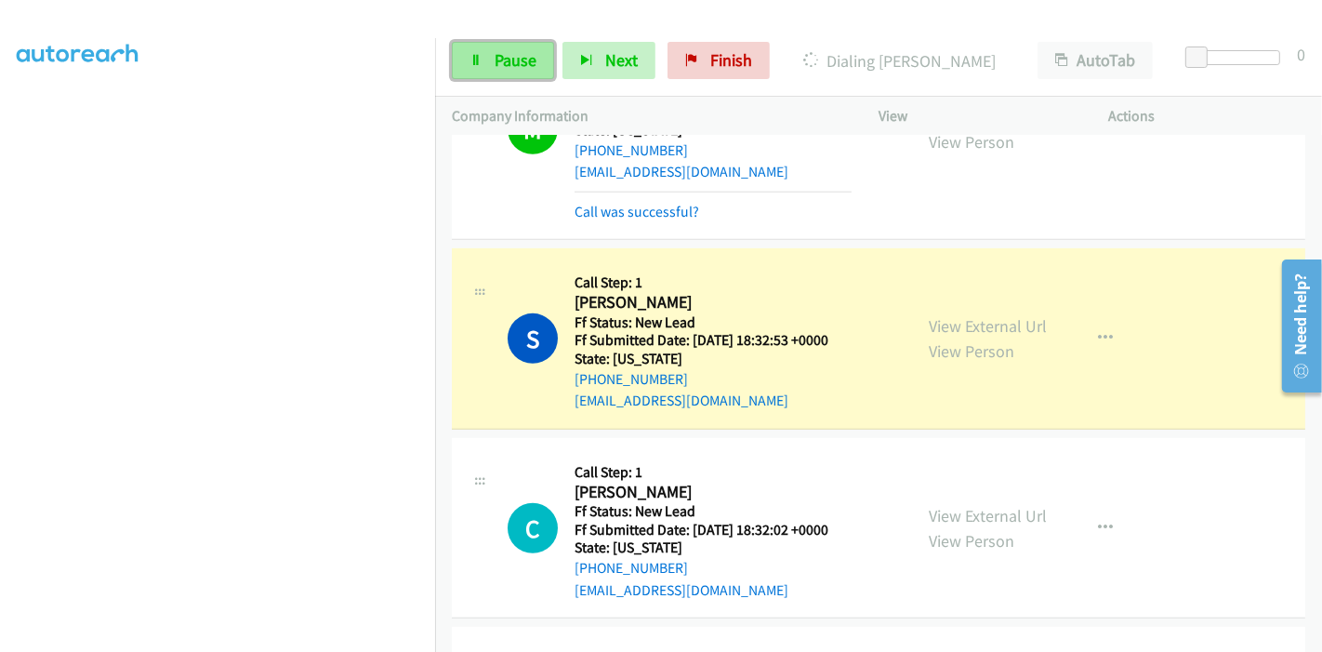
click at [475, 61] on icon at bounding box center [476, 61] width 13 height 13
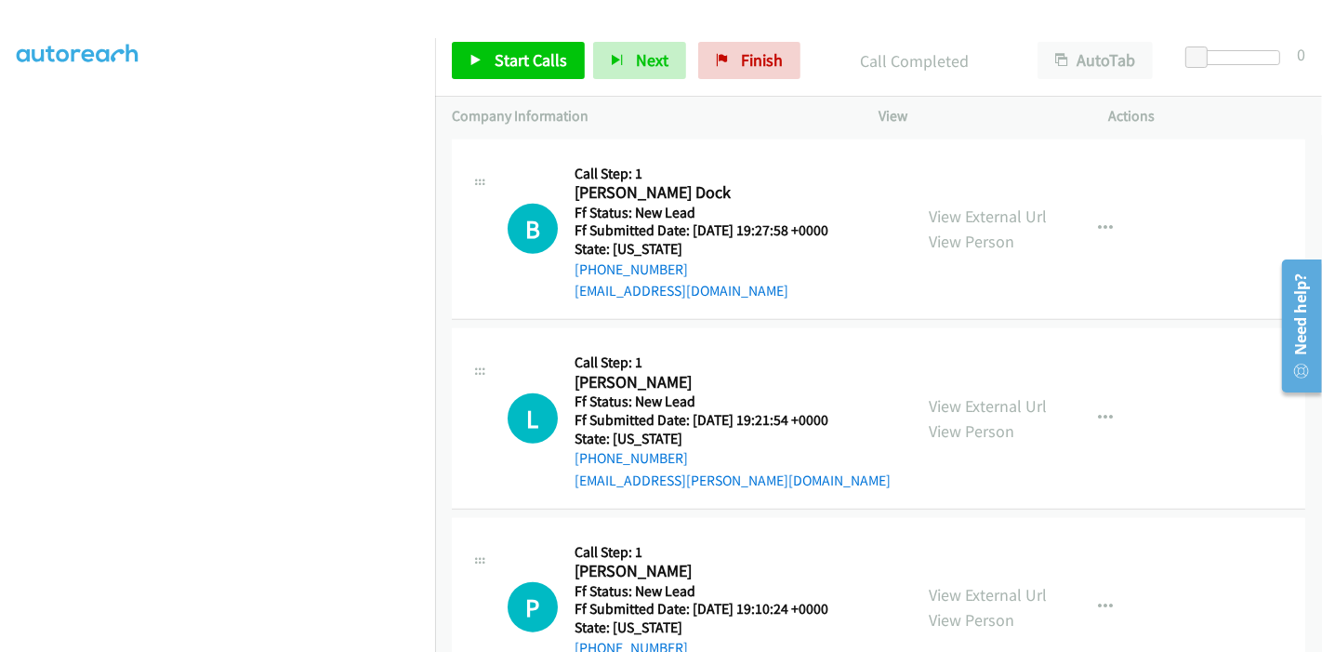
scroll to position [1452, 0]
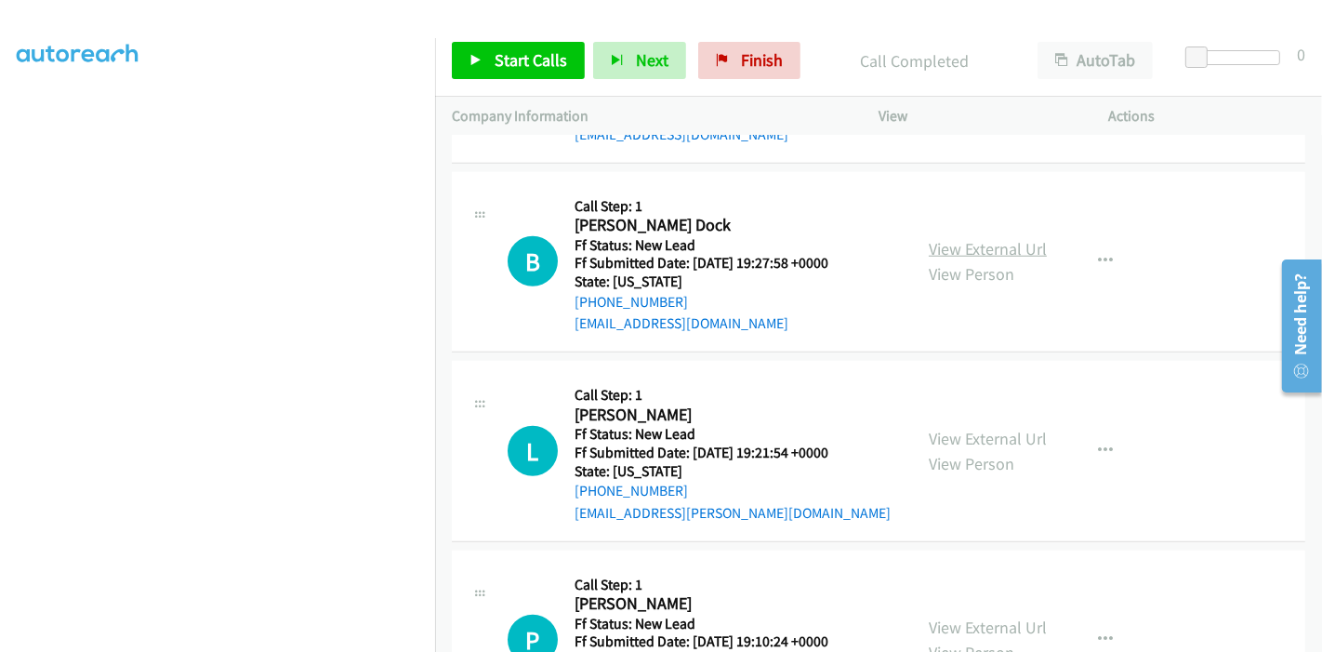
click at [967, 251] on link "View External Url" at bounding box center [988, 248] width 118 height 21
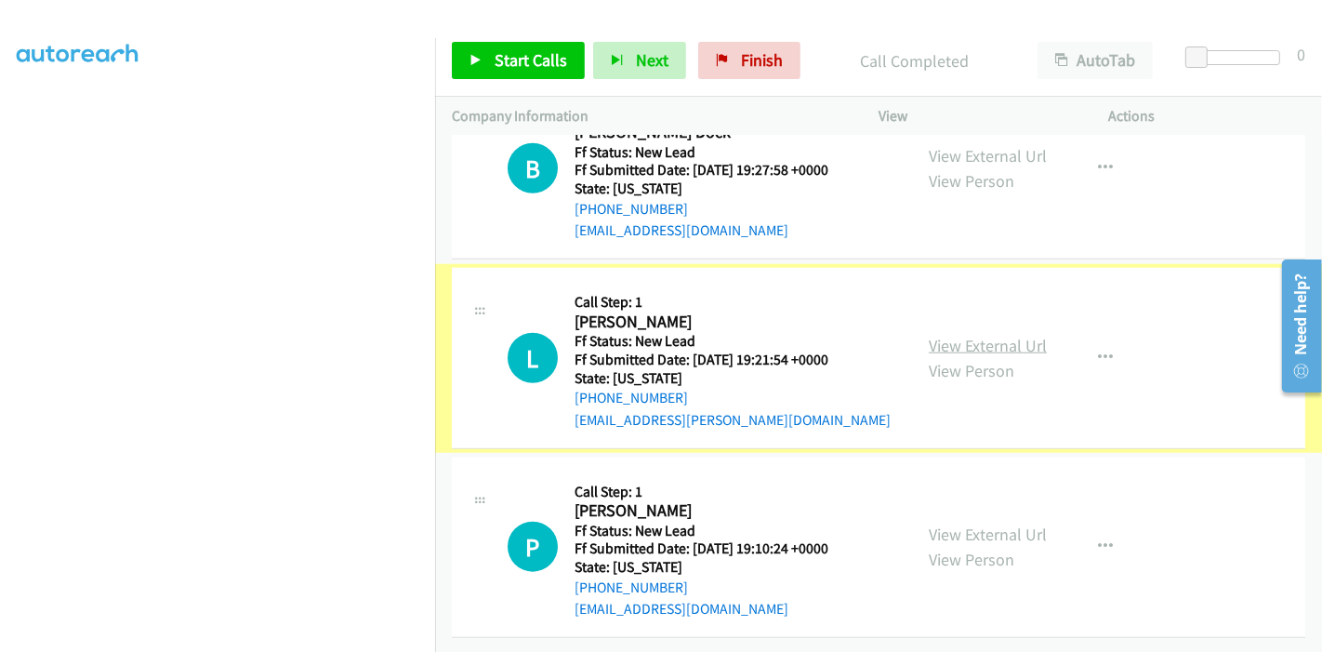
scroll to position [1555, 0]
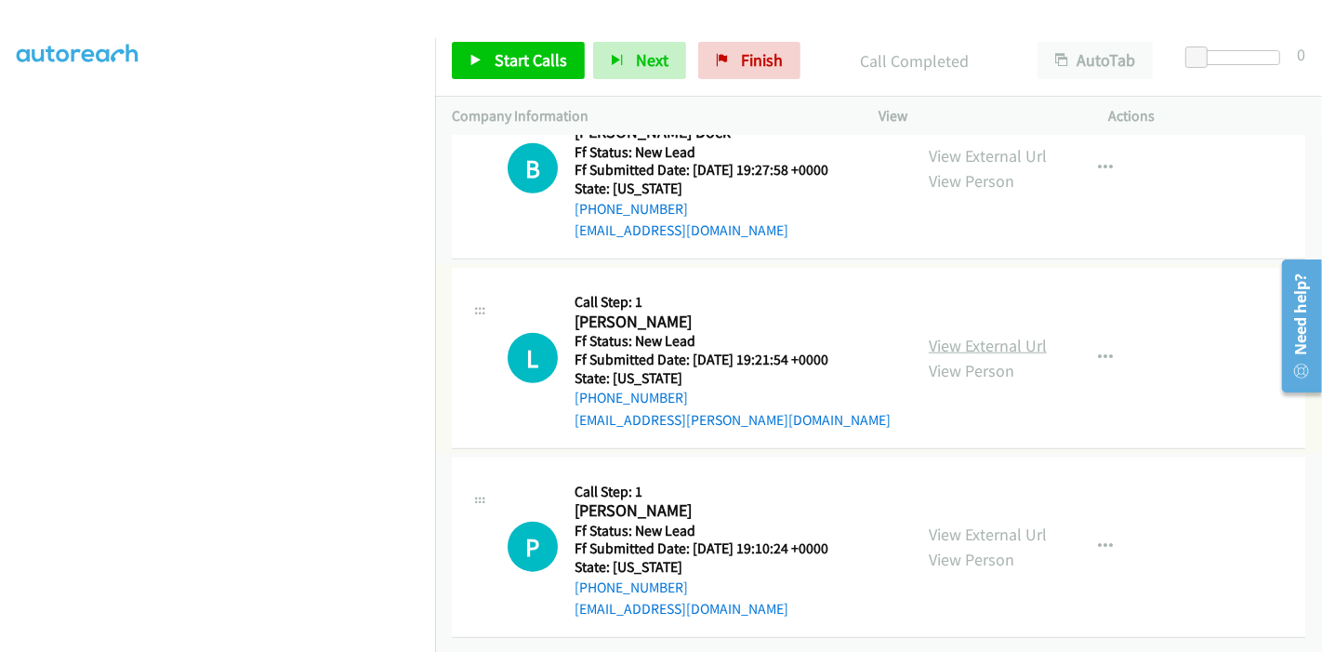
click at [951, 335] on link "View External Url" at bounding box center [988, 345] width 118 height 21
click at [956, 527] on link "View External Url" at bounding box center [988, 534] width 118 height 21
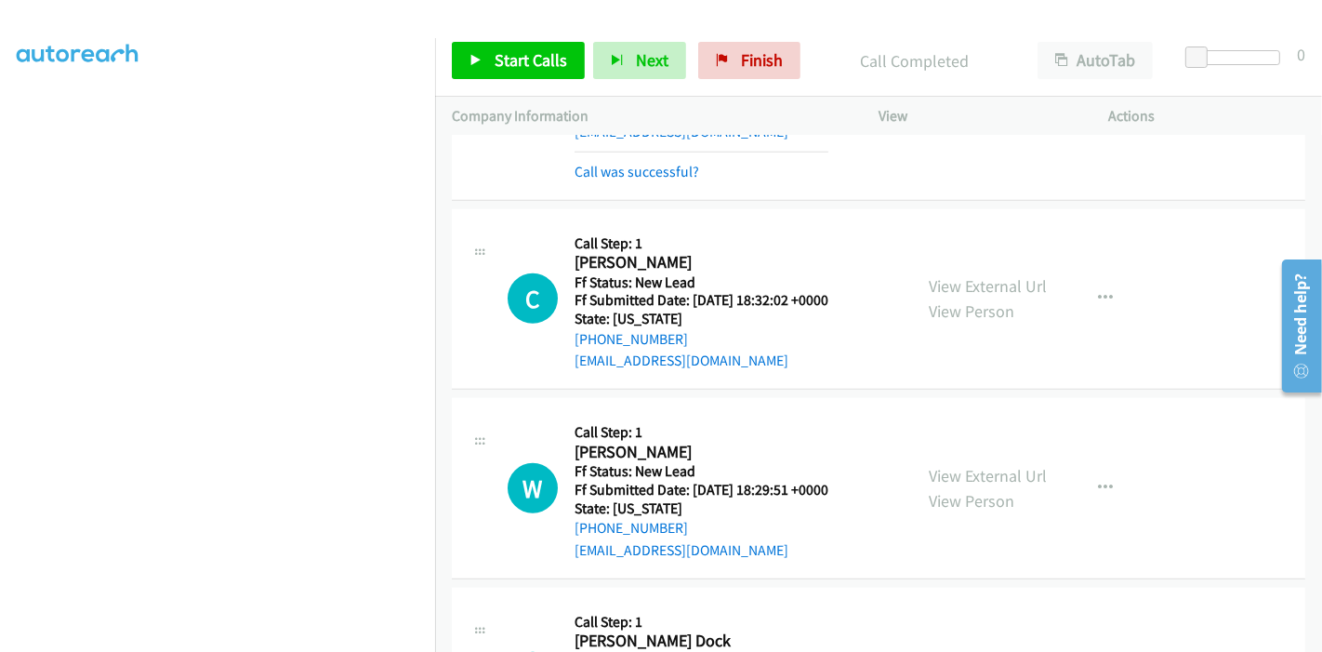
scroll to position [1039, 0]
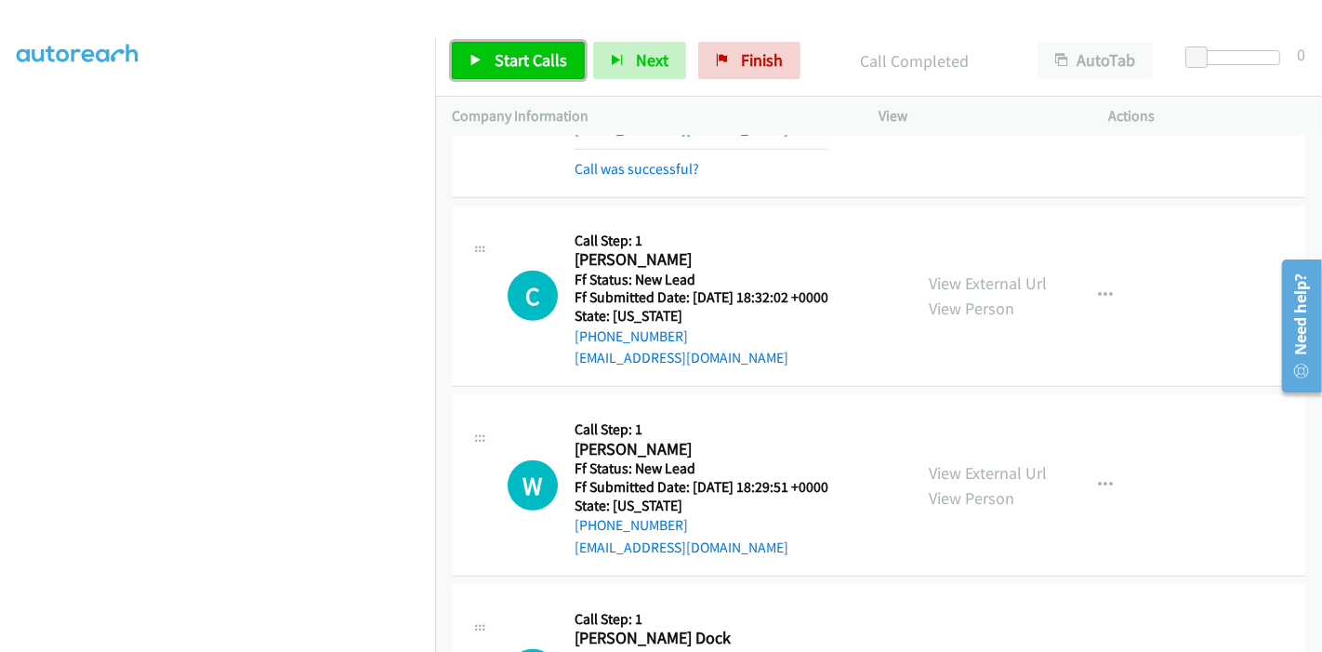
click at [481, 58] on icon at bounding box center [476, 61] width 13 height 13
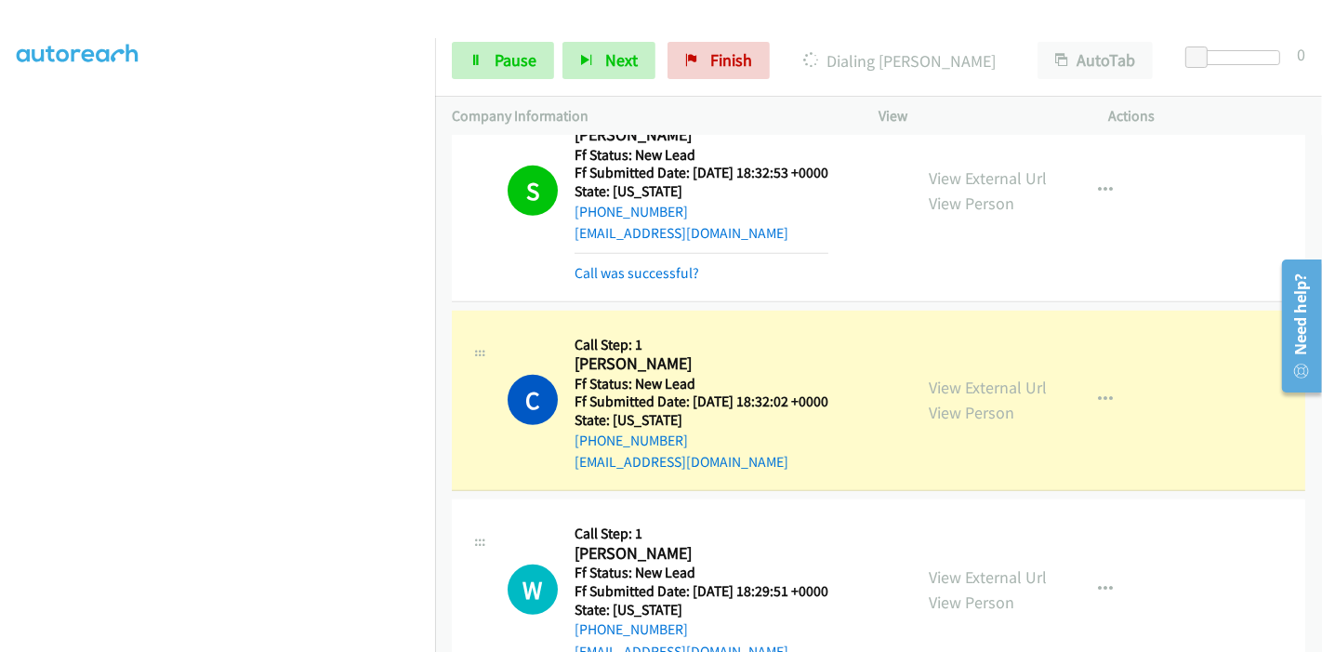
scroll to position [1142, 0]
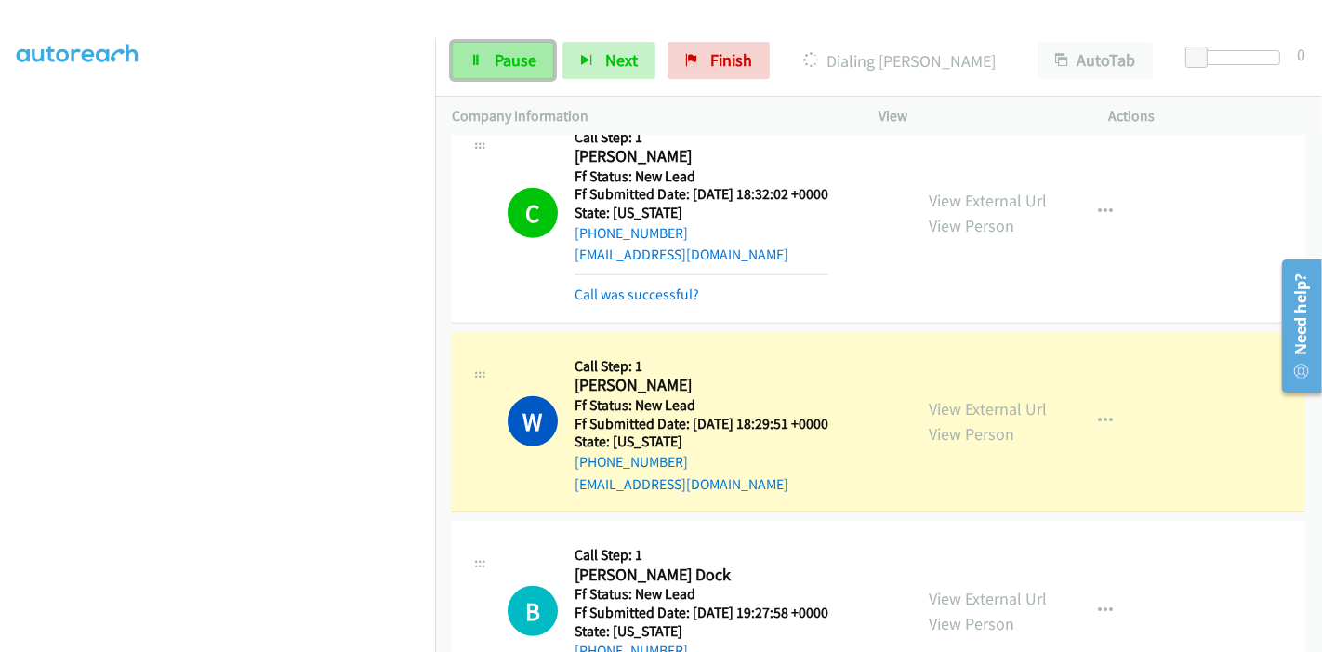
click at [485, 65] on link "Pause" at bounding box center [503, 60] width 102 height 37
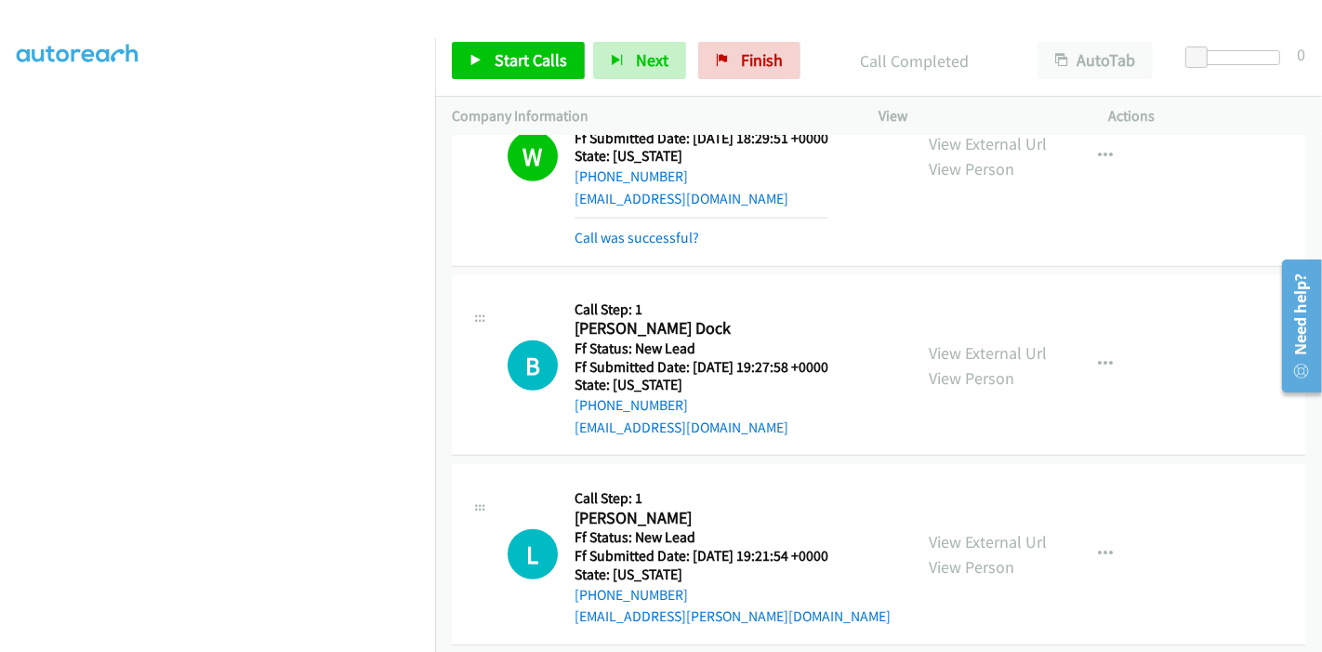
scroll to position [1634, 0]
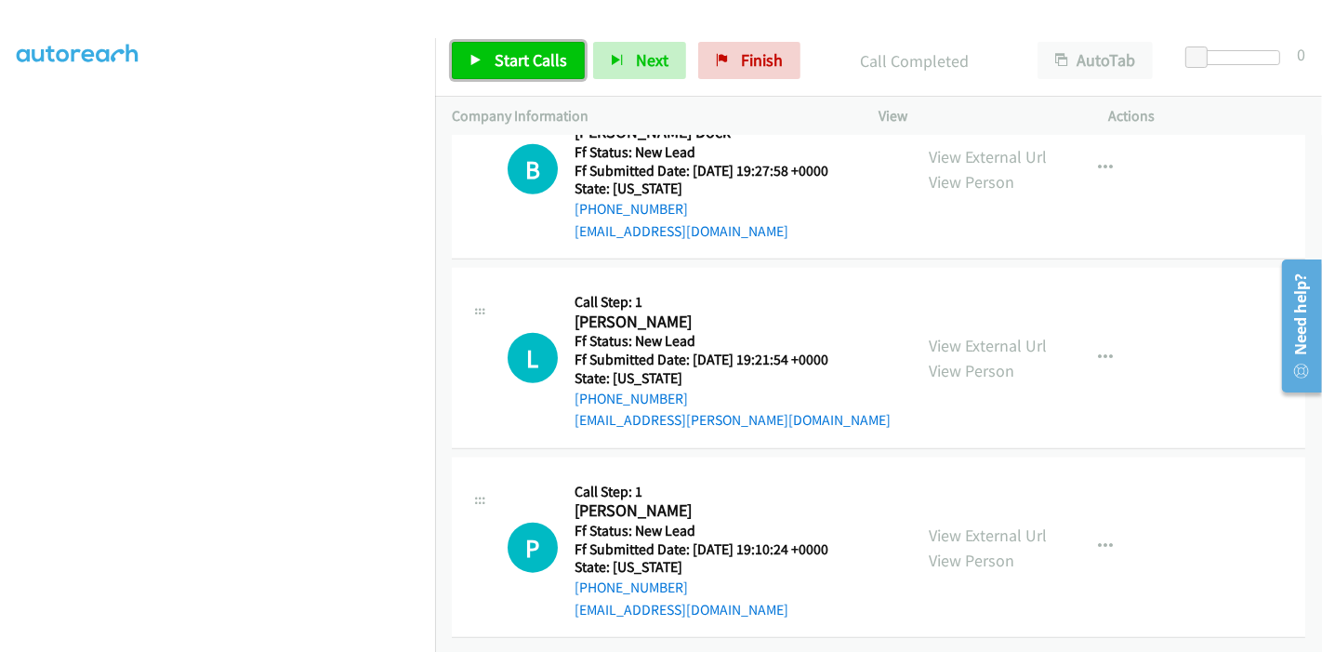
click at [500, 60] on span "Start Calls" at bounding box center [531, 59] width 73 height 21
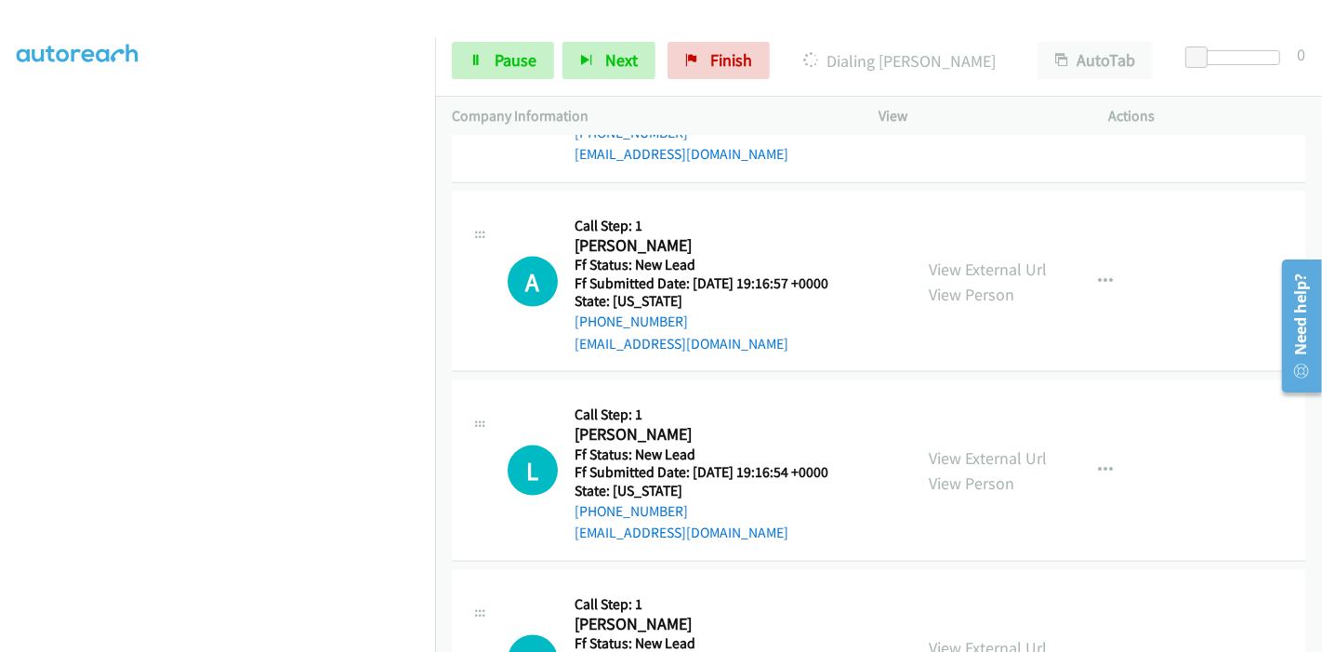
scroll to position [2151, 0]
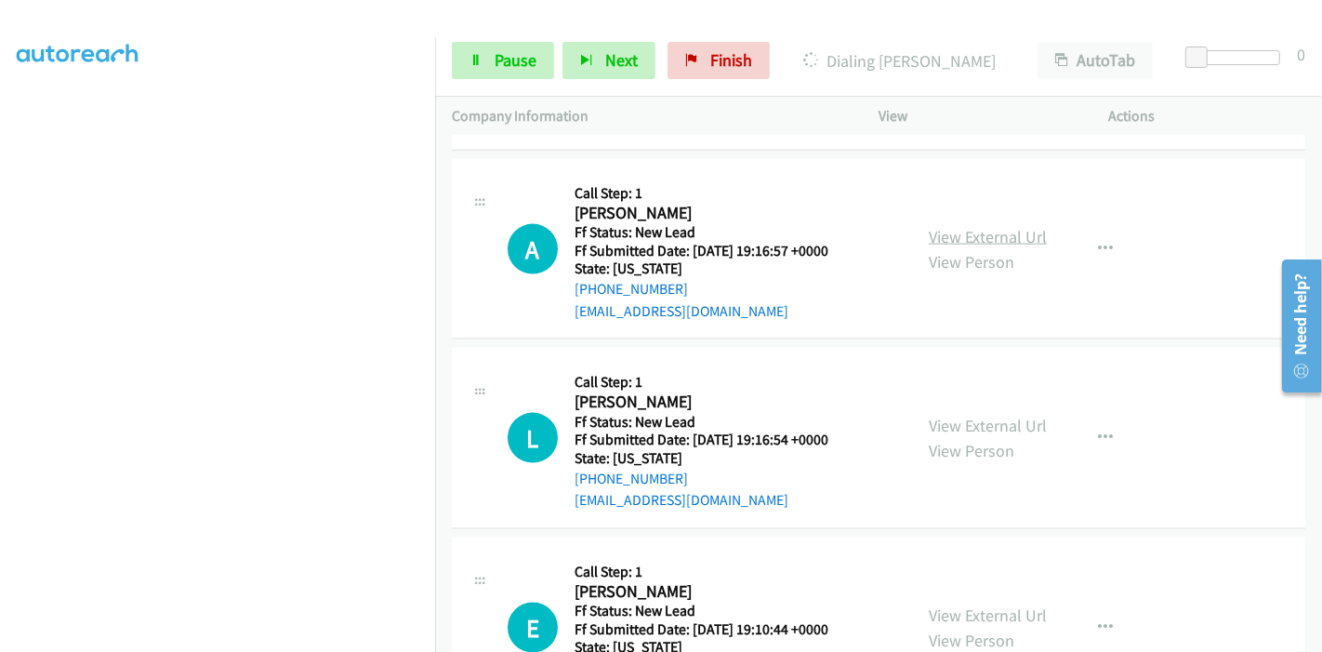
click at [986, 234] on link "View External Url" at bounding box center [988, 236] width 118 height 21
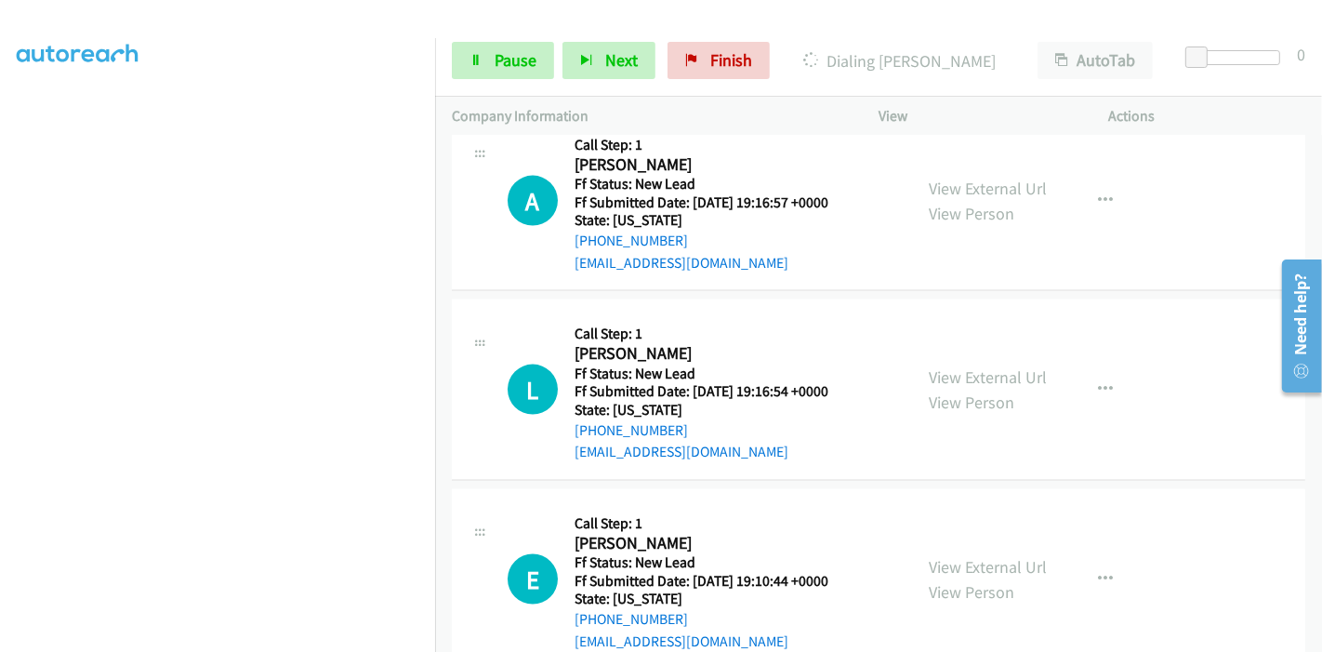
scroll to position [2279, 0]
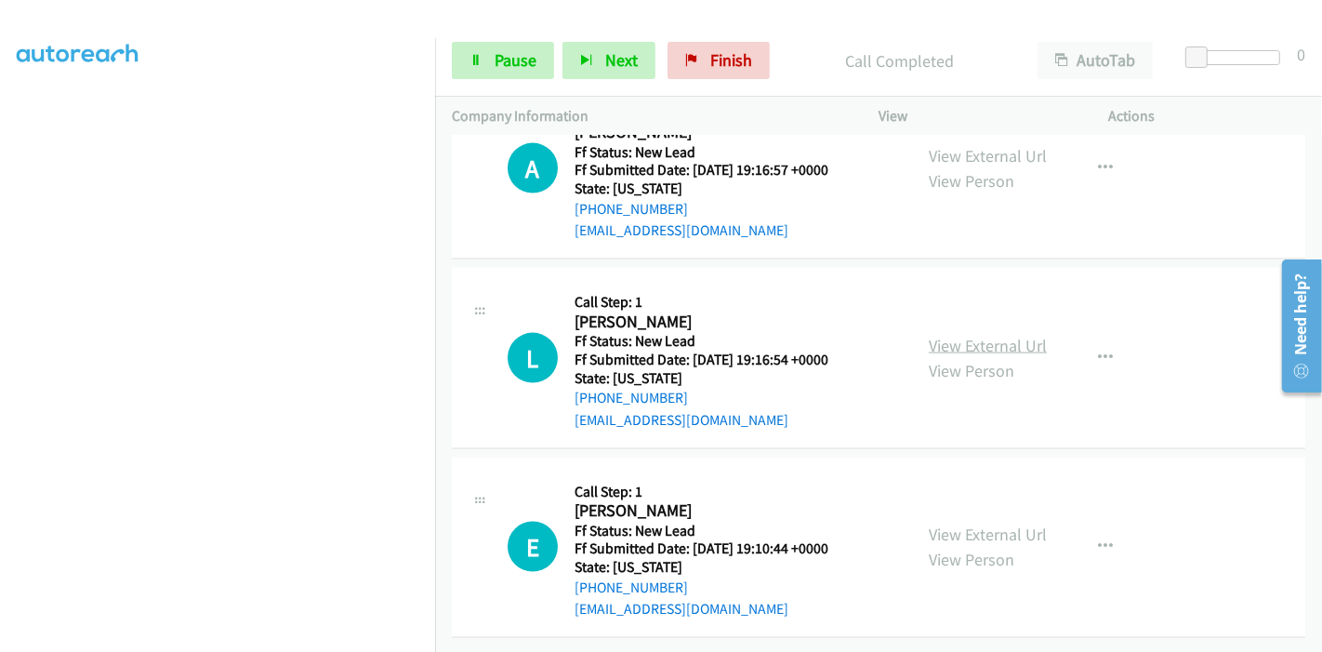
click at [937, 335] on link "View External Url" at bounding box center [988, 345] width 118 height 21
click at [968, 524] on link "View External Url" at bounding box center [988, 534] width 118 height 21
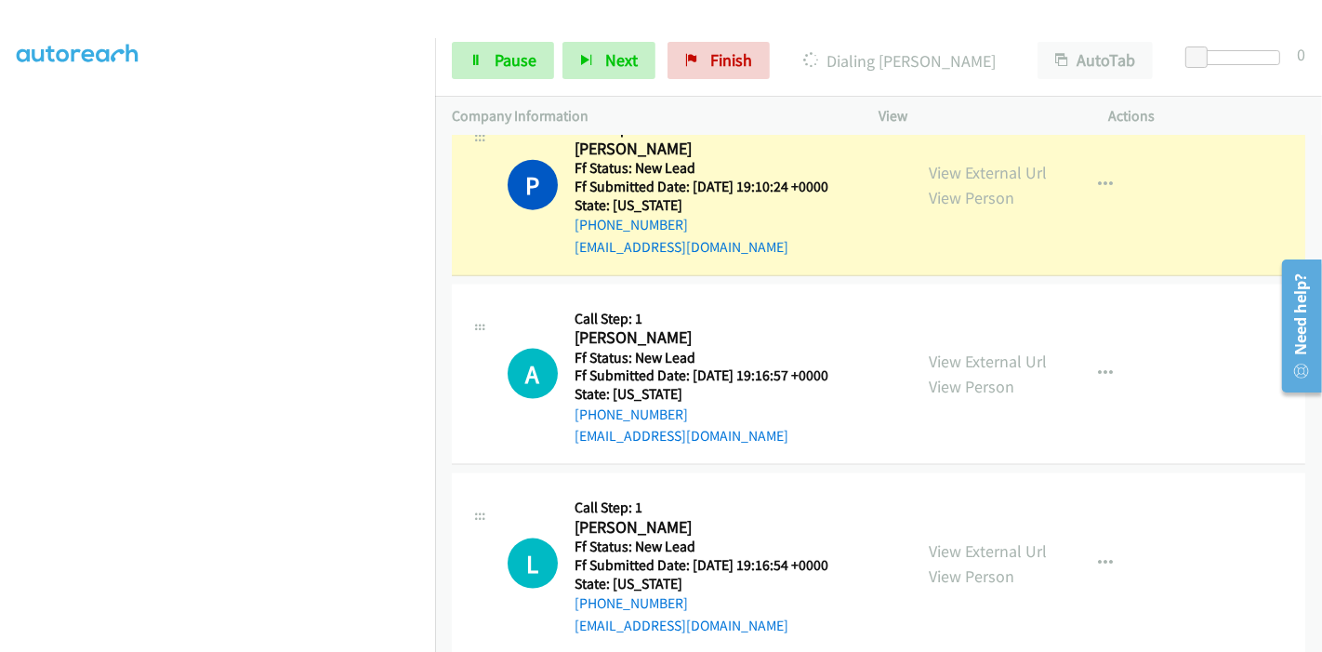
scroll to position [2073, 0]
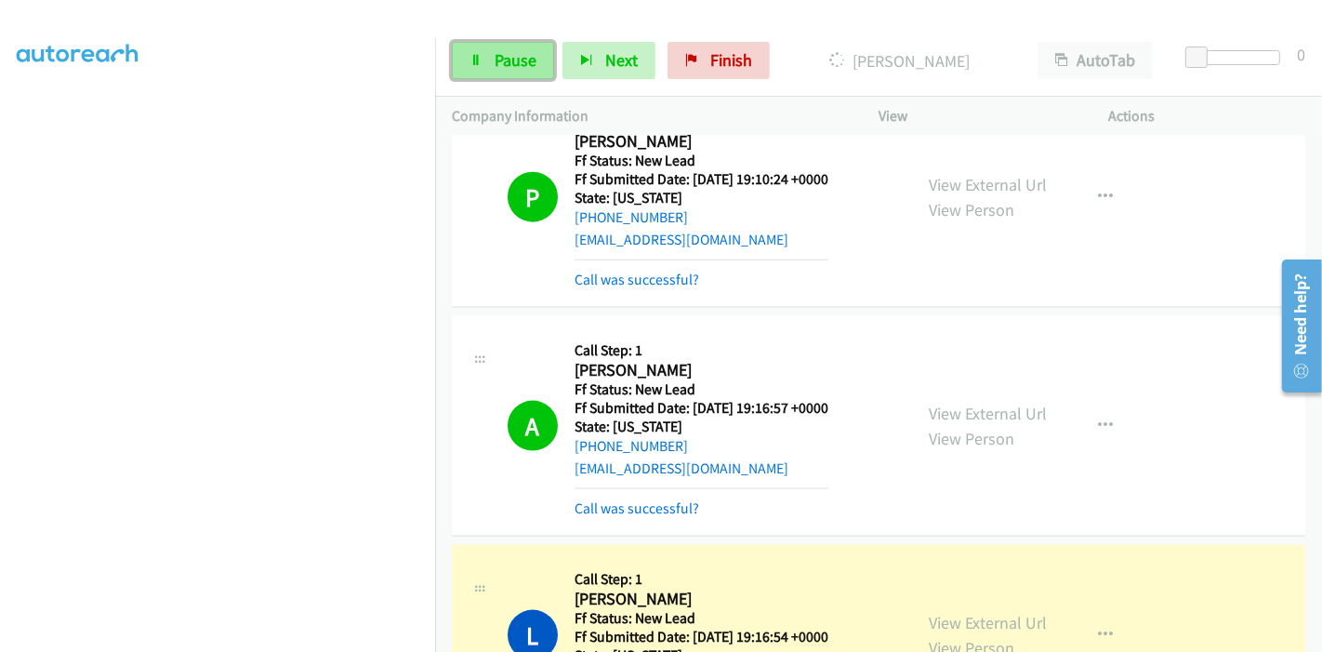
click at [479, 56] on icon at bounding box center [476, 61] width 13 height 13
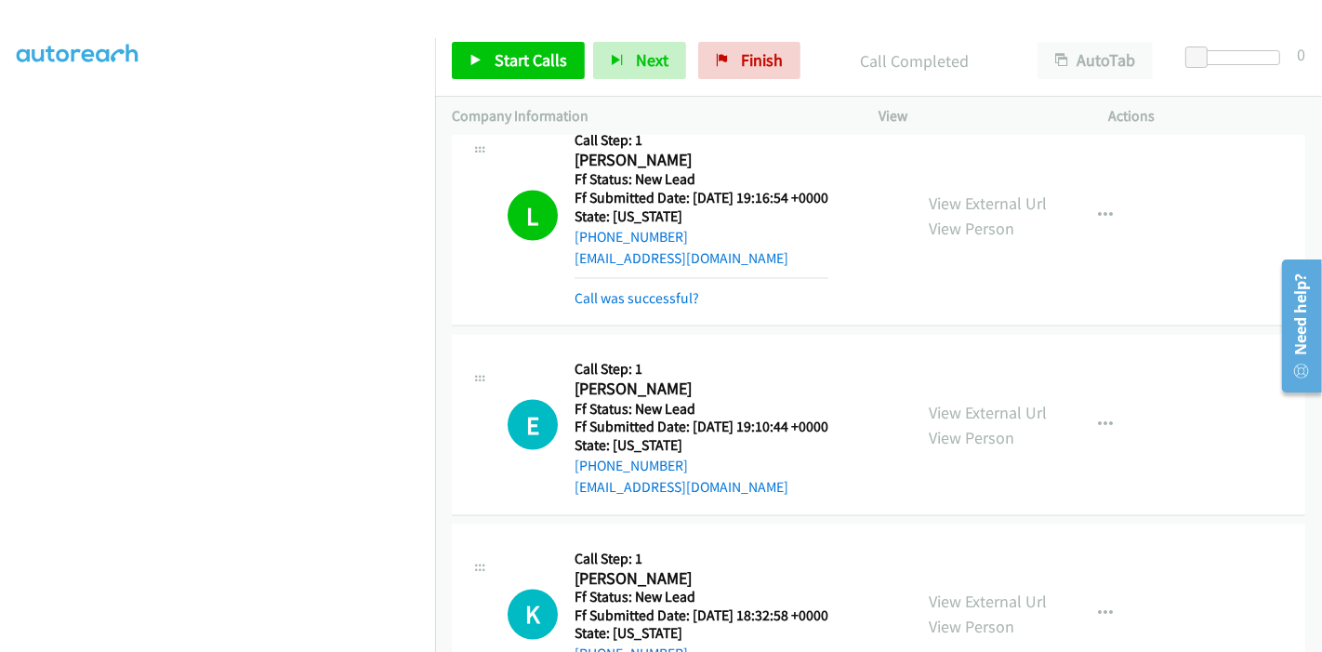
scroll to position [2551, 0]
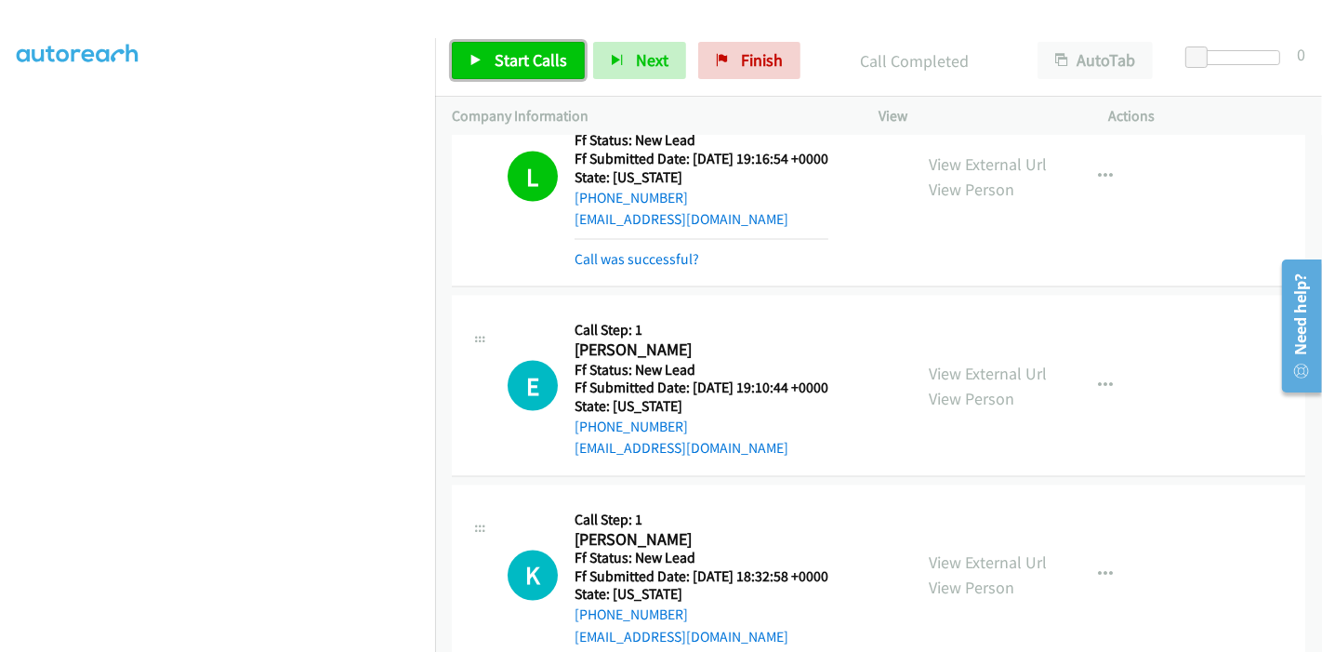
click at [498, 61] on span "Start Calls" at bounding box center [531, 59] width 73 height 21
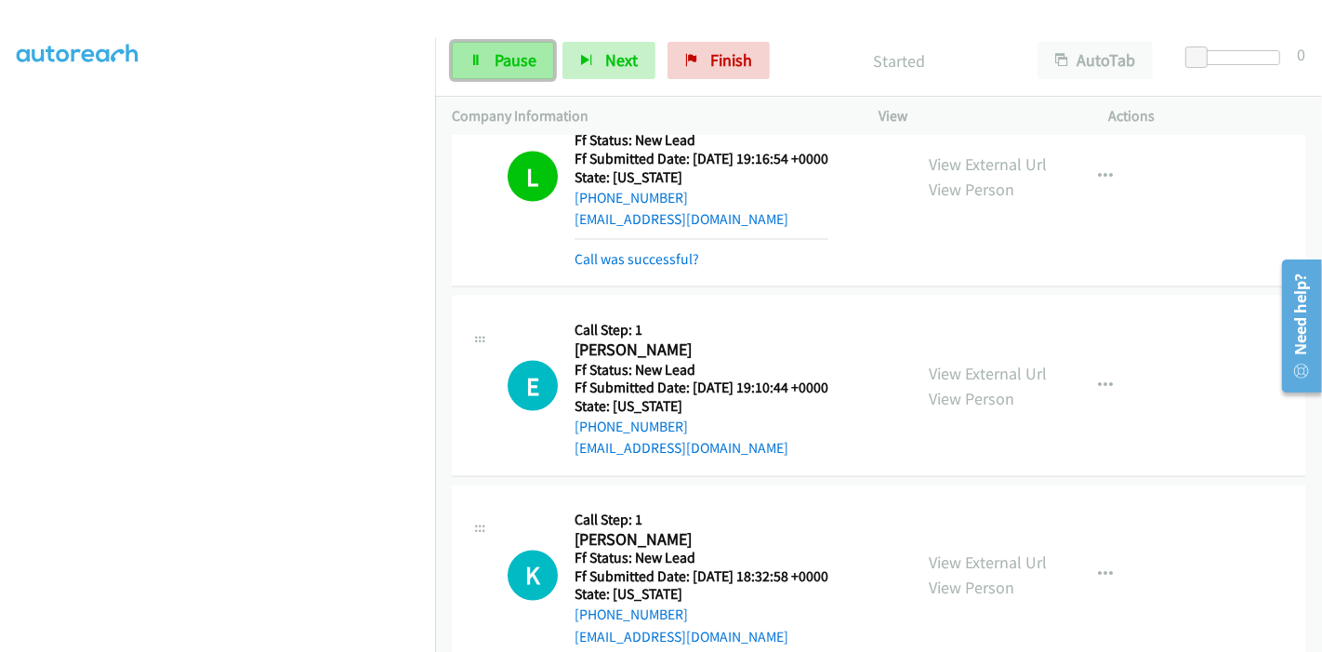
click at [478, 51] on link "Pause" at bounding box center [503, 60] width 102 height 37
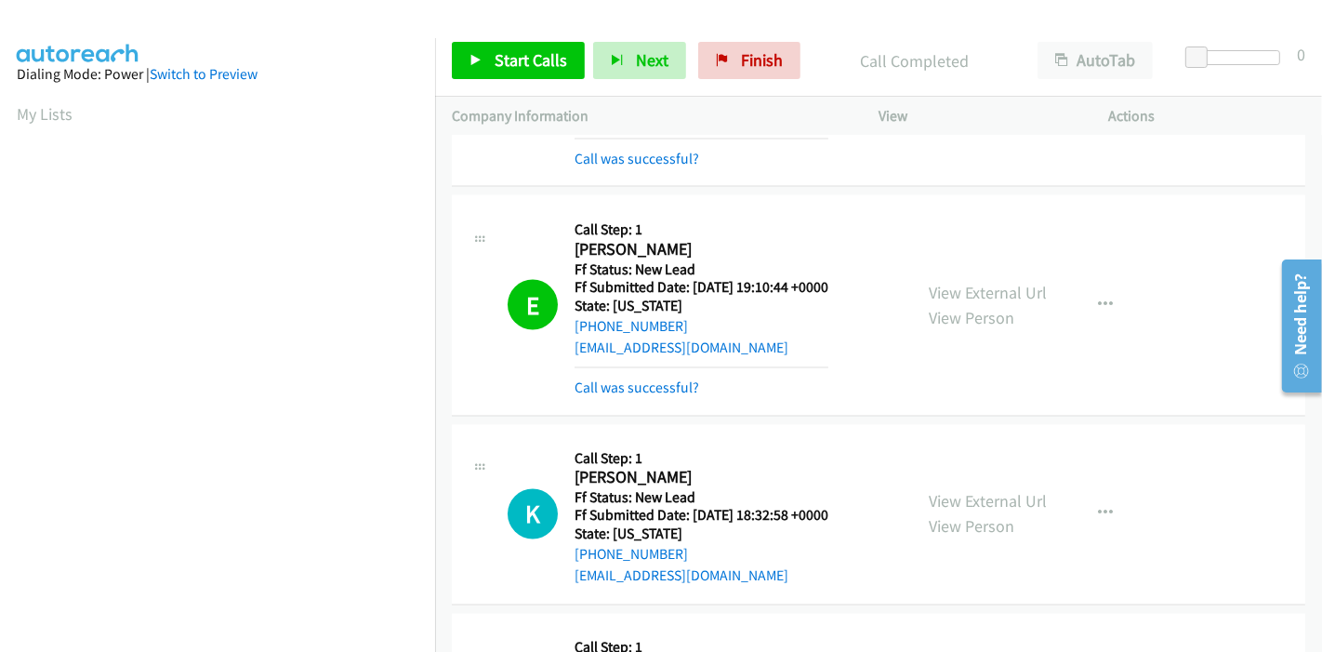
scroll to position [2654, 0]
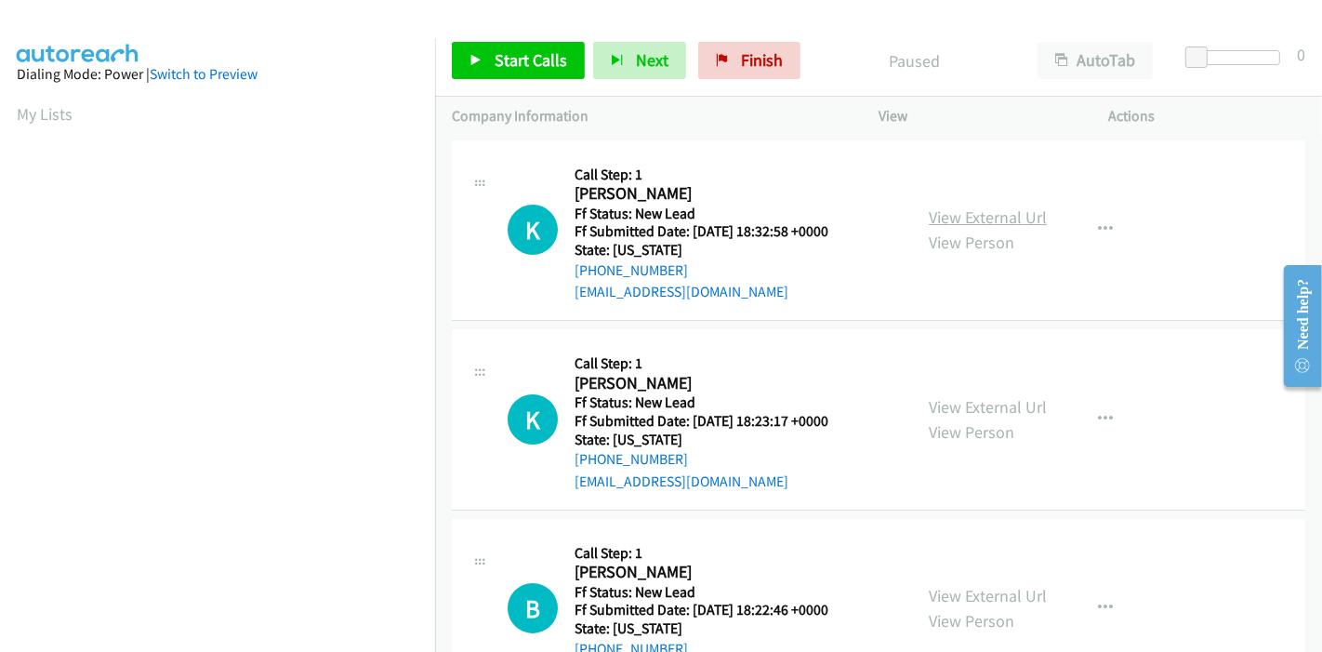
click at [1006, 210] on link "View External Url" at bounding box center [988, 216] width 118 height 21
click at [937, 413] on link "View External Url" at bounding box center [988, 406] width 118 height 21
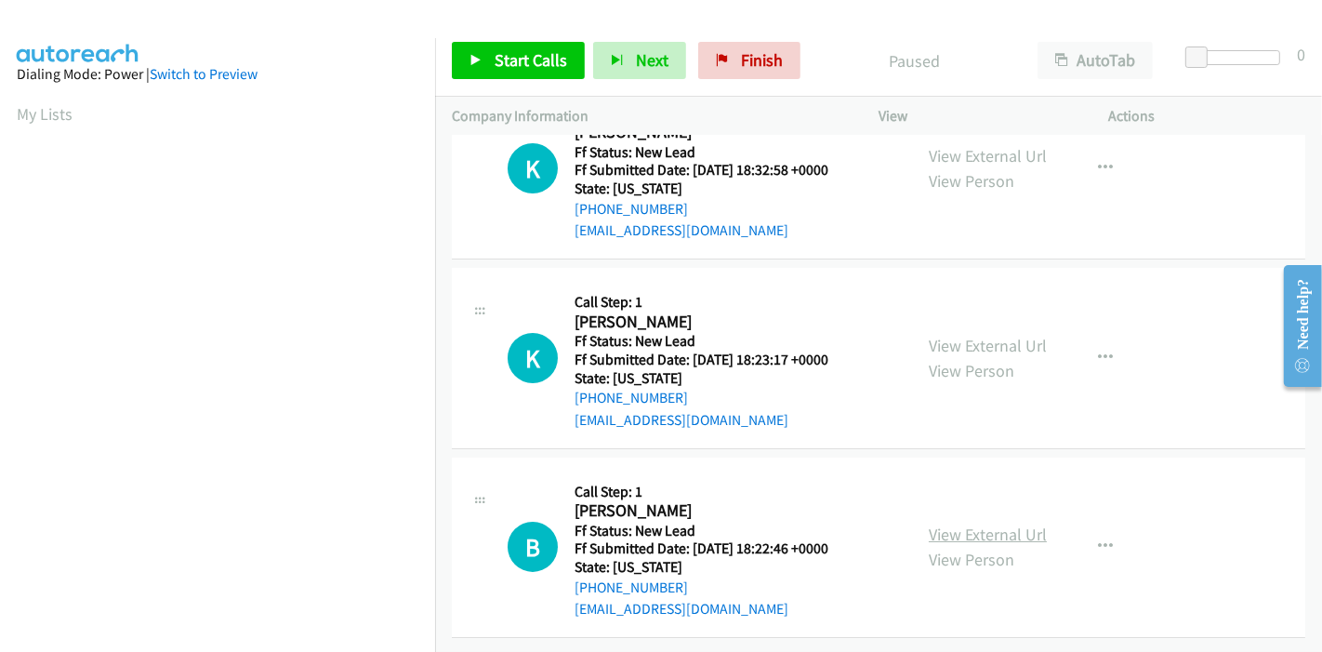
click at [959, 524] on link "View External Url" at bounding box center [988, 534] width 118 height 21
click at [509, 64] on span "Start Calls" at bounding box center [531, 59] width 73 height 21
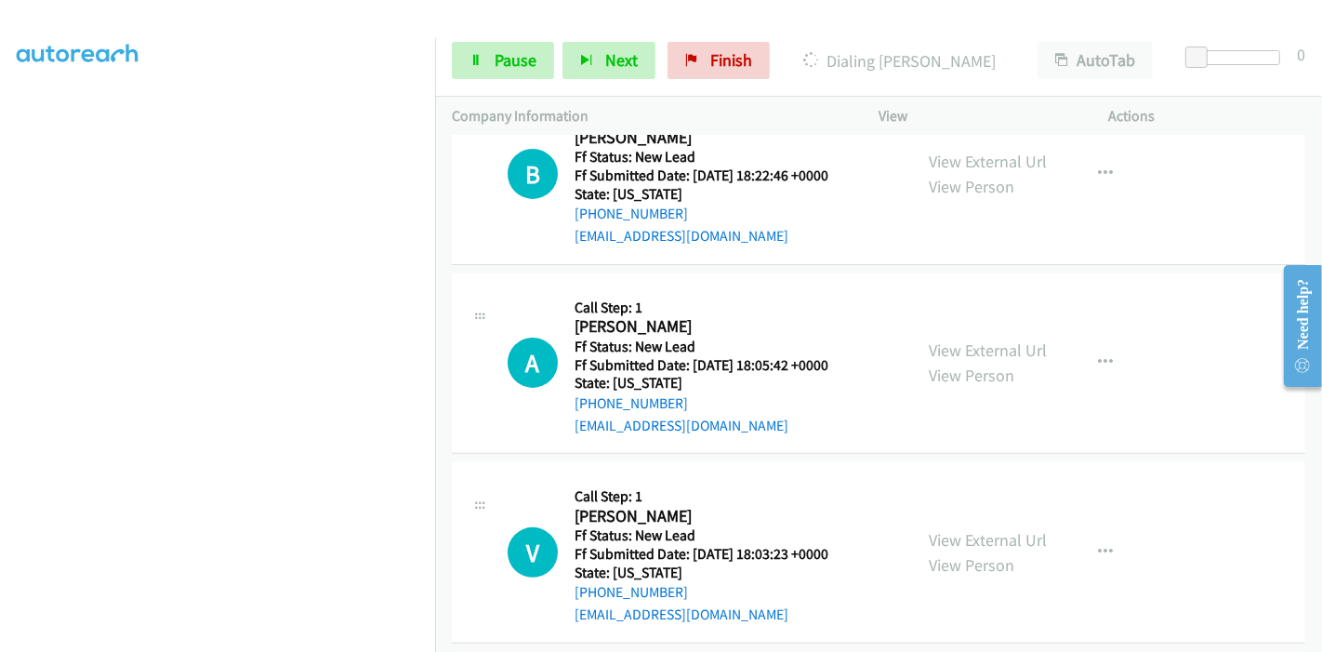
scroll to position [165, 0]
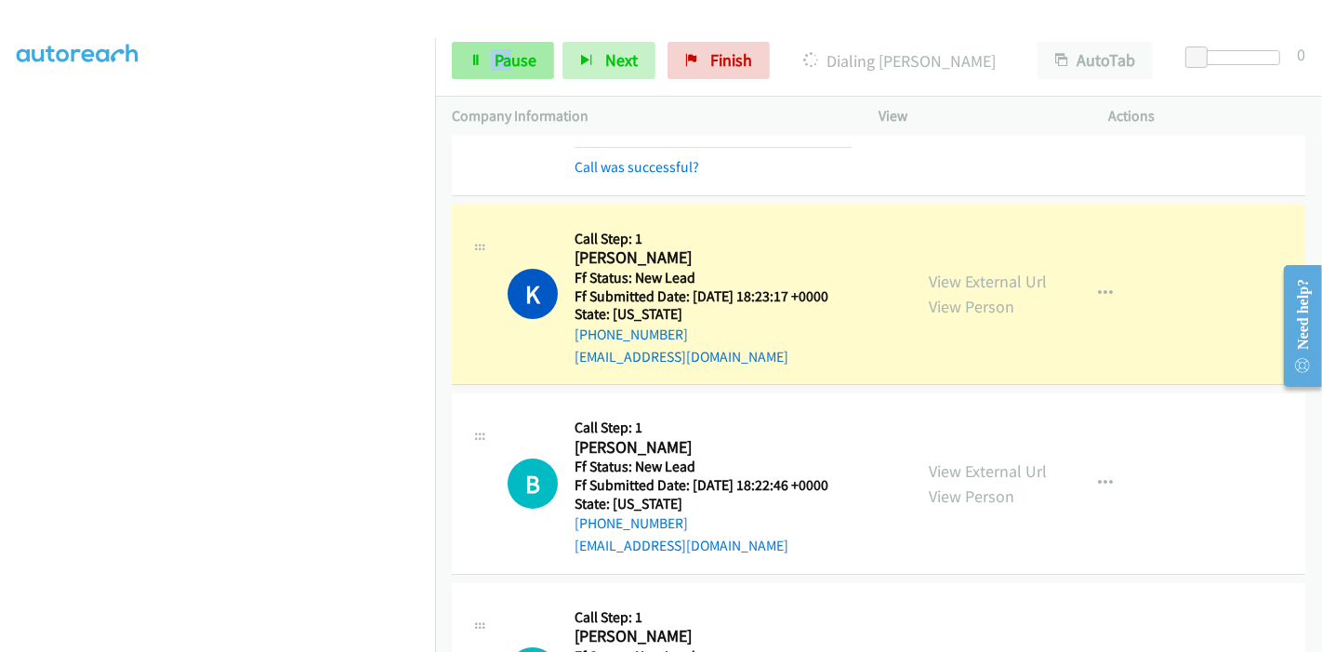
click at [502, 46] on div "Start Calls Pause Next Finish Dialing [PERSON_NAME] AutoTab AutoTab 0" at bounding box center [878, 61] width 887 height 72
click at [495, 58] on span "Pause" at bounding box center [516, 59] width 42 height 21
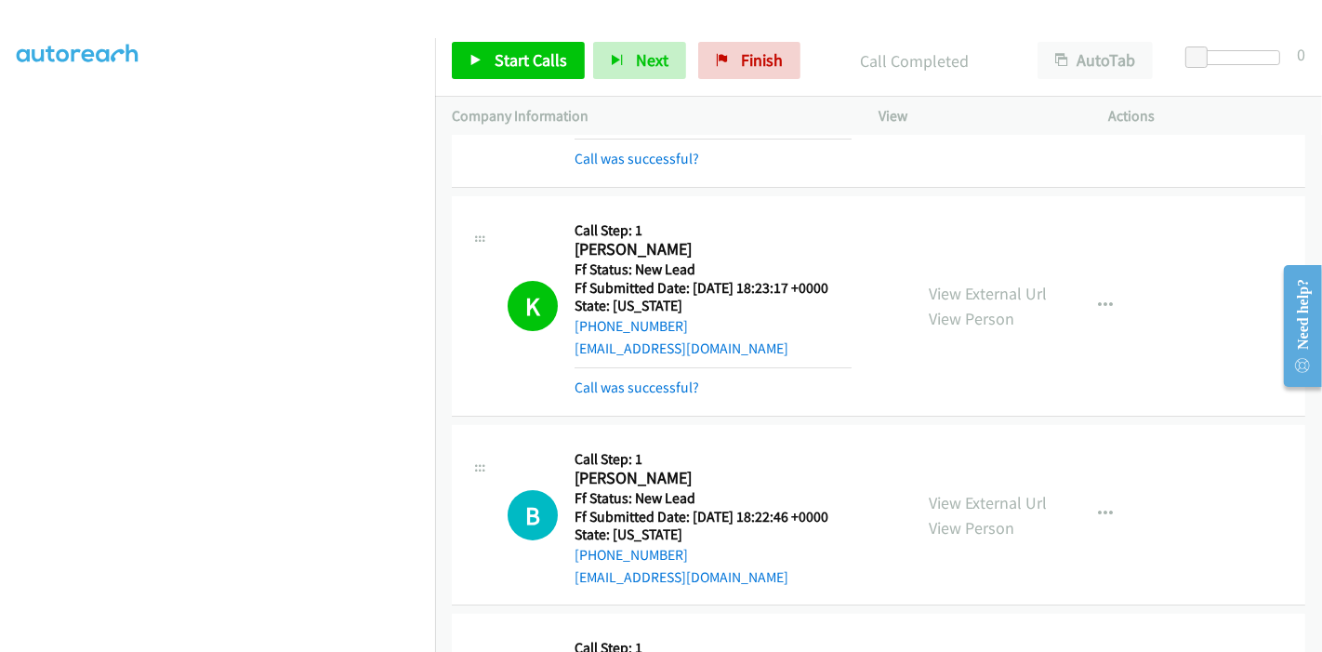
scroll to position [206, 0]
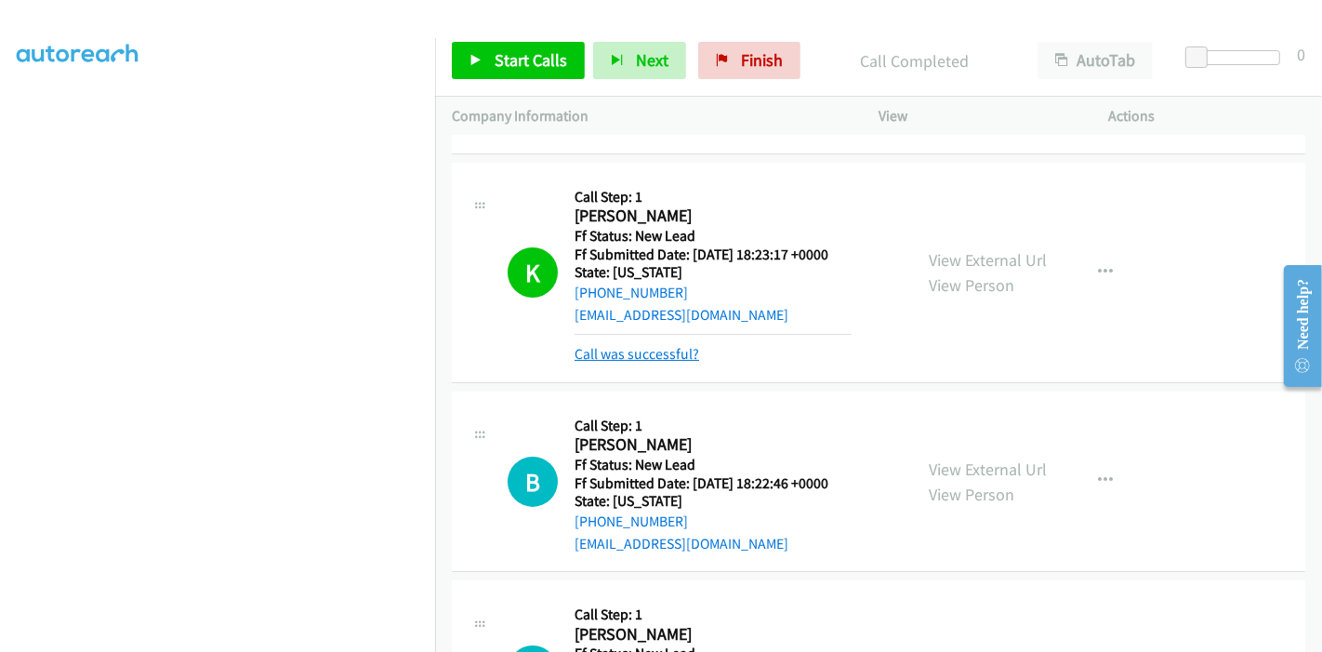
click at [656, 359] on link "Call was successful?" at bounding box center [637, 354] width 125 height 18
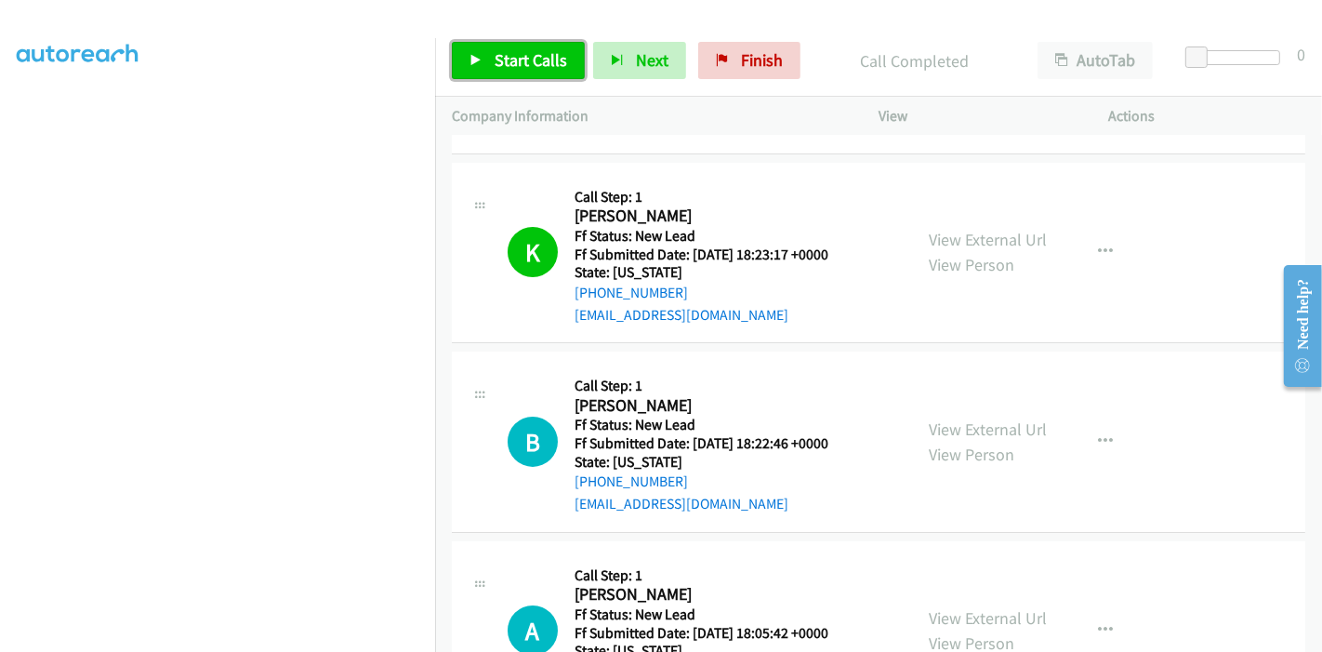
click at [503, 52] on span "Start Calls" at bounding box center [531, 59] width 73 height 21
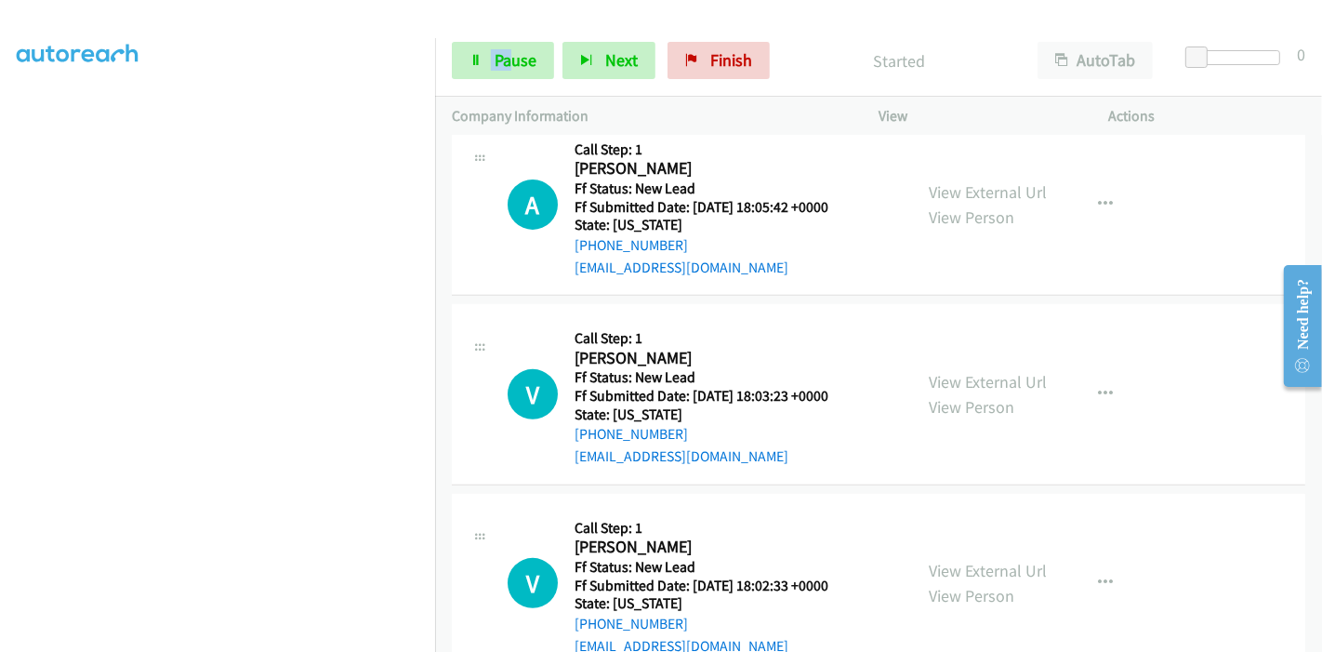
scroll to position [560, 0]
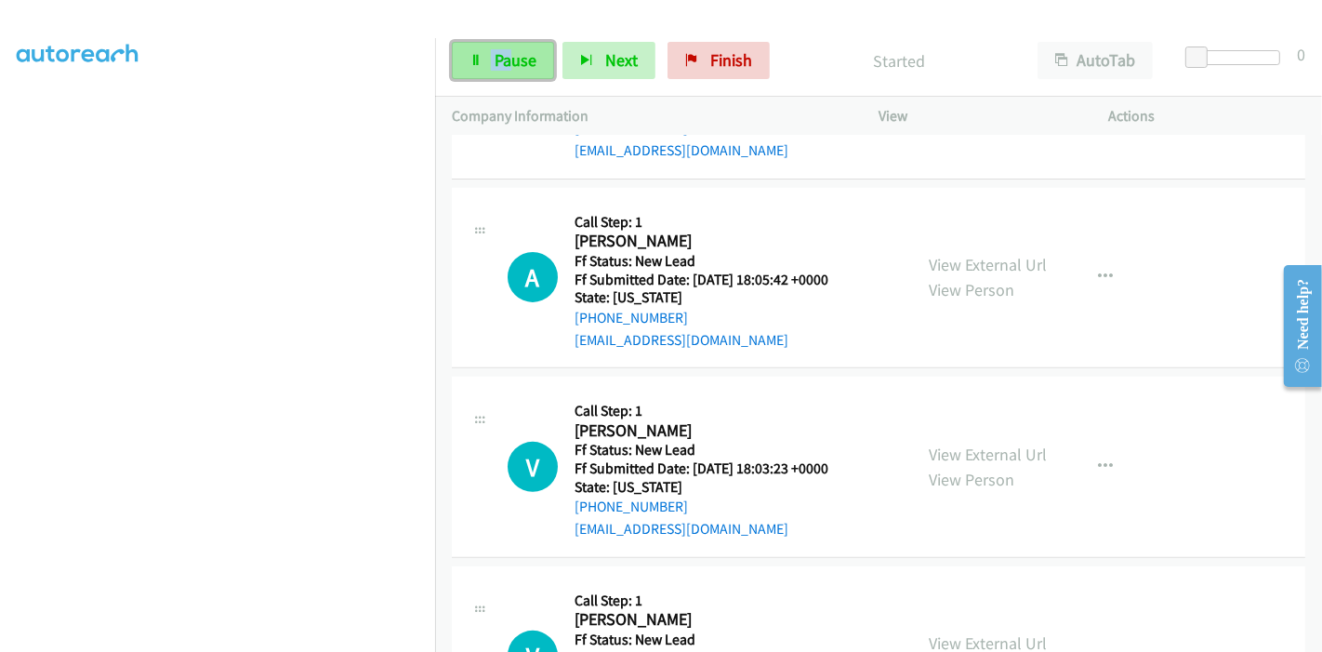
click at [495, 57] on span "Pause" at bounding box center [516, 59] width 42 height 21
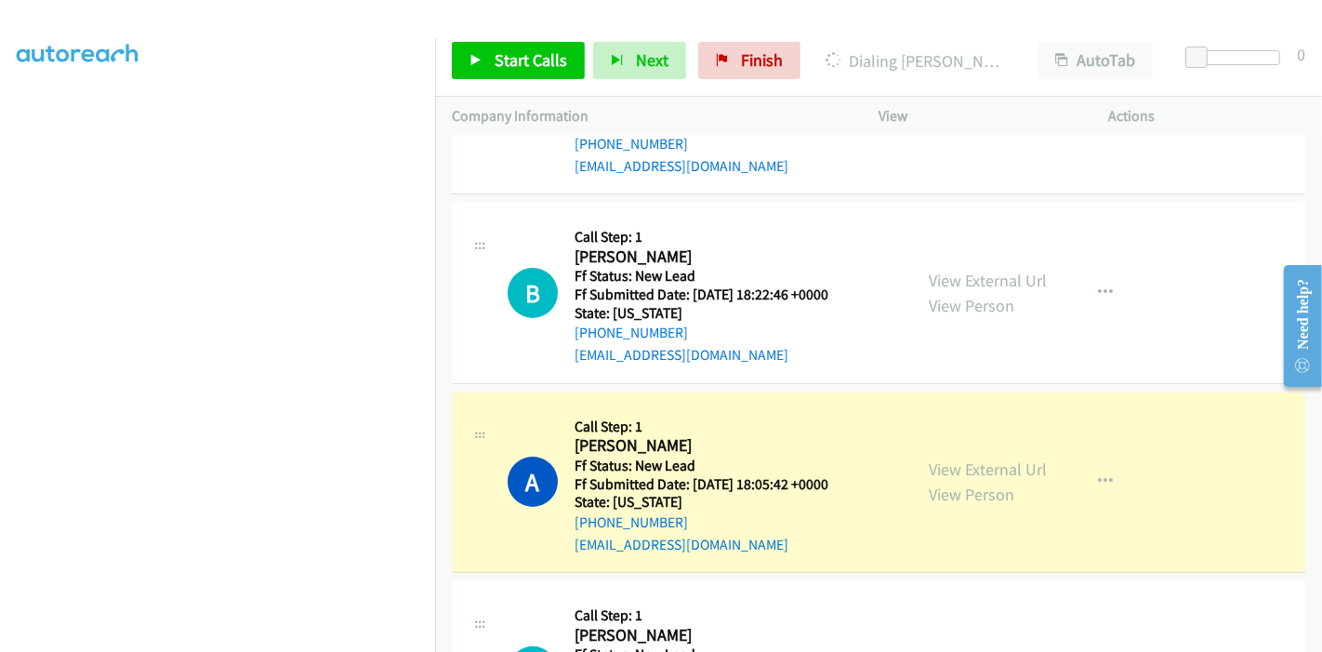
scroll to position [353, 0]
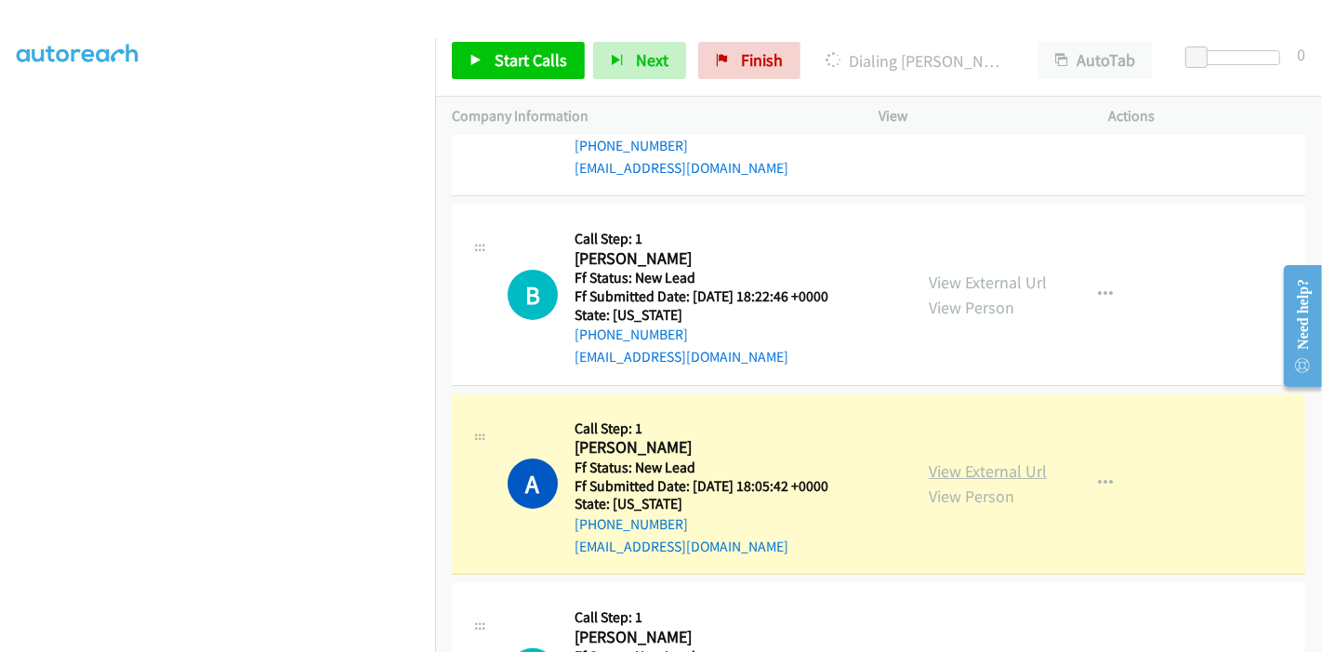
click at [999, 467] on link "View External Url" at bounding box center [988, 470] width 118 height 21
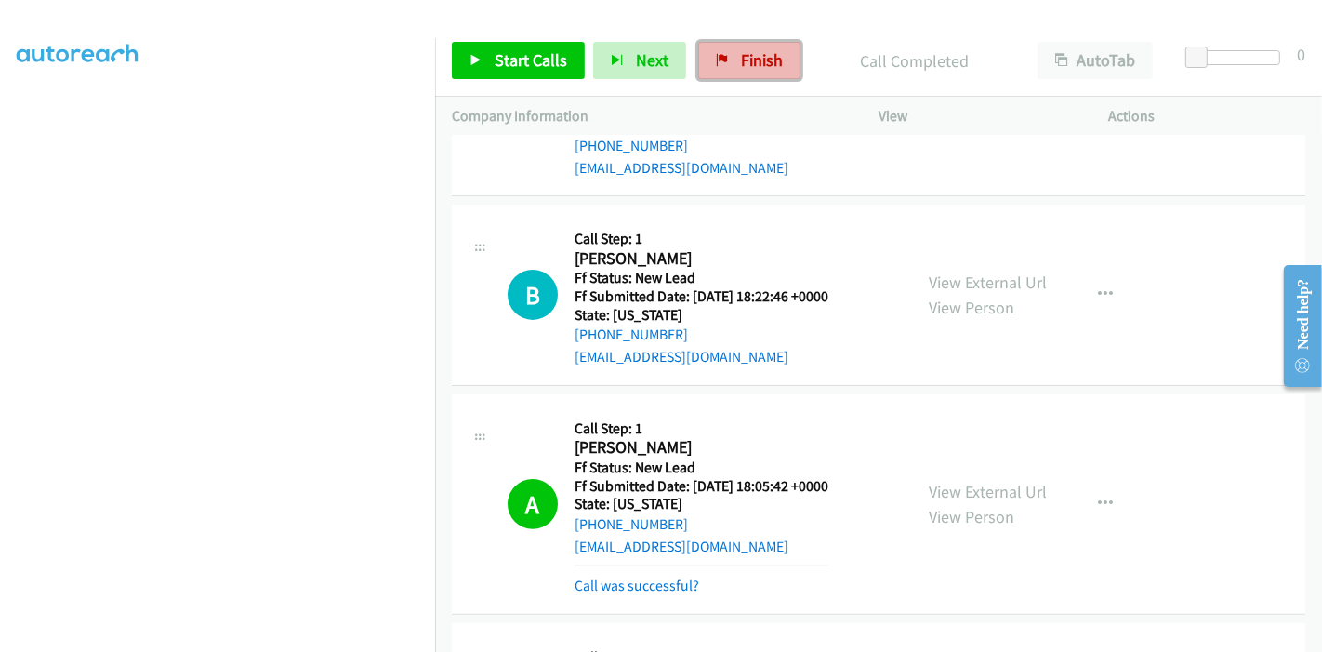
click at [747, 54] on span "Finish" at bounding box center [762, 59] width 42 height 21
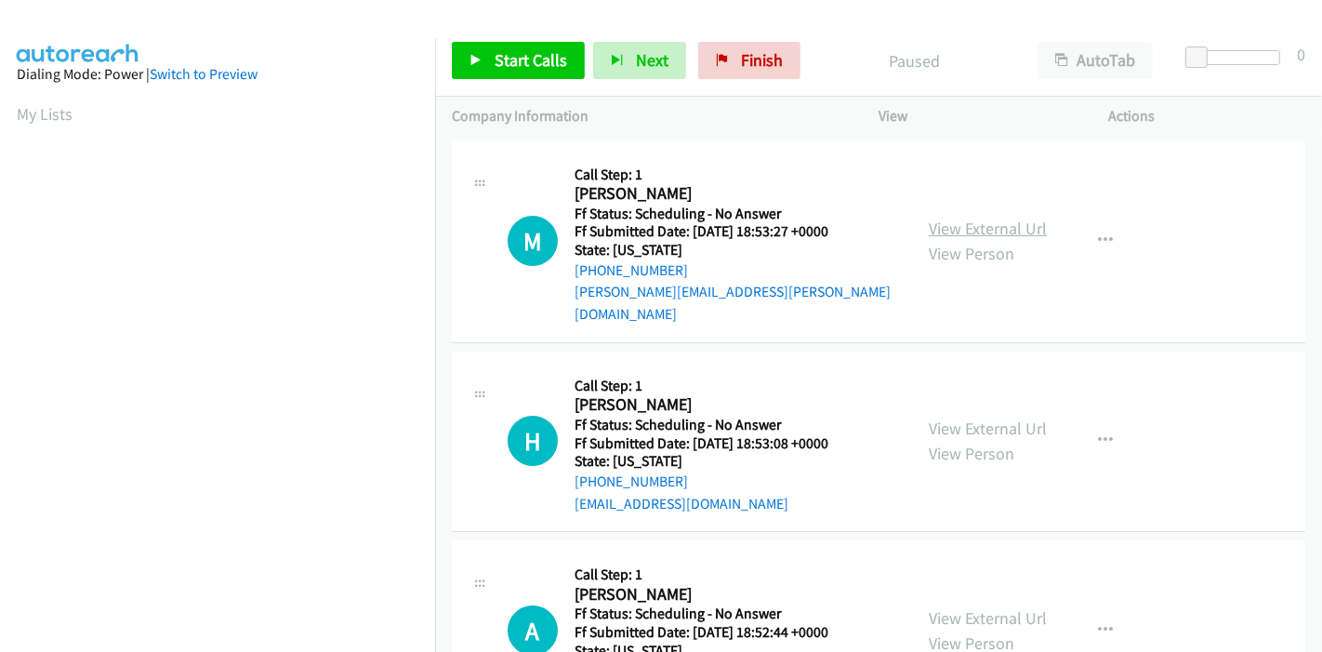
click at [1011, 218] on link "View External Url" at bounding box center [988, 228] width 118 height 21
click at [953, 418] on link "View External Url" at bounding box center [988, 428] width 118 height 21
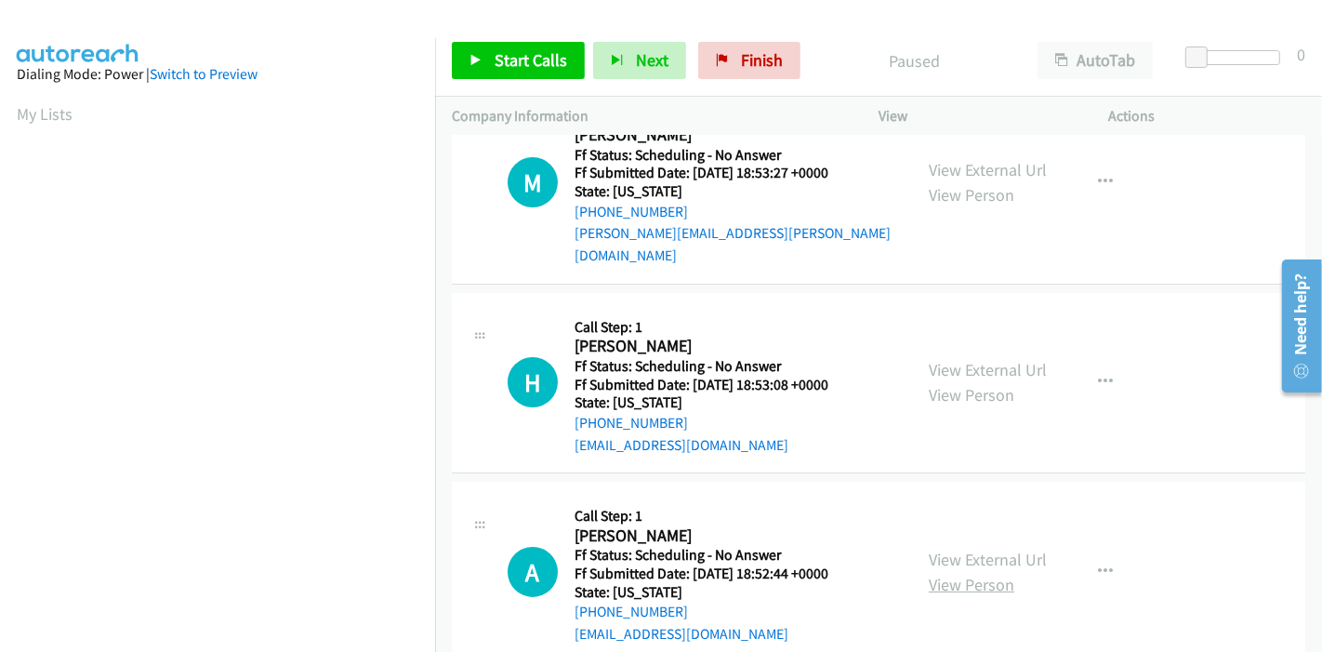
scroll to position [103, 0]
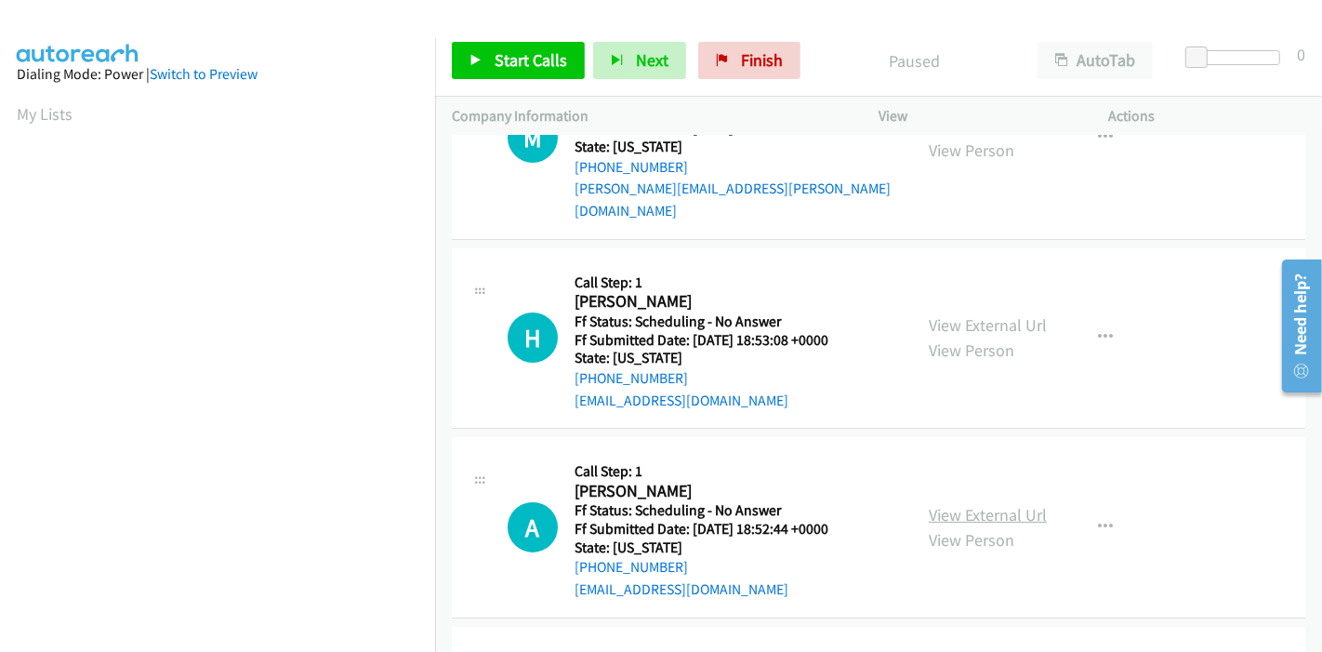
click at [965, 504] on link "View External Url" at bounding box center [988, 514] width 118 height 21
click at [527, 60] on span "Start Calls" at bounding box center [531, 59] width 73 height 21
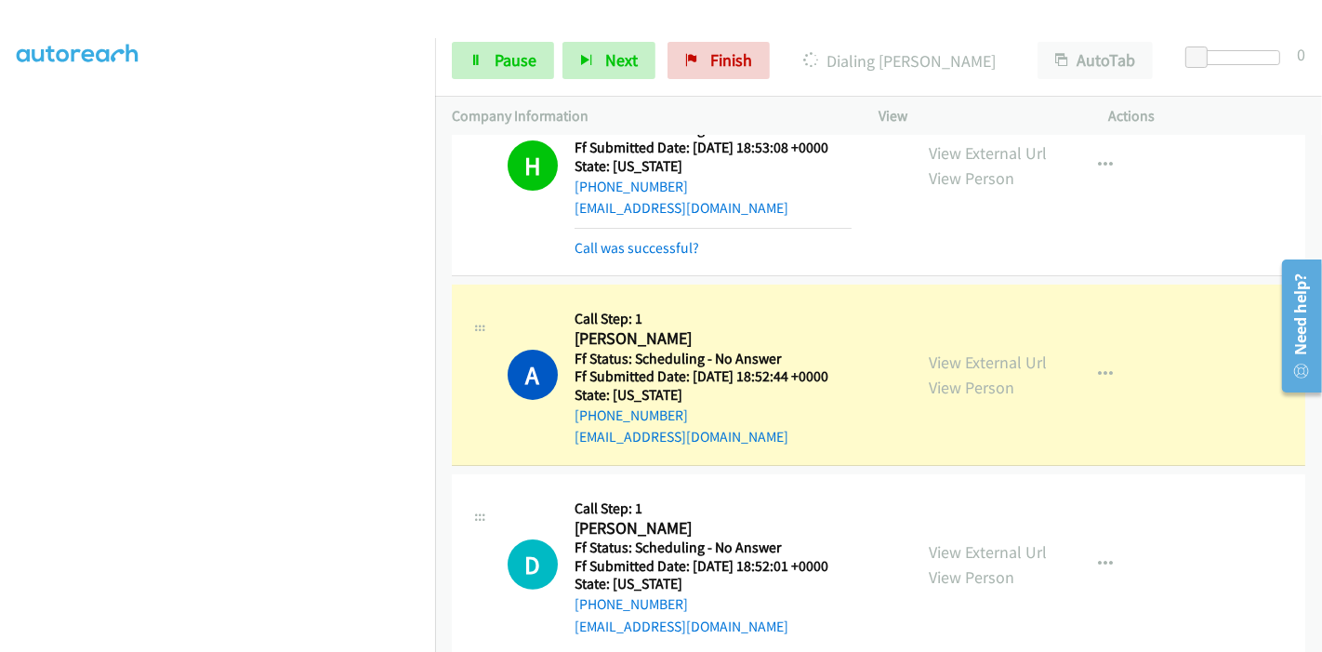
scroll to position [516, 0]
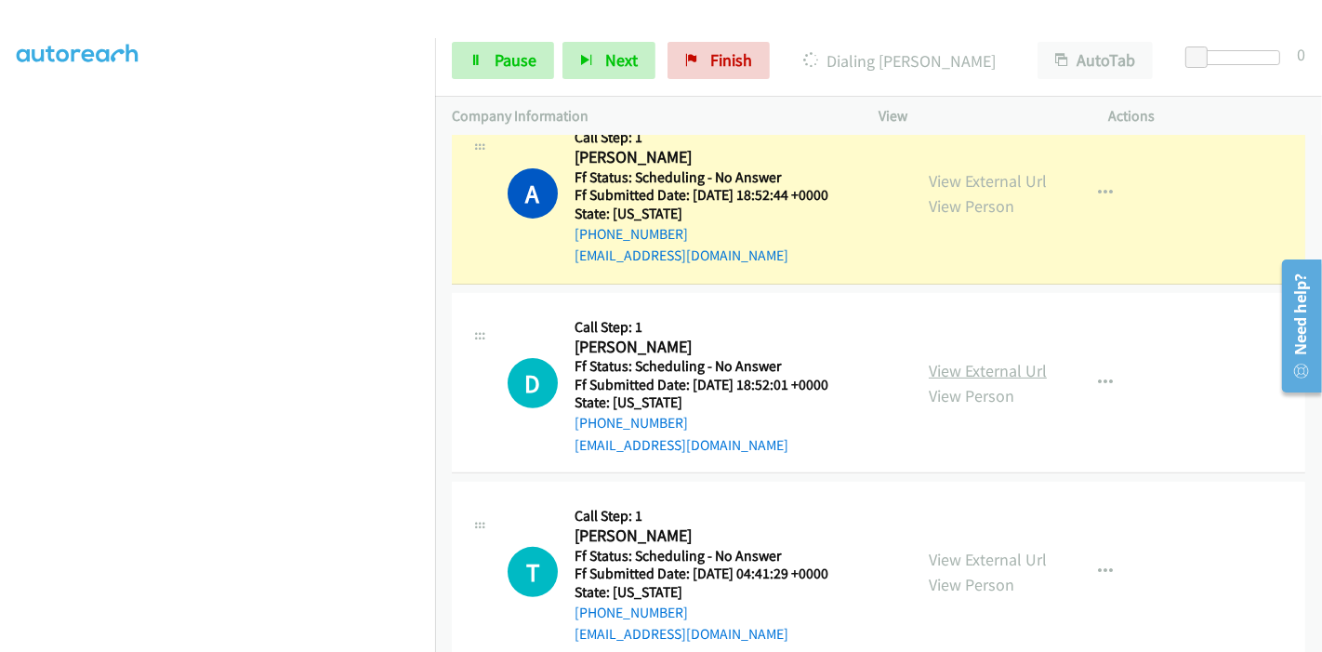
click at [997, 360] on link "View External Url" at bounding box center [988, 370] width 118 height 21
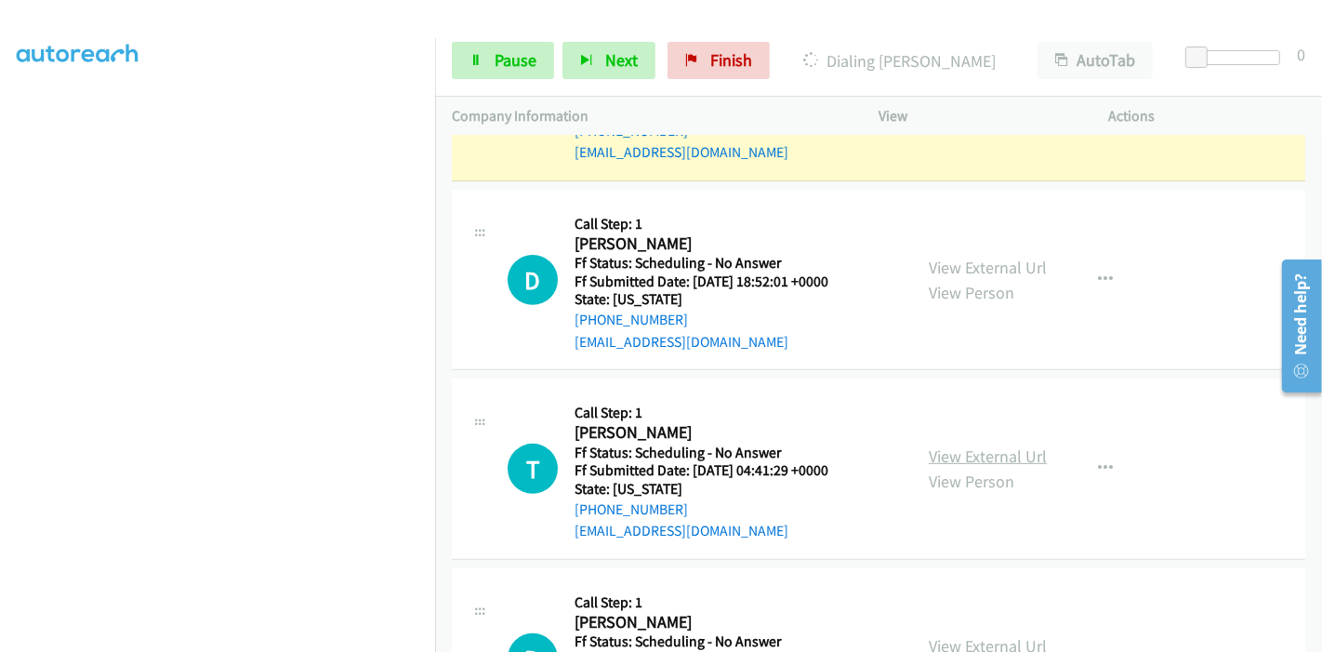
click at [937, 445] on link "View External Url" at bounding box center [988, 455] width 118 height 21
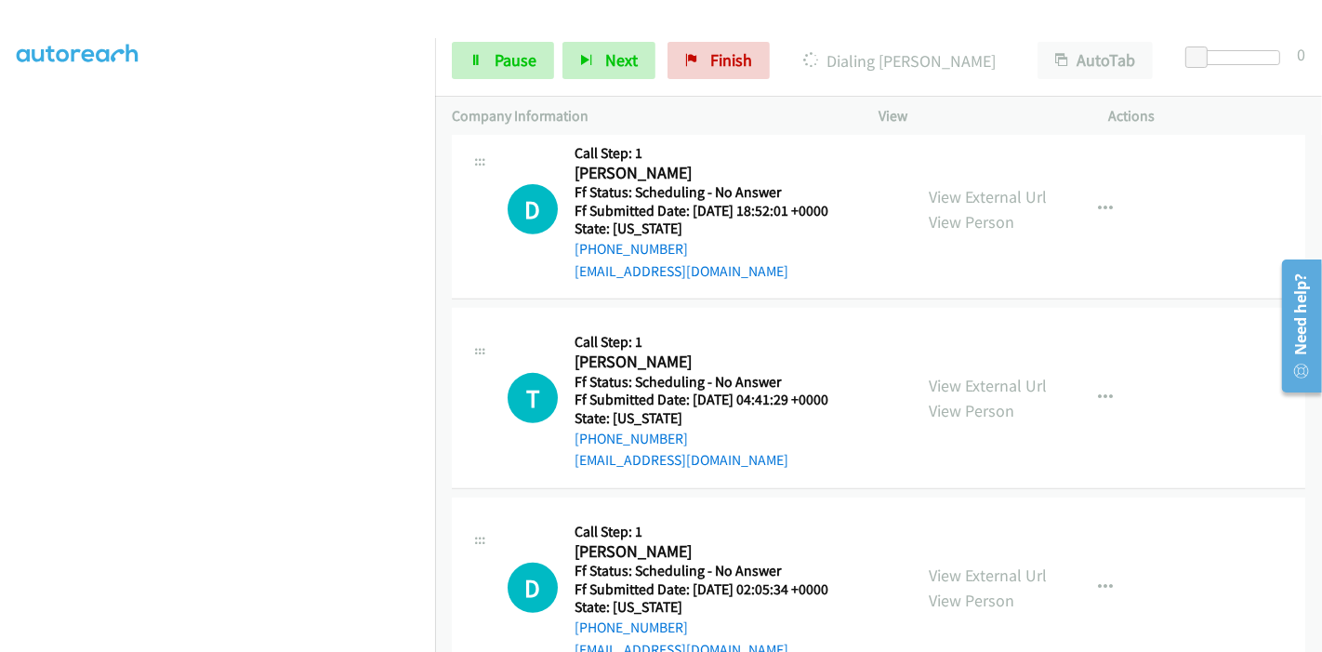
scroll to position [723, 0]
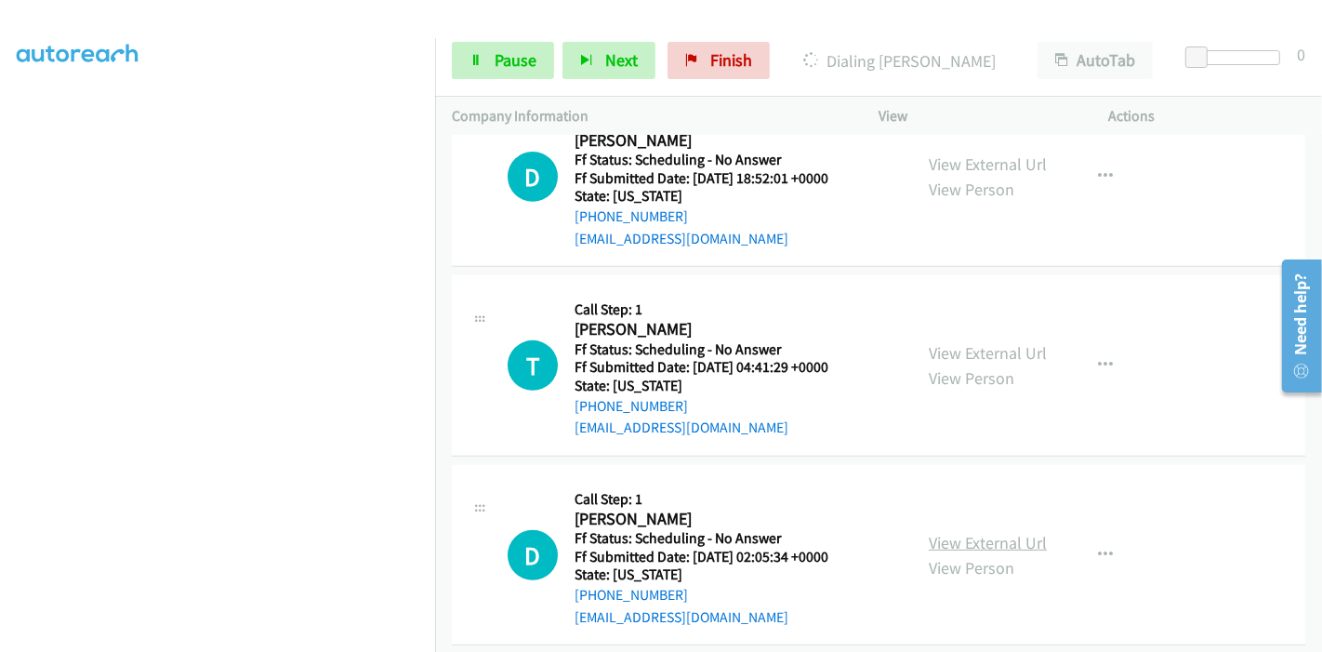
click at [950, 532] on link "View External Url" at bounding box center [988, 542] width 118 height 21
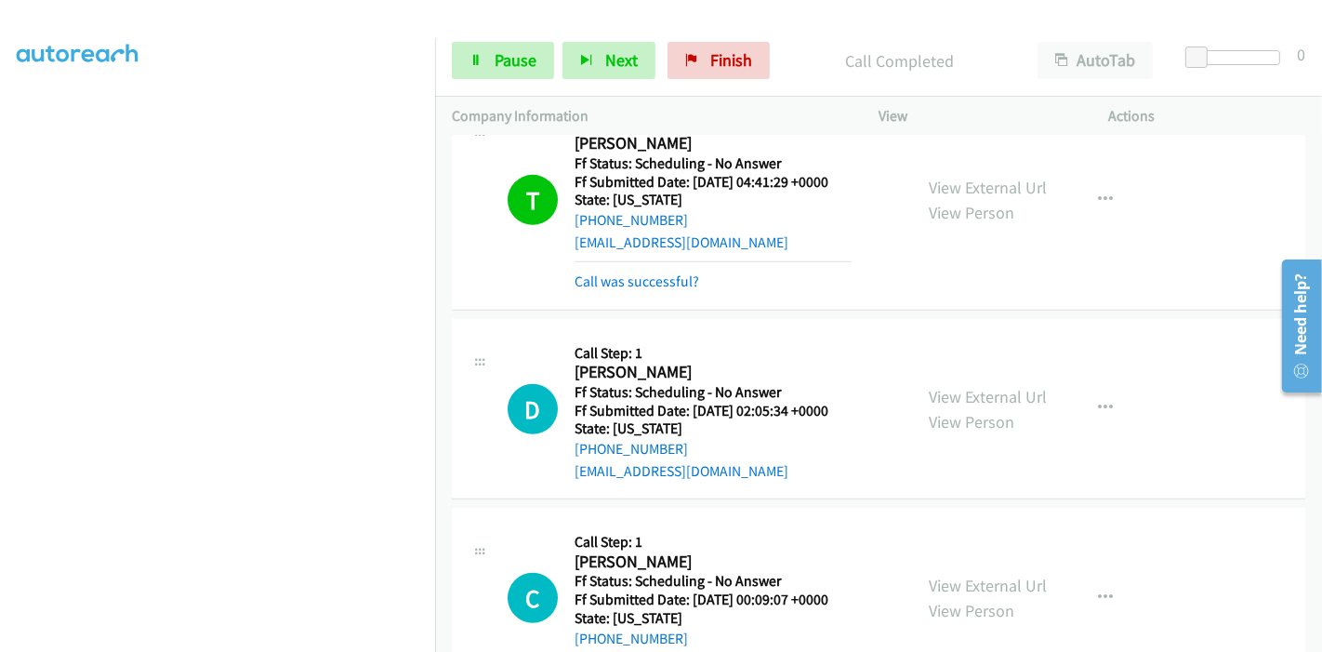
scroll to position [989, 0]
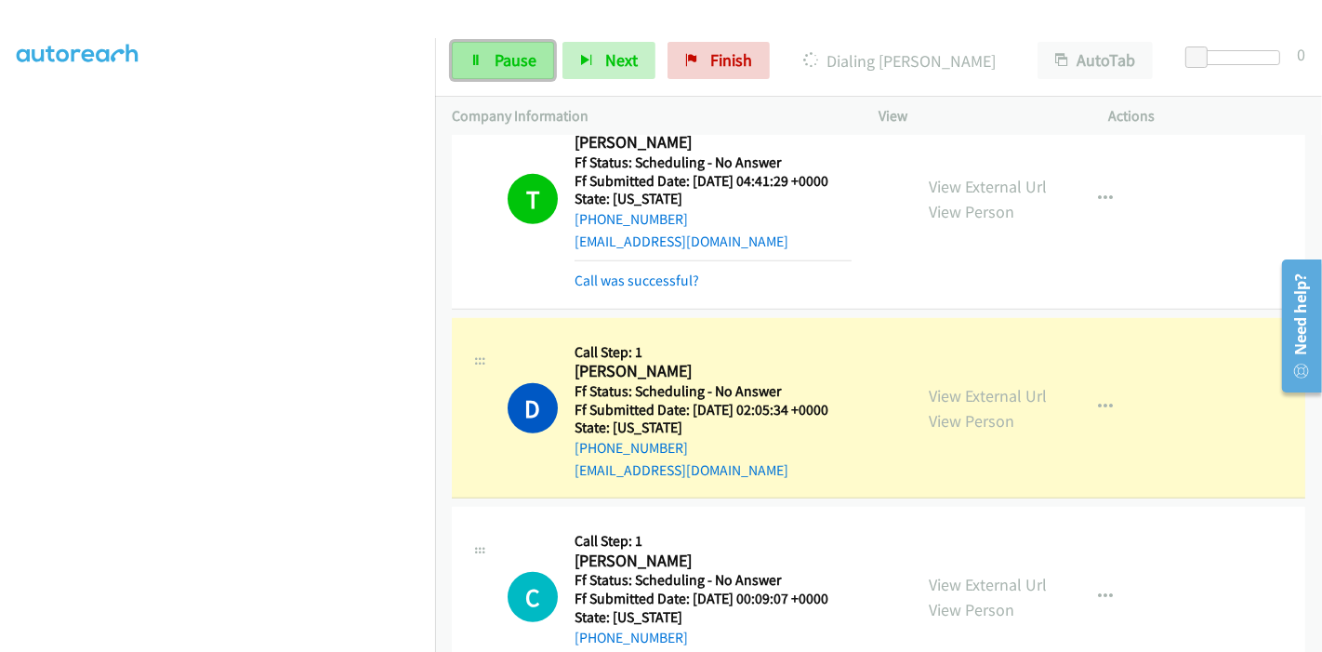
click at [487, 65] on link "Pause" at bounding box center [503, 60] width 102 height 37
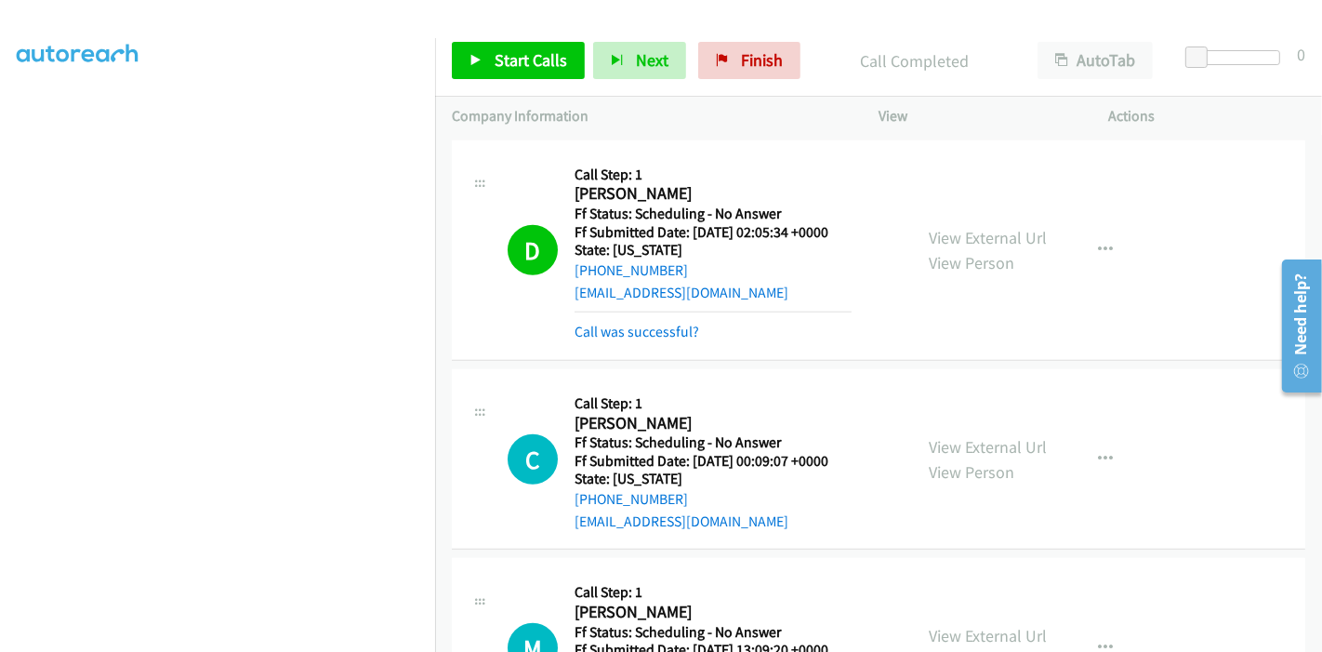
scroll to position [1092, 0]
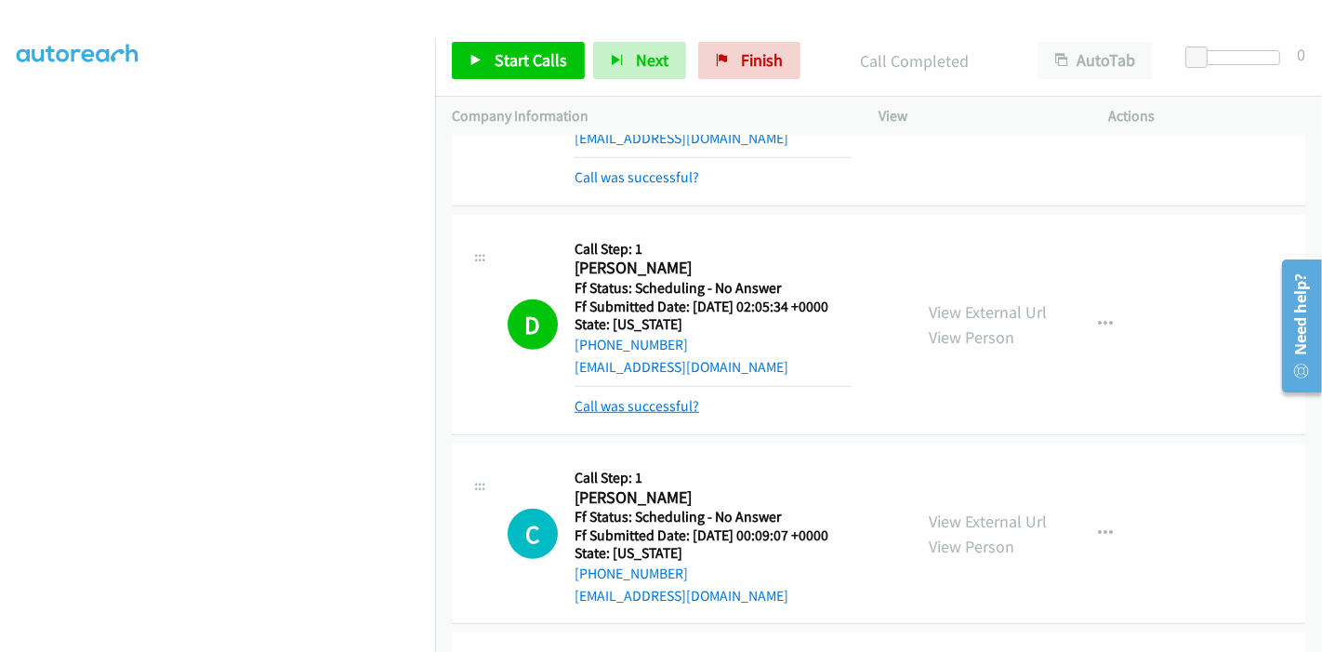
click at [644, 397] on link "Call was successful?" at bounding box center [637, 406] width 125 height 18
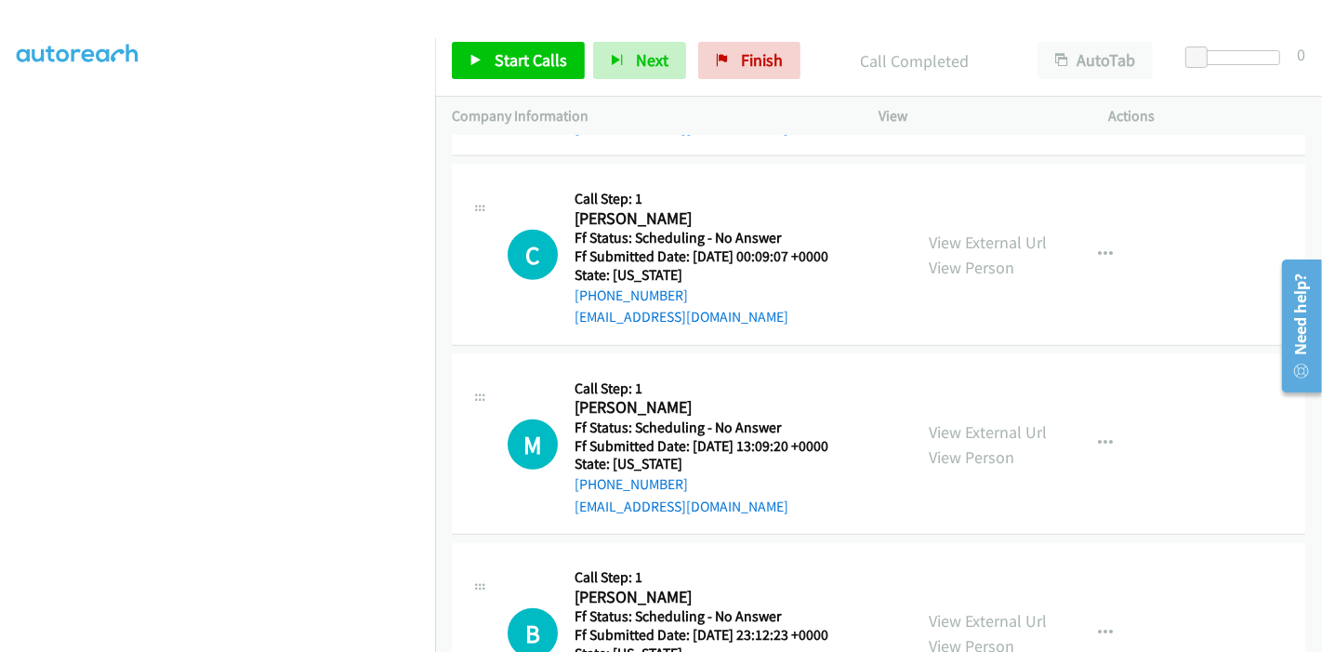
scroll to position [1299, 0]
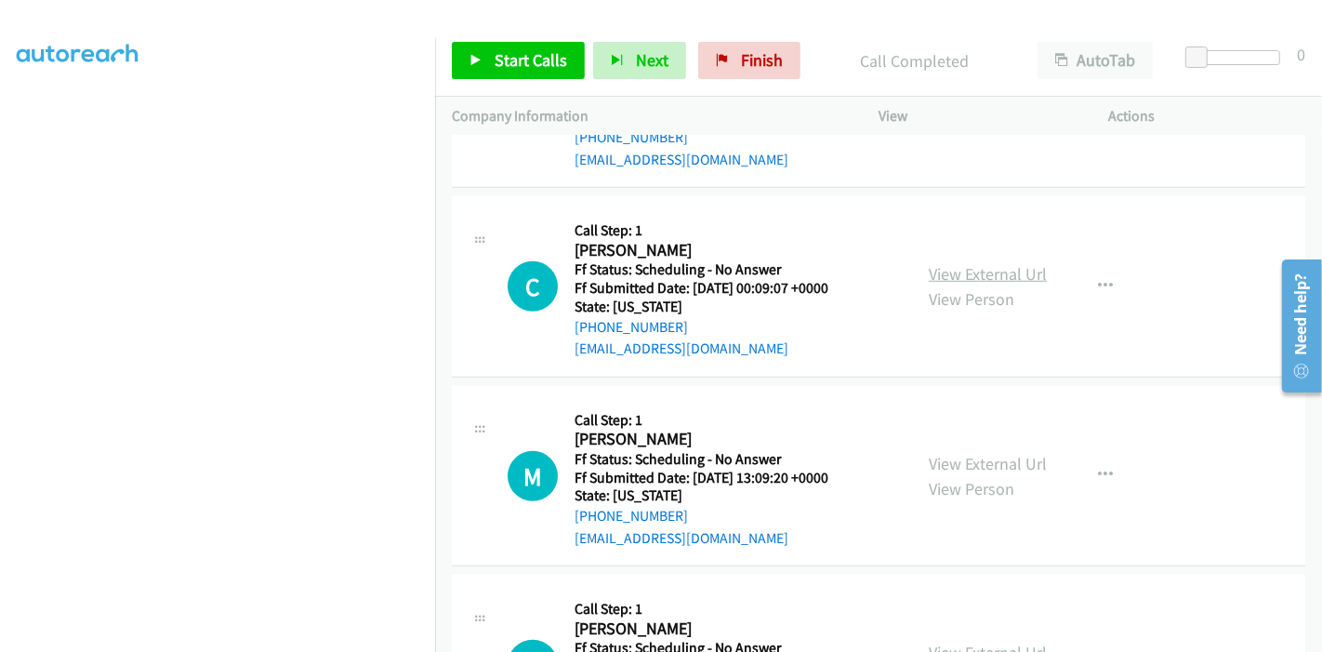
click at [1016, 263] on link "View External Url" at bounding box center [988, 273] width 118 height 21
click at [971, 453] on link "View External Url" at bounding box center [988, 463] width 118 height 21
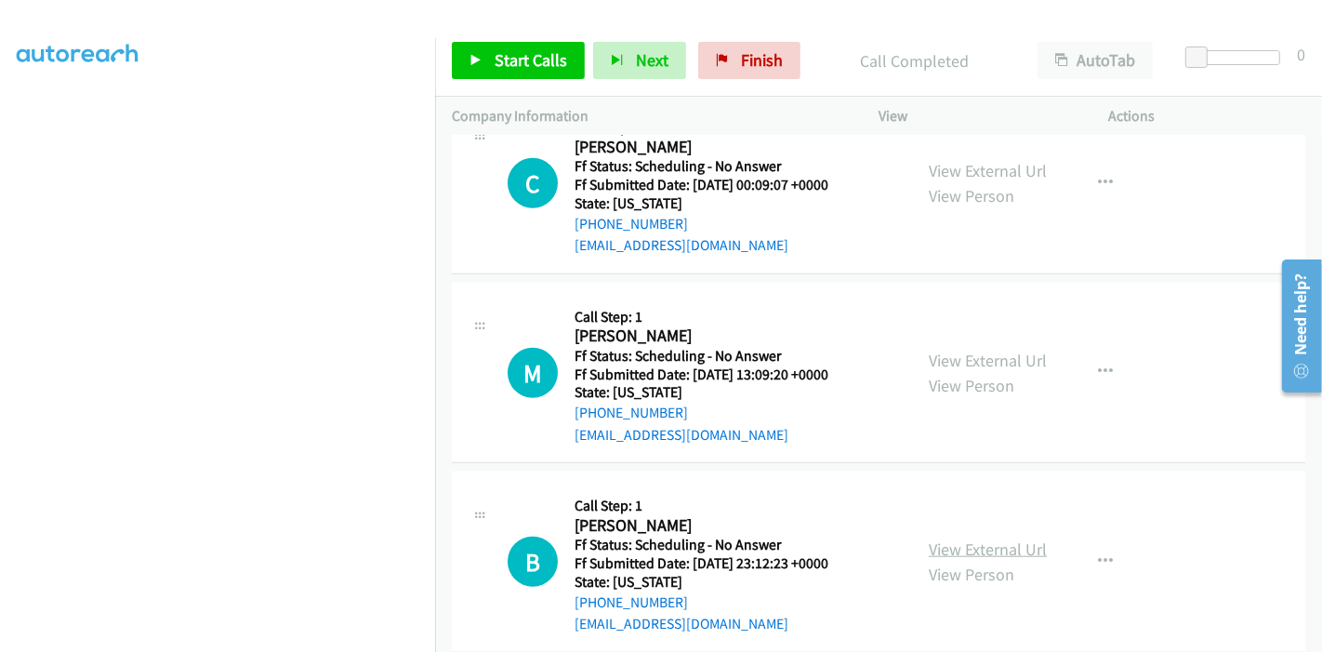
click at [991, 538] on link "View External Url" at bounding box center [988, 548] width 118 height 21
click at [501, 61] on span "Start Calls" at bounding box center [531, 59] width 73 height 21
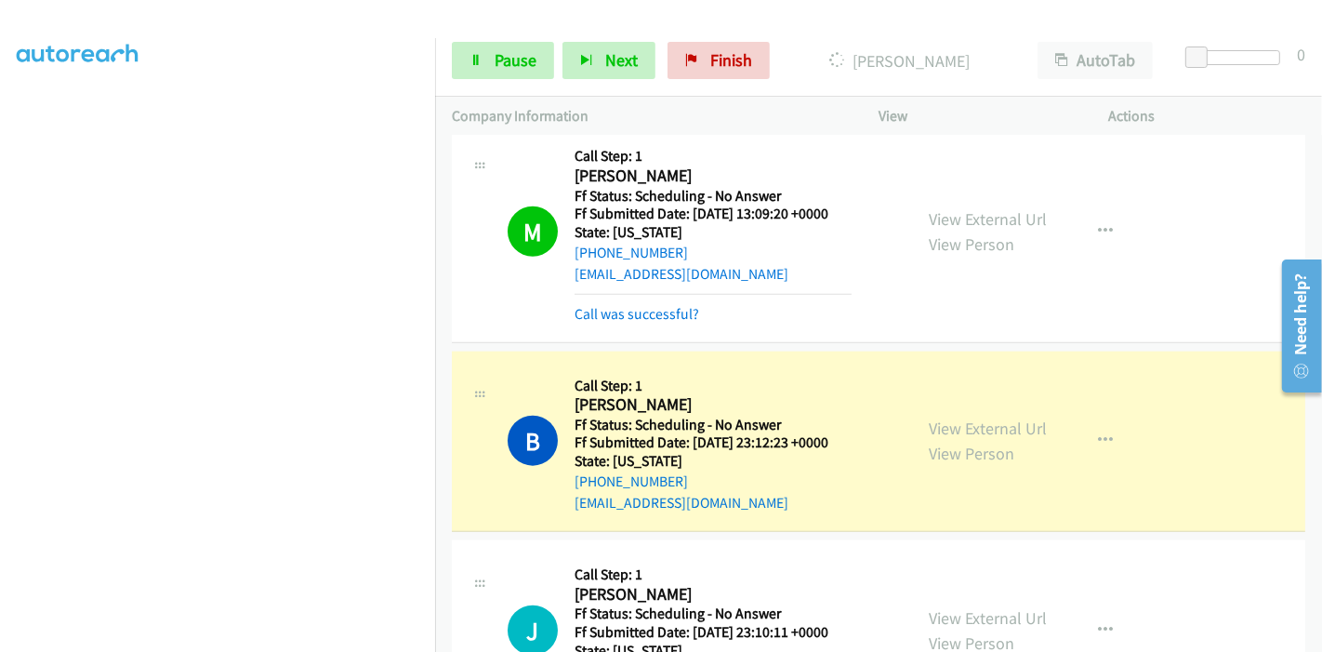
scroll to position [1815, 0]
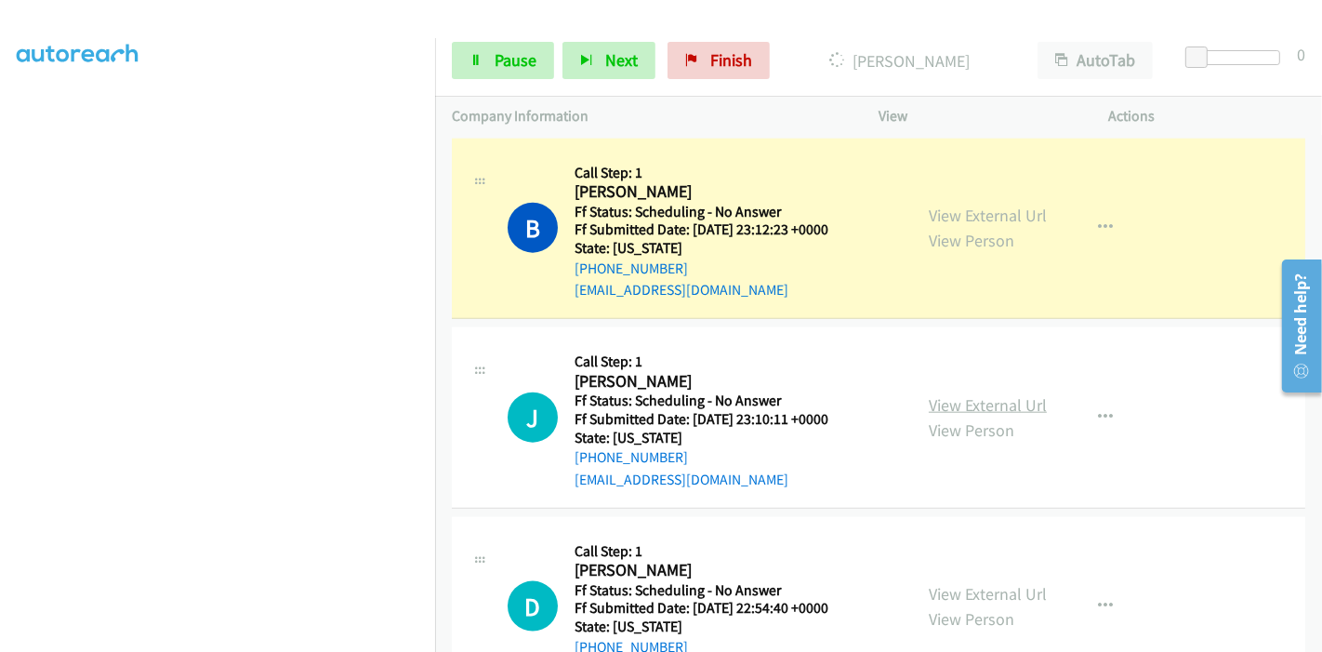
click at [965, 394] on link "View External Url" at bounding box center [988, 404] width 118 height 21
click at [507, 65] on span "Pause" at bounding box center [516, 59] width 42 height 21
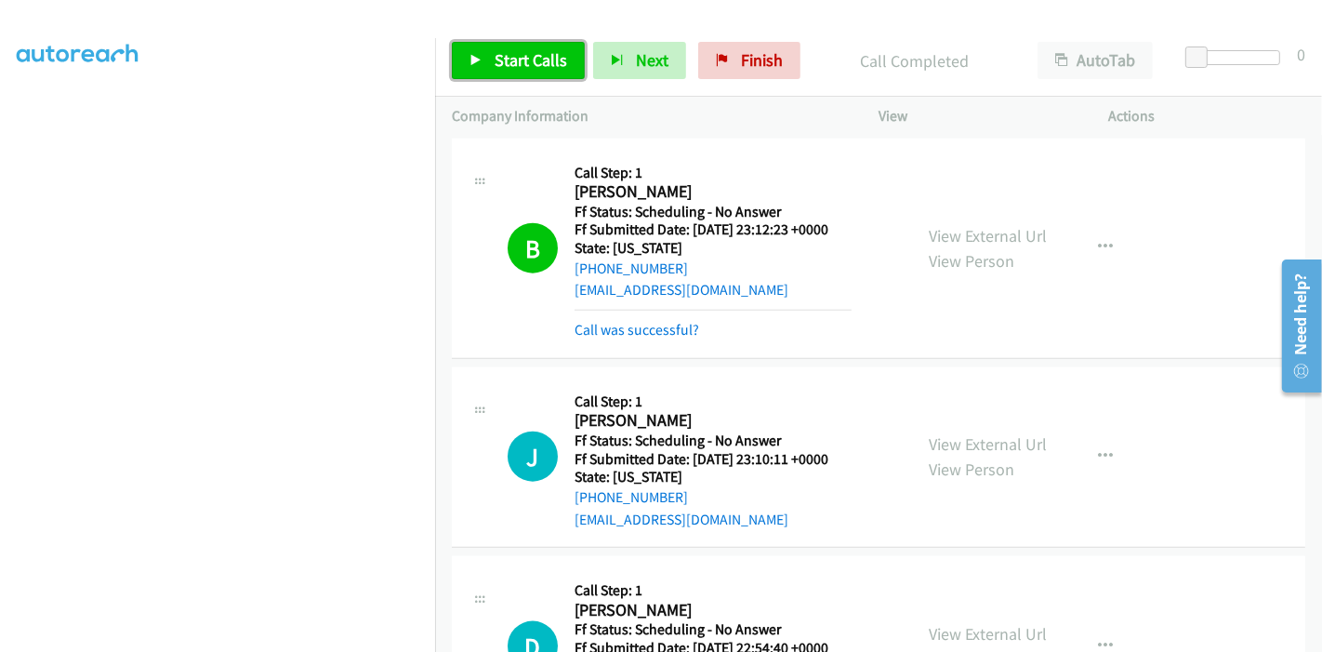
click at [505, 49] on span "Start Calls" at bounding box center [531, 59] width 73 height 21
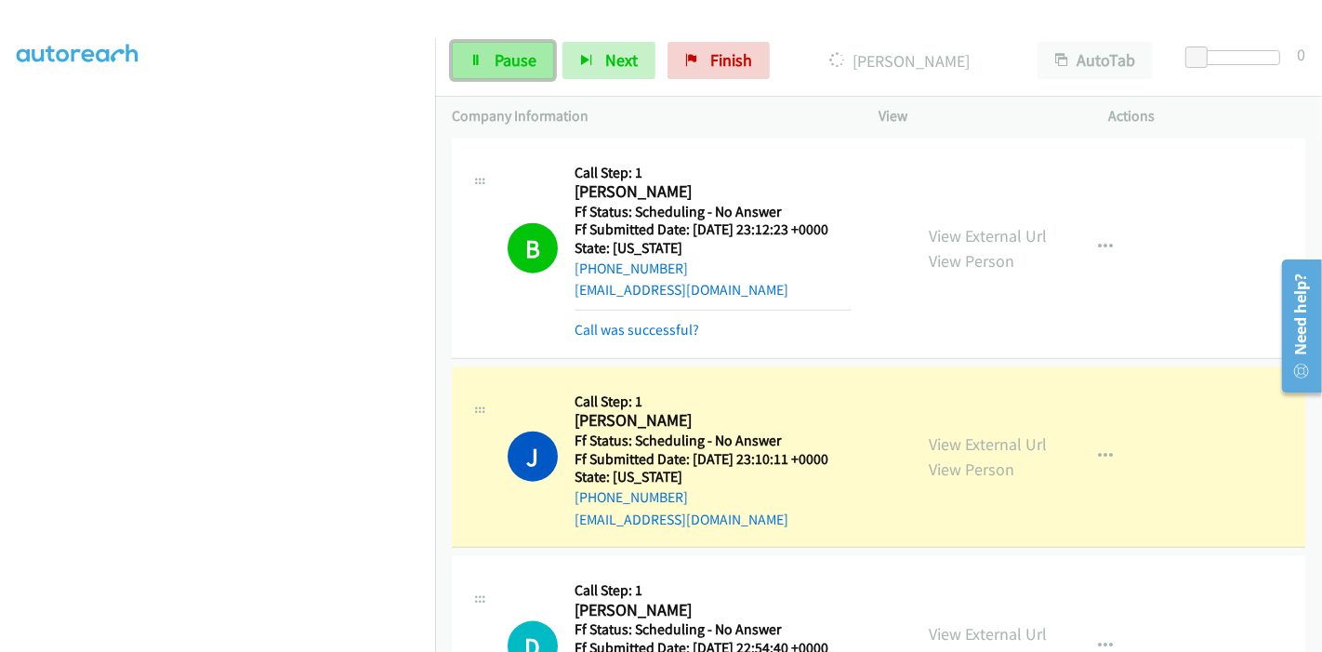
click at [495, 67] on span "Pause" at bounding box center [516, 59] width 42 height 21
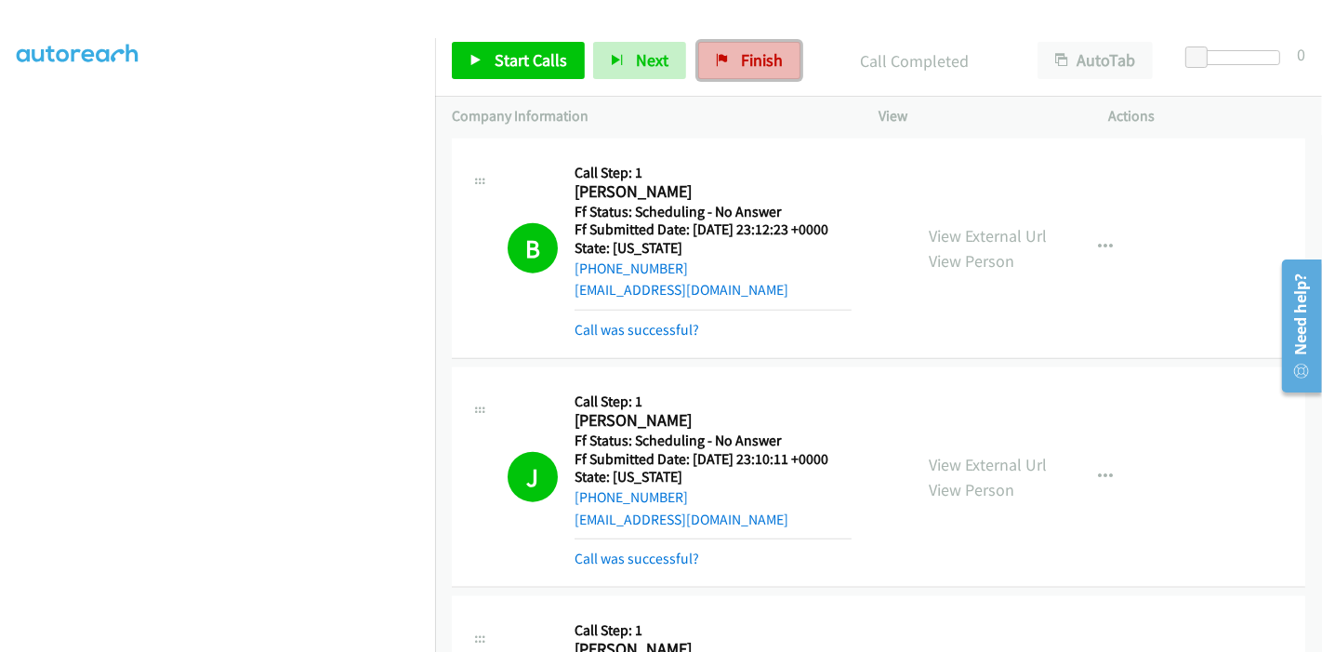
click at [751, 58] on span "Finish" at bounding box center [762, 59] width 42 height 21
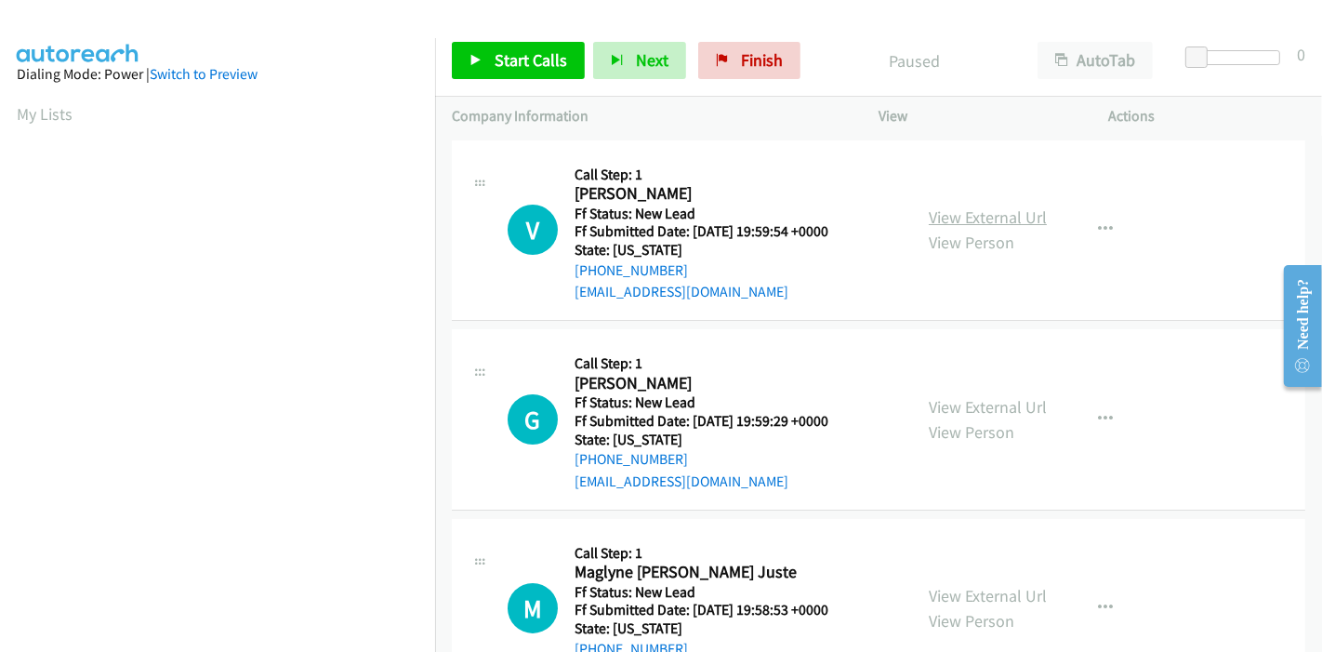
click at [967, 217] on link "View External Url" at bounding box center [988, 216] width 118 height 21
click at [954, 402] on link "View External Url" at bounding box center [988, 406] width 118 height 21
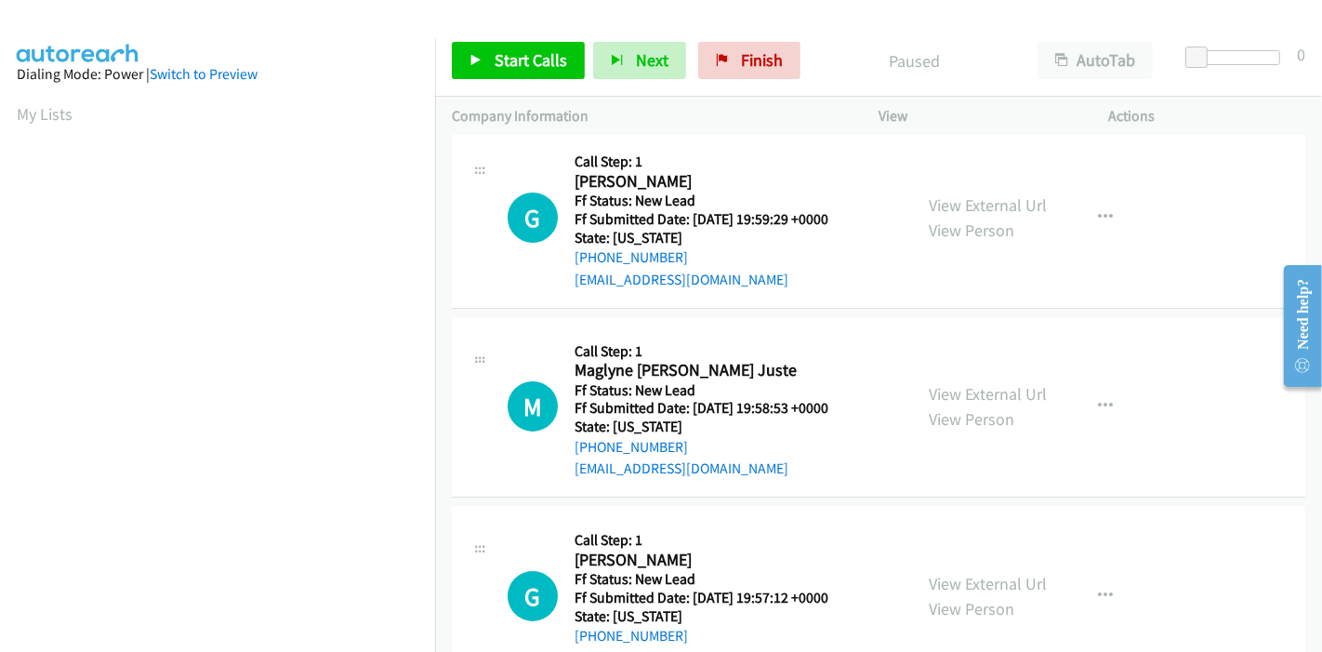
scroll to position [206, 0]
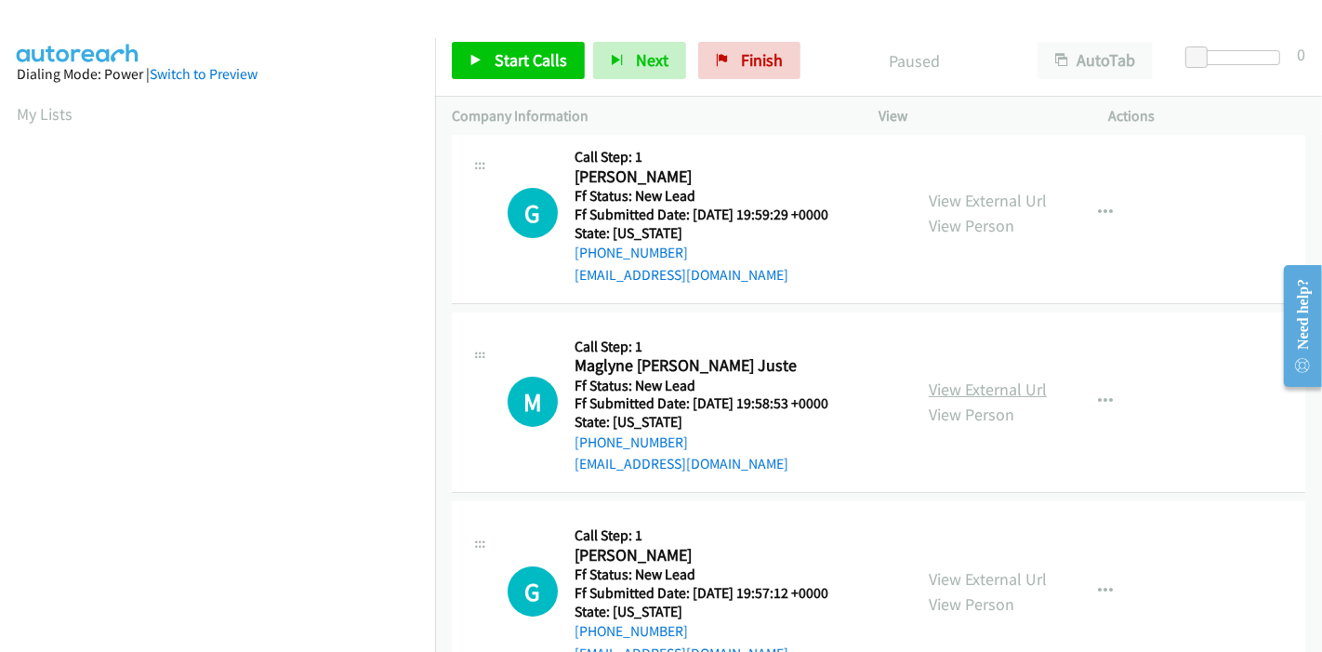
click at [946, 386] on link "View External Url" at bounding box center [988, 389] width 118 height 21
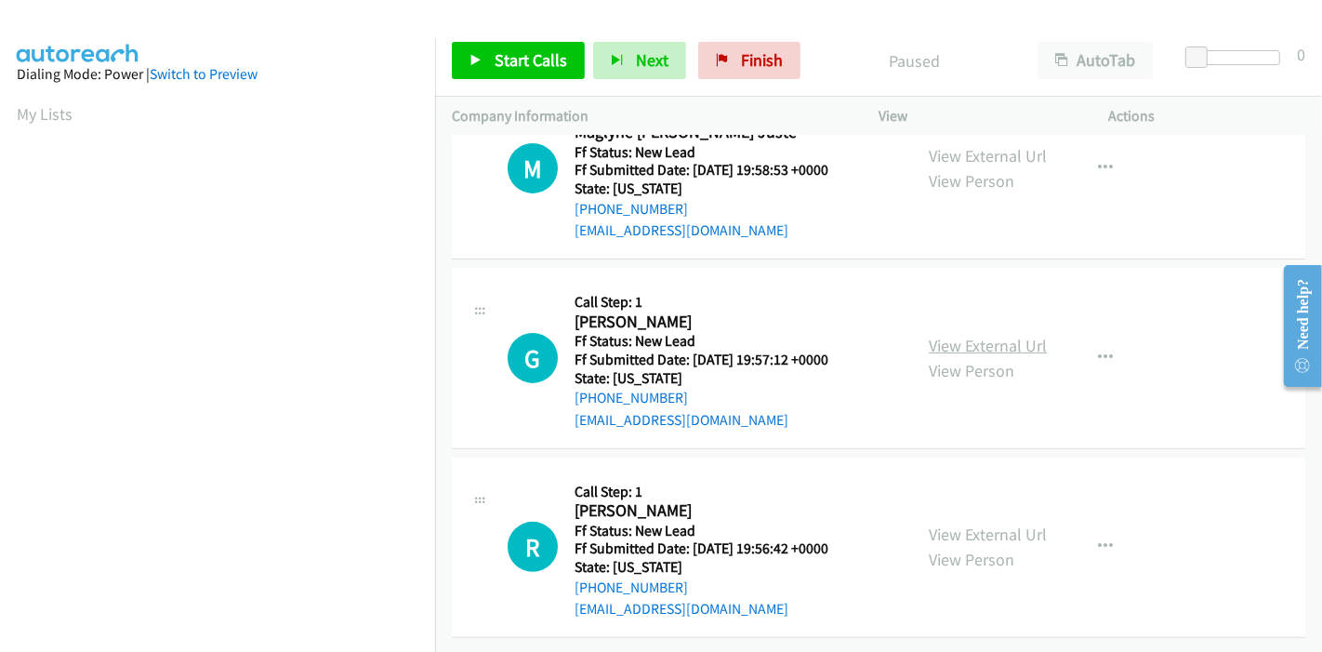
scroll to position [453, 0]
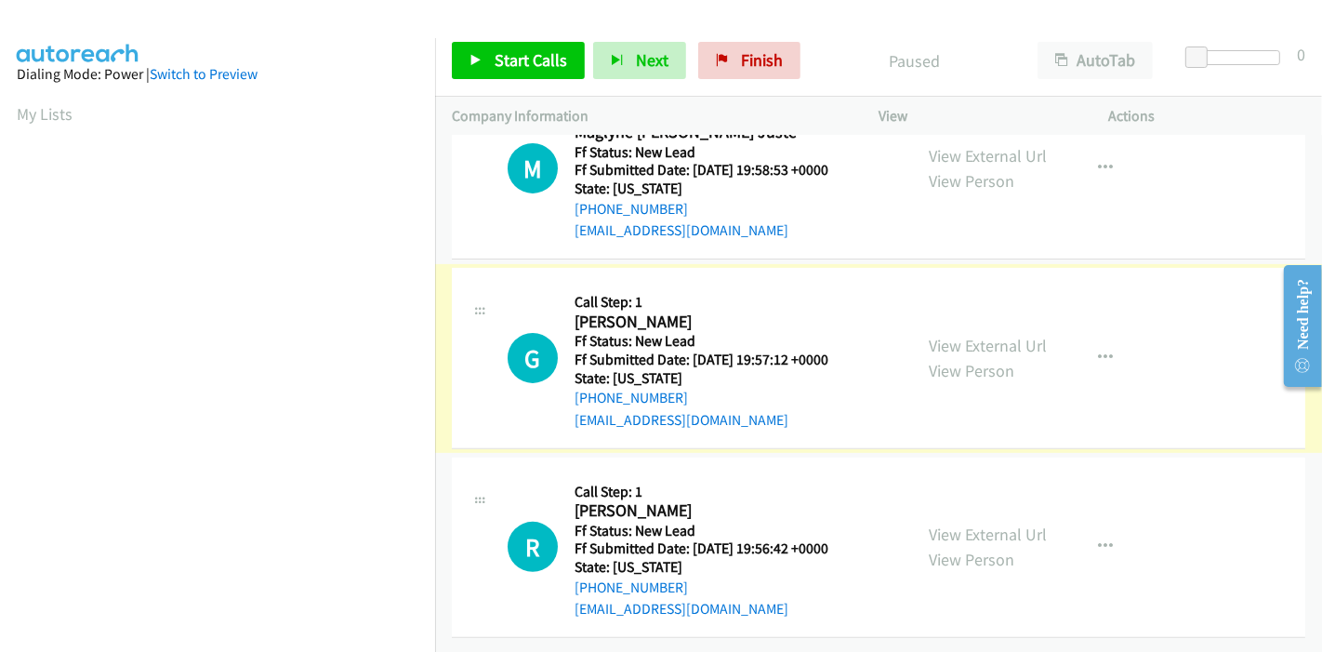
click at [990, 335] on link "View External Url" at bounding box center [988, 345] width 118 height 21
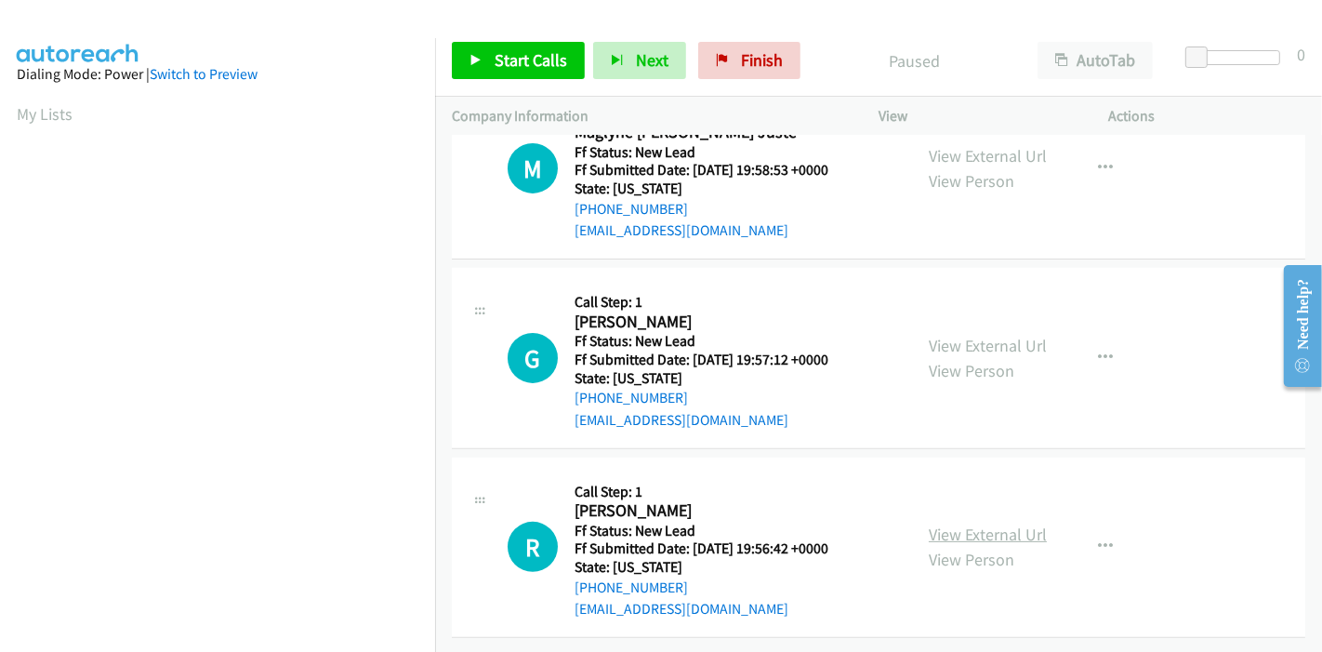
click at [974, 524] on link "View External Url" at bounding box center [988, 534] width 118 height 21
click at [475, 55] on icon at bounding box center [476, 61] width 13 height 13
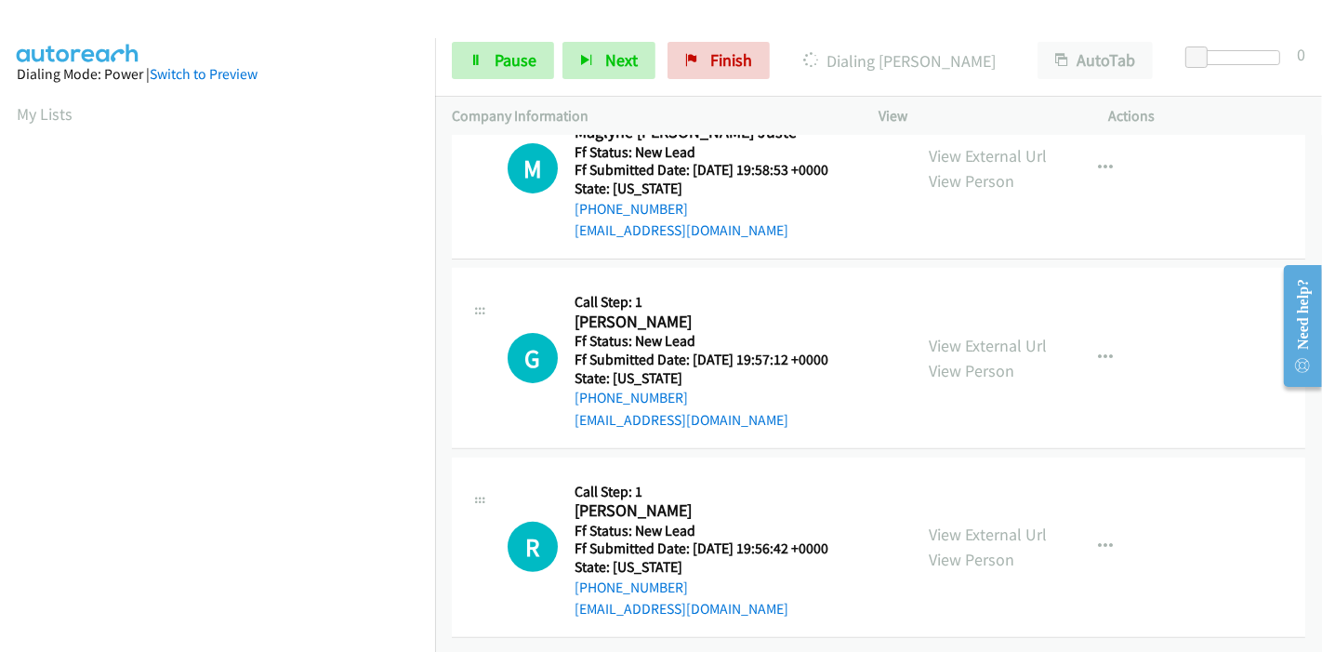
scroll to position [0, 0]
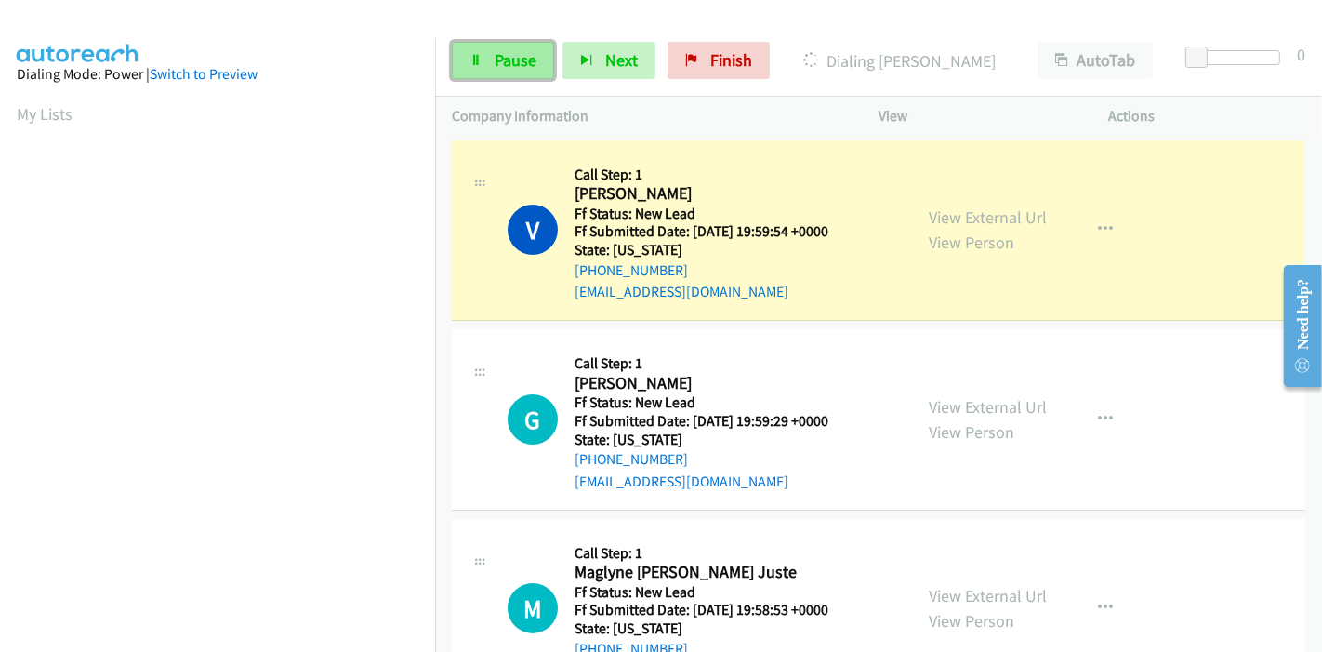
click at [492, 57] on link "Pause" at bounding box center [503, 60] width 102 height 37
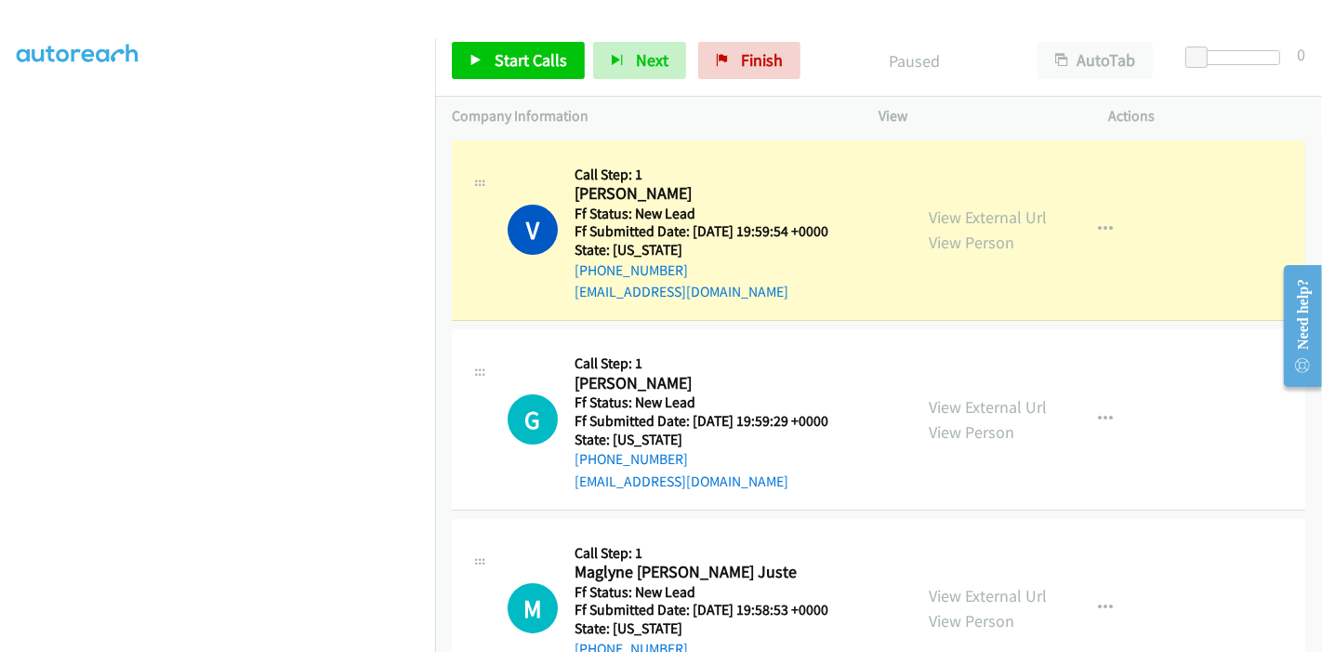
scroll to position [392, 0]
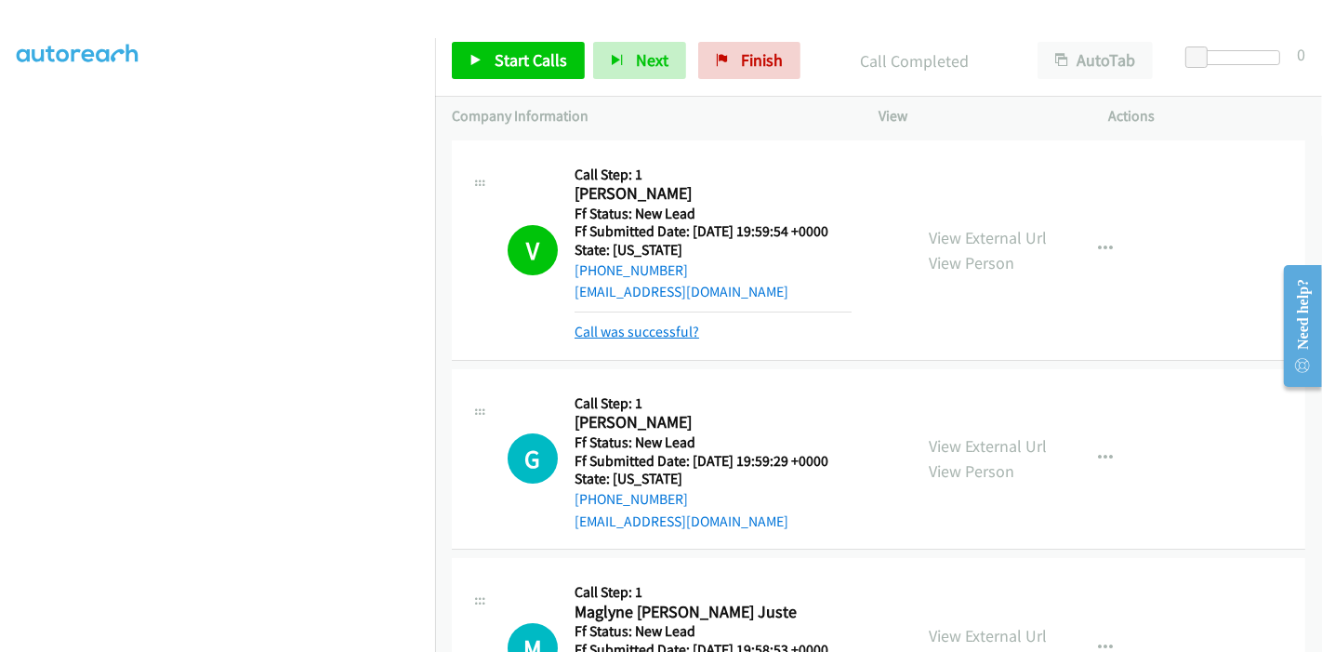
click at [677, 333] on link "Call was successful?" at bounding box center [637, 332] width 125 height 18
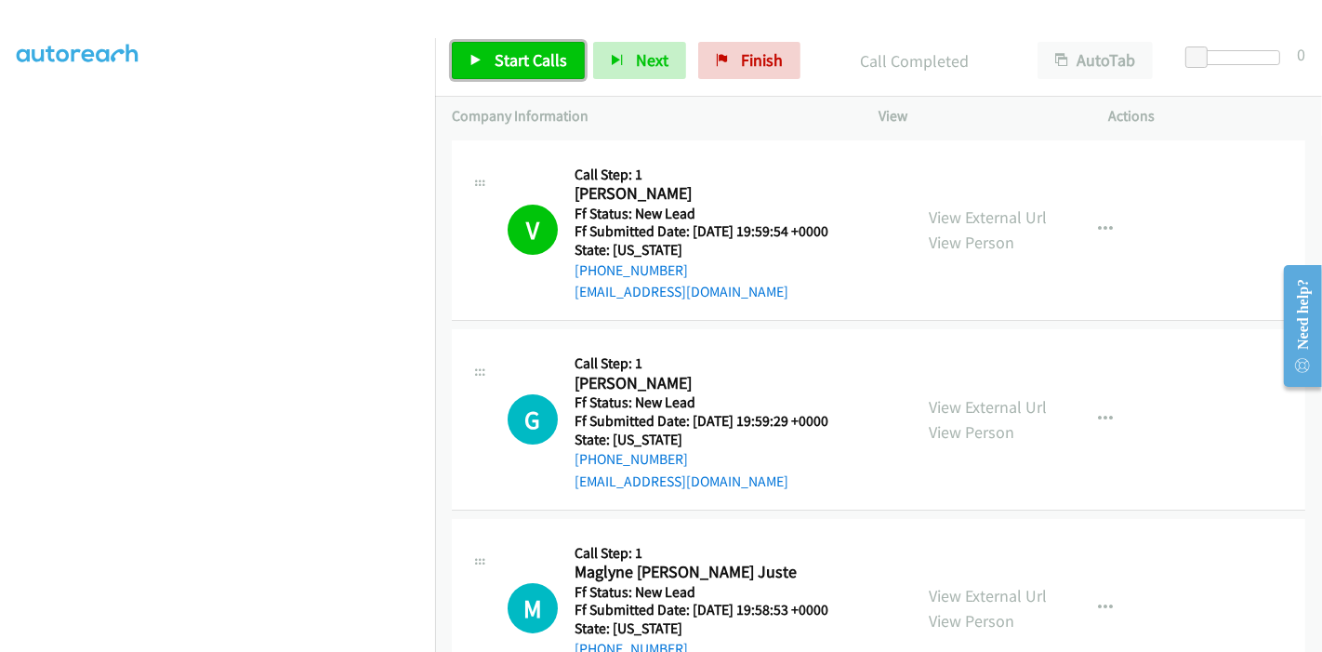
click at [495, 66] on span "Start Calls" at bounding box center [531, 59] width 73 height 21
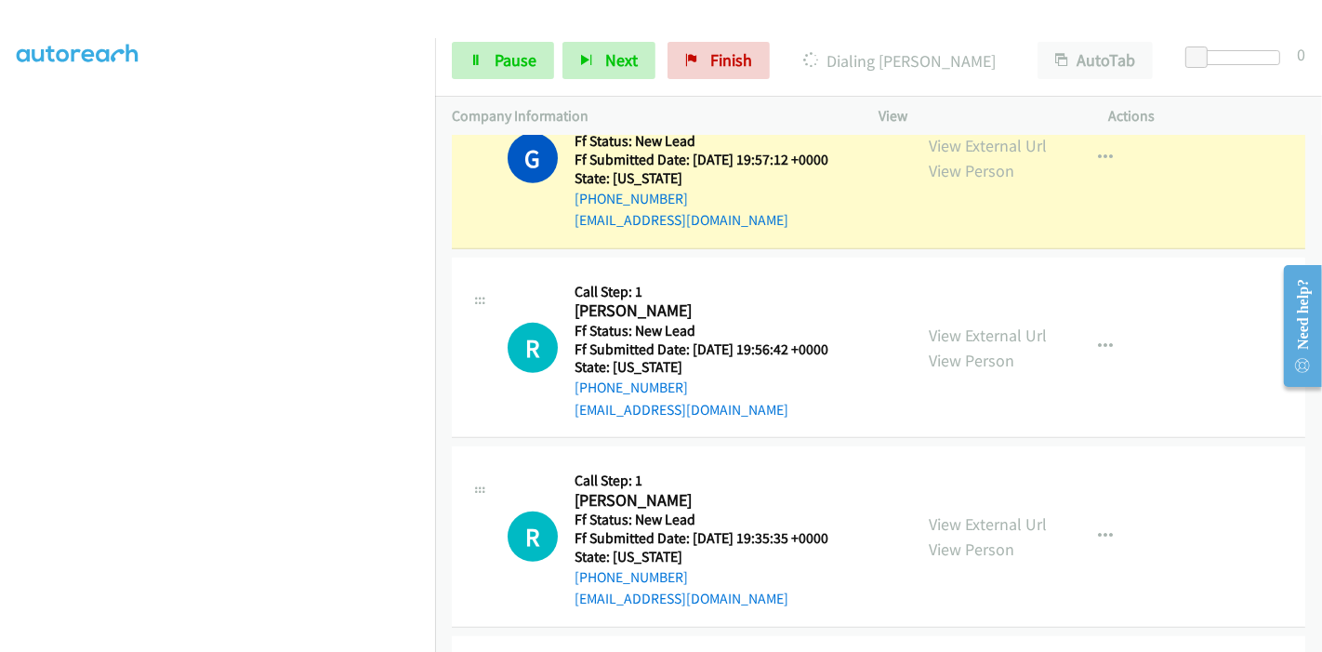
scroll to position [925, 0]
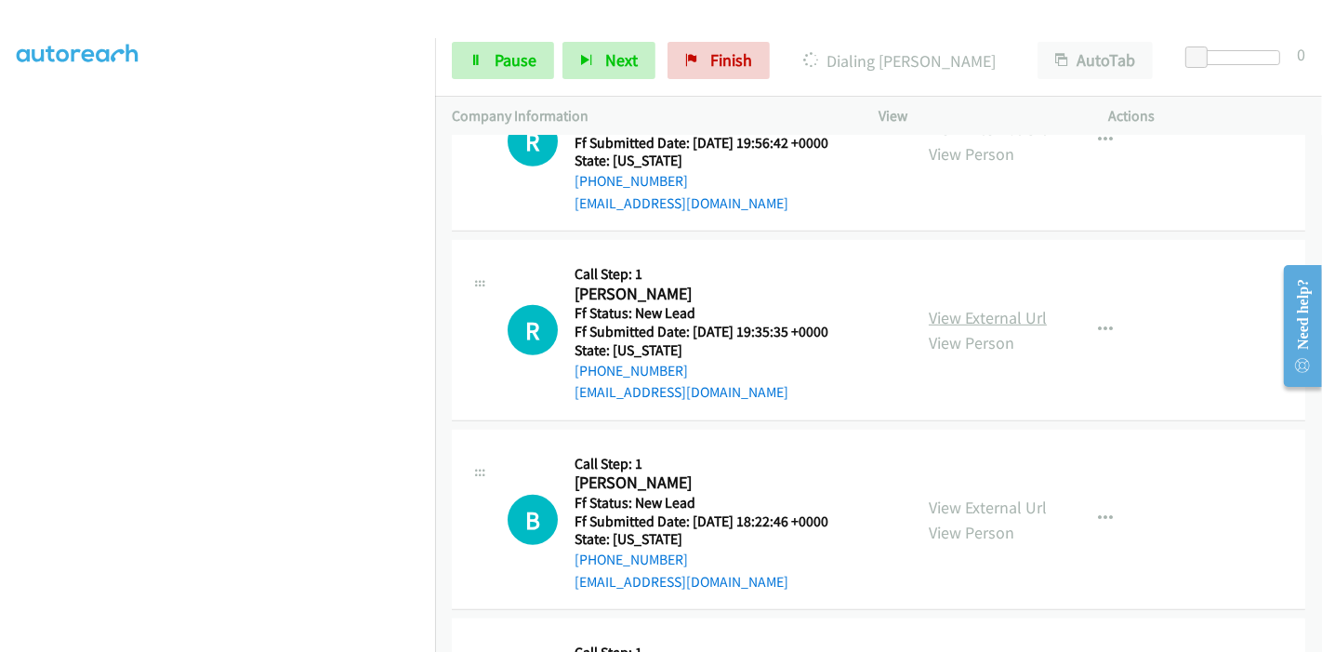
click at [950, 315] on link "View External Url" at bounding box center [988, 317] width 118 height 21
click at [946, 503] on link "View External Url" at bounding box center [988, 507] width 118 height 21
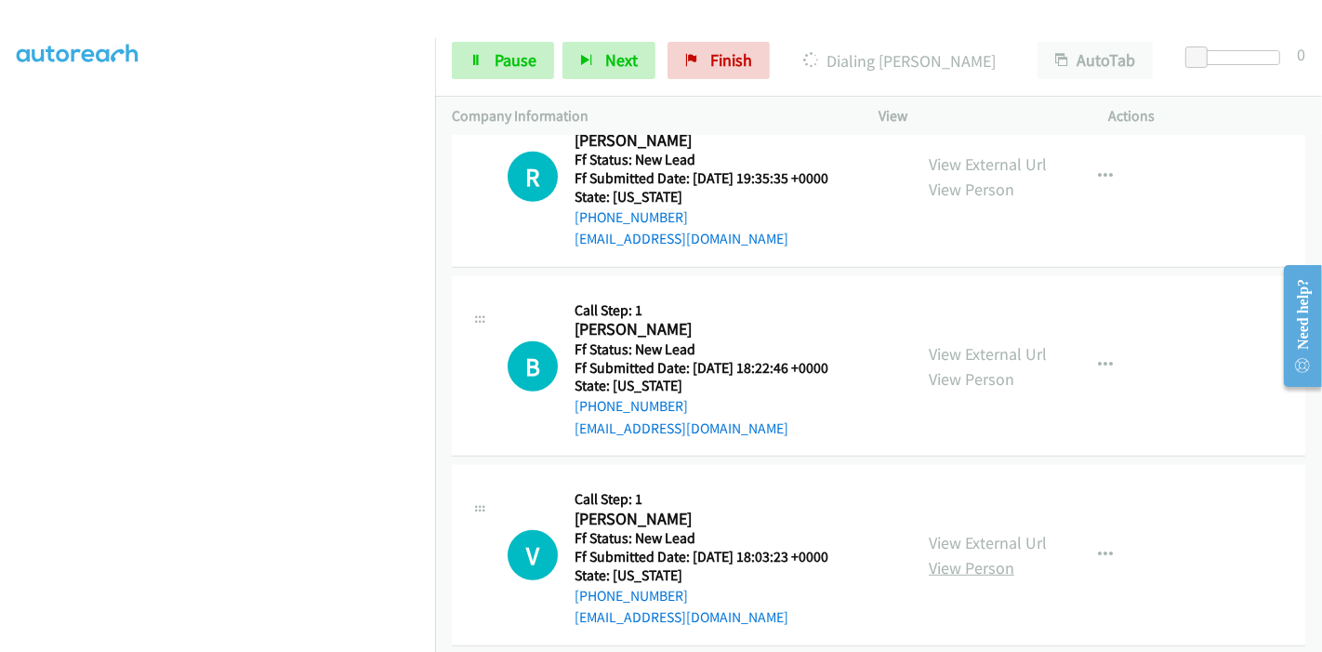
scroll to position [1098, 0]
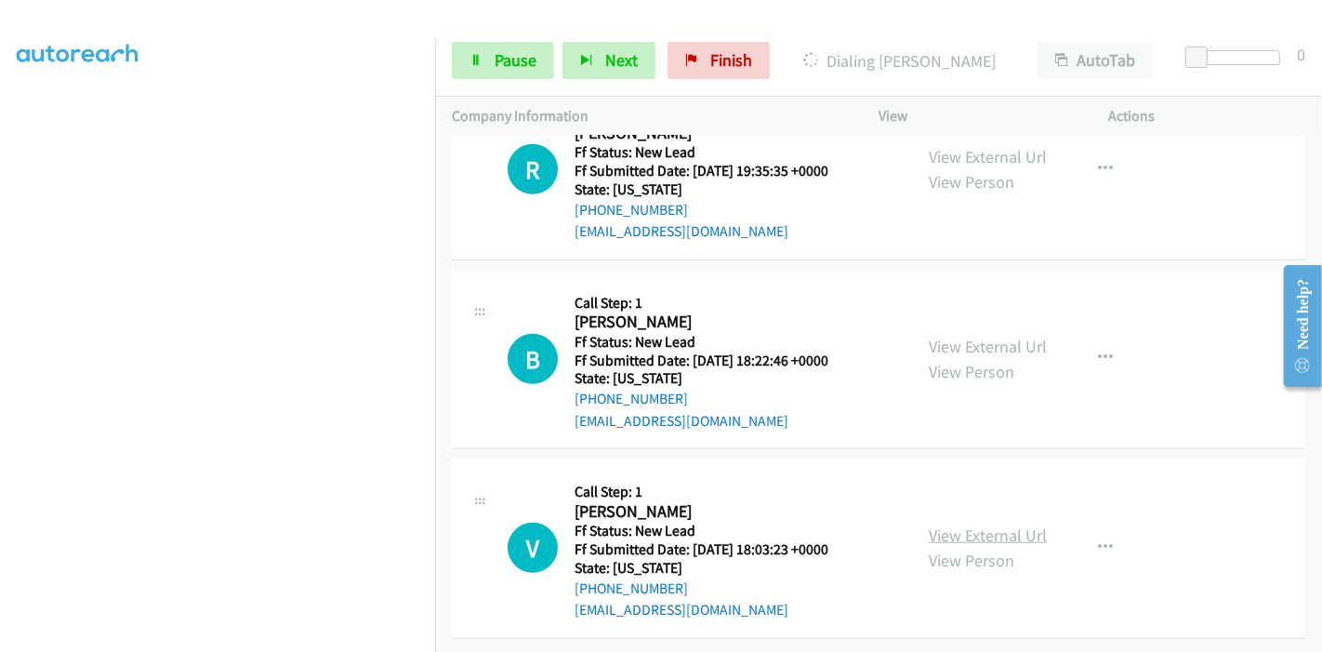
click at [964, 525] on link "View External Url" at bounding box center [988, 535] width 118 height 21
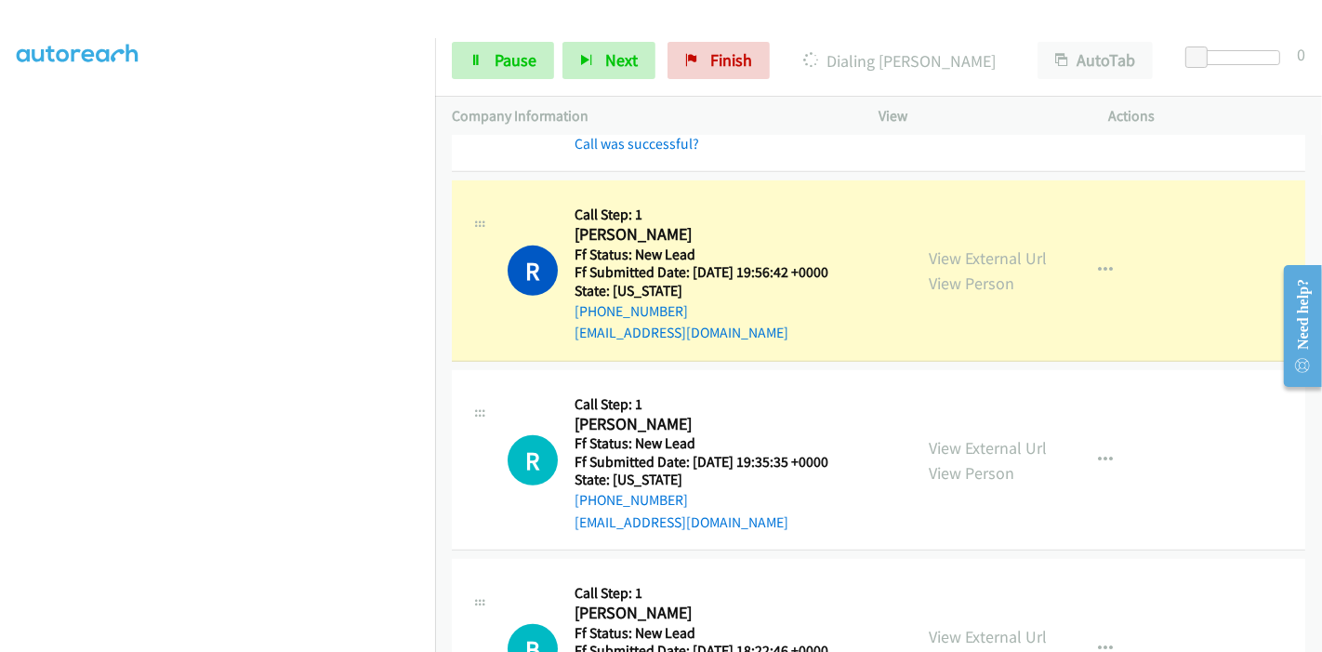
scroll to position [621, 0]
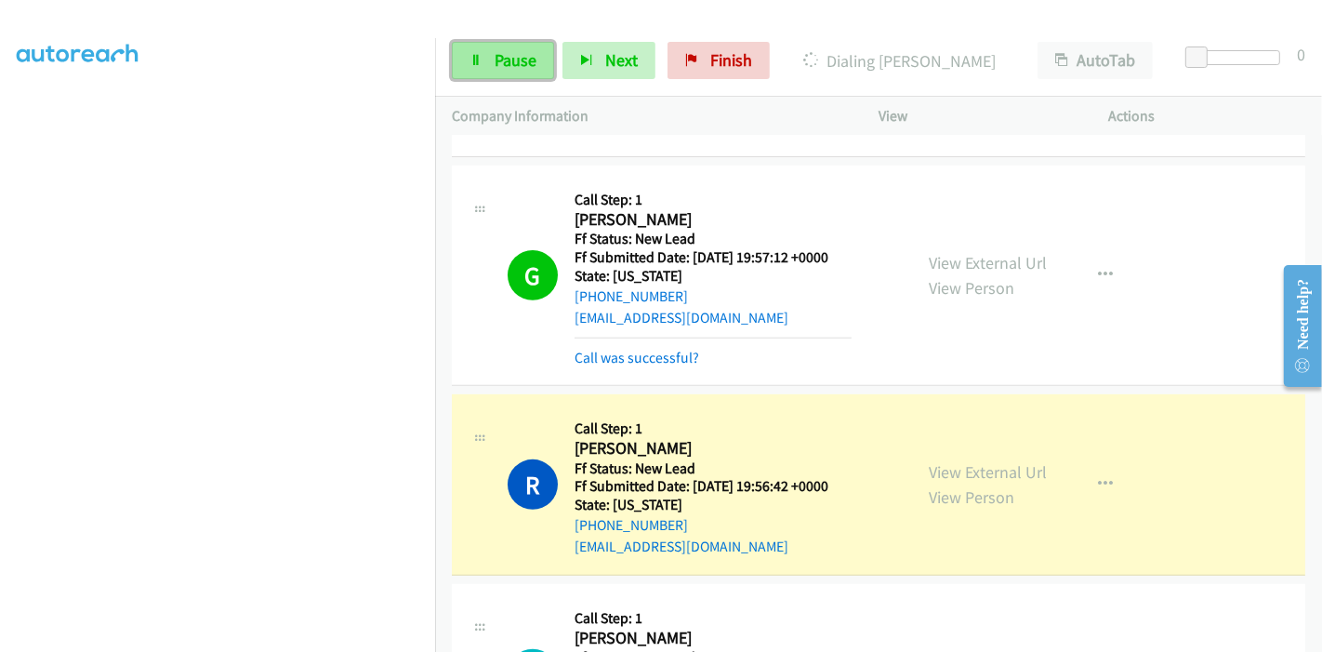
click at [471, 57] on icon at bounding box center [476, 61] width 13 height 13
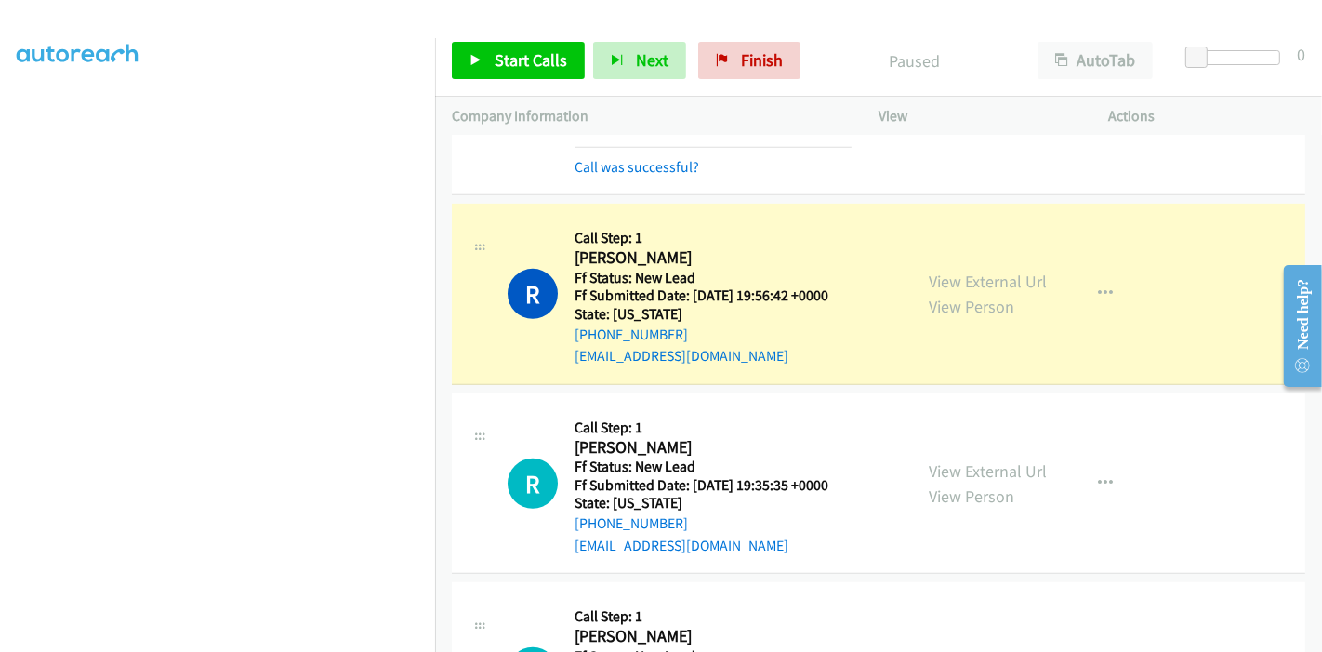
scroll to position [828, 0]
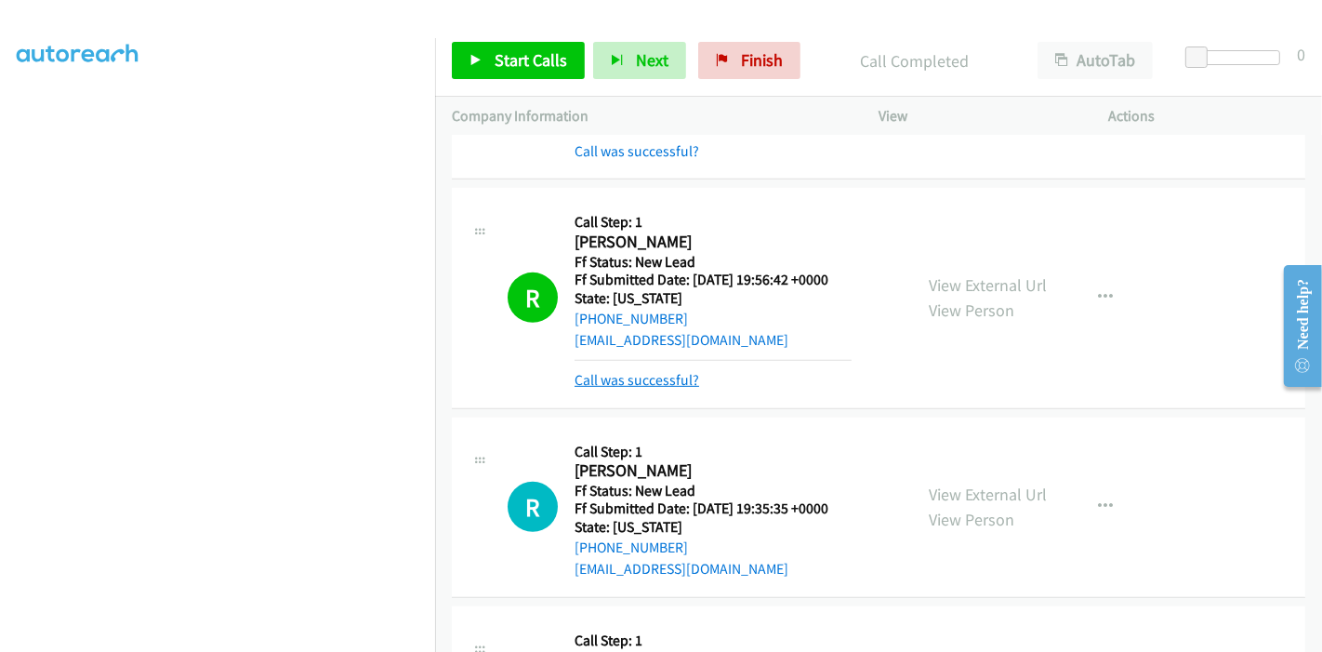
click at [647, 382] on link "Call was successful?" at bounding box center [637, 380] width 125 height 18
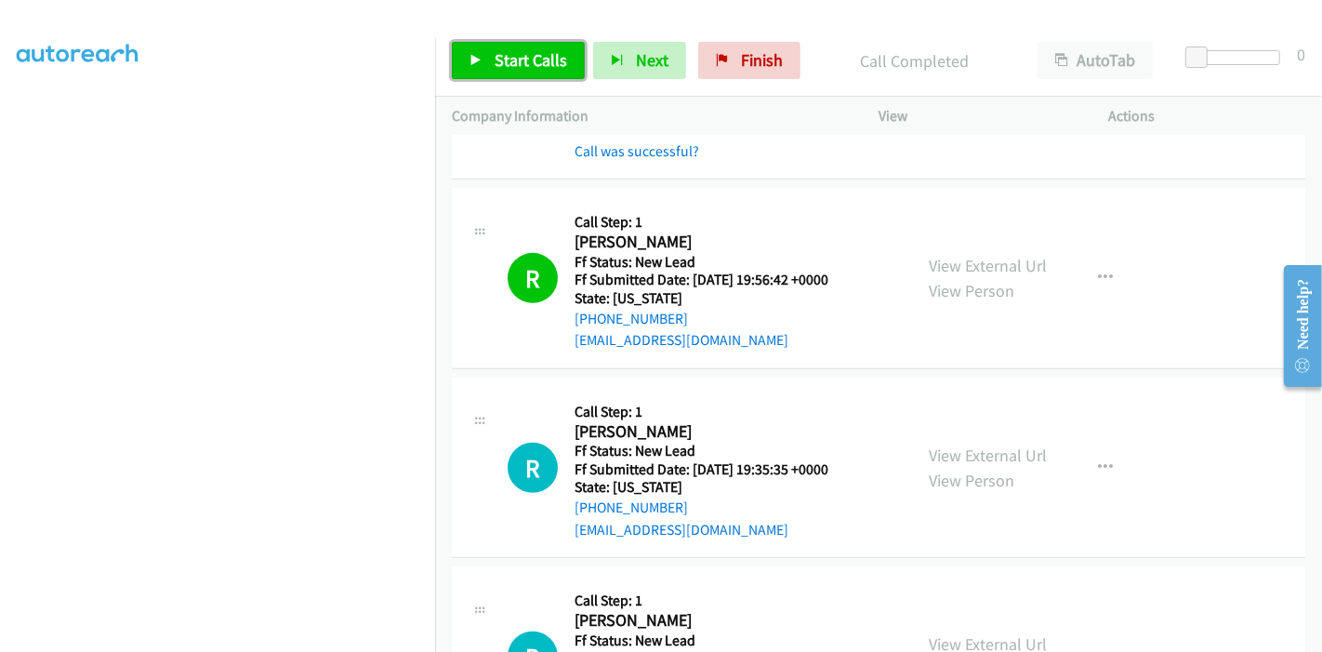
click at [521, 50] on span "Start Calls" at bounding box center [531, 59] width 73 height 21
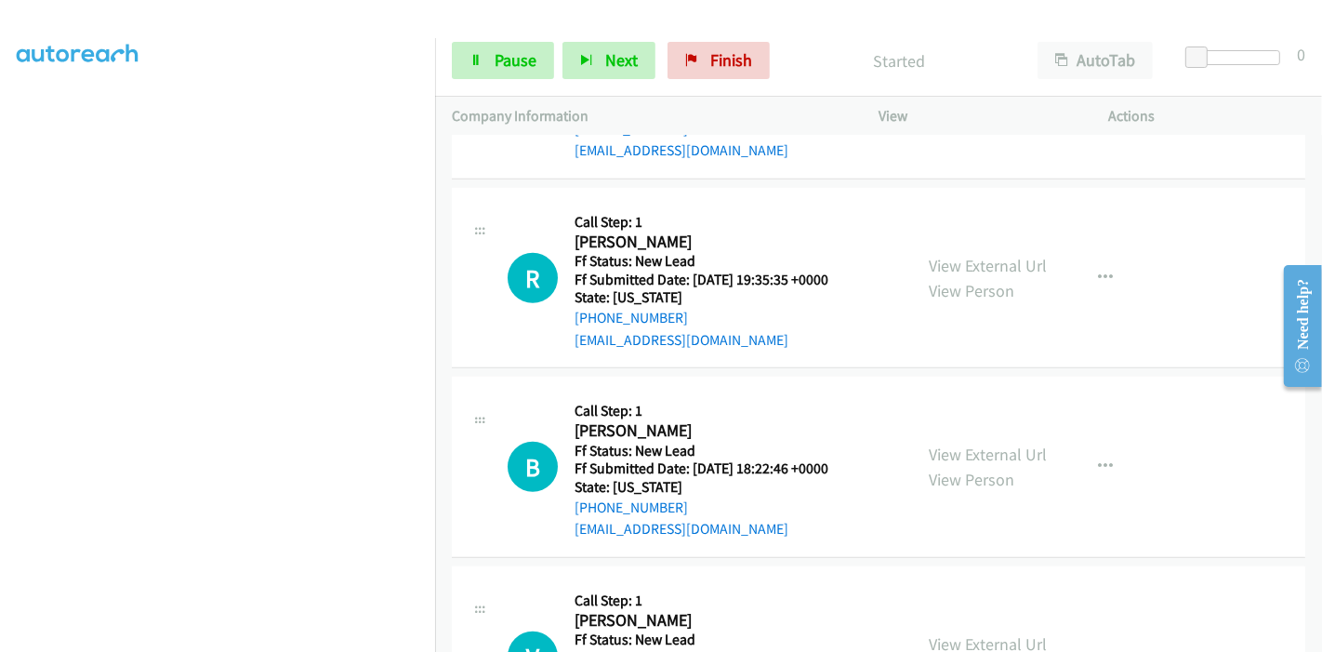
scroll to position [913, 0]
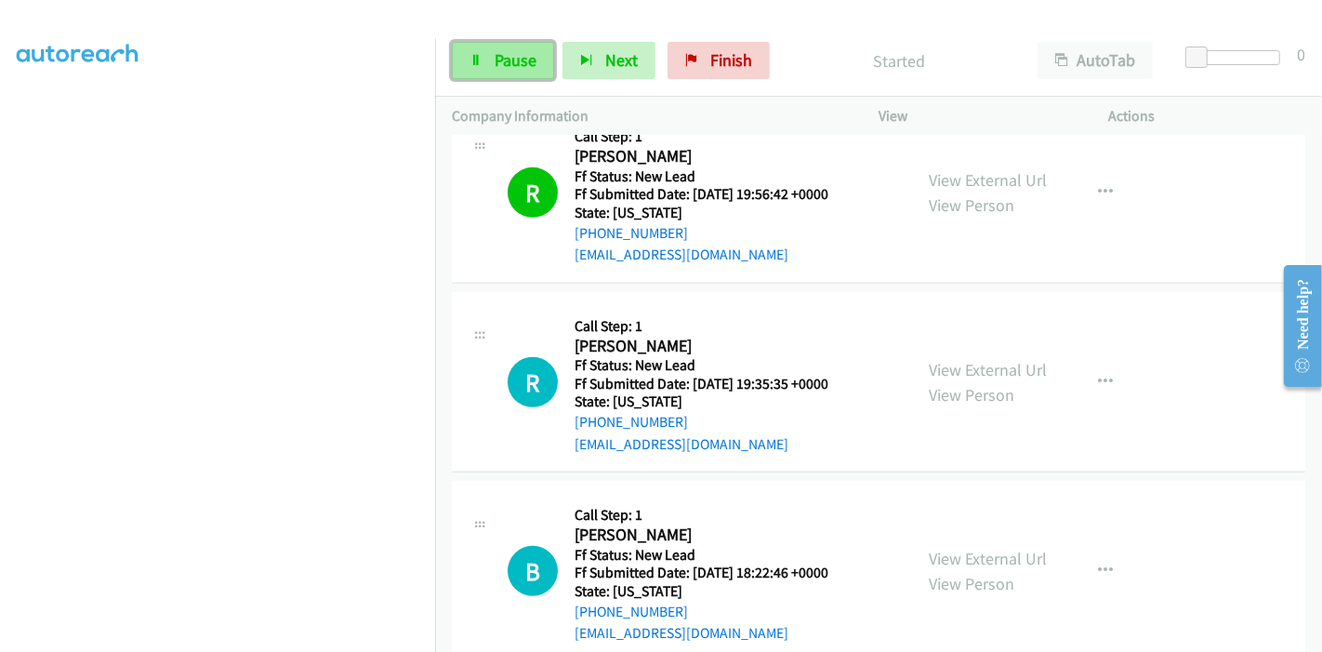
click at [497, 63] on span "Pause" at bounding box center [516, 59] width 42 height 21
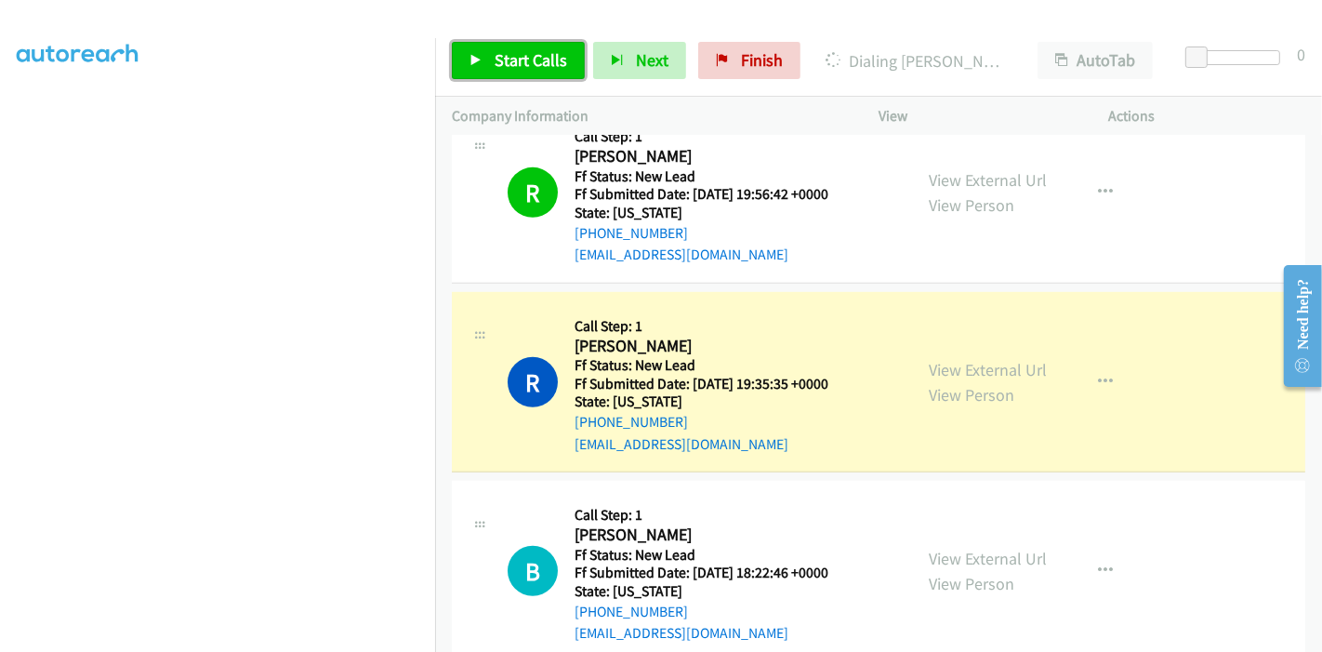
click at [485, 64] on link "Start Calls" at bounding box center [518, 60] width 133 height 37
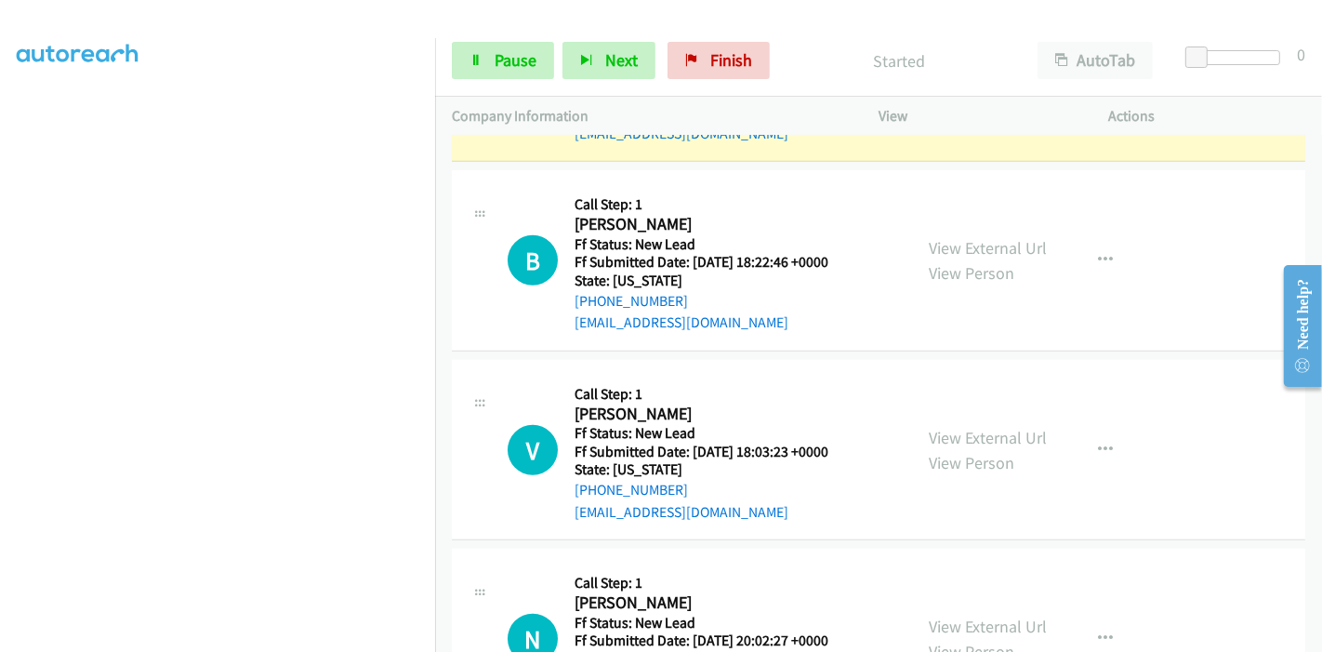
scroll to position [1327, 0]
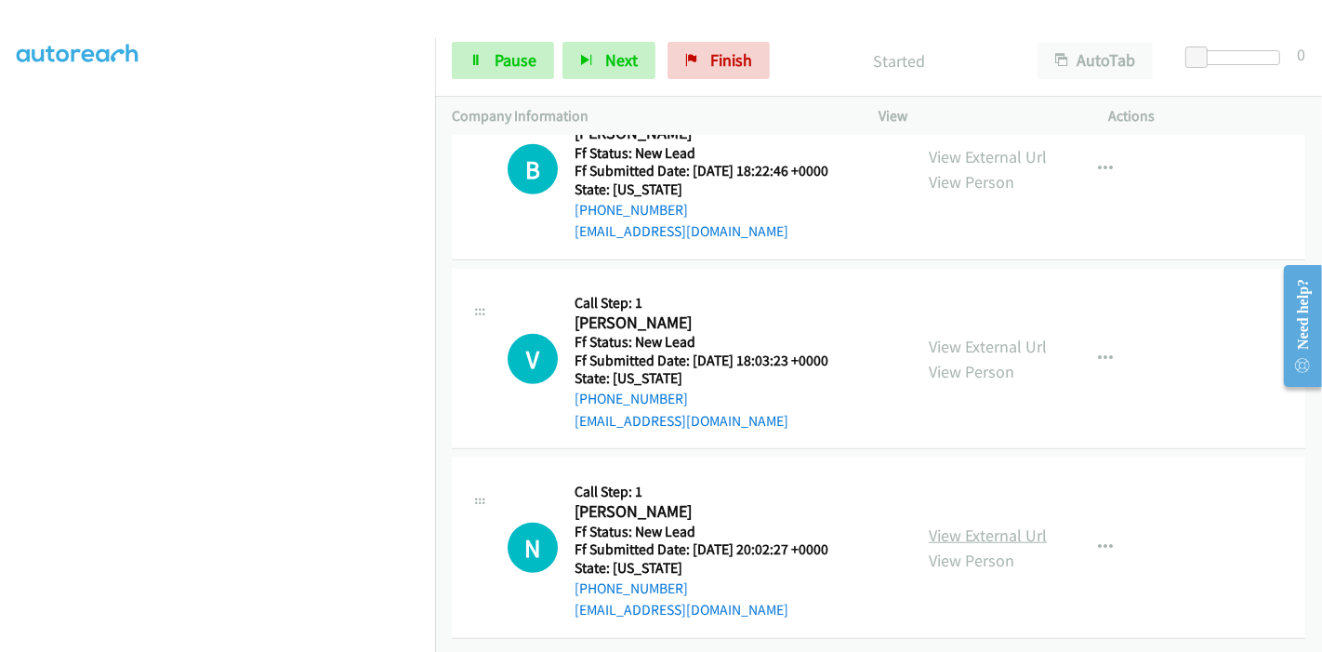
click at [935, 525] on link "View External Url" at bounding box center [988, 535] width 118 height 21
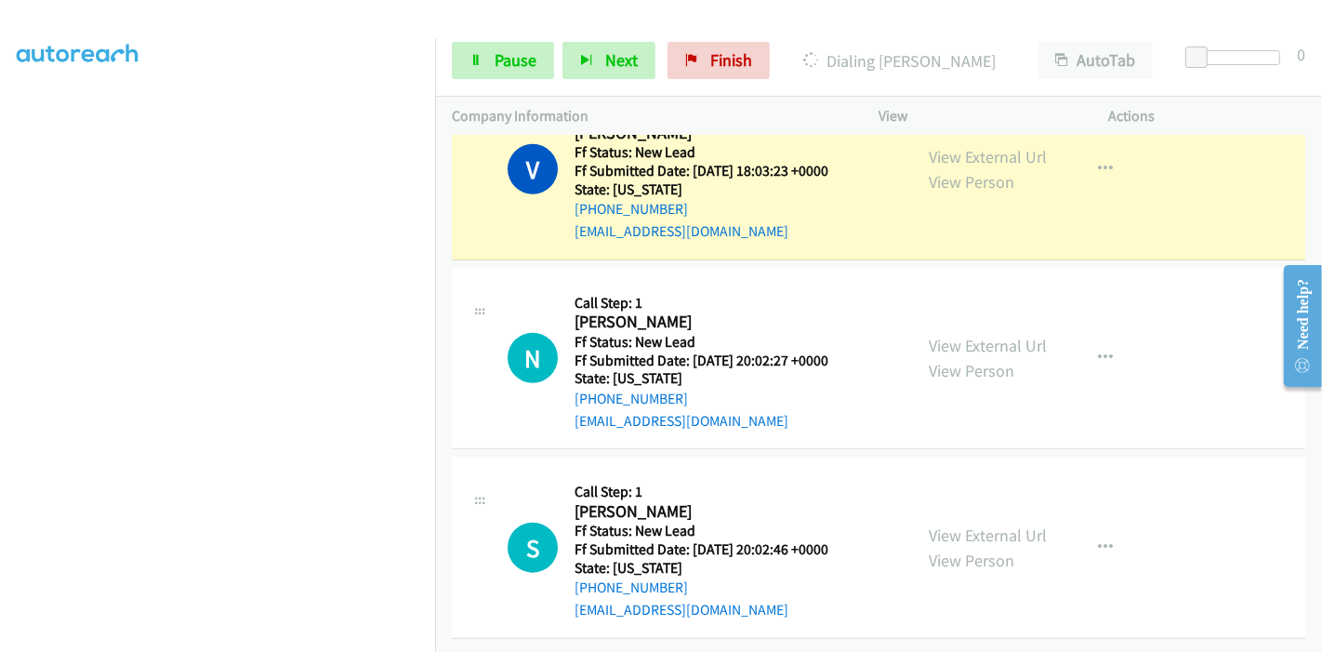
scroll to position [1594, 0]
click at [956, 525] on link "View External Url" at bounding box center [988, 535] width 118 height 21
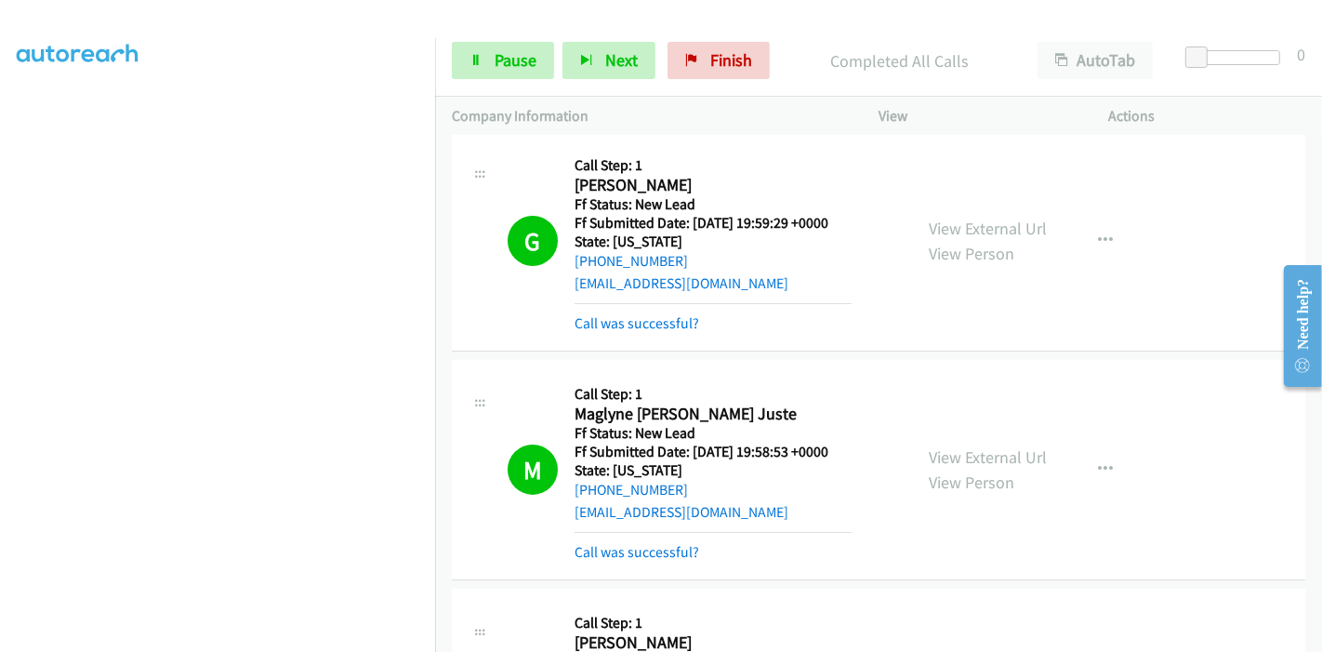
scroll to position [0, 0]
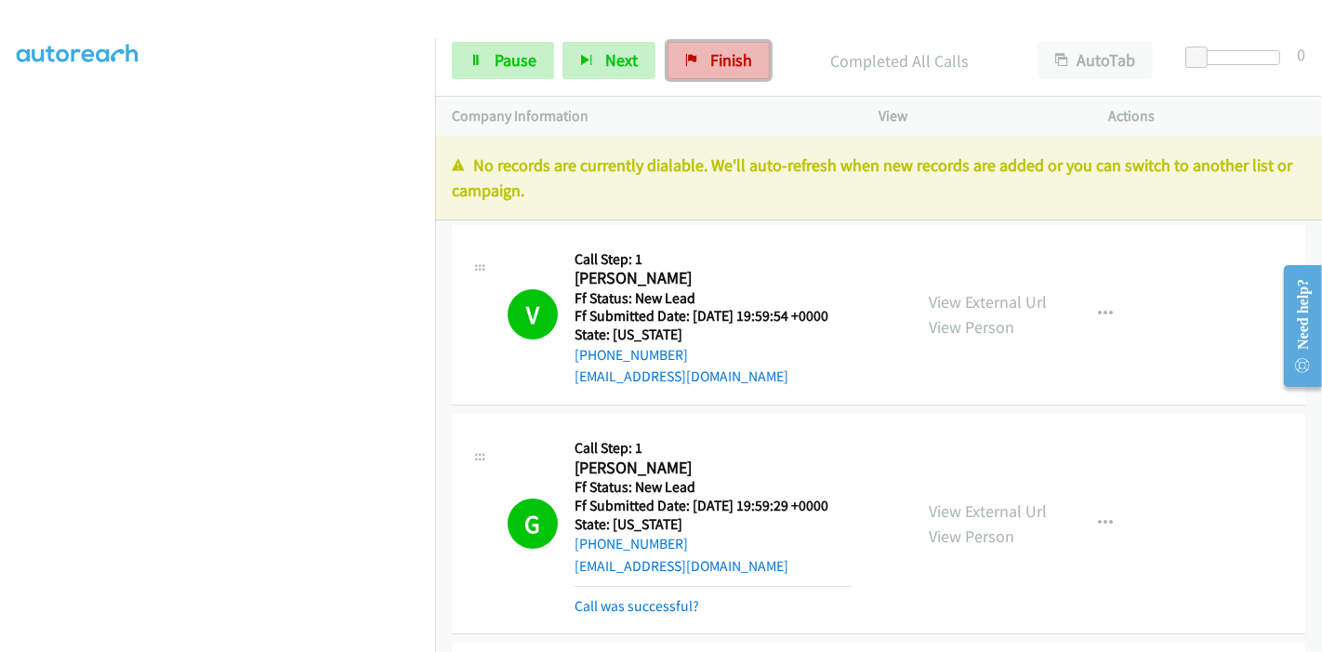
click at [736, 60] on span "Finish" at bounding box center [732, 59] width 42 height 21
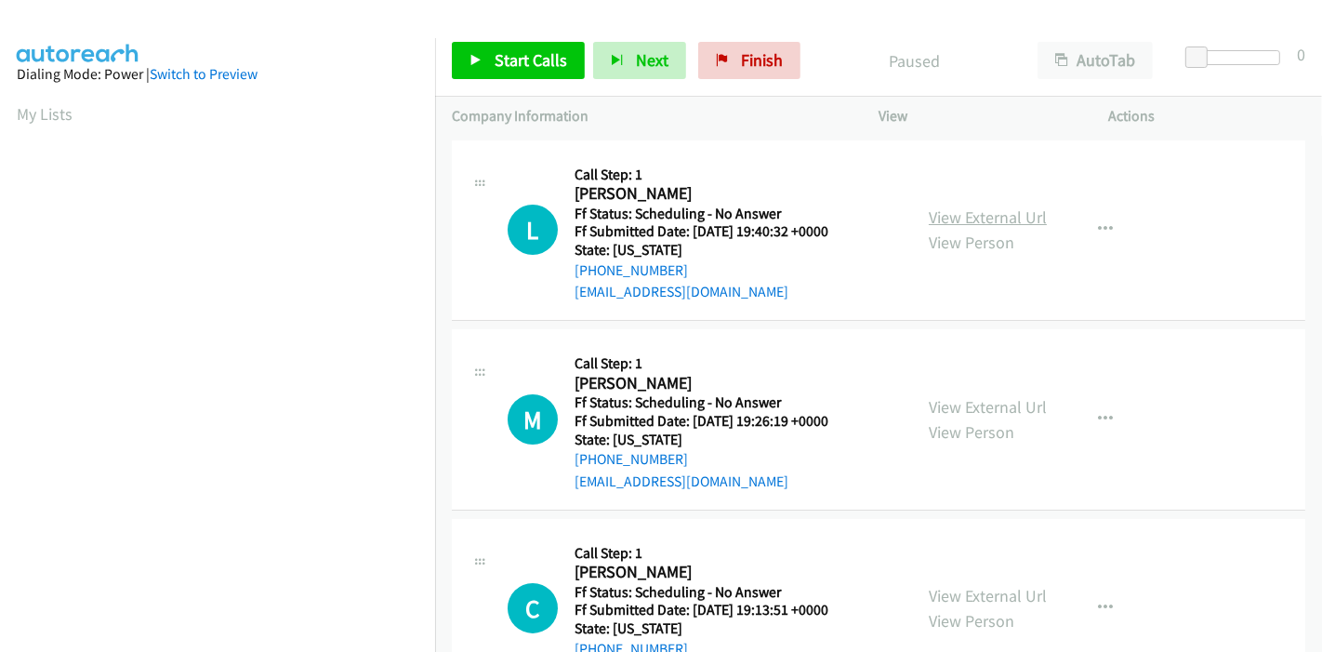
click at [980, 224] on link "View External Url" at bounding box center [988, 216] width 118 height 21
click at [970, 408] on link "View External Url" at bounding box center [988, 406] width 118 height 21
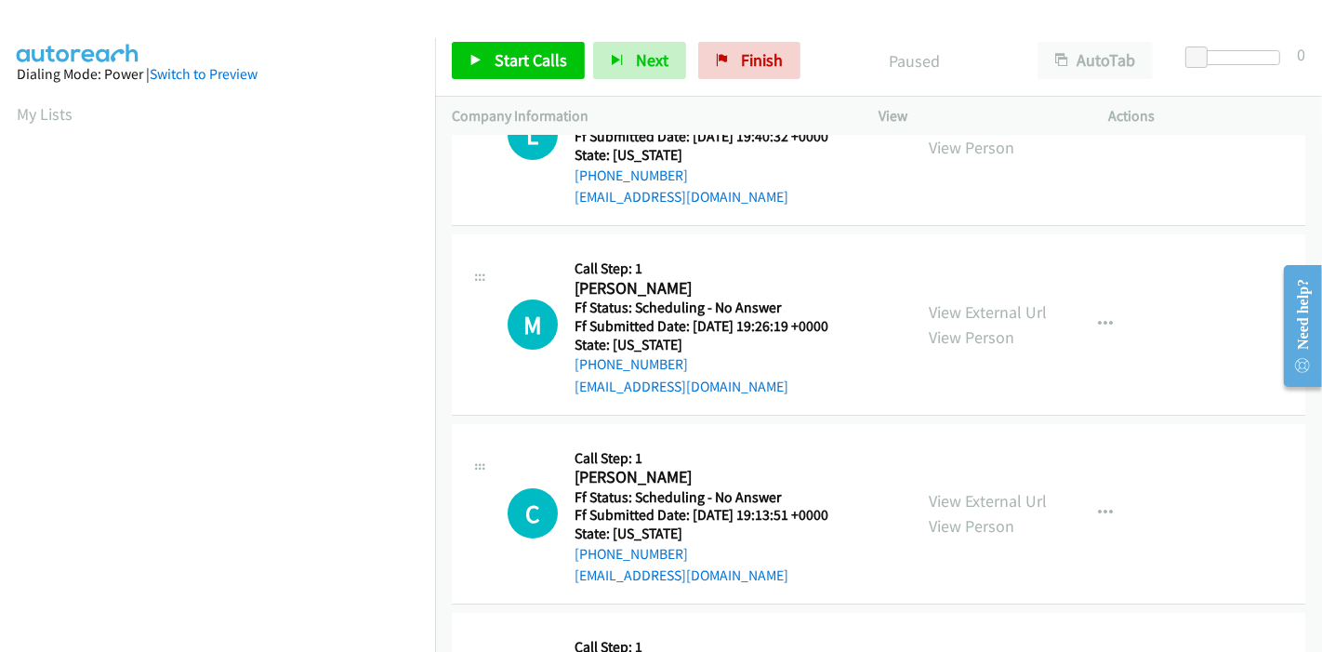
scroll to position [206, 0]
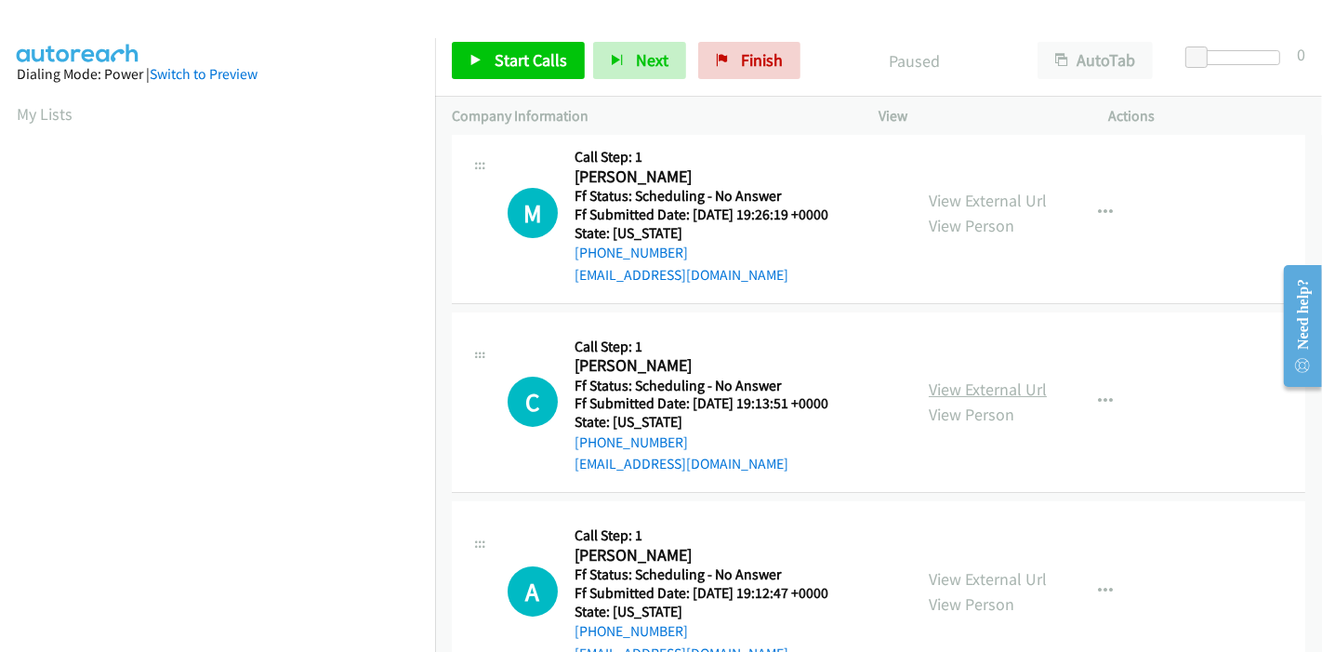
click at [946, 394] on link "View External Url" at bounding box center [988, 389] width 118 height 21
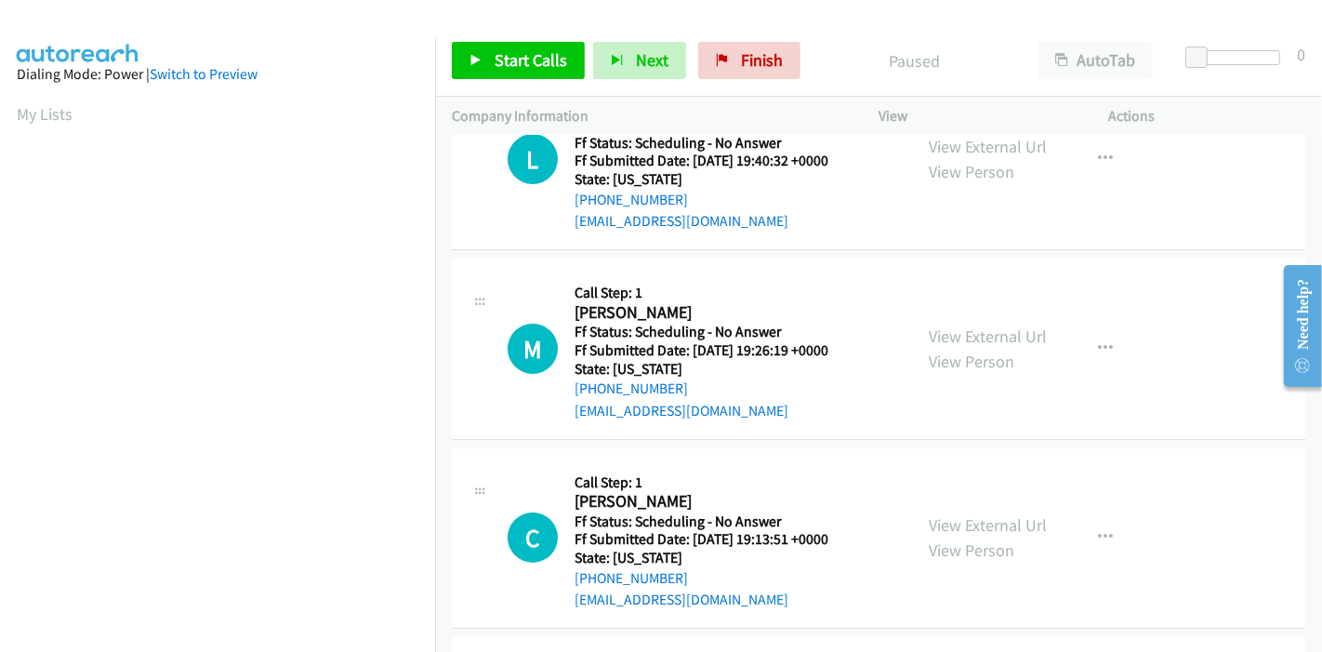
scroll to position [103, 0]
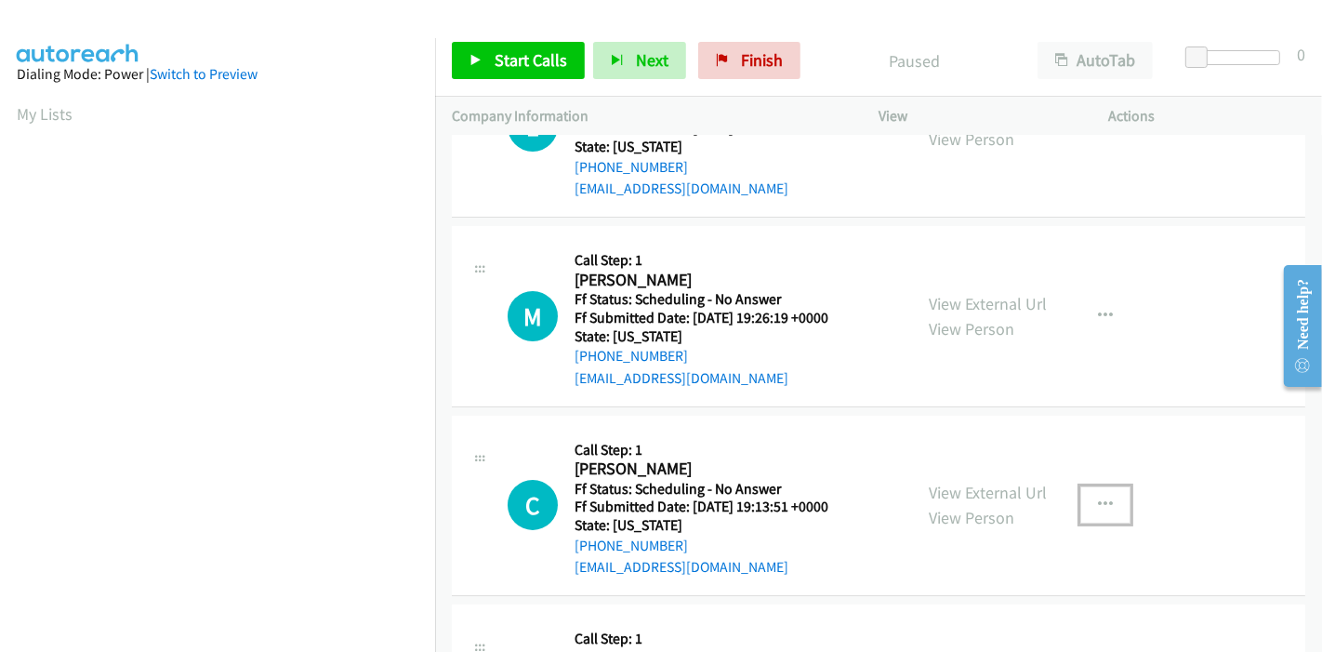
click at [1098, 509] on icon "button" at bounding box center [1105, 505] width 15 height 15
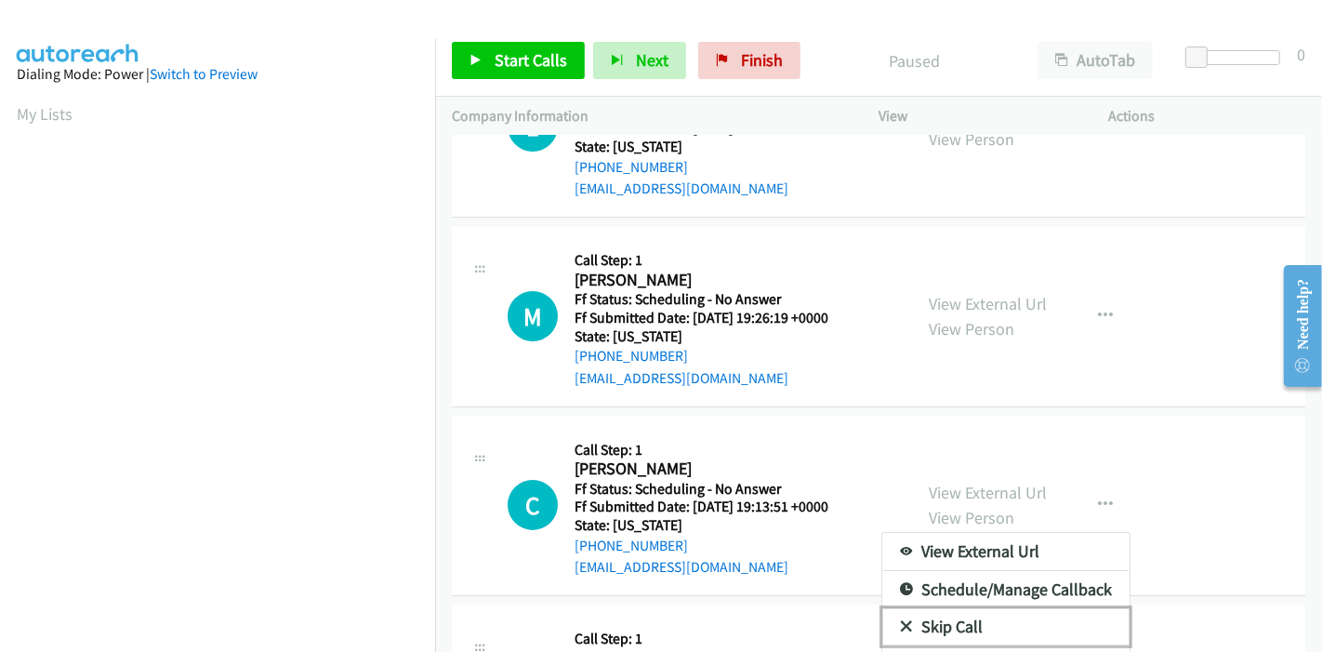
click at [949, 631] on link "Skip Call" at bounding box center [1006, 626] width 247 height 37
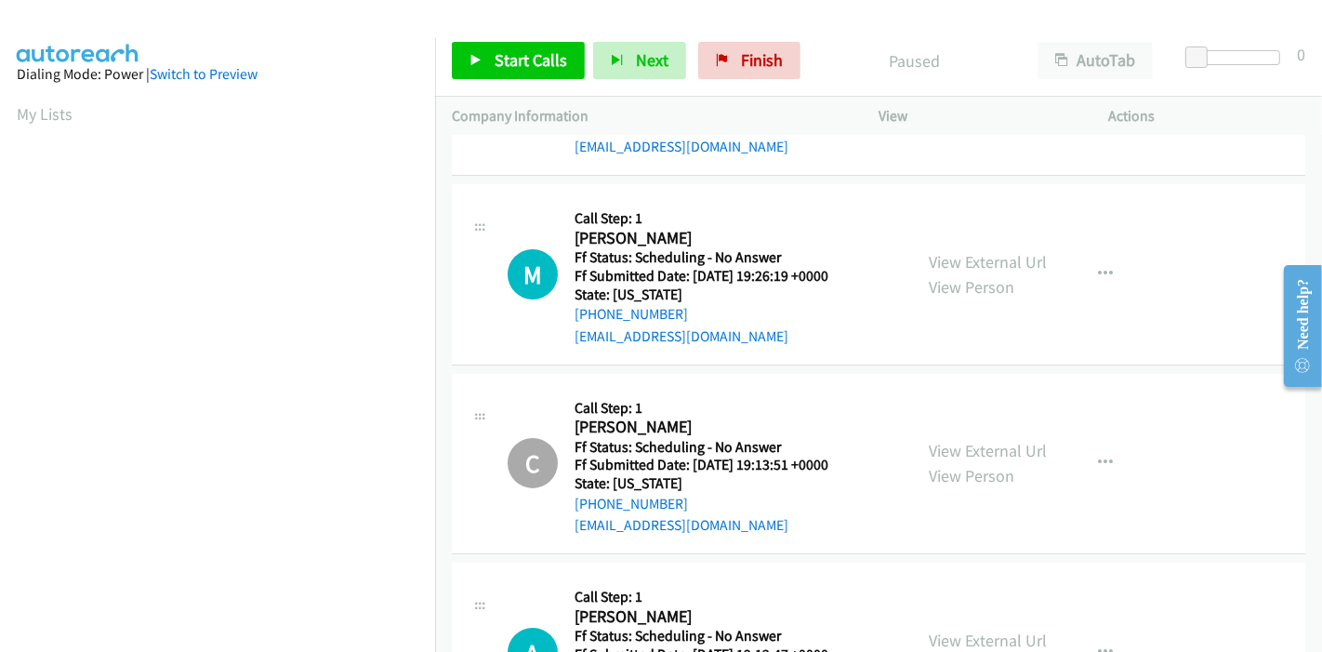
scroll to position [0, 0]
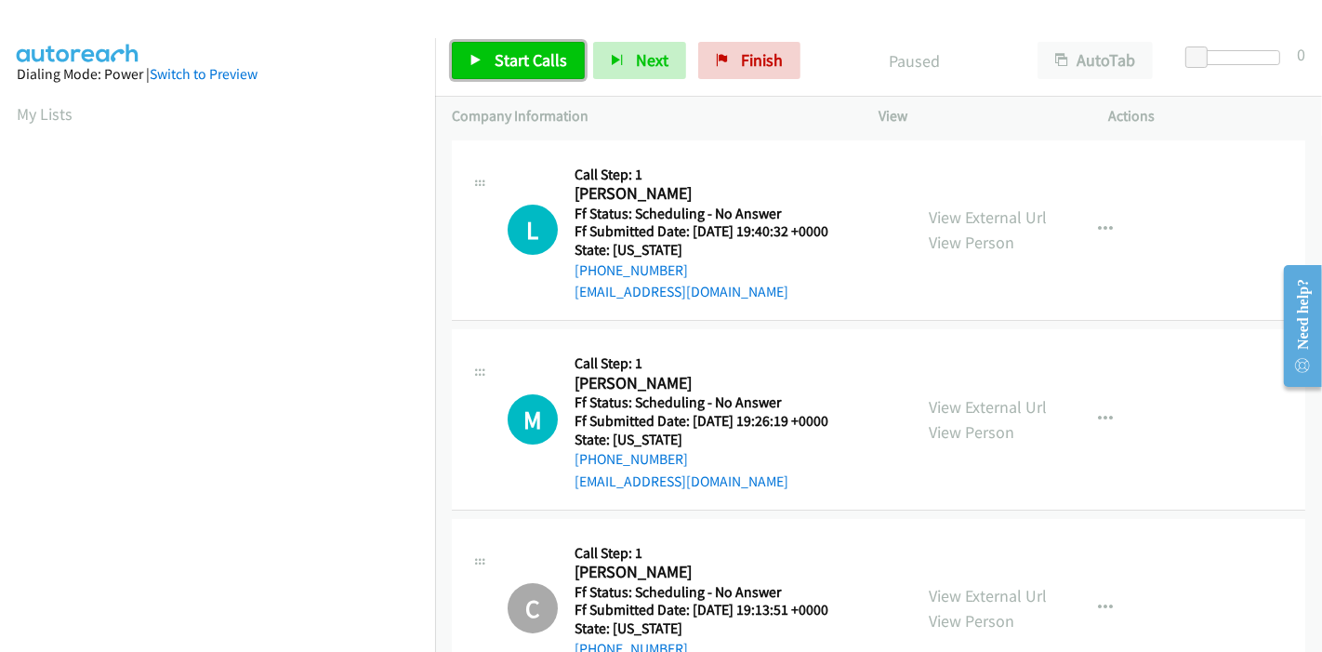
click at [506, 60] on span "Start Calls" at bounding box center [531, 59] width 73 height 21
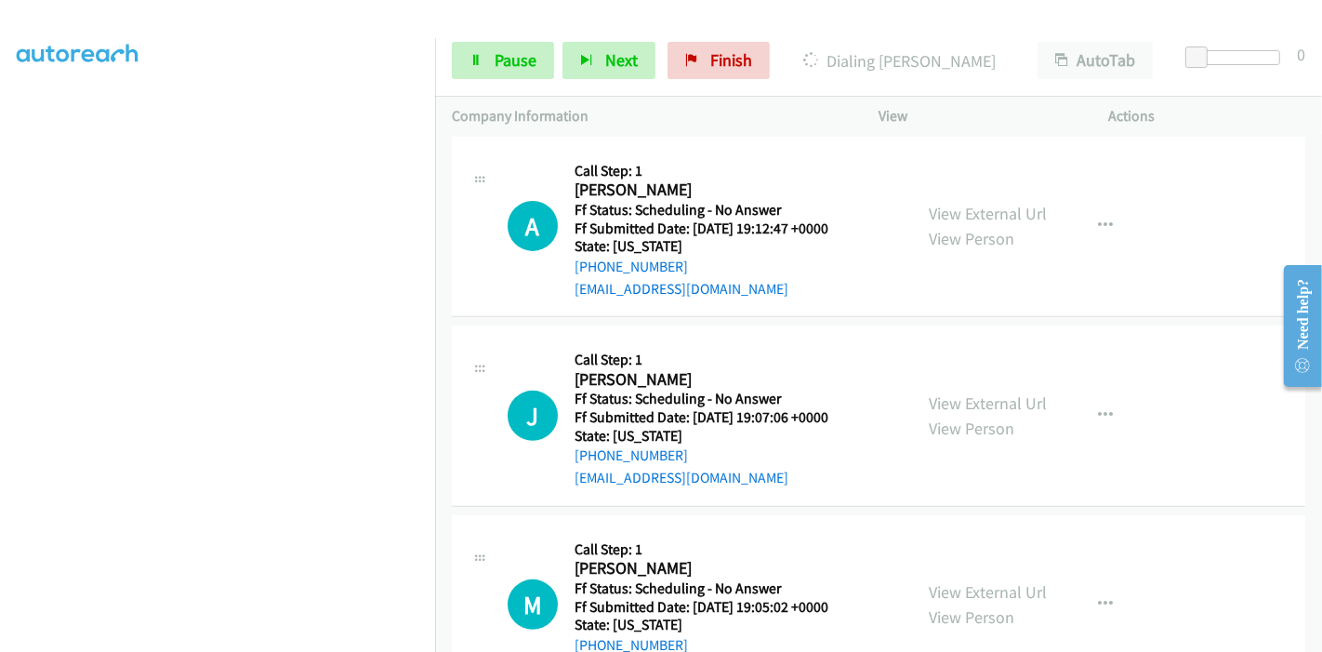
scroll to position [619, 0]
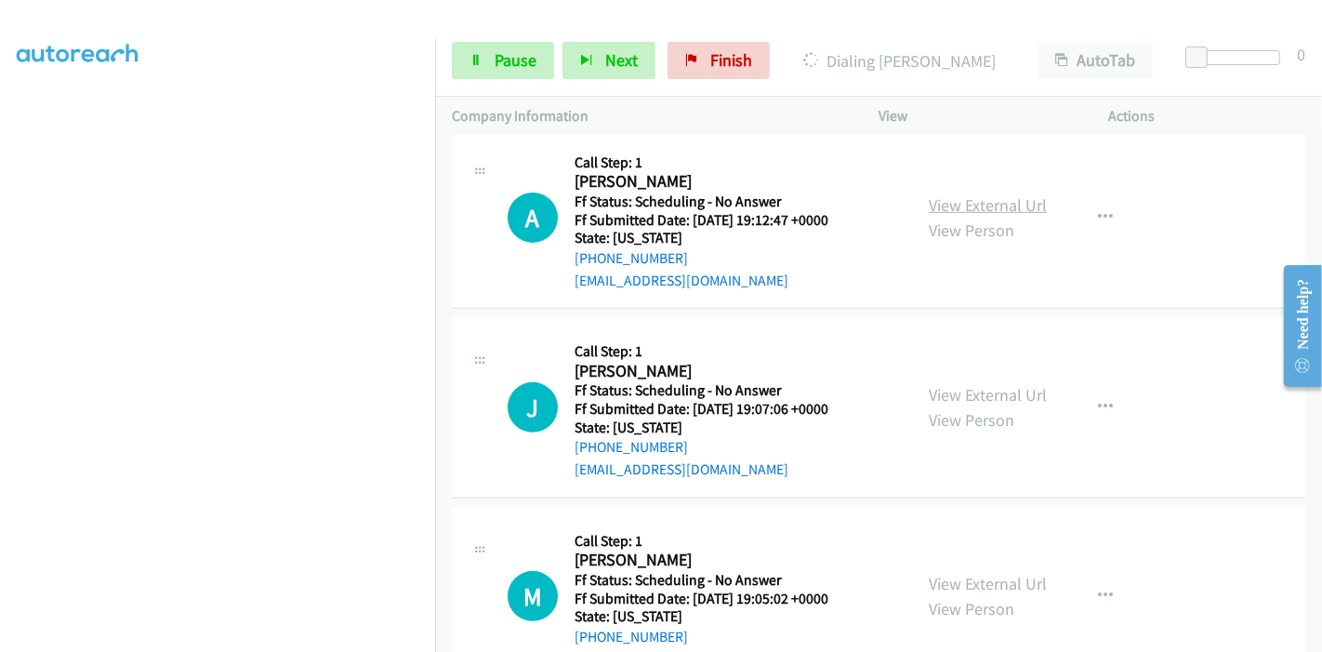
click at [991, 203] on link "View External Url" at bounding box center [988, 204] width 118 height 21
click at [953, 384] on link "View External Url" at bounding box center [988, 394] width 118 height 21
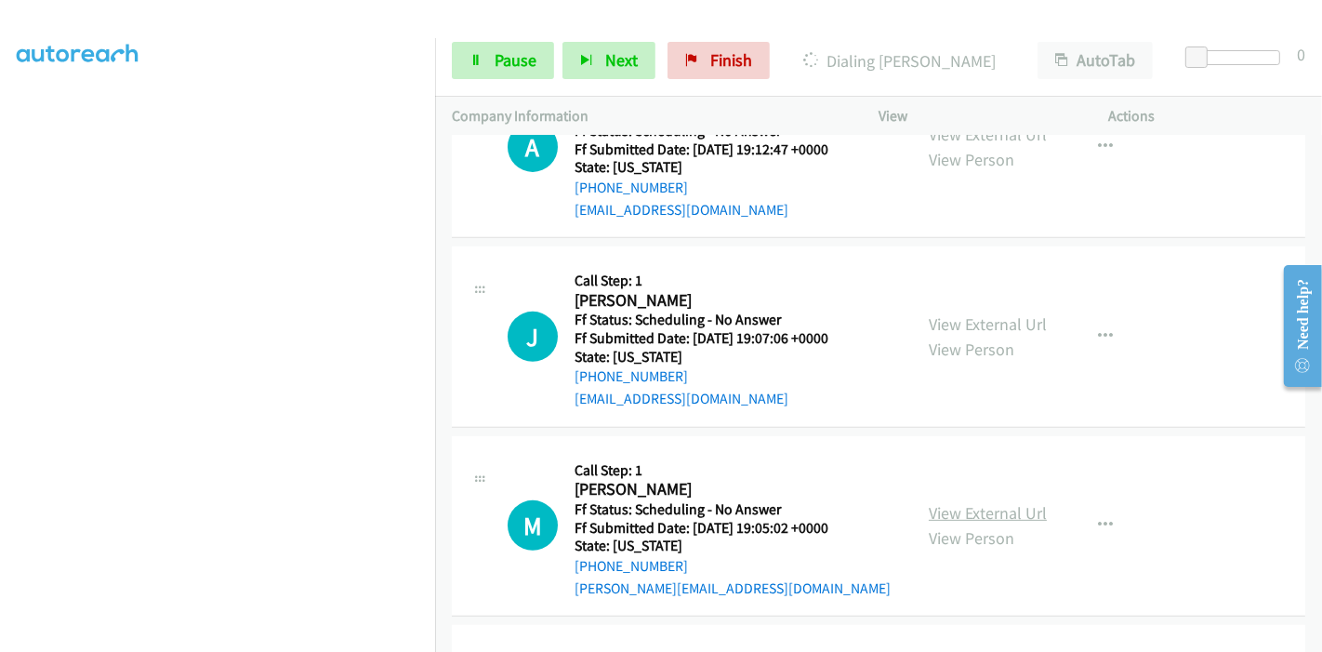
scroll to position [723, 0]
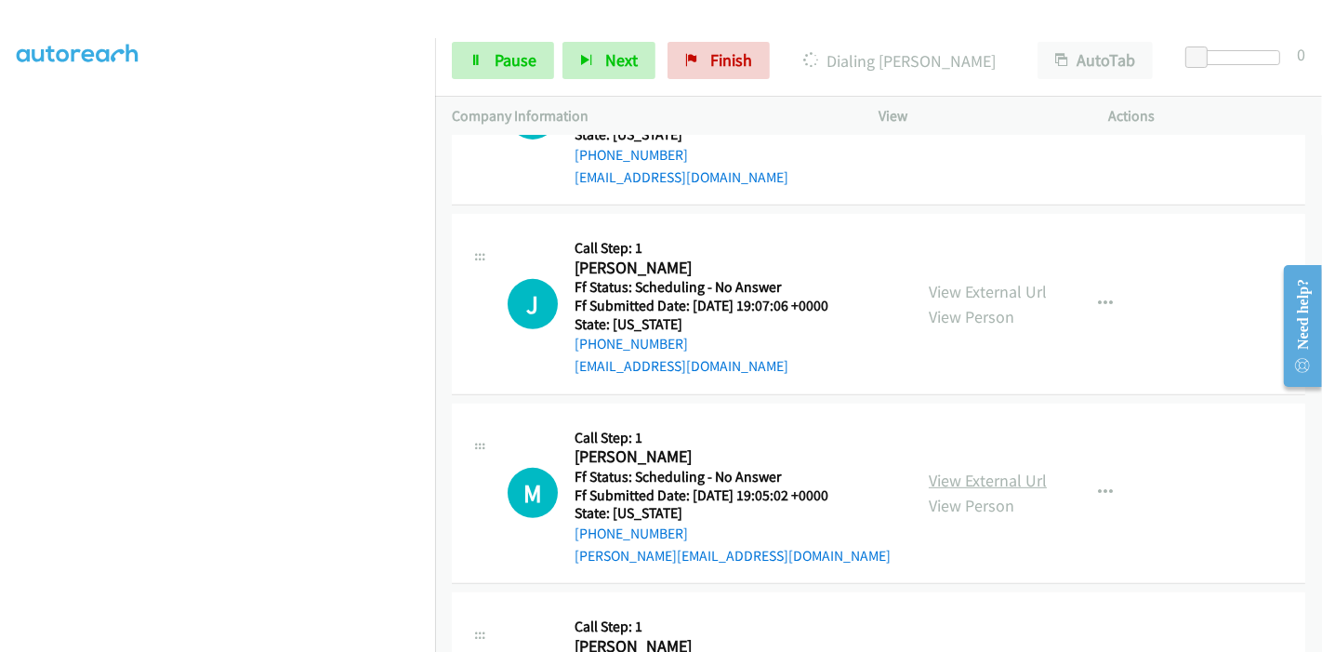
click at [974, 476] on link "View External Url" at bounding box center [988, 480] width 118 height 21
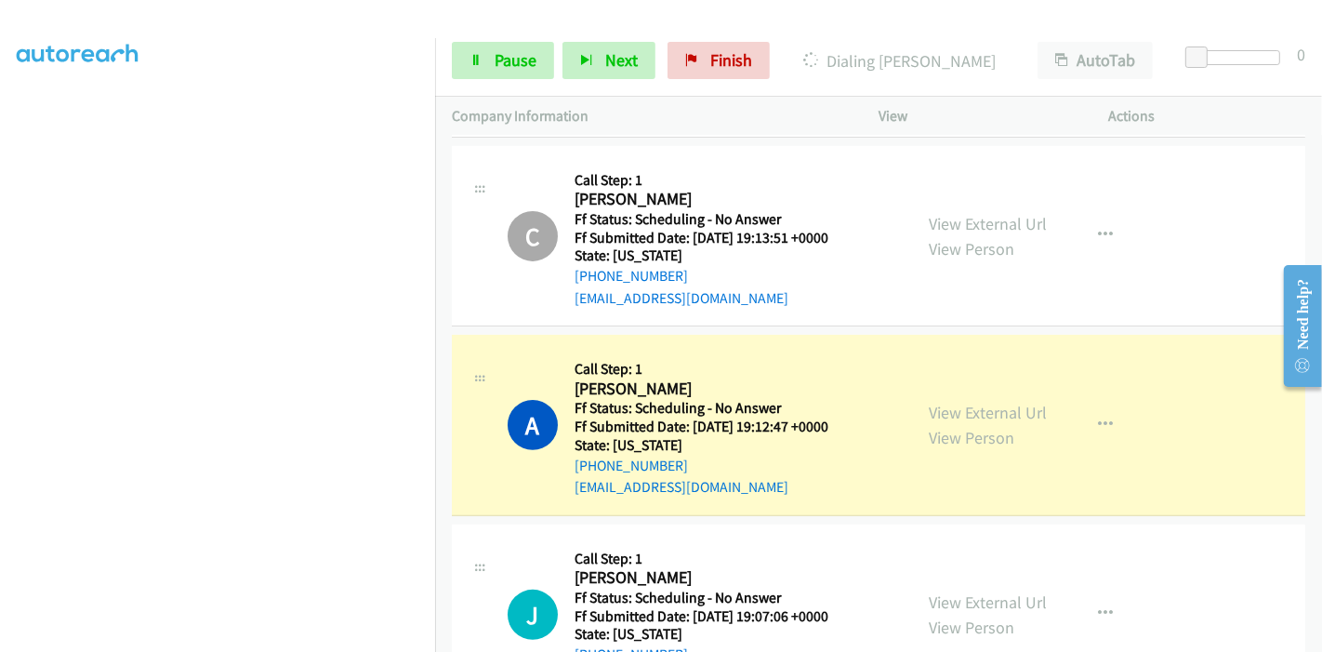
scroll to position [658, 0]
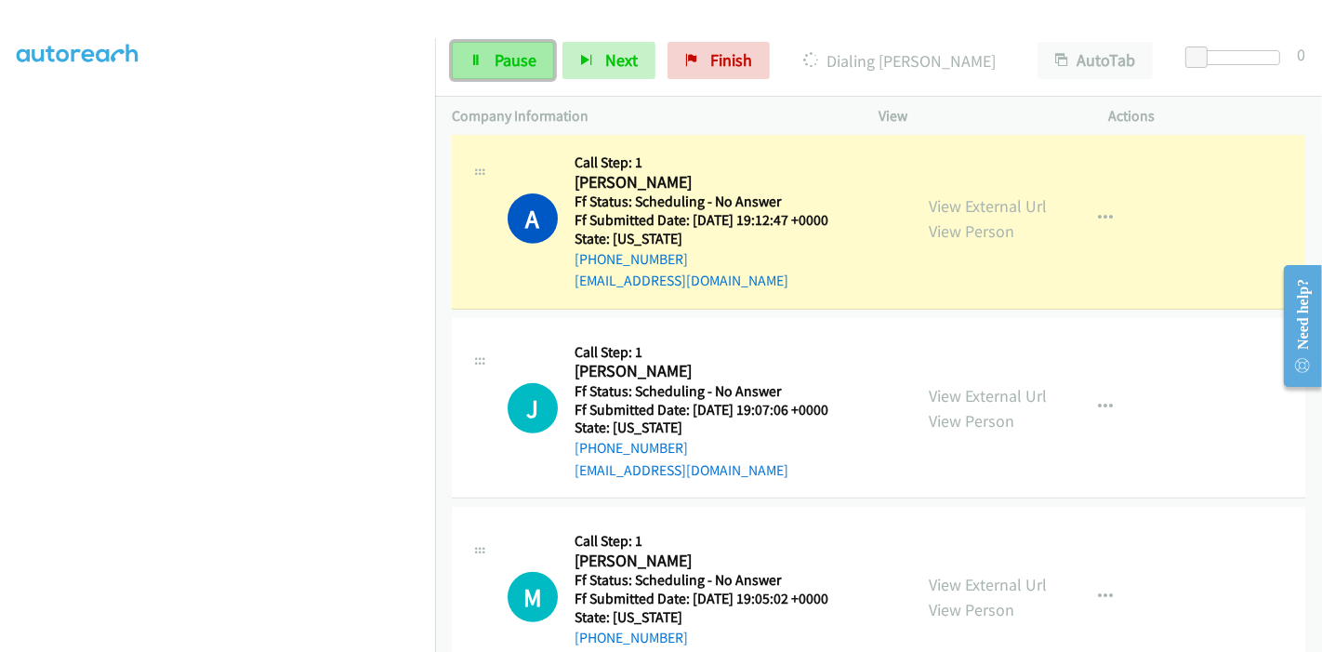
click at [482, 65] on link "Pause" at bounding box center [503, 60] width 102 height 37
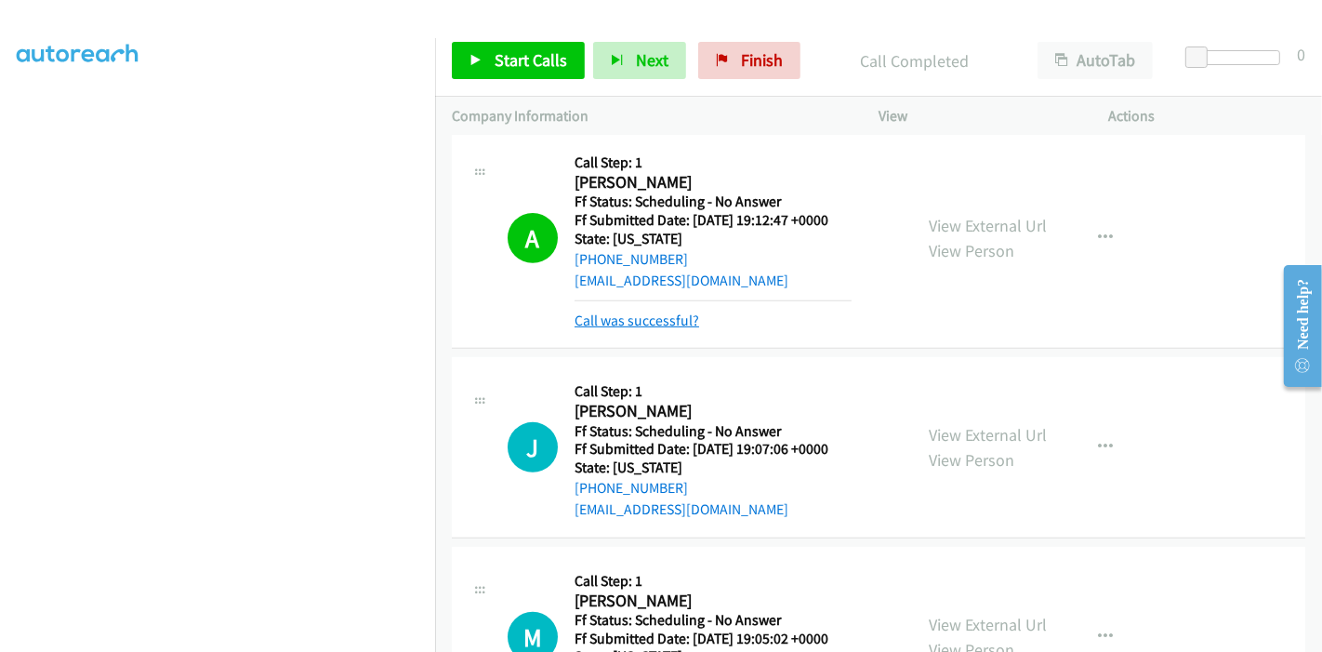
click at [656, 319] on link "Call was successful?" at bounding box center [637, 321] width 125 height 18
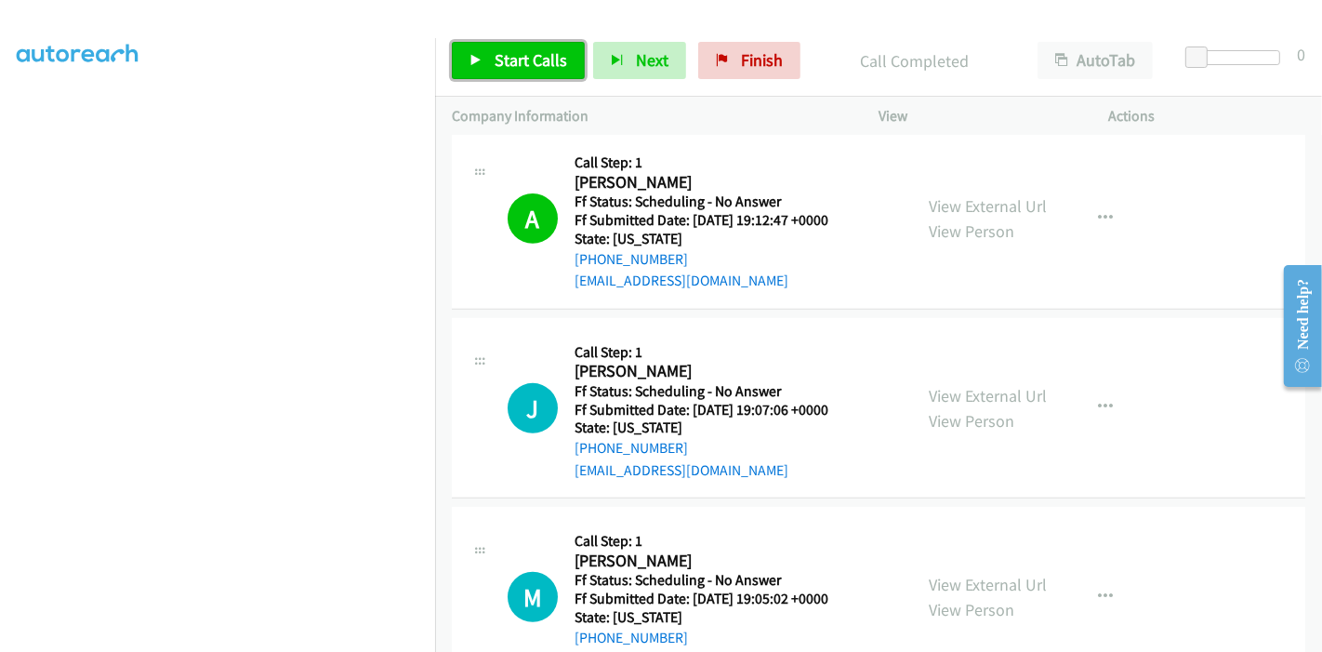
click at [512, 57] on span "Start Calls" at bounding box center [531, 59] width 73 height 21
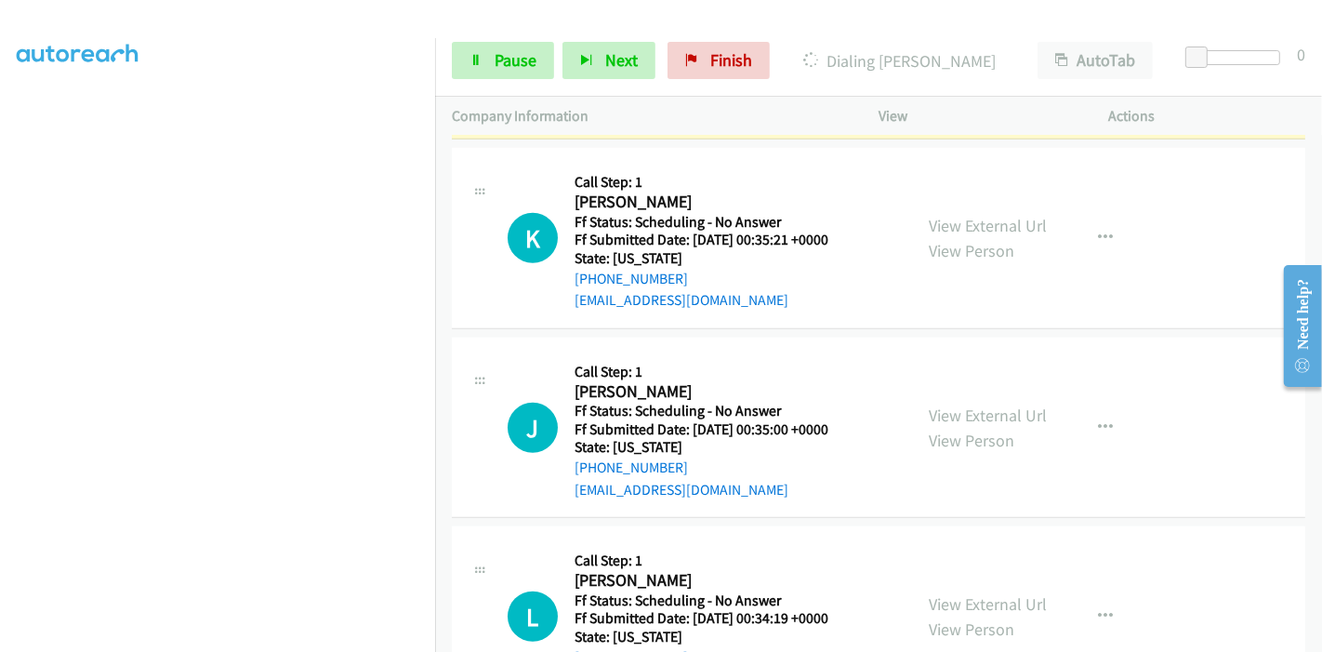
scroll to position [1279, 0]
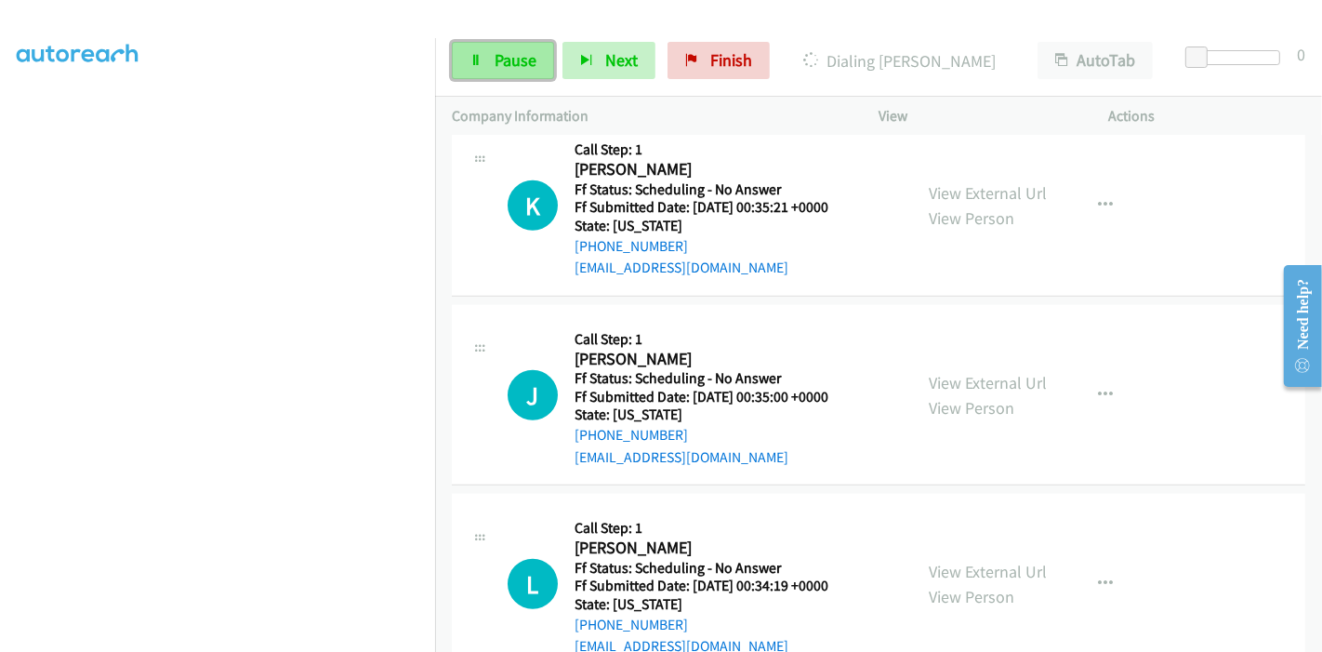
click at [459, 56] on link "Pause" at bounding box center [503, 60] width 102 height 37
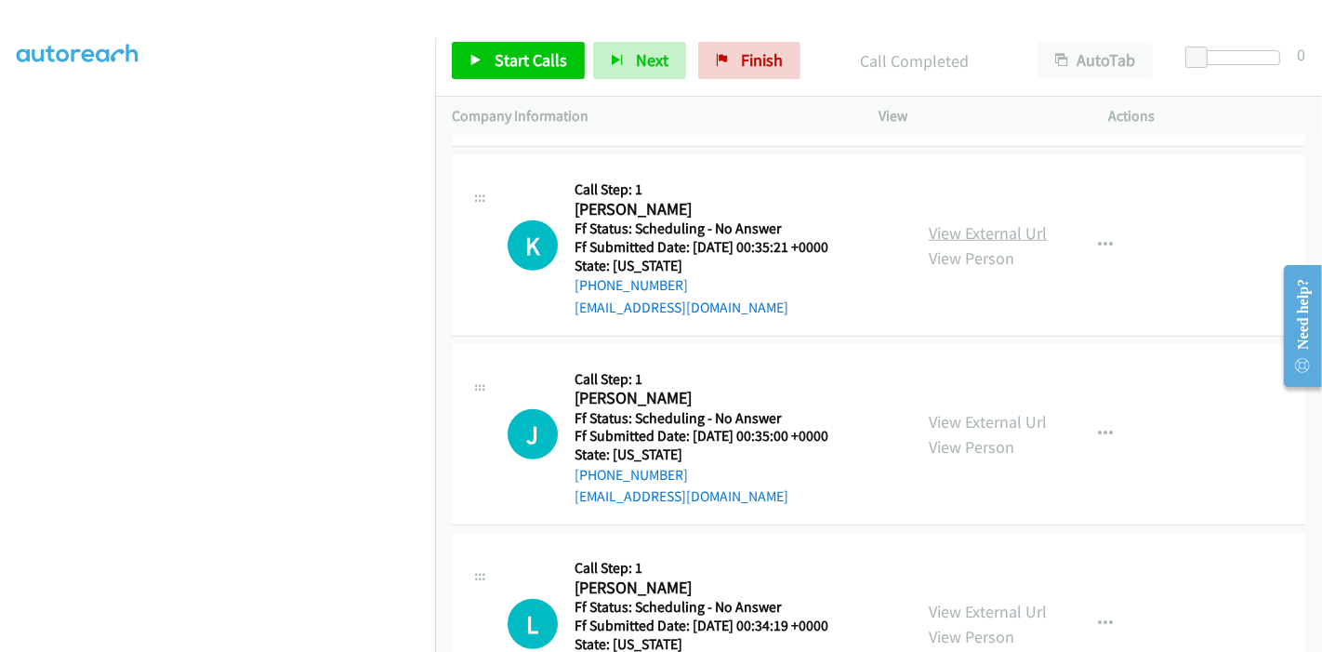
click at [966, 230] on link "View External Url" at bounding box center [988, 232] width 118 height 21
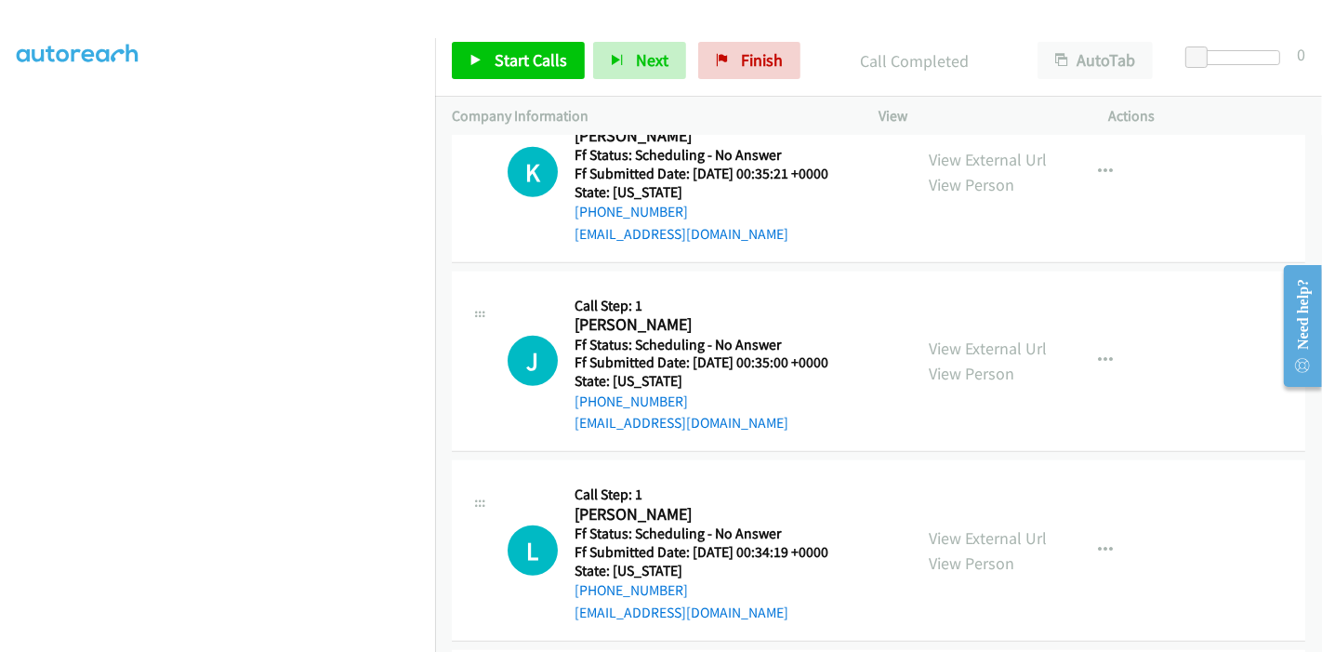
scroll to position [1382, 0]
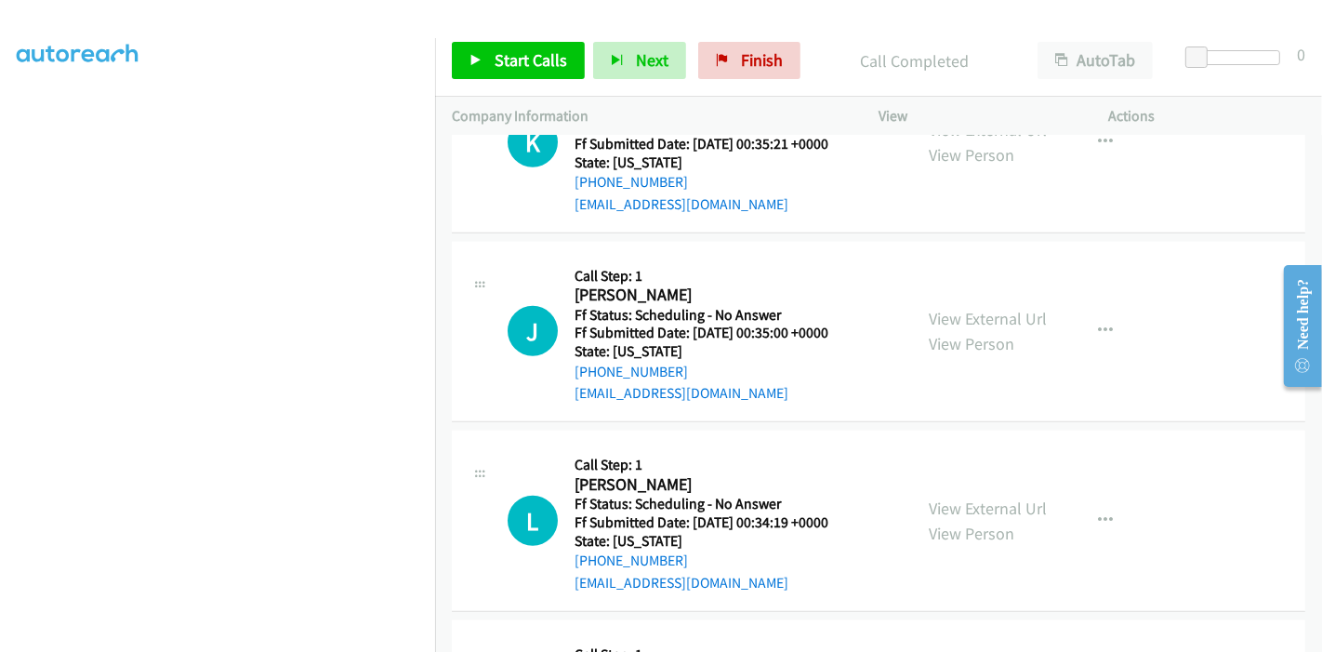
click at [982, 306] on div "View External Url View Person" at bounding box center [988, 331] width 118 height 50
click at [979, 314] on link "View External Url" at bounding box center [988, 318] width 118 height 21
click at [986, 510] on link "View External Url" at bounding box center [988, 508] width 118 height 21
click at [521, 26] on div "Start Calls Pause Next Finish Call Completed AutoTab AutoTab 0" at bounding box center [878, 61] width 887 height 72
click at [499, 60] on span "Start Calls" at bounding box center [531, 59] width 73 height 21
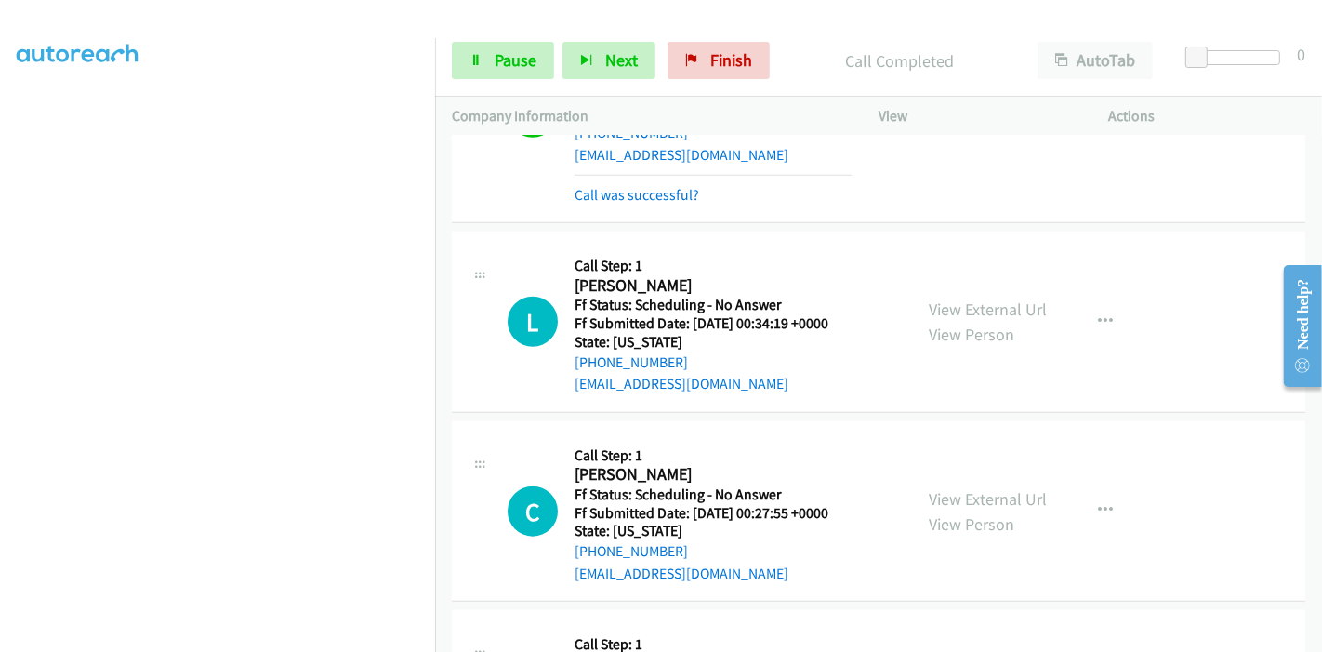
scroll to position [1693, 0]
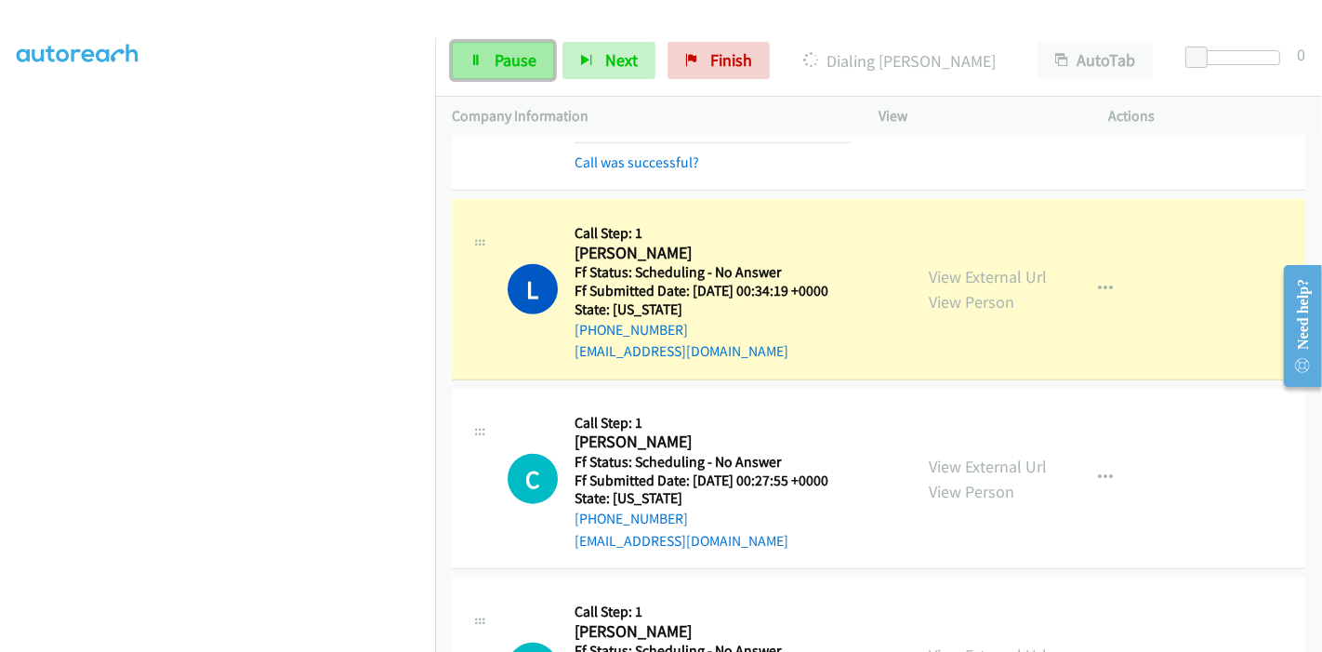
click at [523, 64] on span "Pause" at bounding box center [516, 59] width 42 height 21
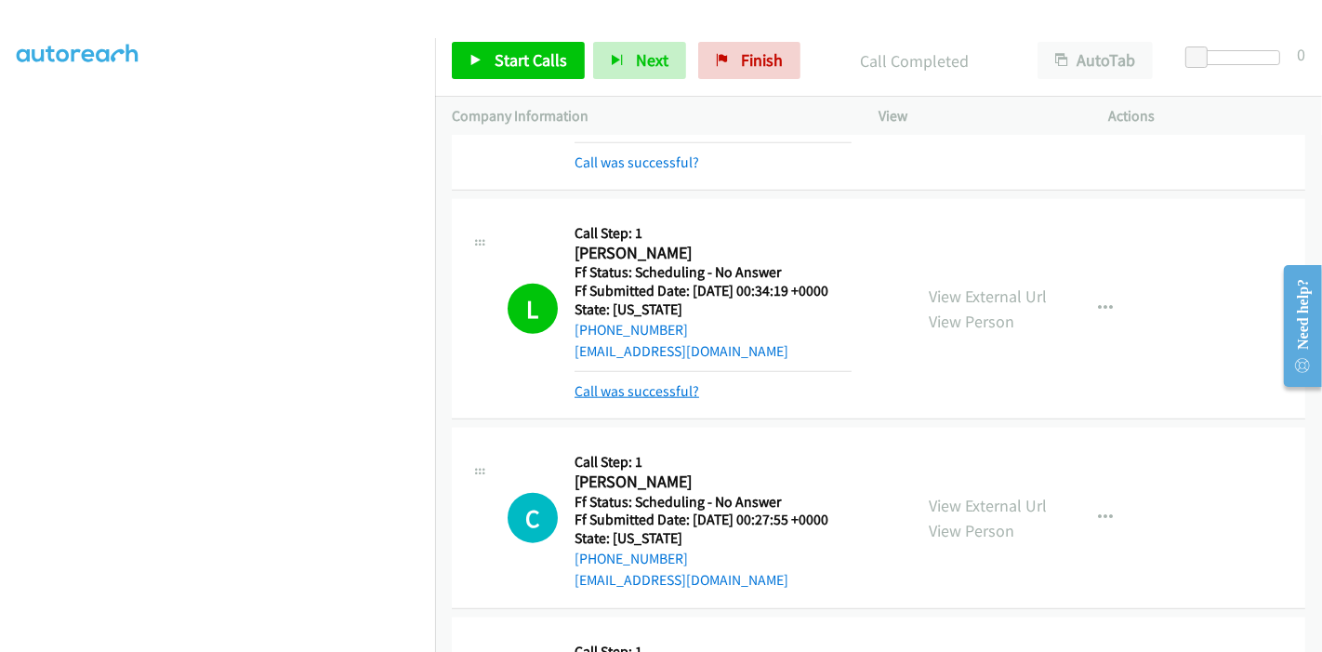
click at [672, 387] on link "Call was successful?" at bounding box center [637, 391] width 125 height 18
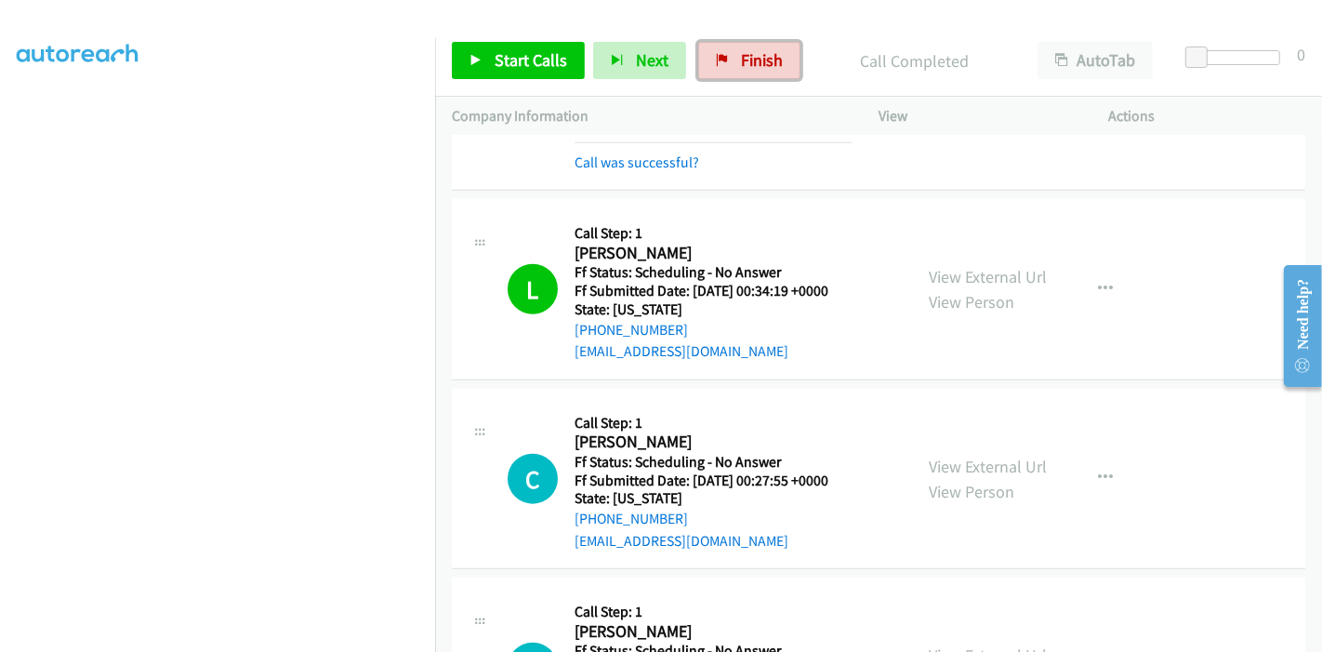
drag, startPoint x: 754, startPoint y: 70, endPoint x: 739, endPoint y: 78, distance: 17.1
click at [754, 70] on span "Finish" at bounding box center [762, 59] width 42 height 21
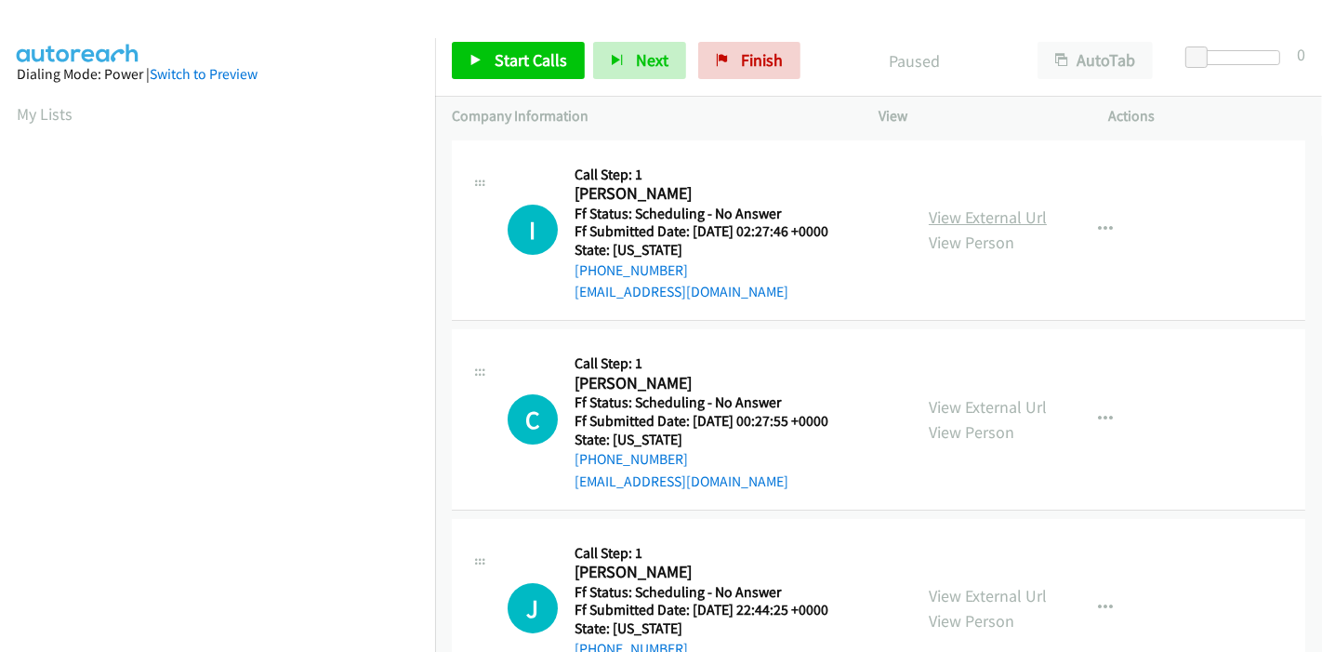
click at [996, 220] on link "View External Url" at bounding box center [988, 216] width 118 height 21
click at [947, 405] on link "View External Url" at bounding box center [988, 406] width 118 height 21
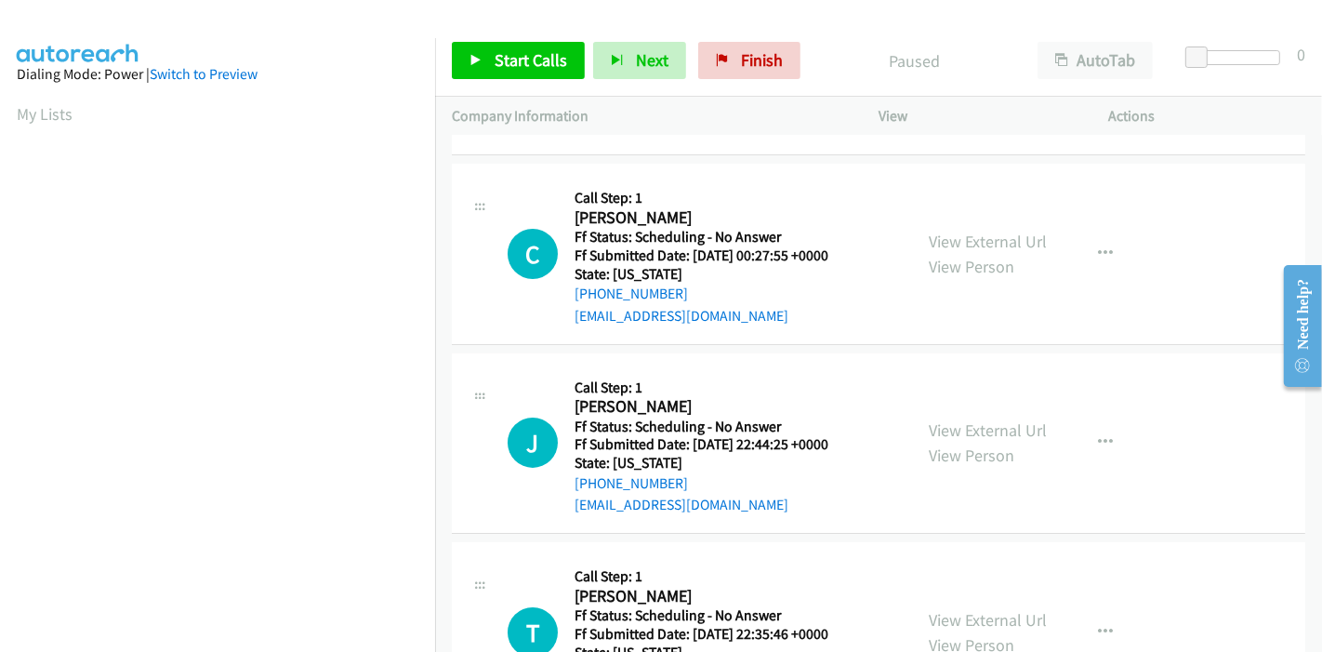
scroll to position [206, 0]
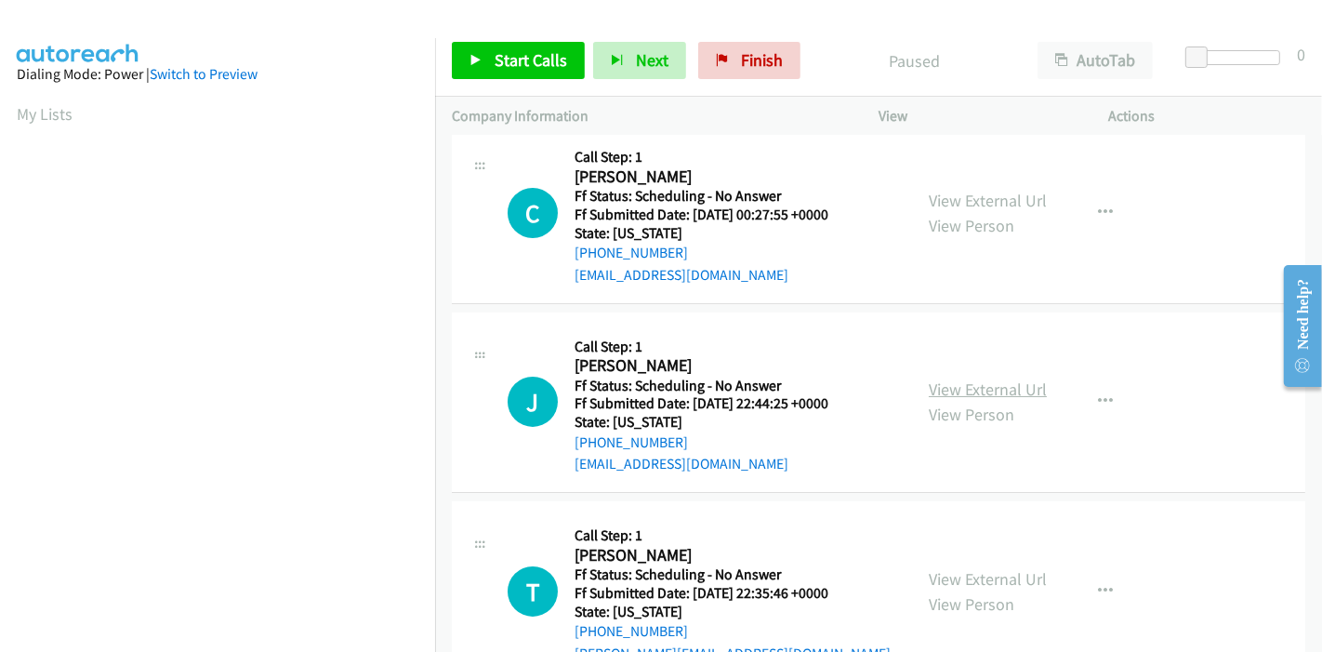
click at [977, 390] on link "View External Url" at bounding box center [988, 389] width 118 height 21
click at [504, 54] on span "Start Calls" at bounding box center [531, 59] width 73 height 21
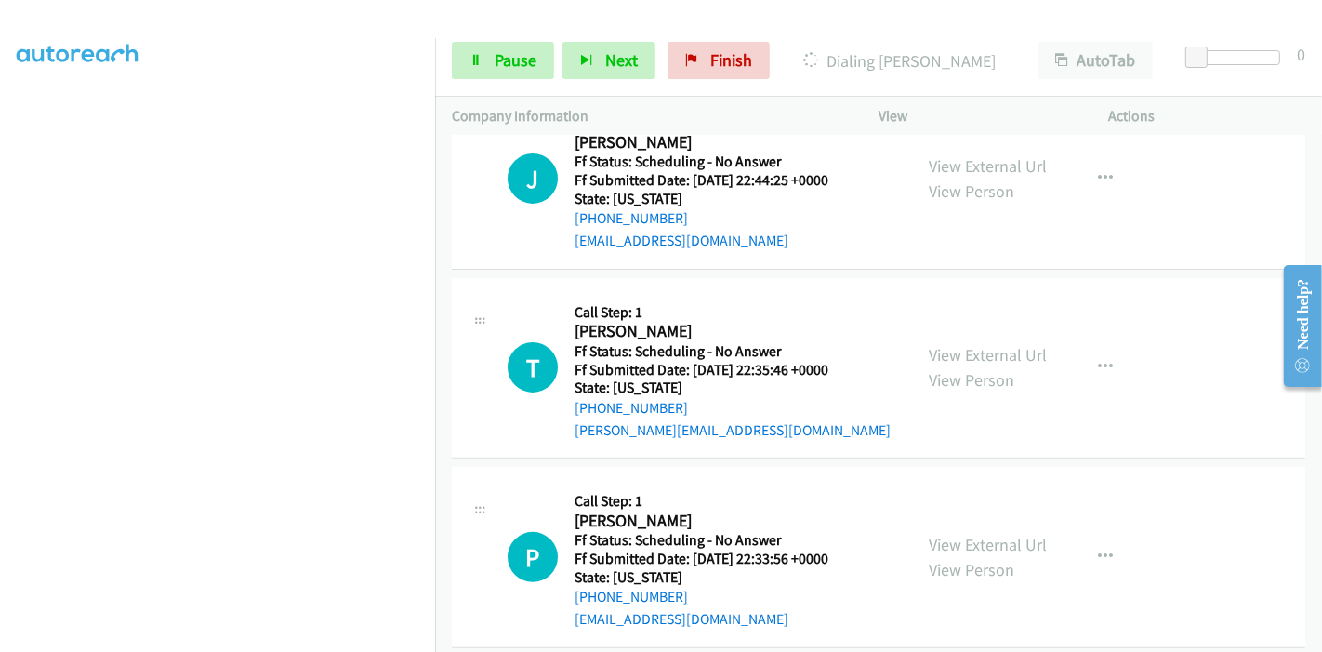
scroll to position [516, 0]
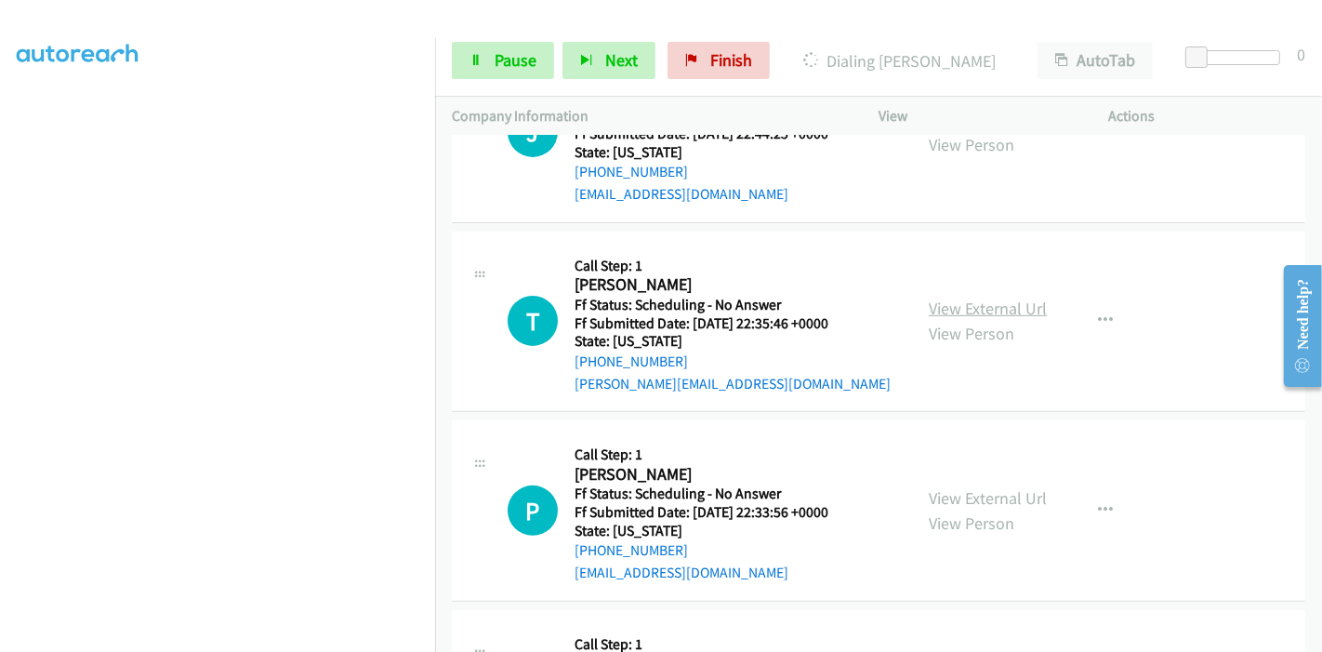
click at [964, 311] on link "View External Url" at bounding box center [988, 308] width 118 height 21
click at [983, 498] on link "View External Url" at bounding box center [988, 497] width 118 height 21
click at [976, 499] on link "View External Url" at bounding box center [988, 497] width 118 height 21
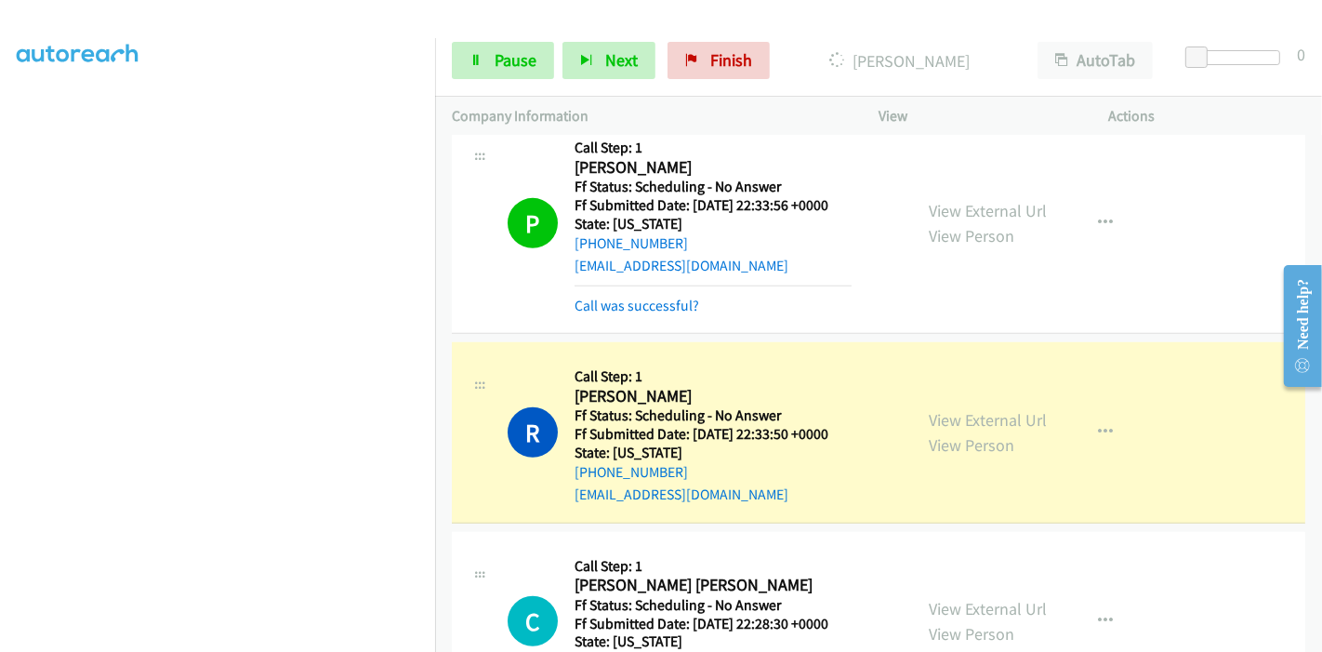
scroll to position [989, 0]
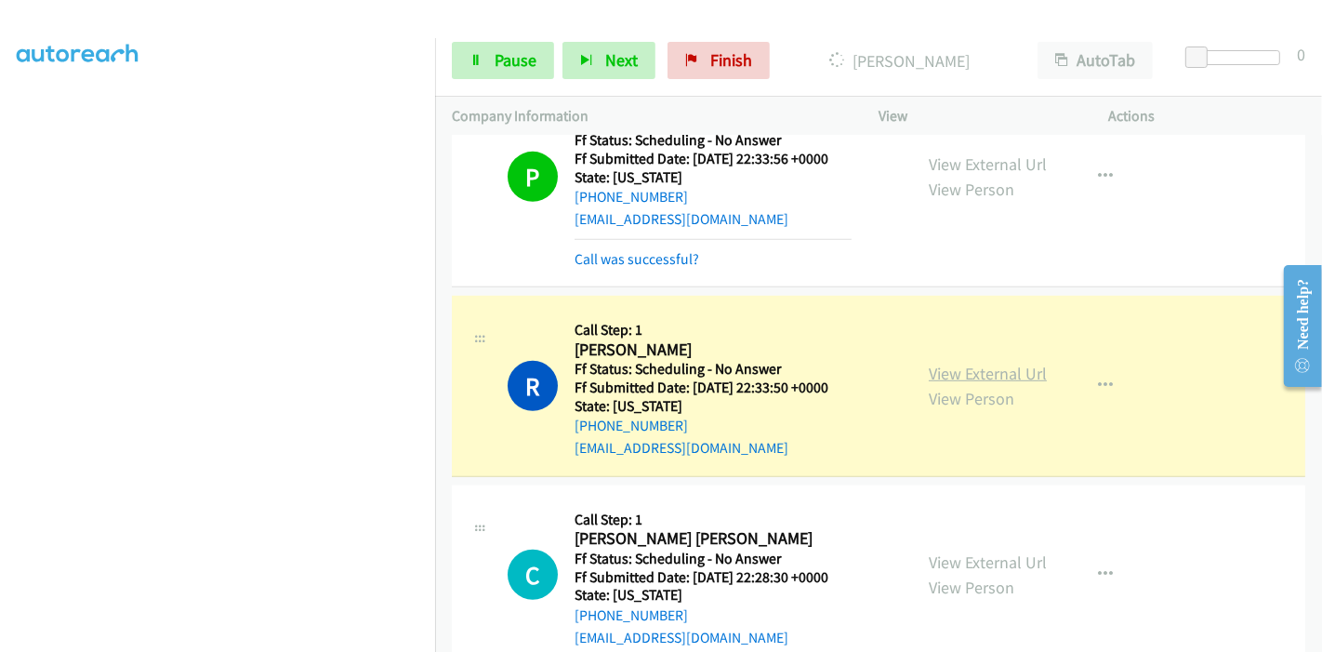
click at [976, 371] on link "View External Url" at bounding box center [988, 373] width 118 height 21
click at [506, 73] on link "Pause" at bounding box center [503, 60] width 102 height 37
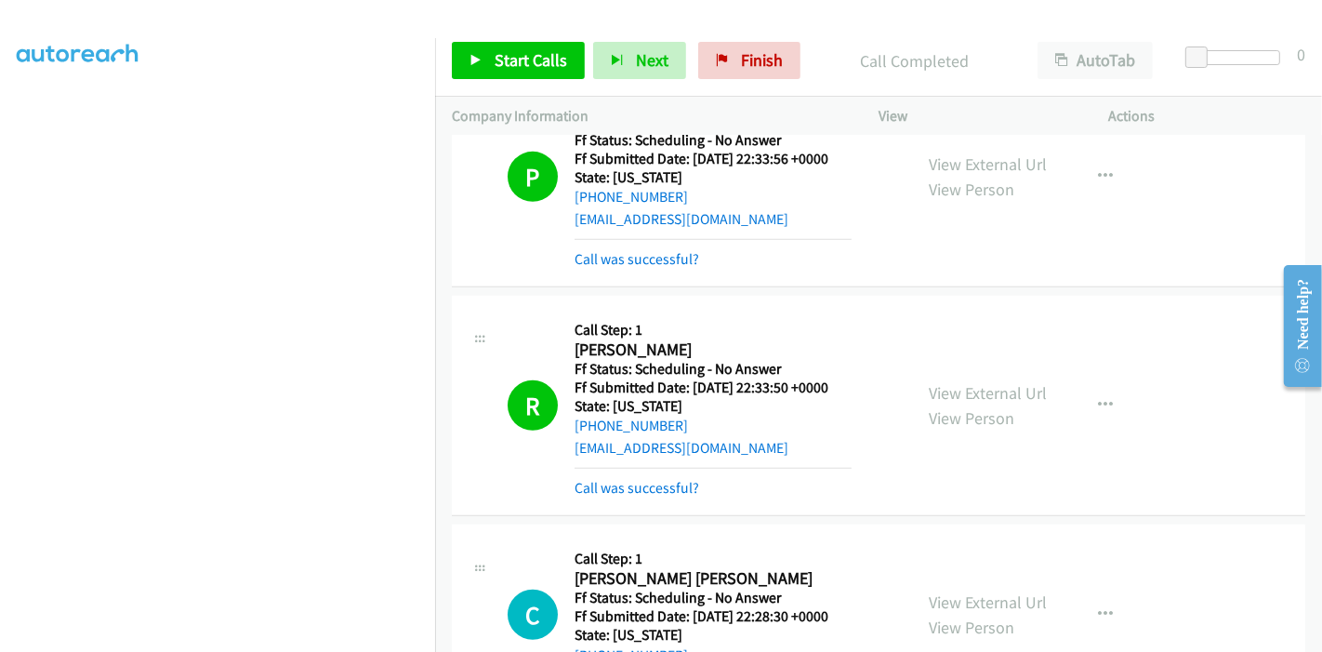
scroll to position [1092, 0]
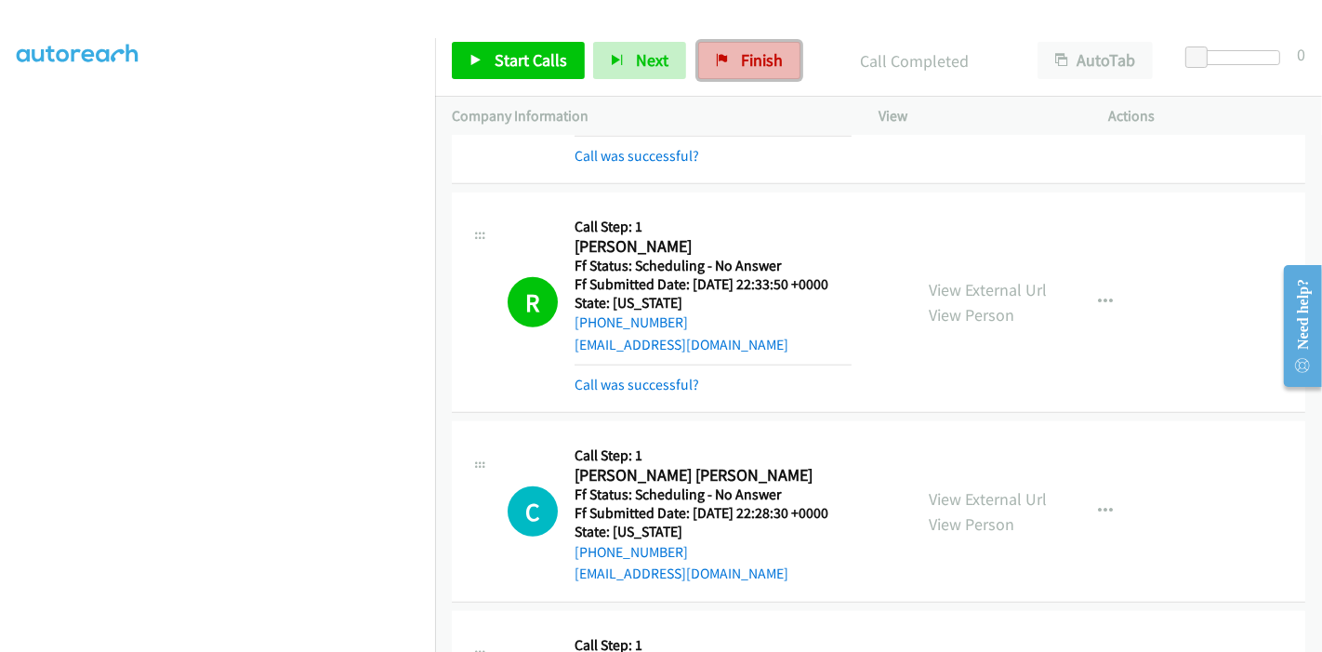
click at [741, 60] on span "Finish" at bounding box center [762, 59] width 42 height 21
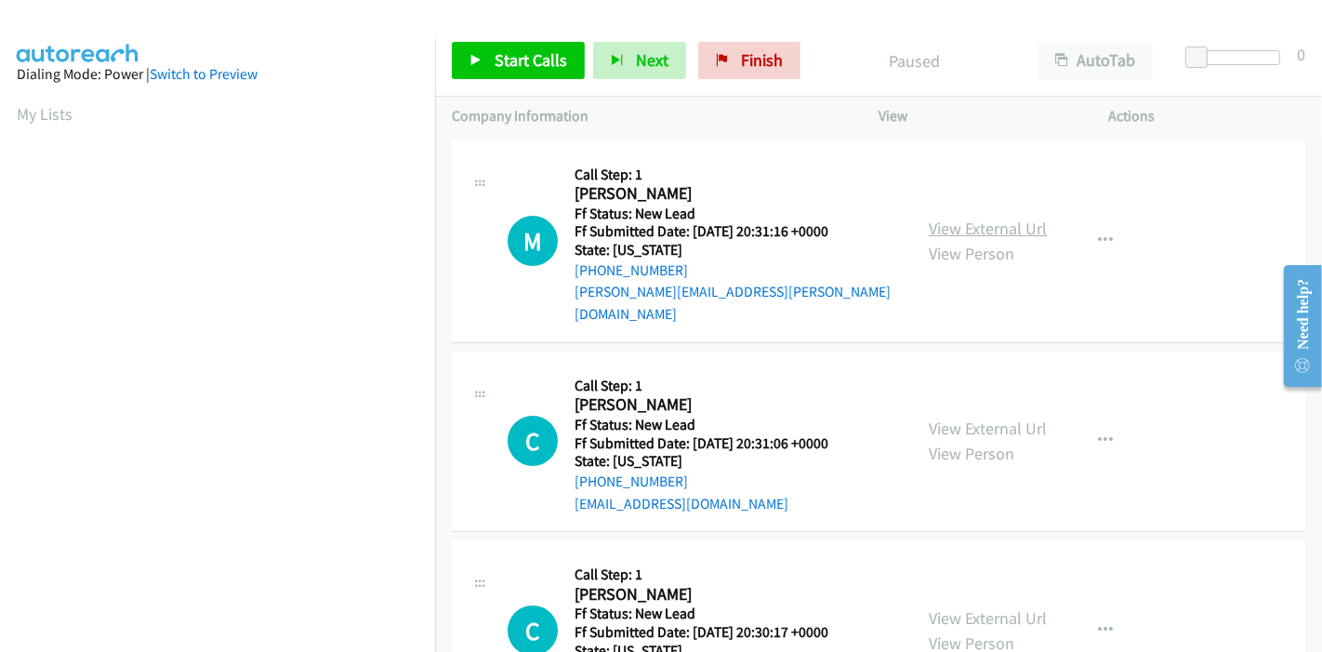
click at [990, 218] on link "View External Url" at bounding box center [988, 228] width 118 height 21
click at [961, 418] on link "View External Url" at bounding box center [988, 428] width 118 height 21
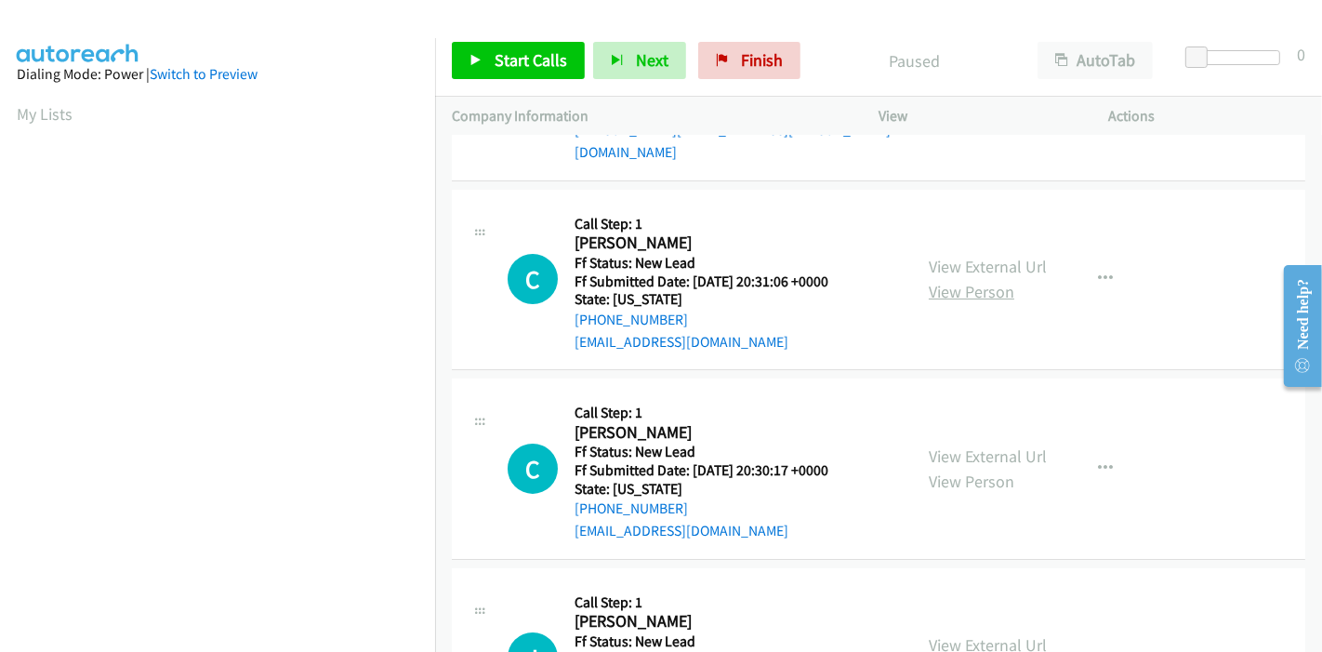
scroll to position [206, 0]
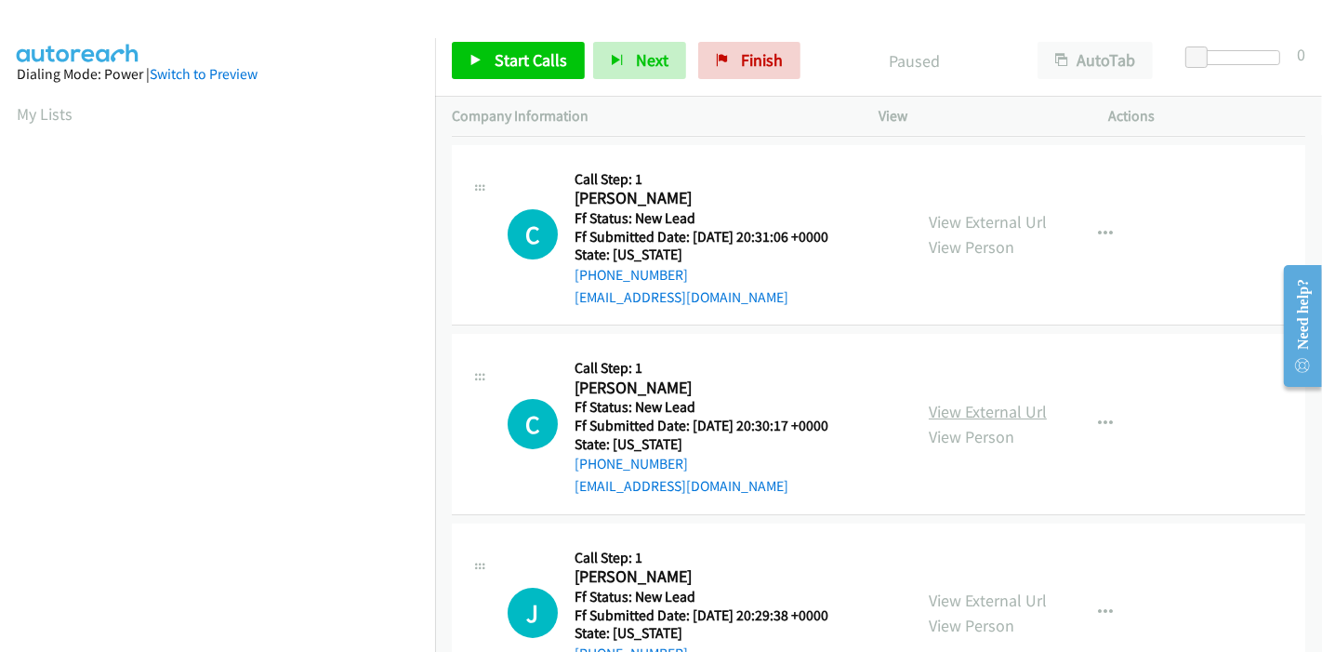
click at [962, 401] on link "View External Url" at bounding box center [988, 411] width 118 height 21
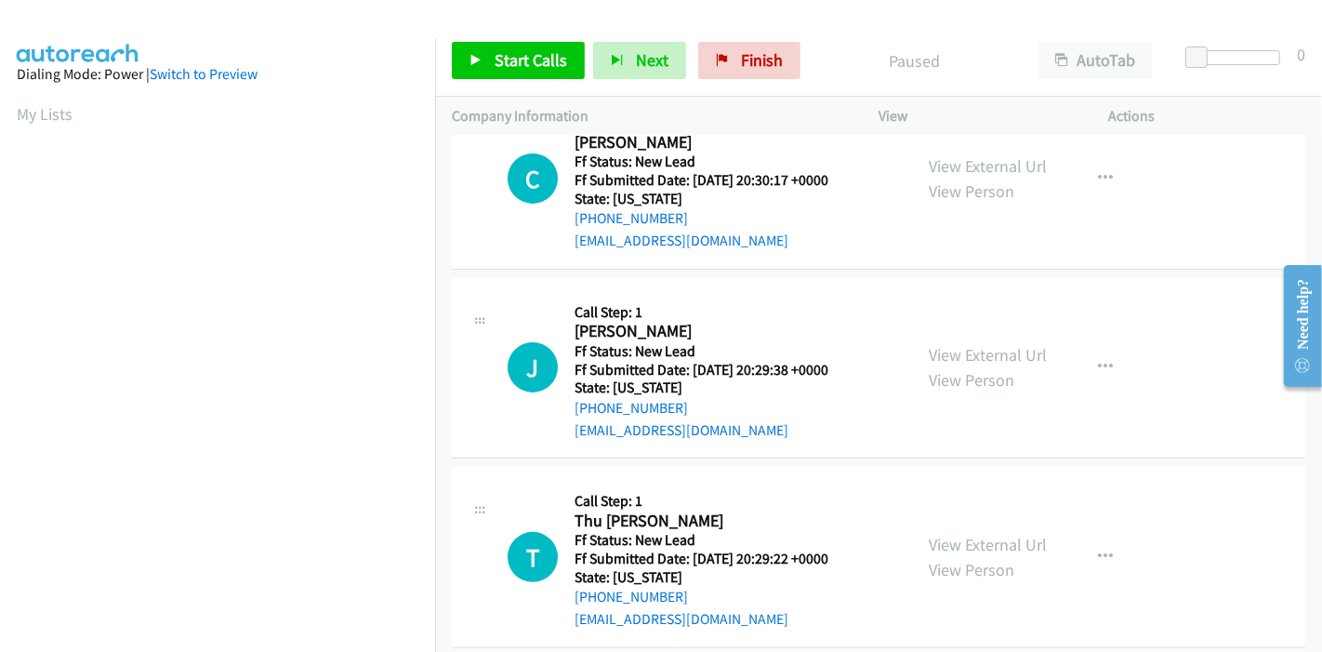
scroll to position [453, 0]
click at [965, 343] on link "View External Url" at bounding box center [988, 353] width 118 height 21
click at [974, 533] on link "View External Url" at bounding box center [988, 543] width 118 height 21
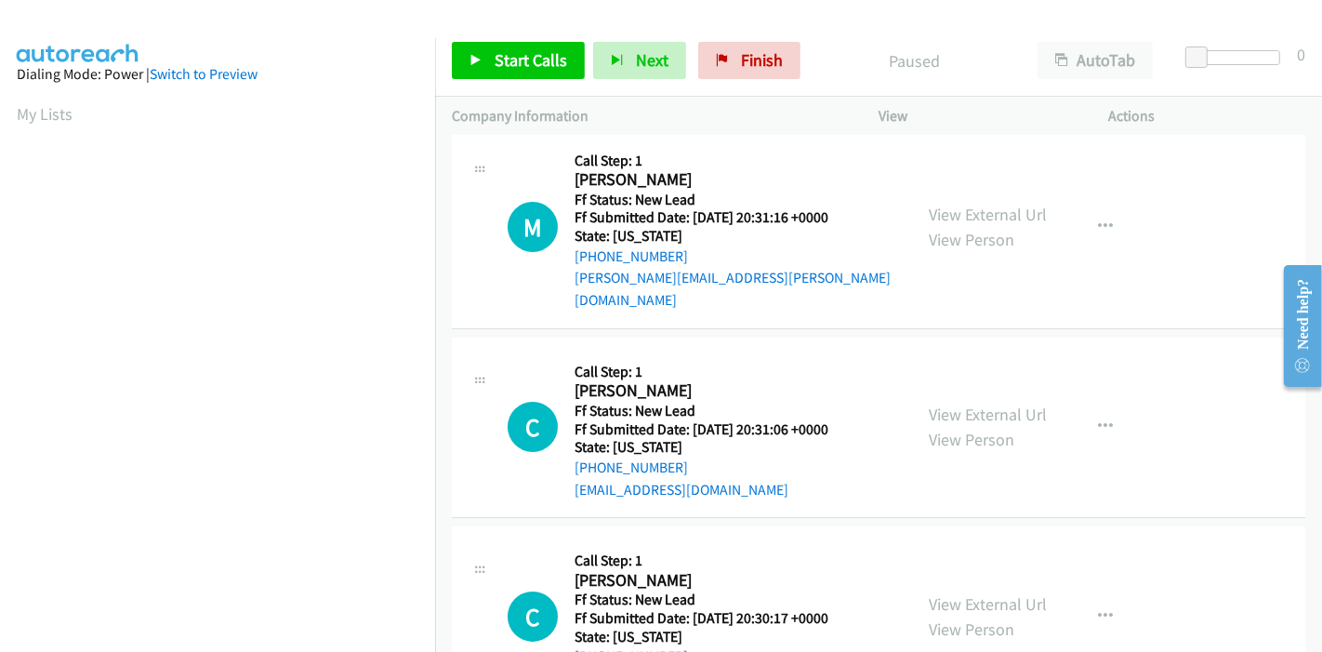
scroll to position [0, 0]
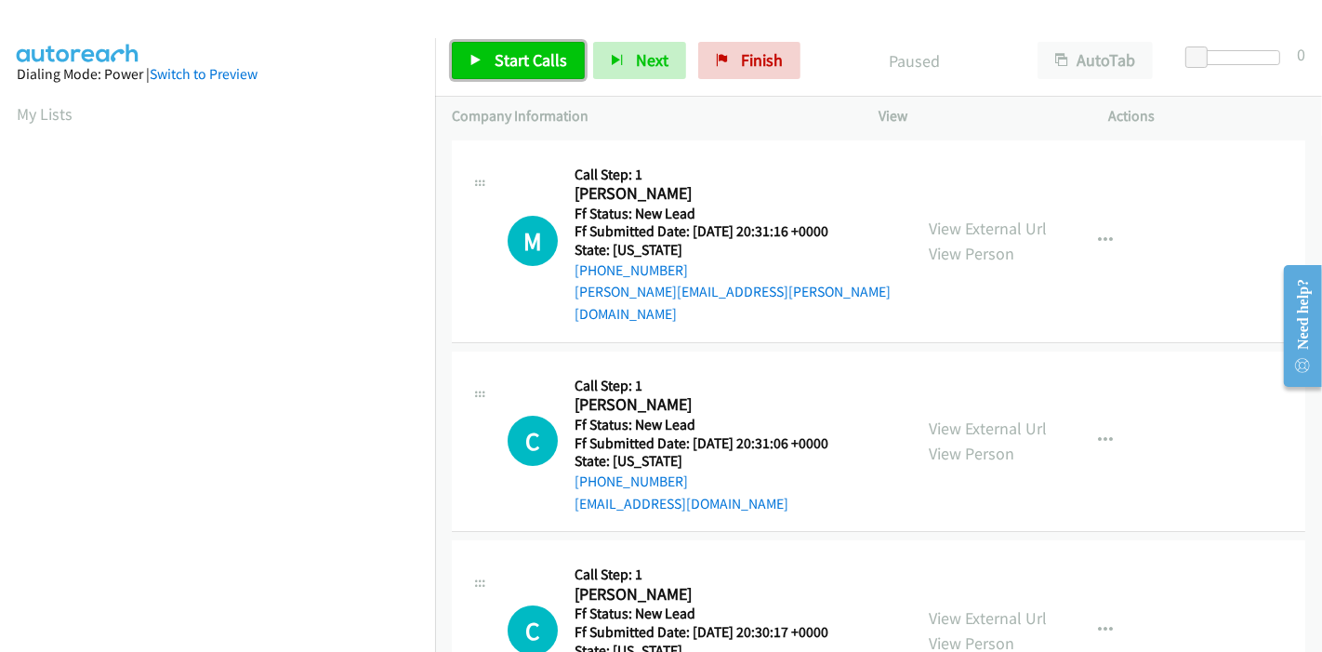
click at [523, 69] on span "Start Calls" at bounding box center [531, 59] width 73 height 21
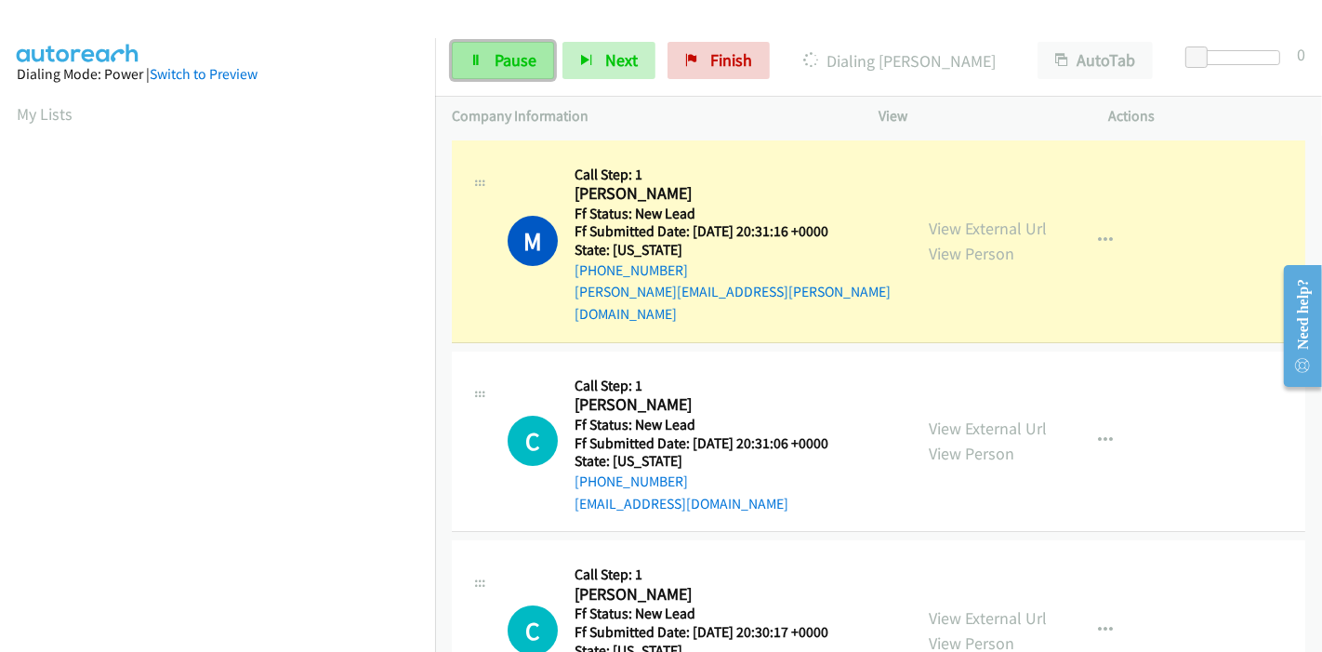
click at [498, 69] on span "Pause" at bounding box center [516, 59] width 42 height 21
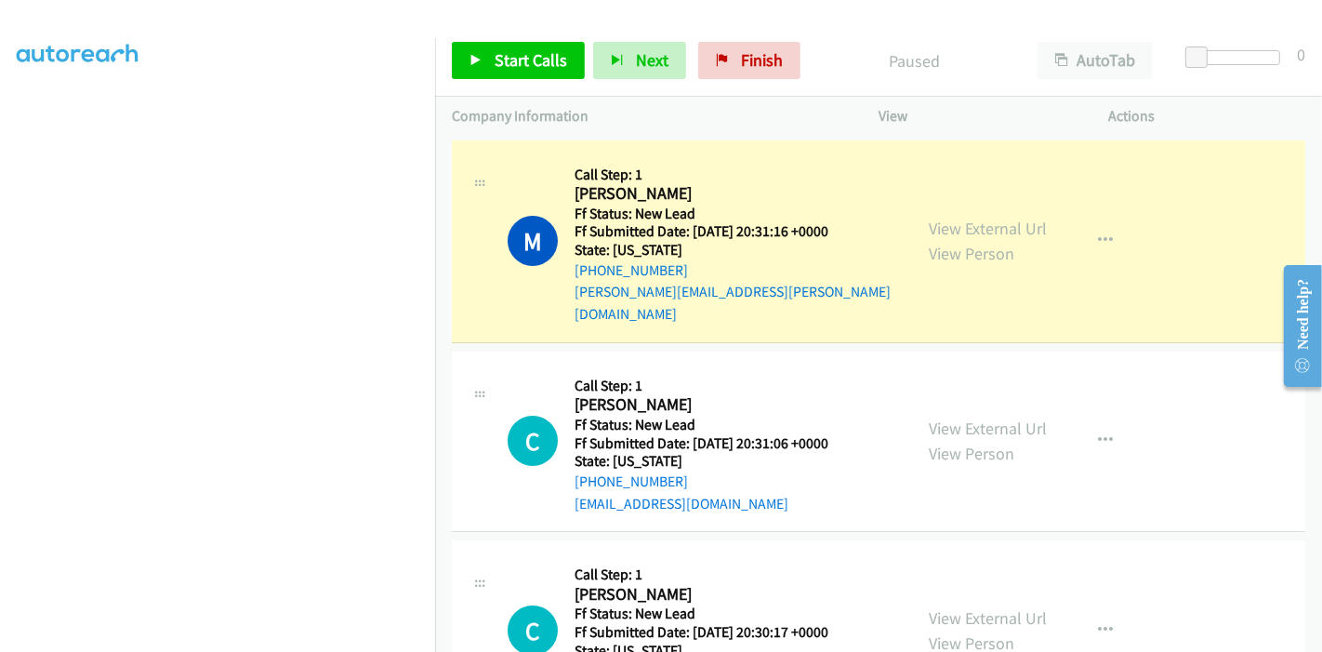
scroll to position [83, 0]
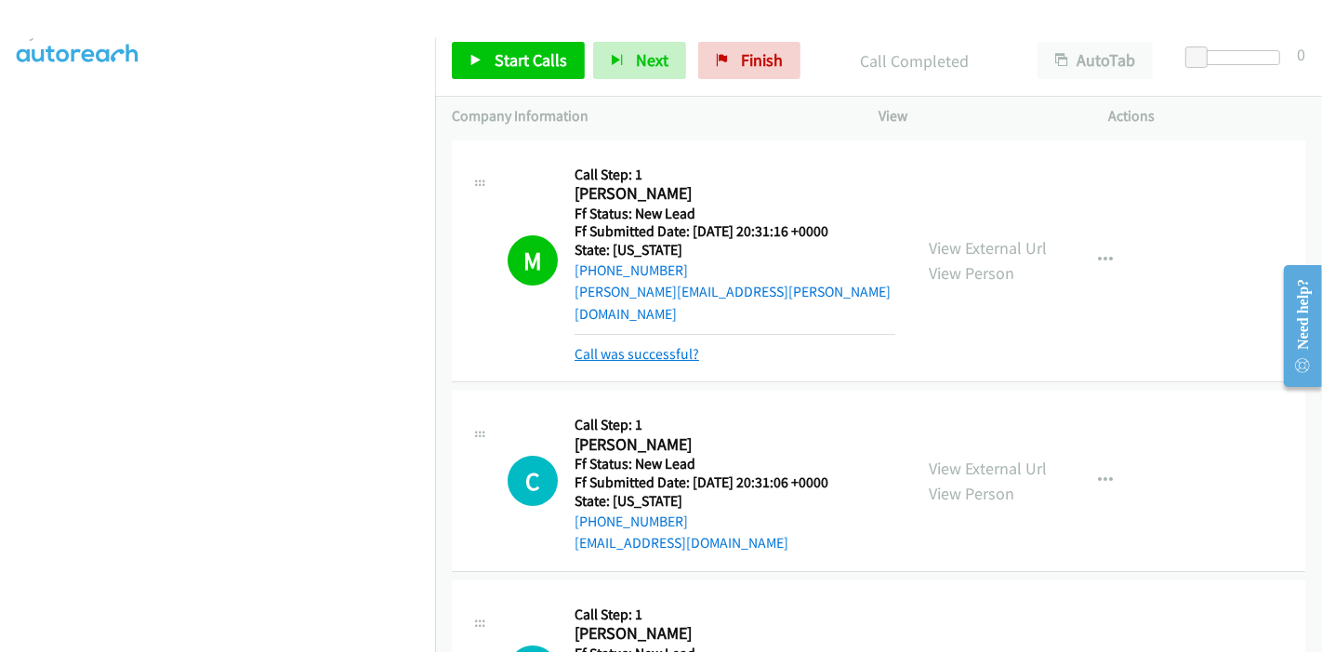
click at [651, 345] on link "Call was successful?" at bounding box center [637, 354] width 125 height 18
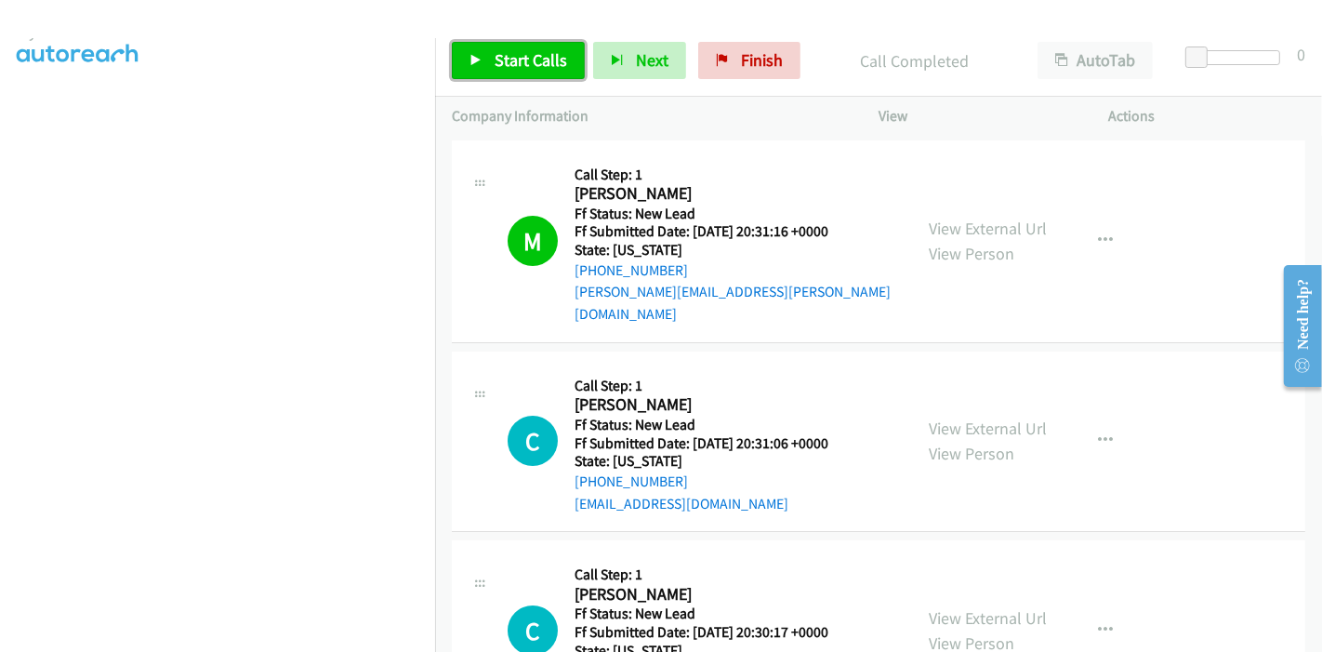
click at [506, 62] on span "Start Calls" at bounding box center [531, 59] width 73 height 21
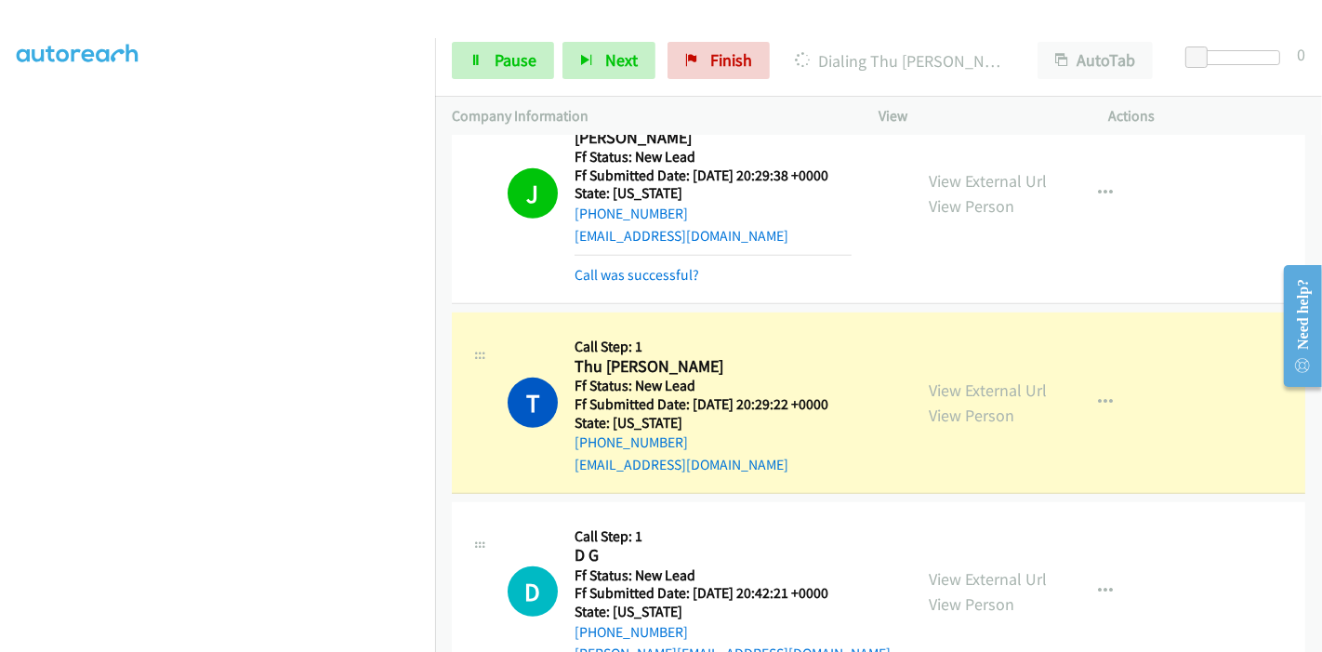
scroll to position [725, 0]
click at [511, 77] on link "Pause" at bounding box center [503, 60] width 102 height 37
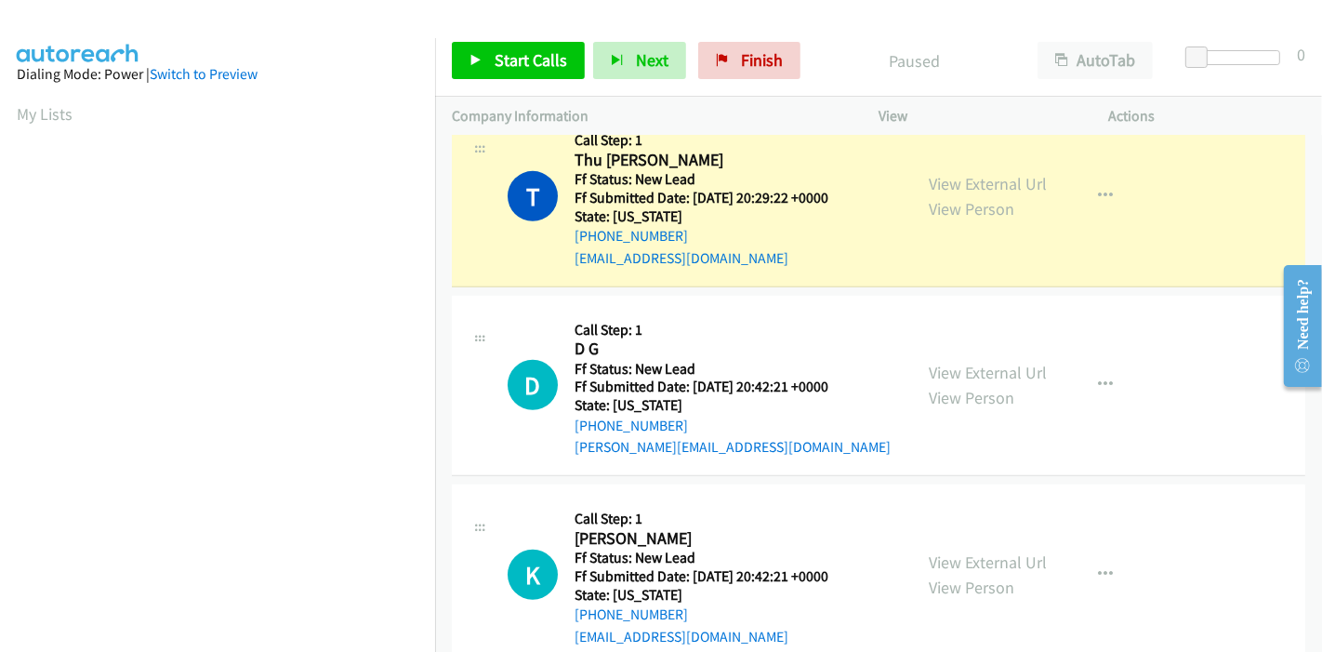
scroll to position [392, 0]
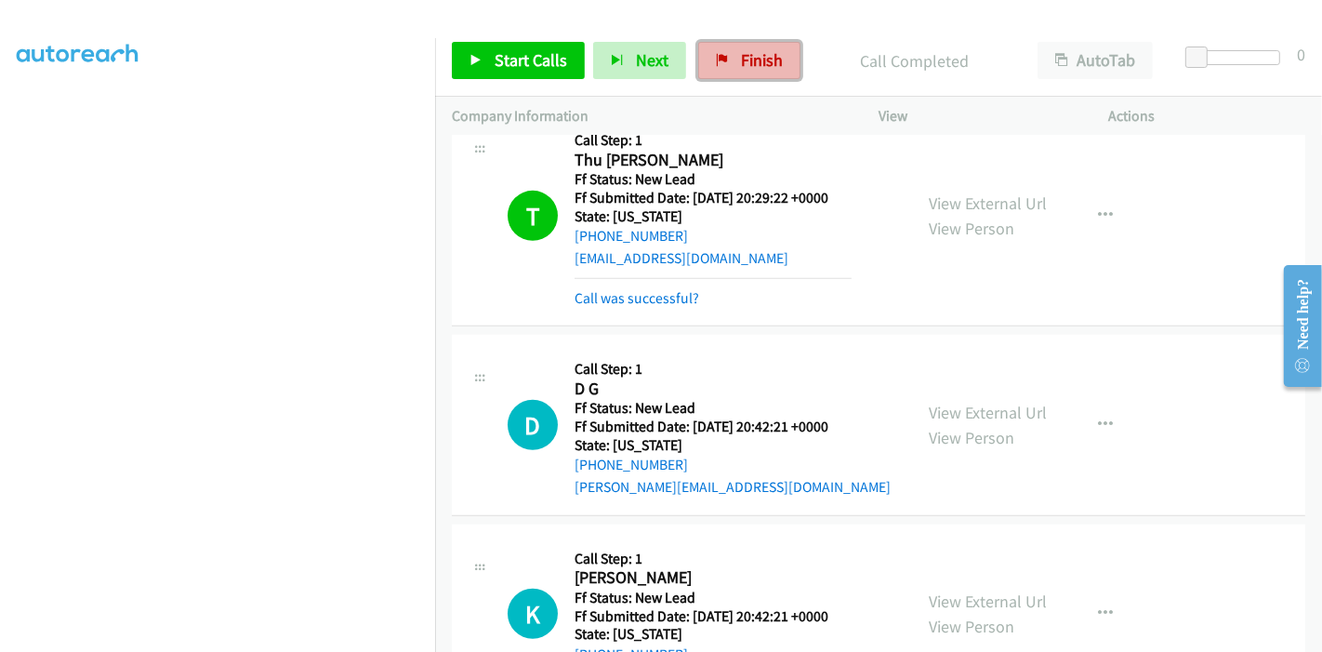
click at [728, 63] on link "Finish" at bounding box center [749, 60] width 102 height 37
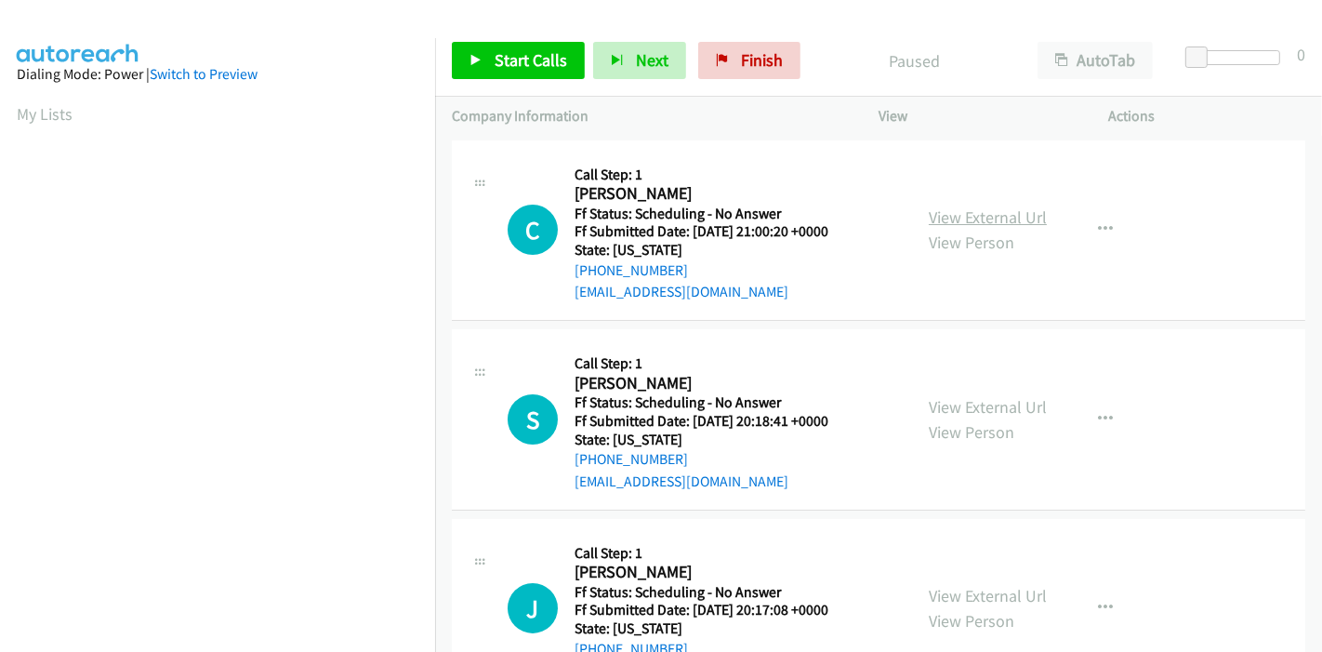
click at [995, 217] on link "View External Url" at bounding box center [988, 216] width 118 height 21
click at [971, 411] on link "View External Url" at bounding box center [988, 406] width 118 height 21
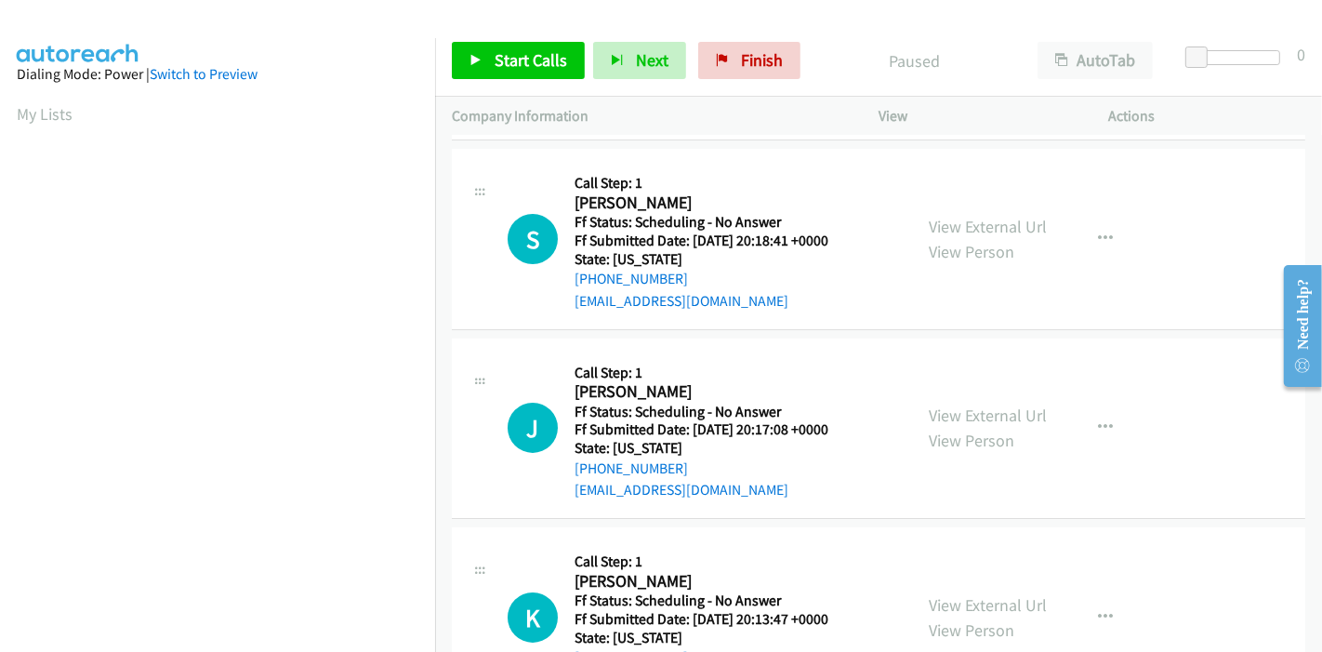
scroll to position [206, 0]
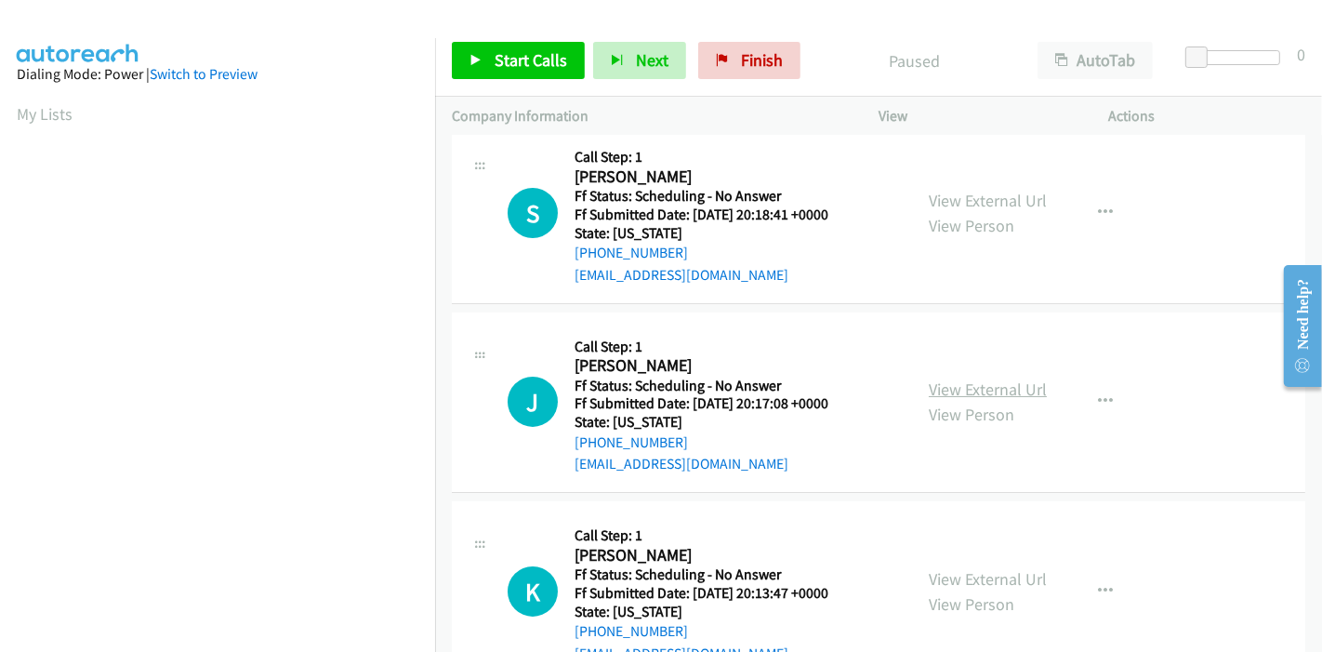
click at [1008, 389] on link "View External Url" at bounding box center [988, 389] width 118 height 21
click at [515, 59] on span "Start Calls" at bounding box center [531, 59] width 73 height 21
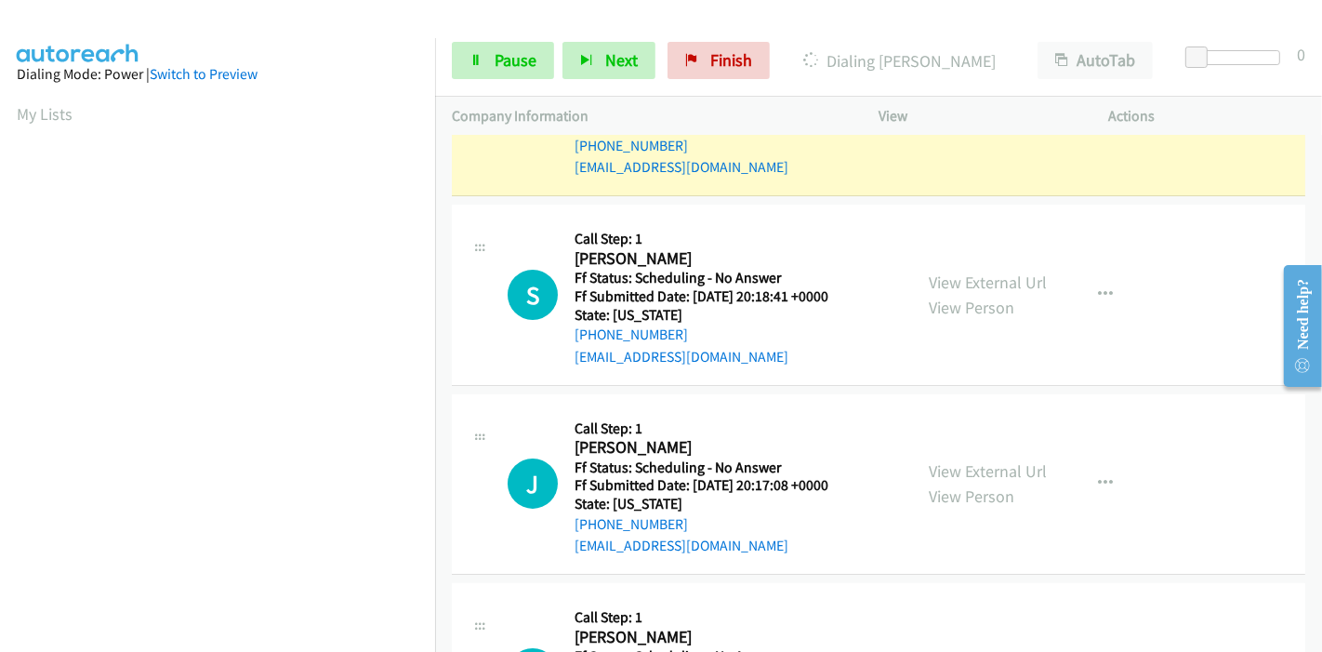
scroll to position [0, 0]
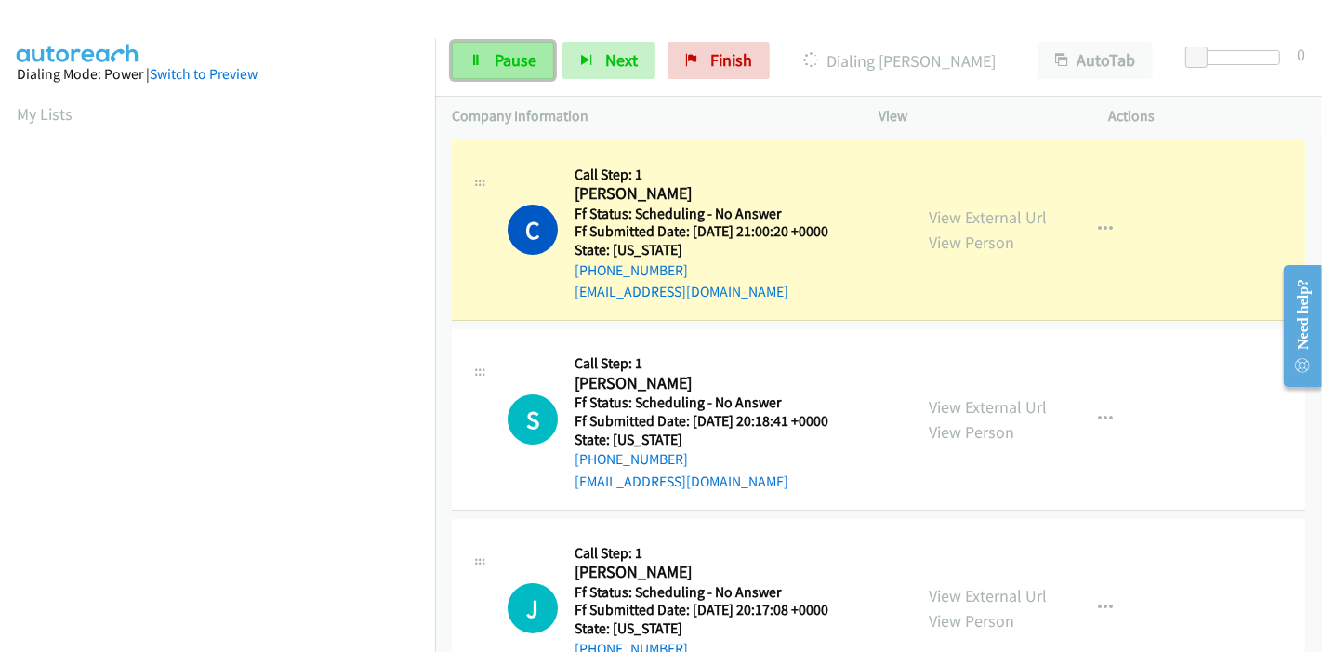
click at [487, 65] on link "Pause" at bounding box center [503, 60] width 102 height 37
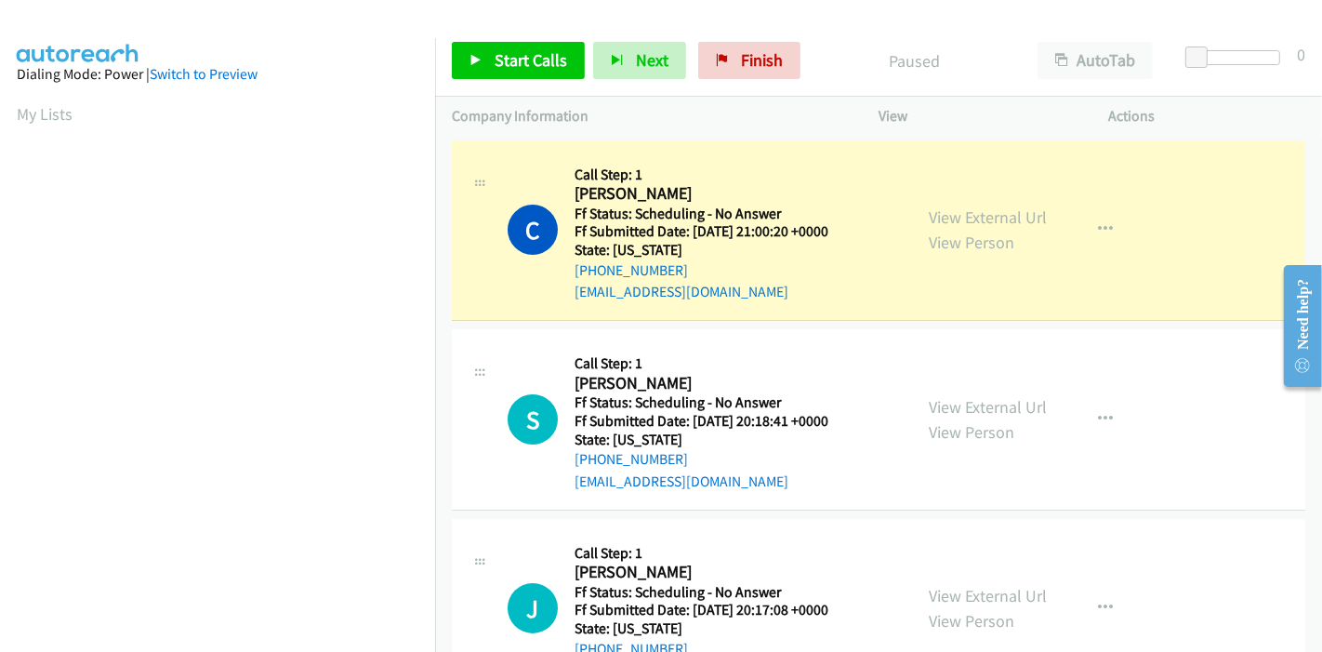
scroll to position [392, 0]
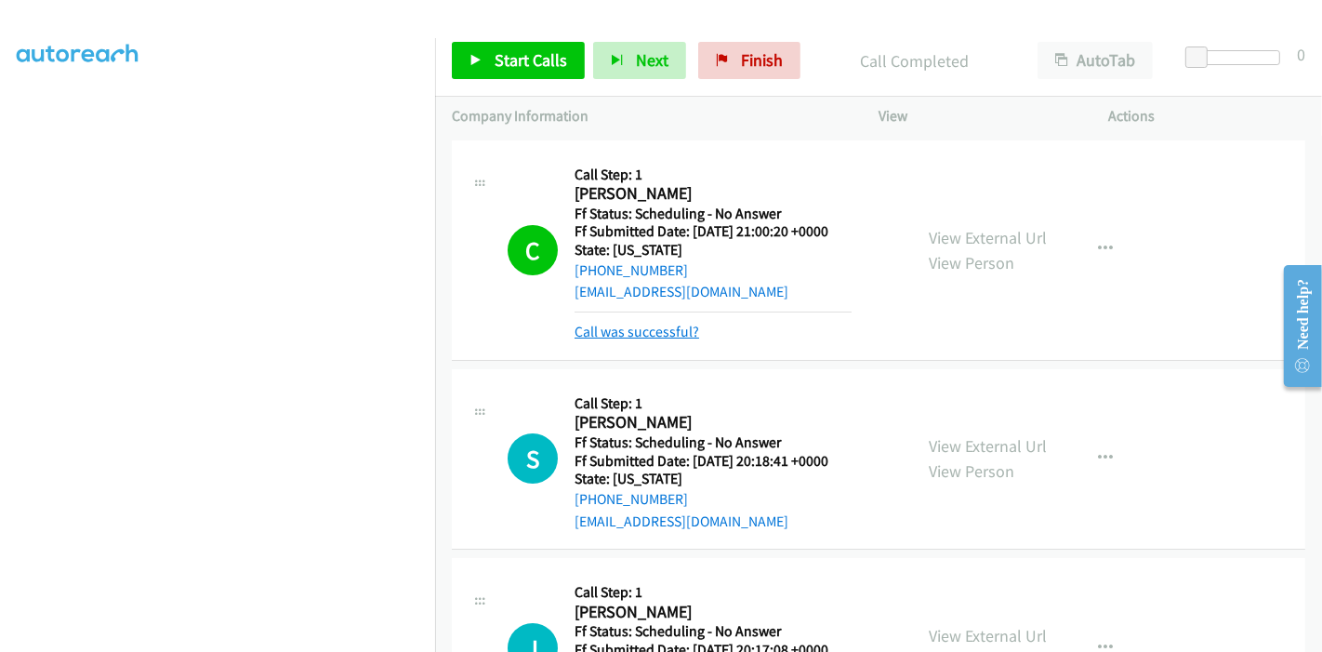
click at [660, 330] on link "Call was successful?" at bounding box center [637, 332] width 125 height 18
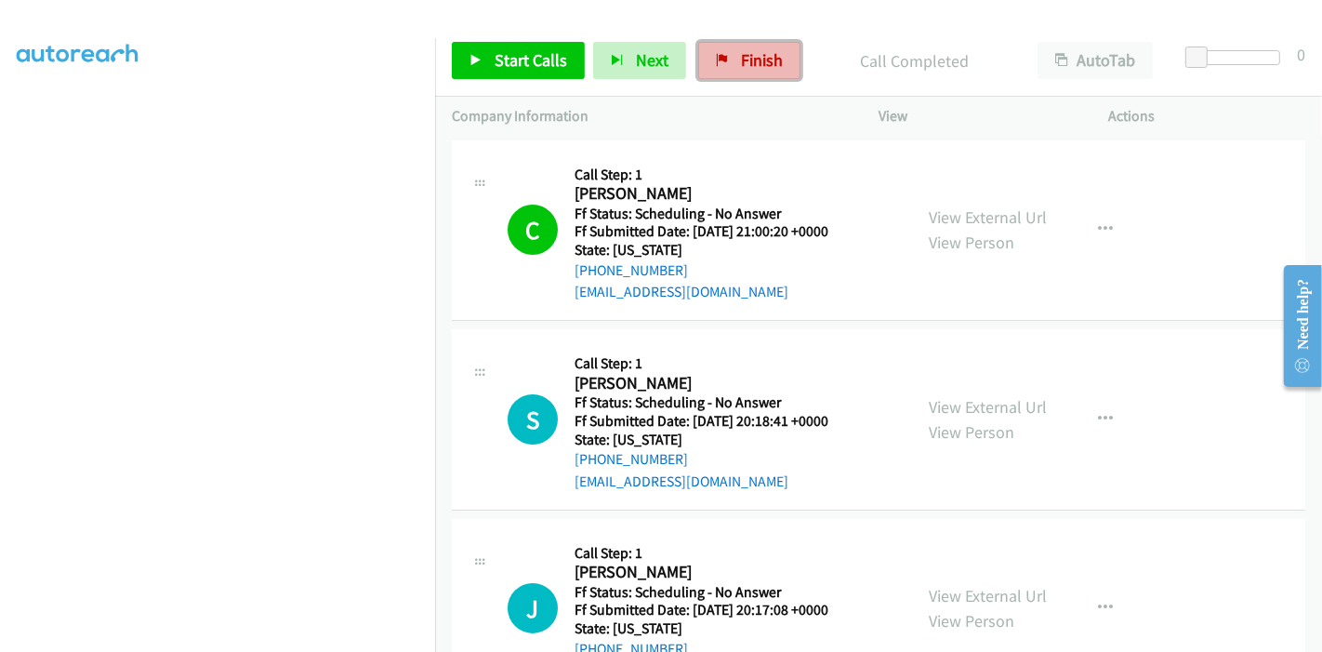
click at [756, 64] on span "Finish" at bounding box center [762, 59] width 42 height 21
